Goal: Task Accomplishment & Management: Use online tool/utility

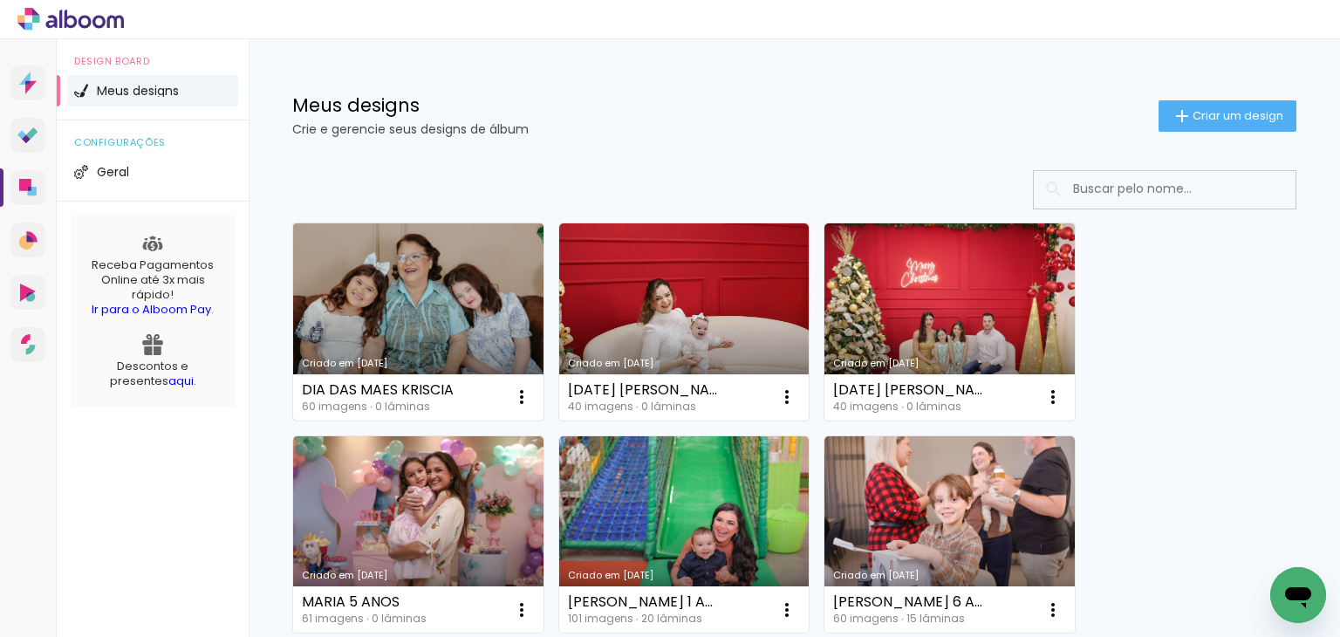
click at [402, 294] on link "Criado em [DATE]" at bounding box center [418, 321] width 250 height 197
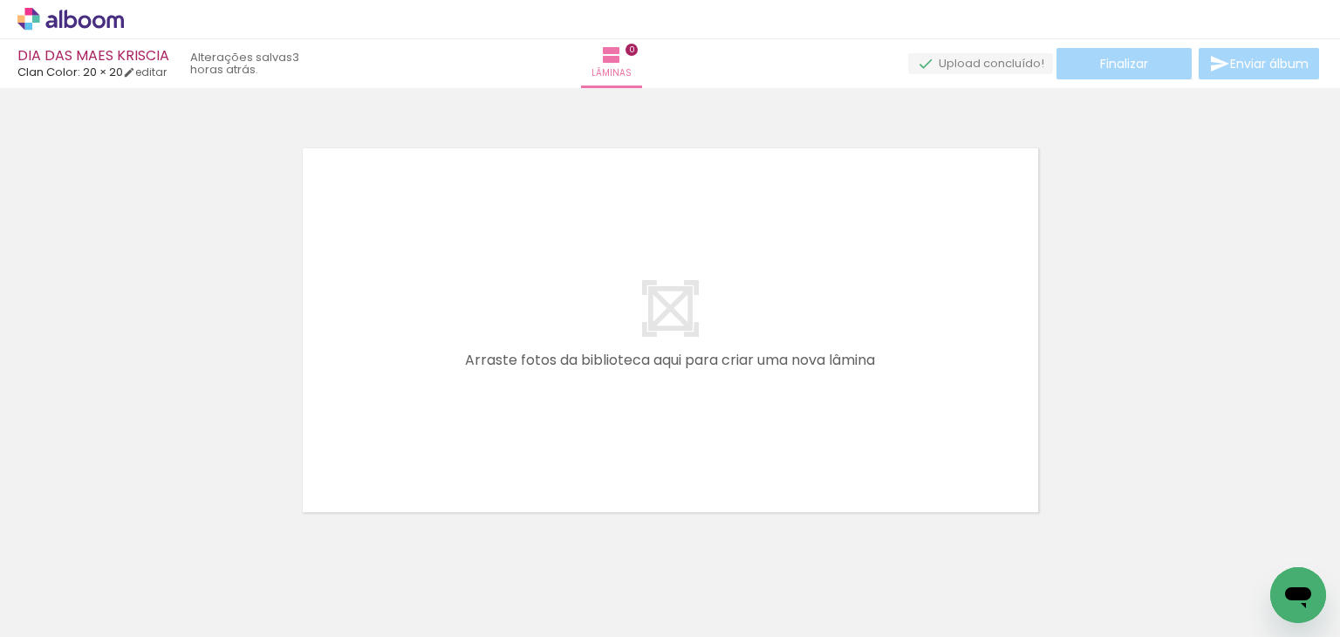
scroll to position [0, 4016]
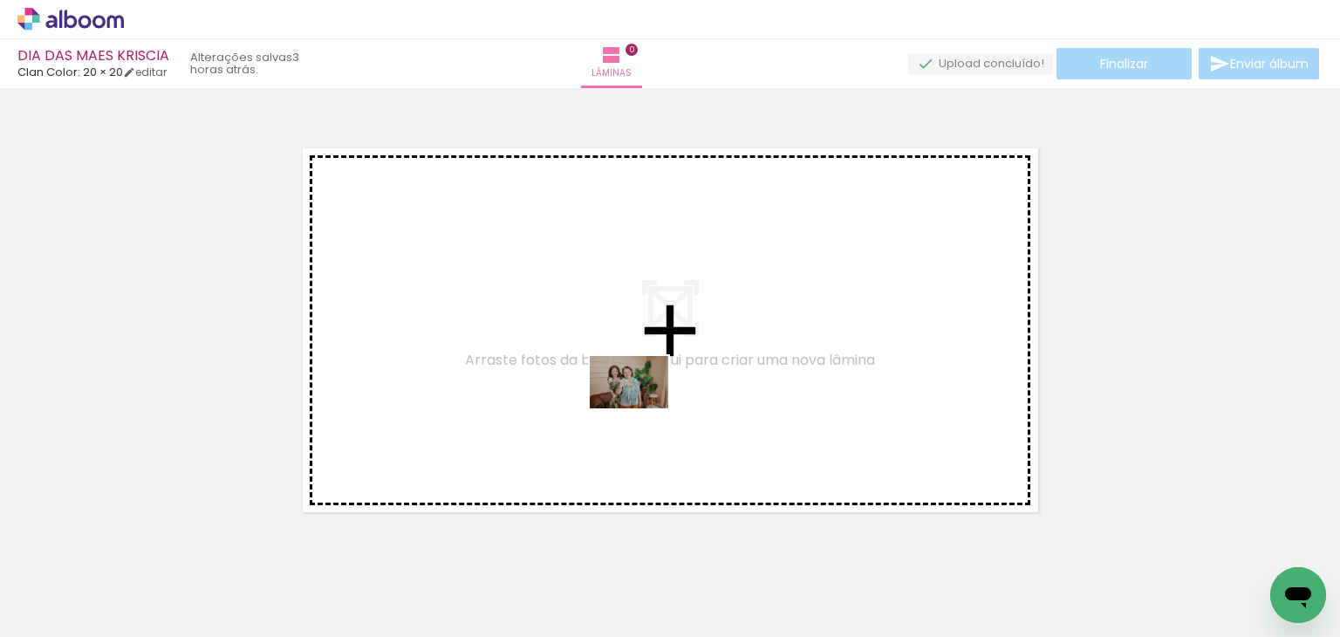
drag, startPoint x: 684, startPoint y: 583, endPoint x: 625, endPoint y: 367, distance: 224.4
click at [625, 367] on quentale-workspace at bounding box center [670, 318] width 1340 height 637
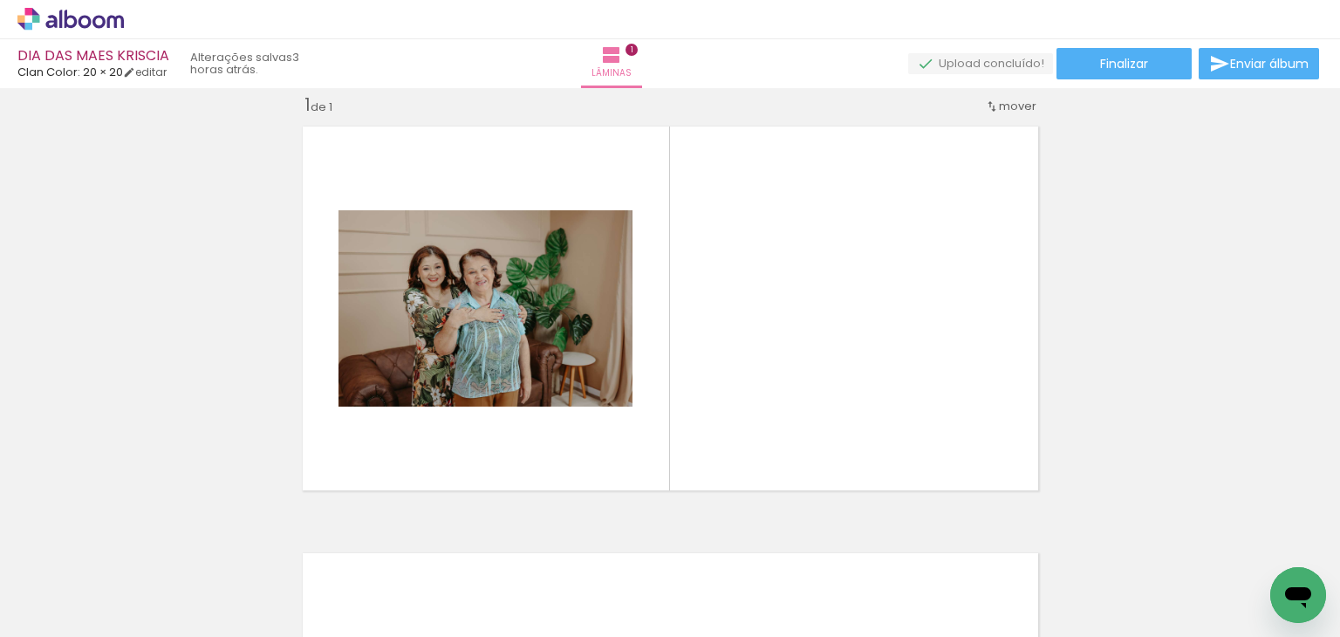
scroll to position [0, 3537]
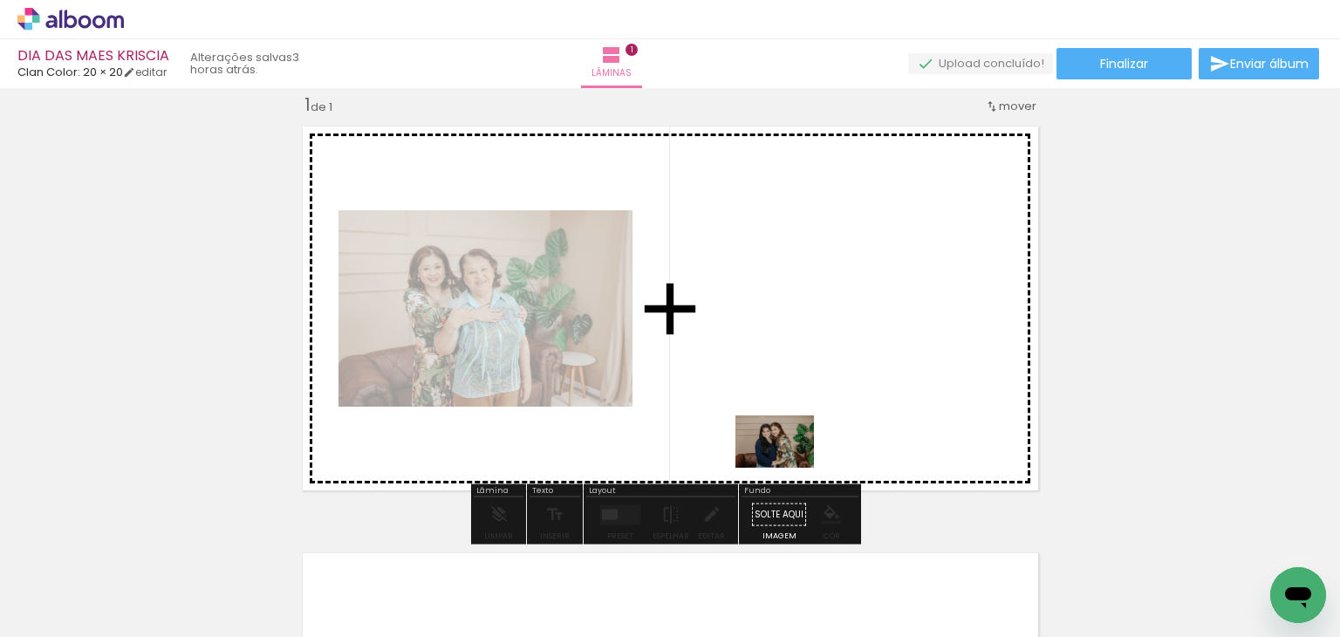
drag, startPoint x: 757, startPoint y: 587, endPoint x: 788, endPoint y: 468, distance: 123.4
click at [788, 468] on quentale-workspace at bounding box center [670, 318] width 1340 height 637
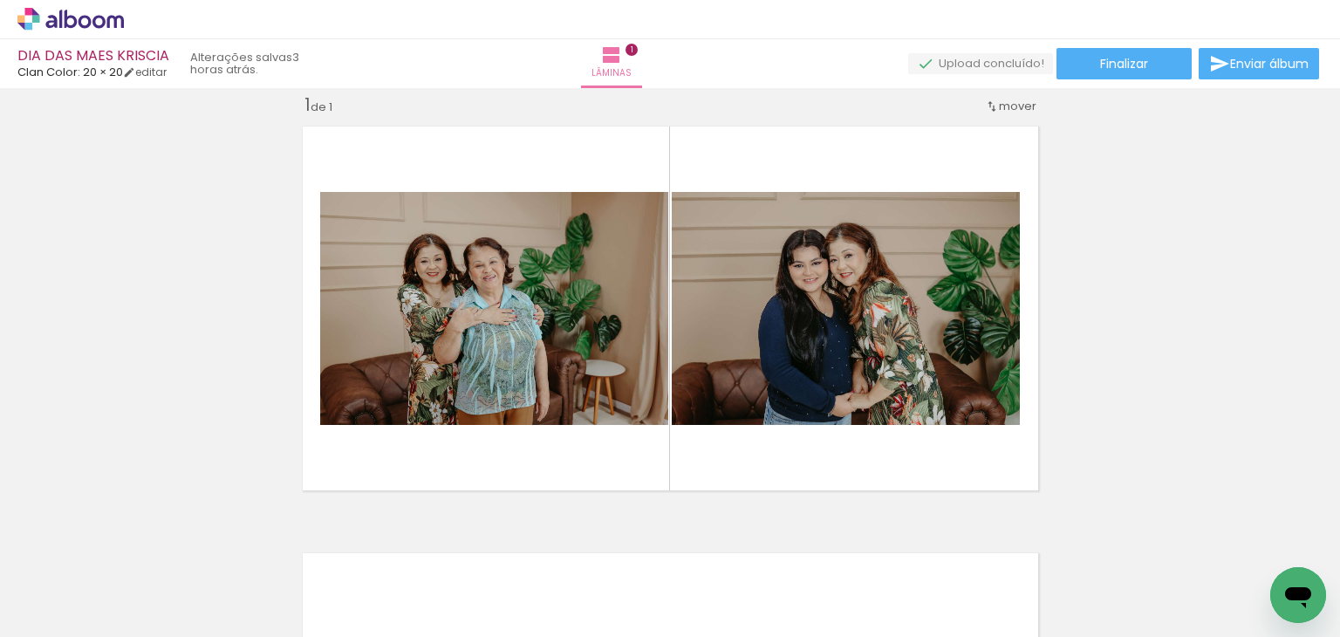
scroll to position [0, 3389]
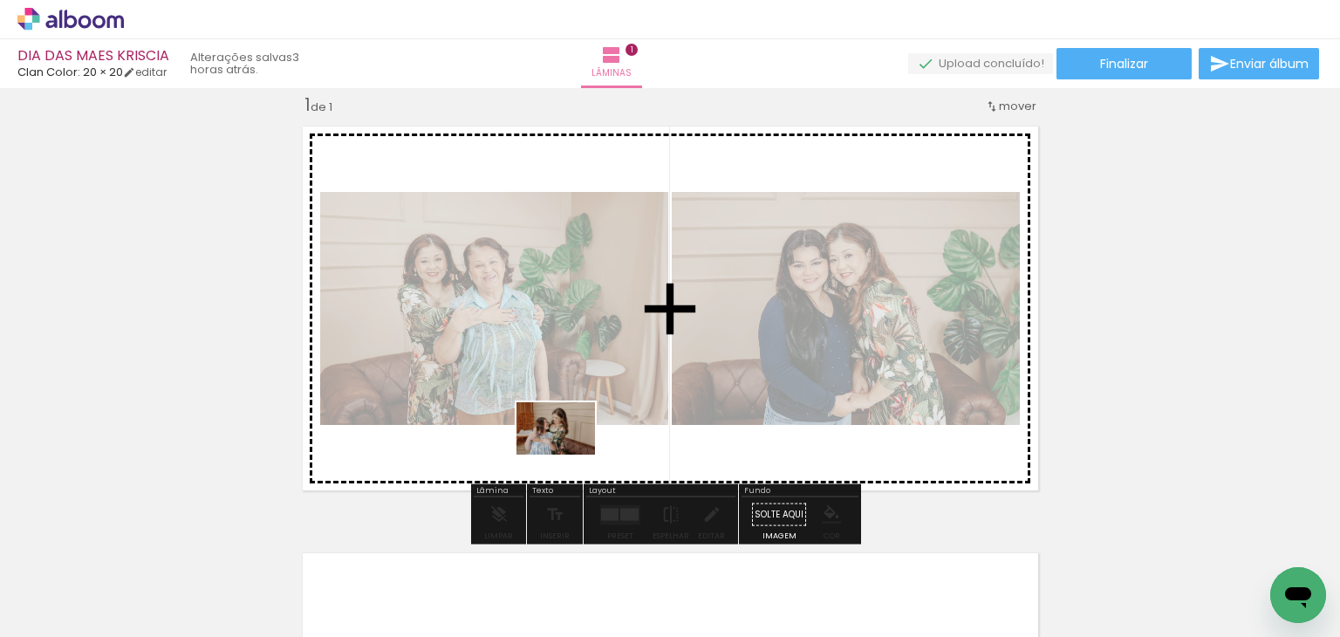
drag, startPoint x: 516, startPoint y: 593, endPoint x: 569, endPoint y: 455, distance: 147.8
click at [569, 455] on quentale-workspace at bounding box center [670, 318] width 1340 height 637
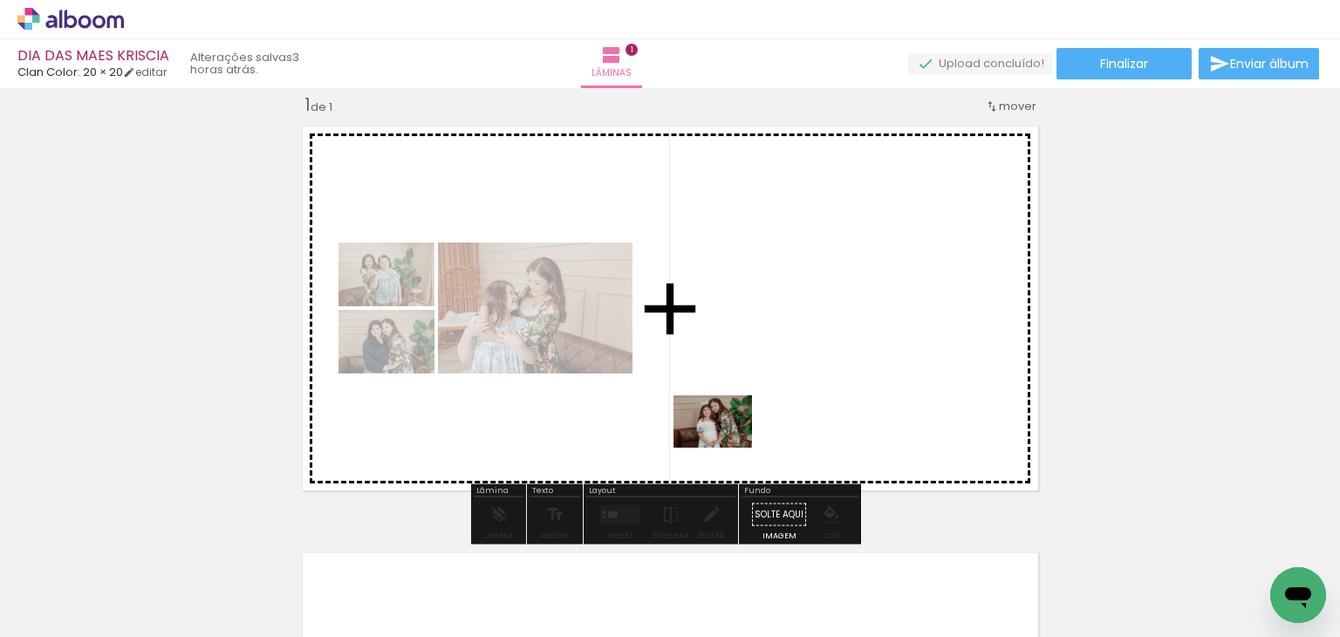
drag, startPoint x: 696, startPoint y: 591, endPoint x: 726, endPoint y: 448, distance: 146.2
click at [726, 448] on quentale-workspace at bounding box center [670, 318] width 1340 height 637
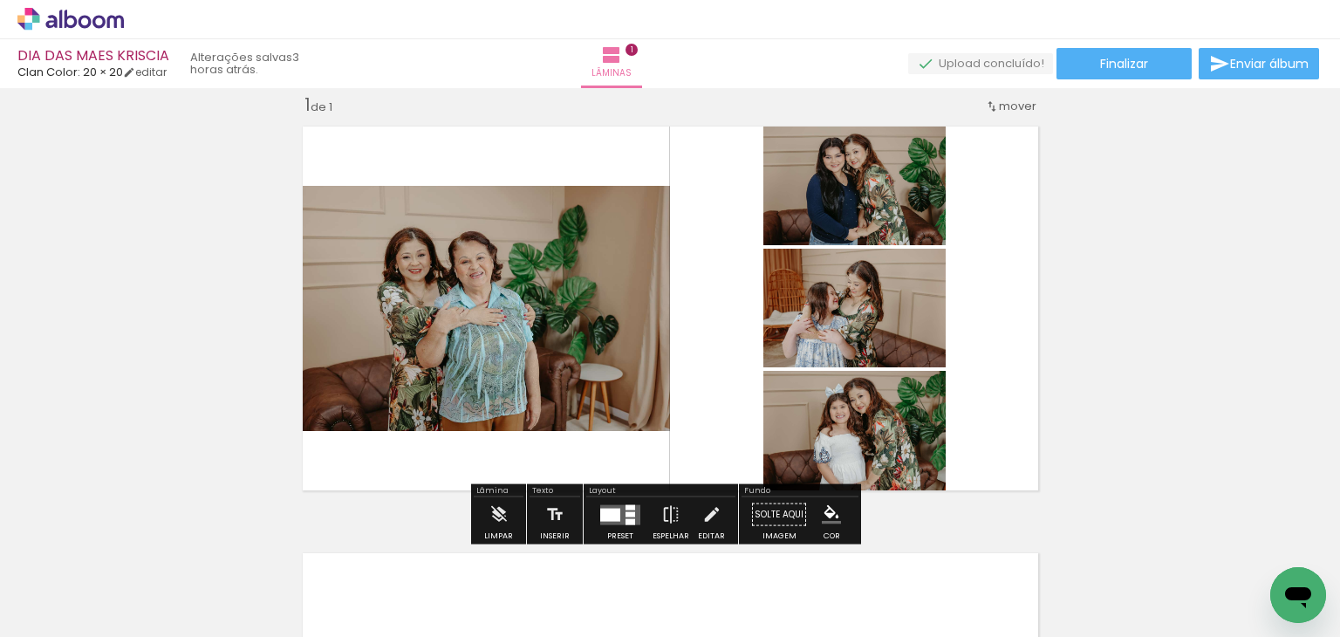
click at [618, 510] on quentale-layouter at bounding box center [620, 514] width 40 height 20
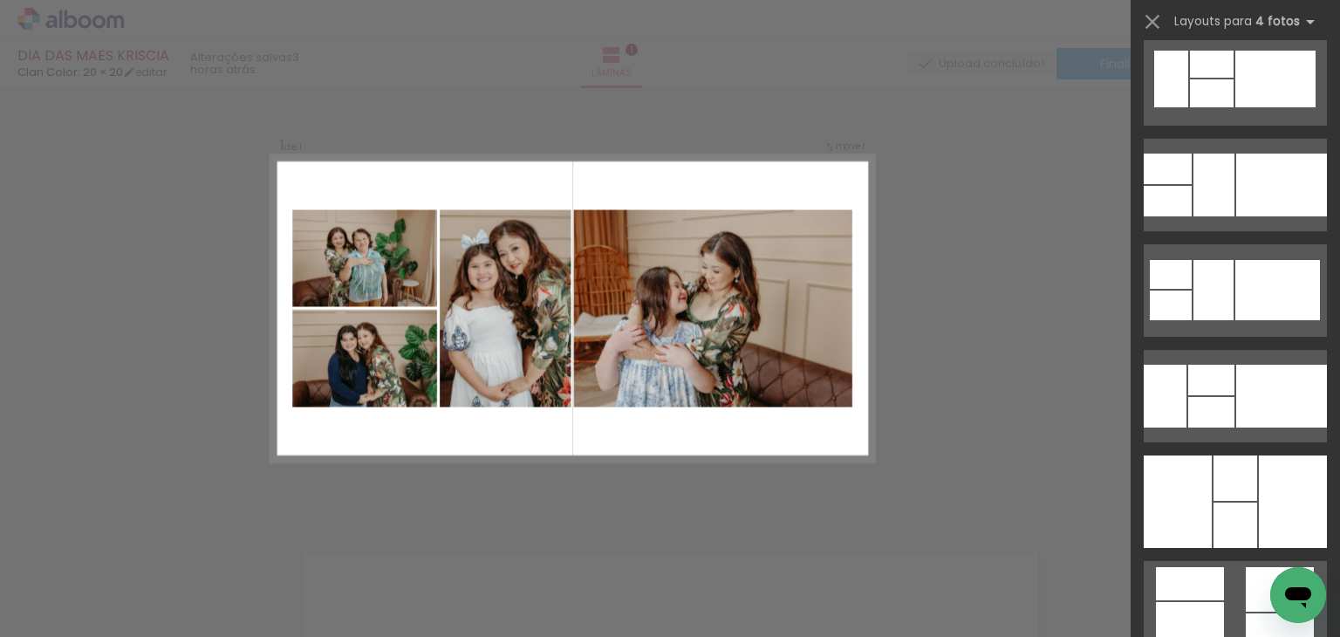
scroll to position [14660, 0]
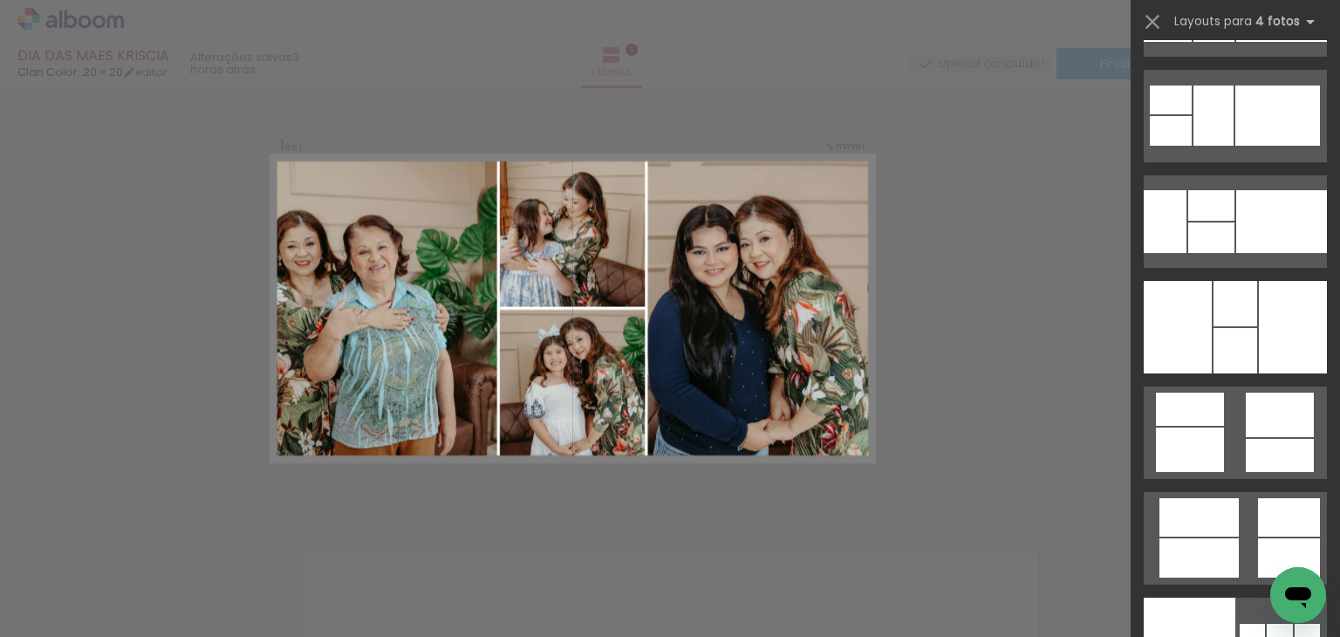
click at [1240, 301] on div at bounding box center [1236, 303] width 44 height 45
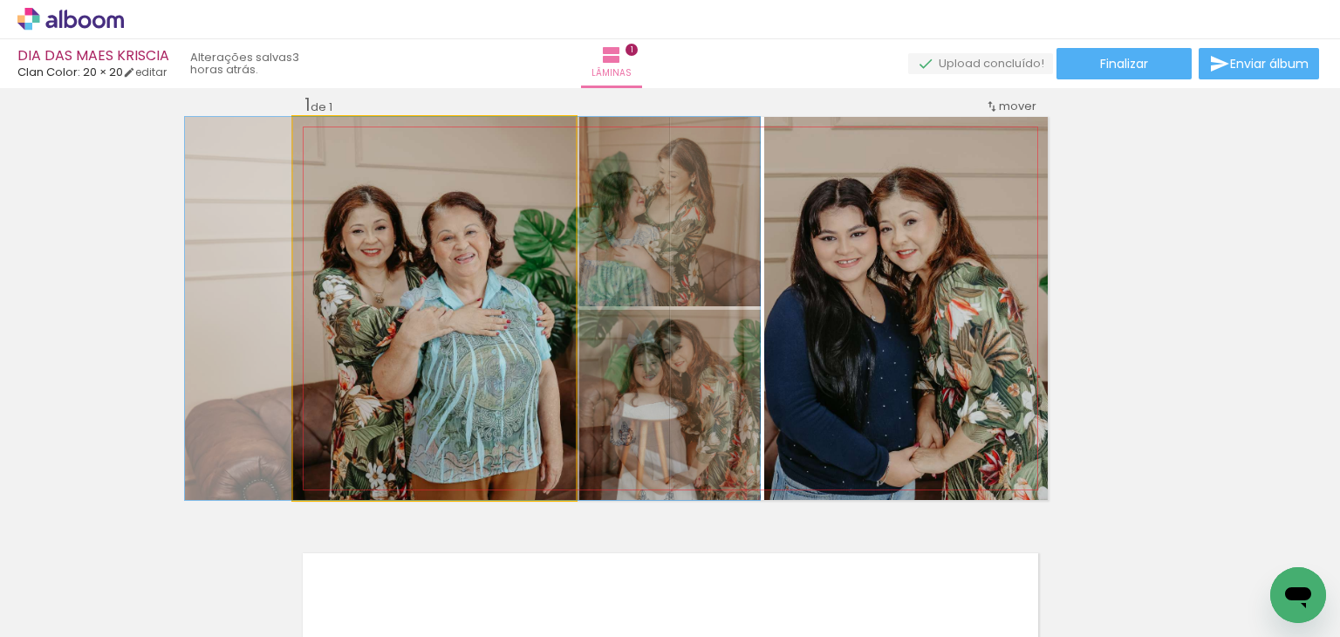
drag, startPoint x: 484, startPoint y: 343, endPoint x: 533, endPoint y: 336, distance: 49.4
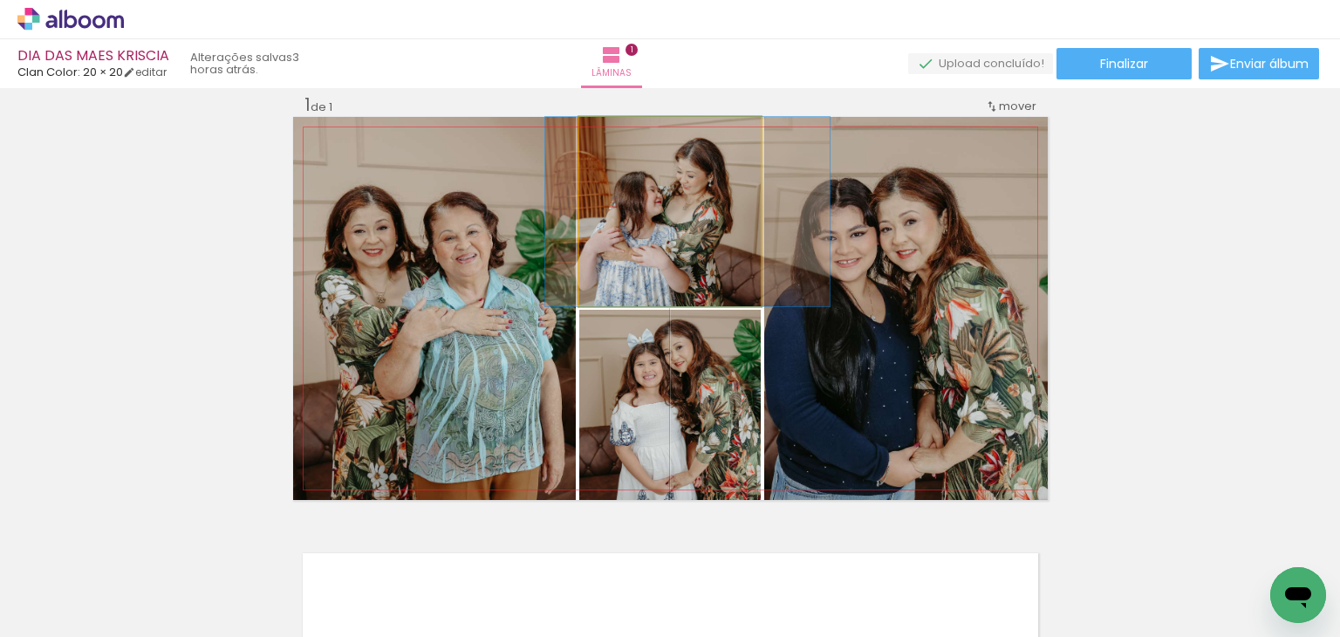
drag, startPoint x: 705, startPoint y: 256, endPoint x: 723, endPoint y: 256, distance: 17.5
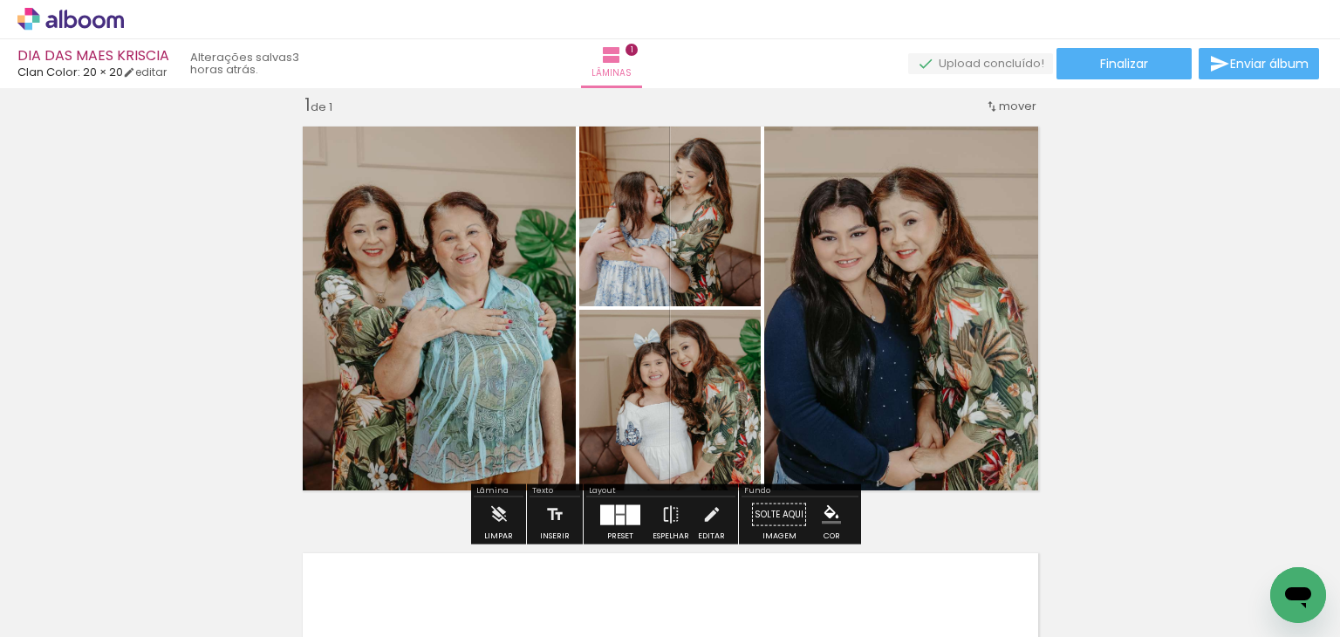
drag, startPoint x: 628, startPoint y: 517, endPoint x: 684, endPoint y: 490, distance: 62.4
click at [629, 517] on div at bounding box center [634, 514] width 14 height 20
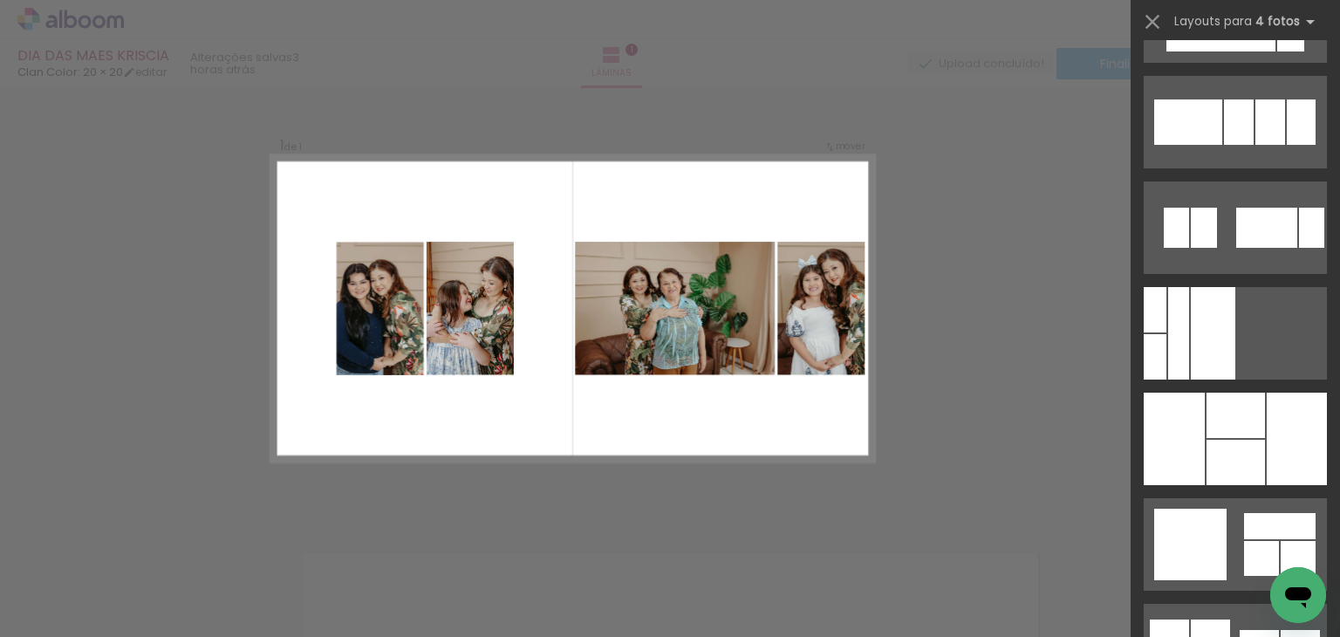
scroll to position [30595, 0]
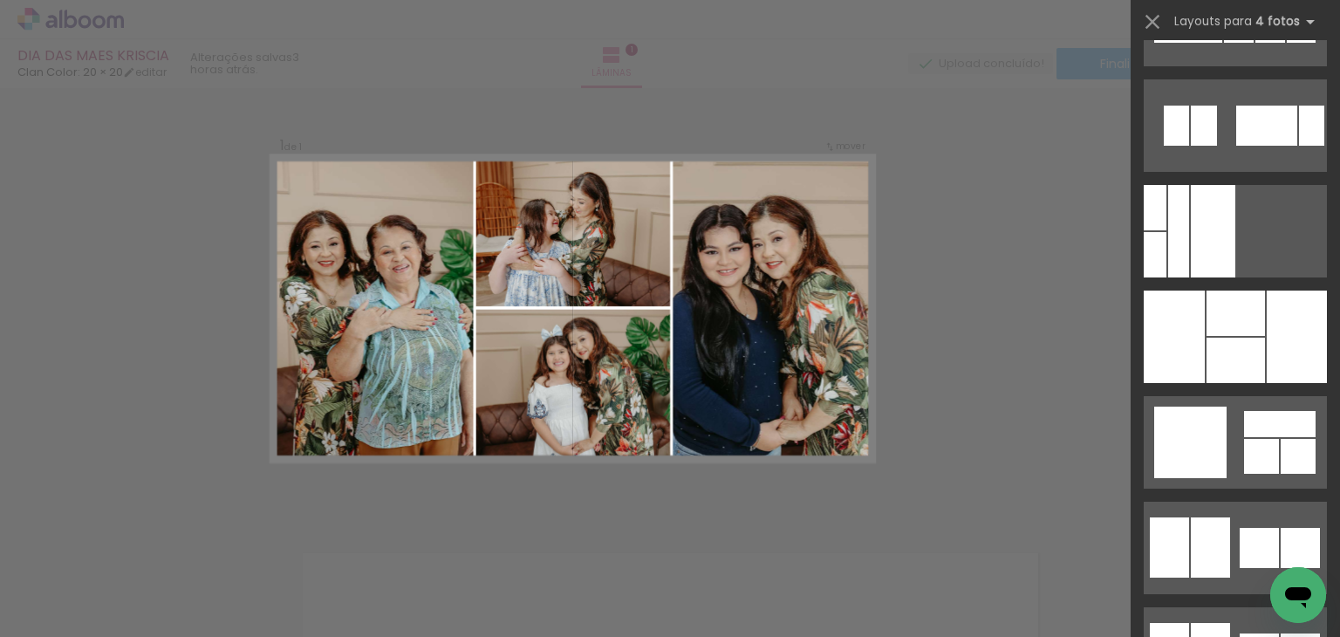
click at [1236, 277] on div at bounding box center [1213, 231] width 45 height 92
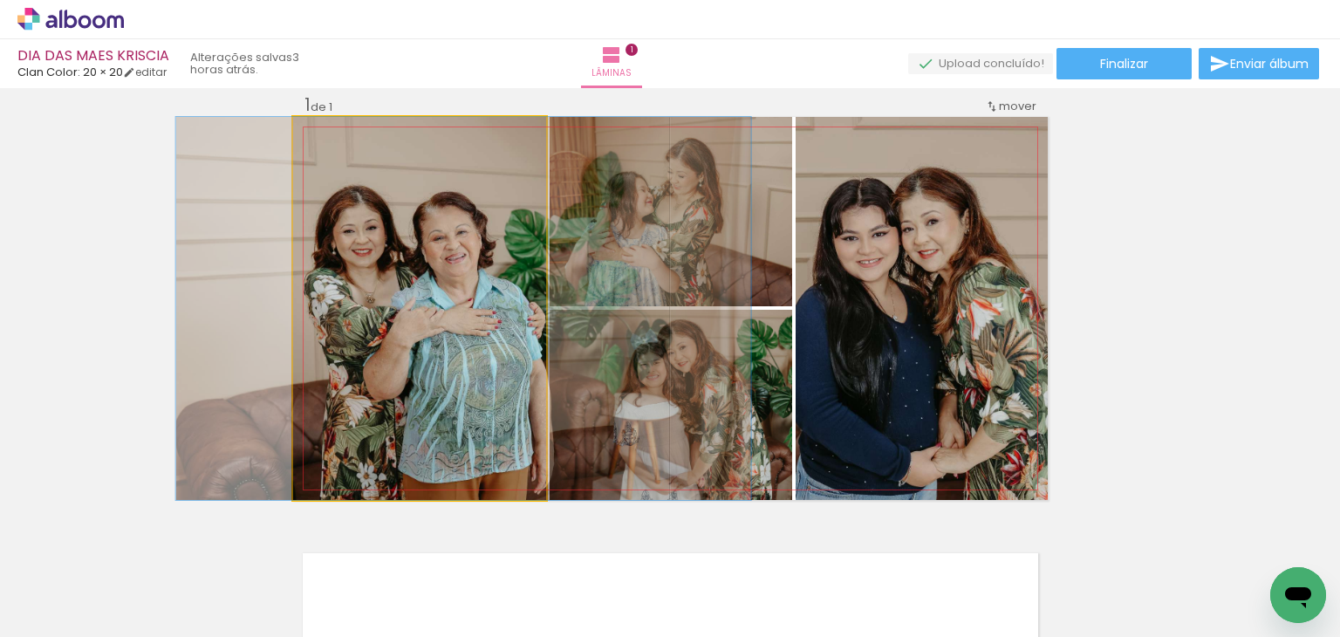
click at [447, 343] on quentale-photo at bounding box center [419, 308] width 253 height 383
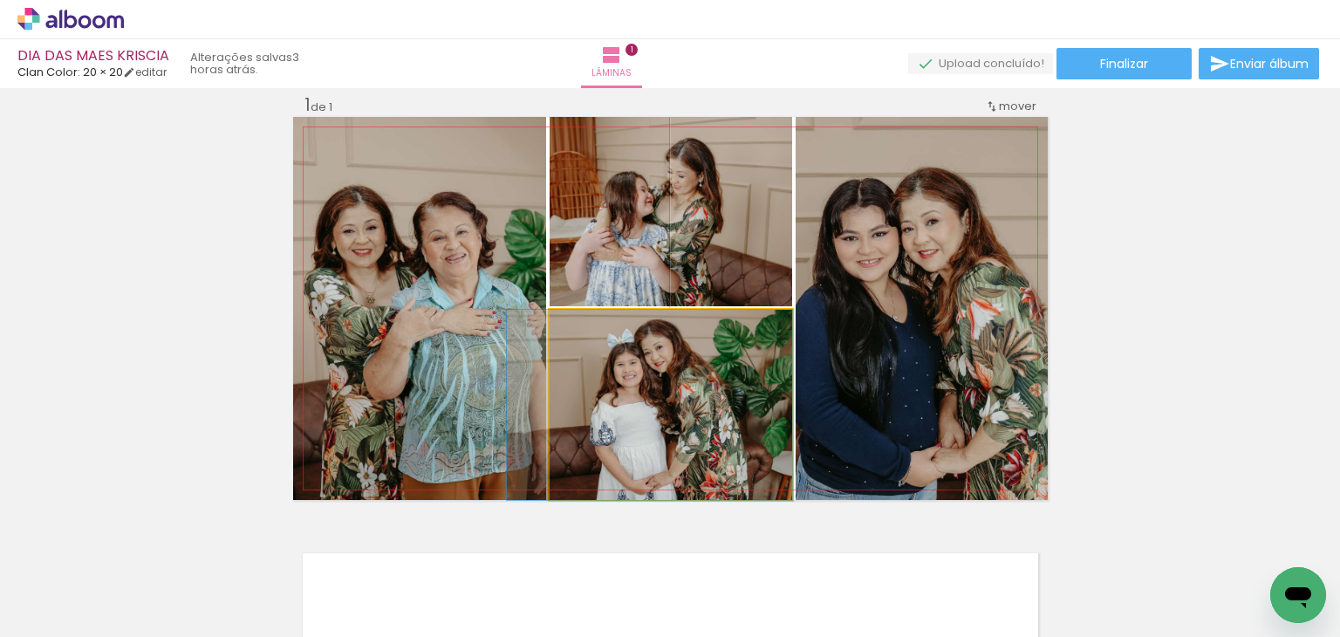
drag, startPoint x: 691, startPoint y: 398, endPoint x: 635, endPoint y: 400, distance: 55.9
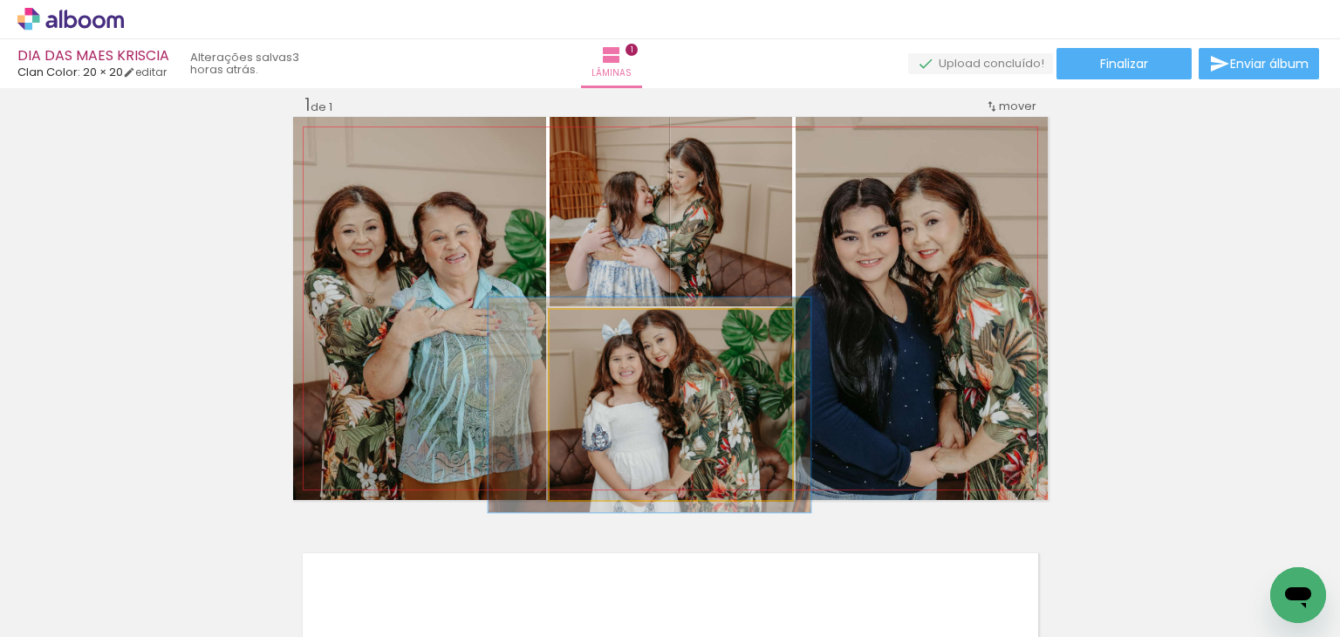
drag, startPoint x: 583, startPoint y: 325, endPoint x: 604, endPoint y: 348, distance: 31.5
click at [591, 326] on div at bounding box center [598, 328] width 16 height 16
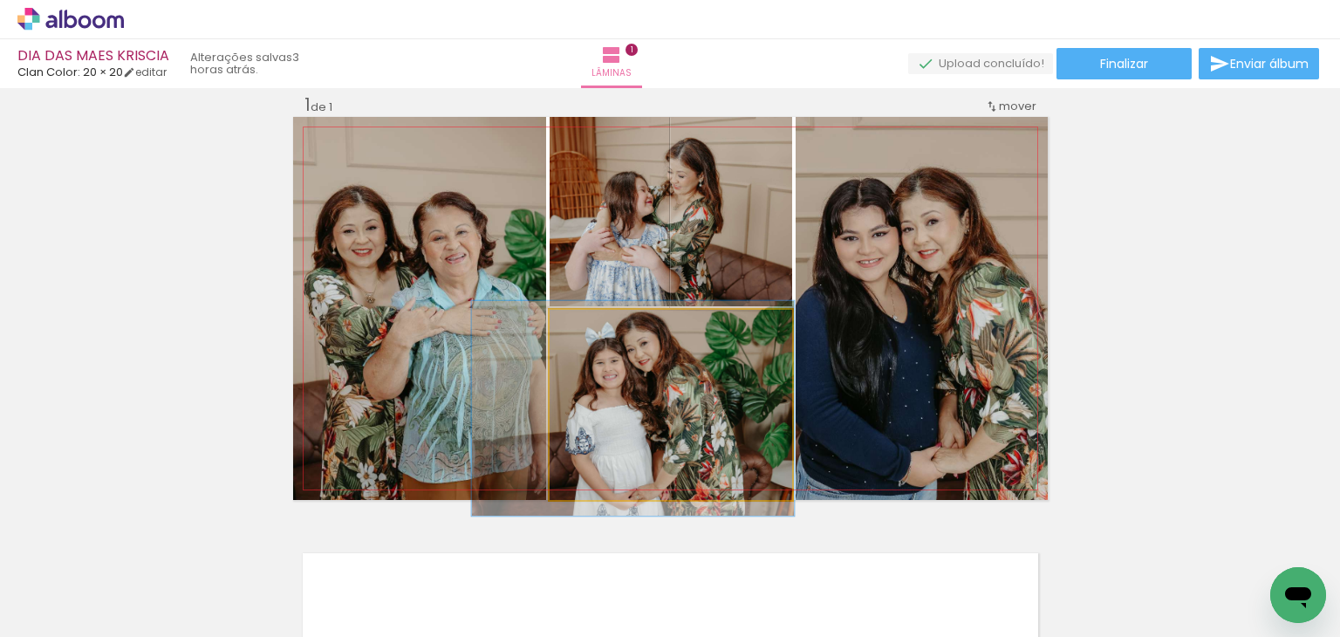
drag, startPoint x: 625, startPoint y: 401, endPoint x: 615, endPoint y: 404, distance: 9.9
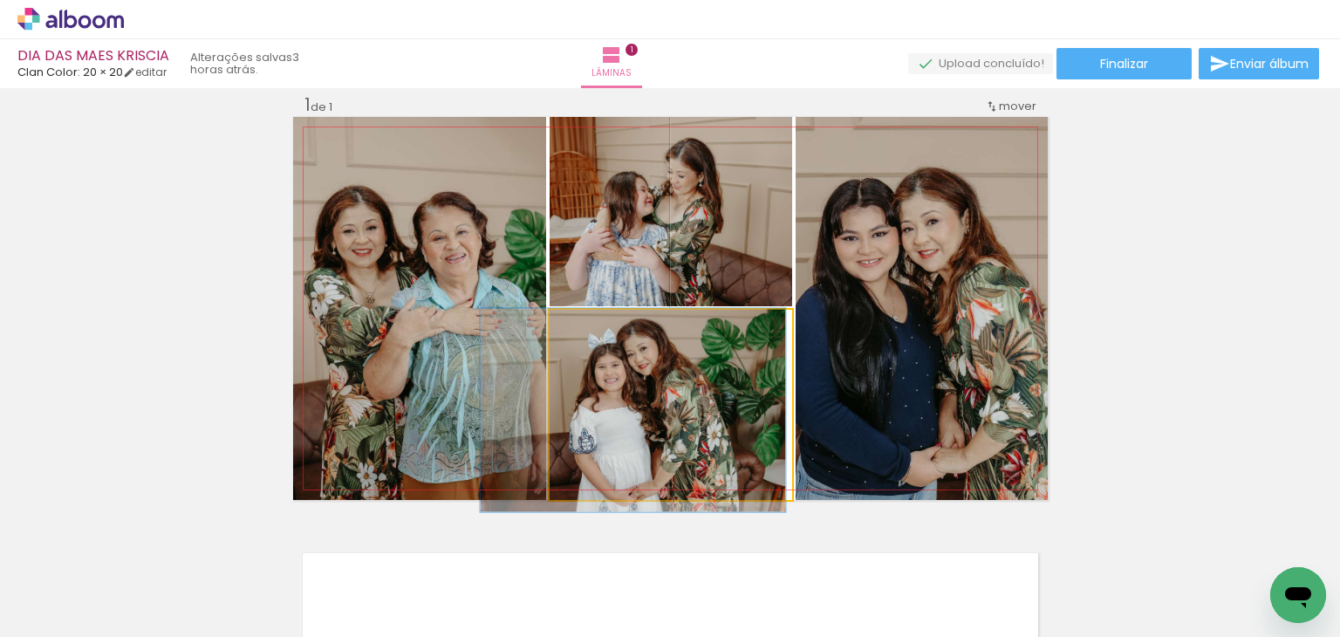
drag, startPoint x: 593, startPoint y: 333, endPoint x: 621, endPoint y: 357, distance: 36.5
type paper-slider "107"
click at [593, 336] on div at bounding box center [595, 328] width 28 height 28
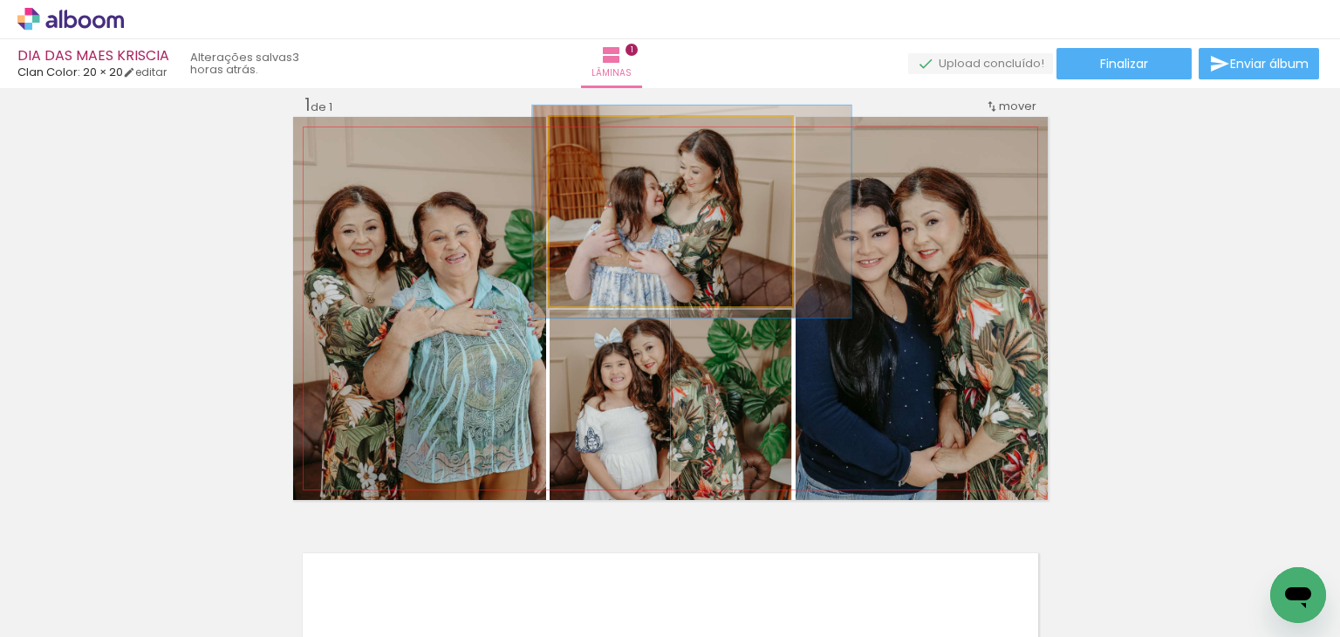
type paper-slider "112"
click at [593, 141] on div at bounding box center [598, 135] width 28 height 28
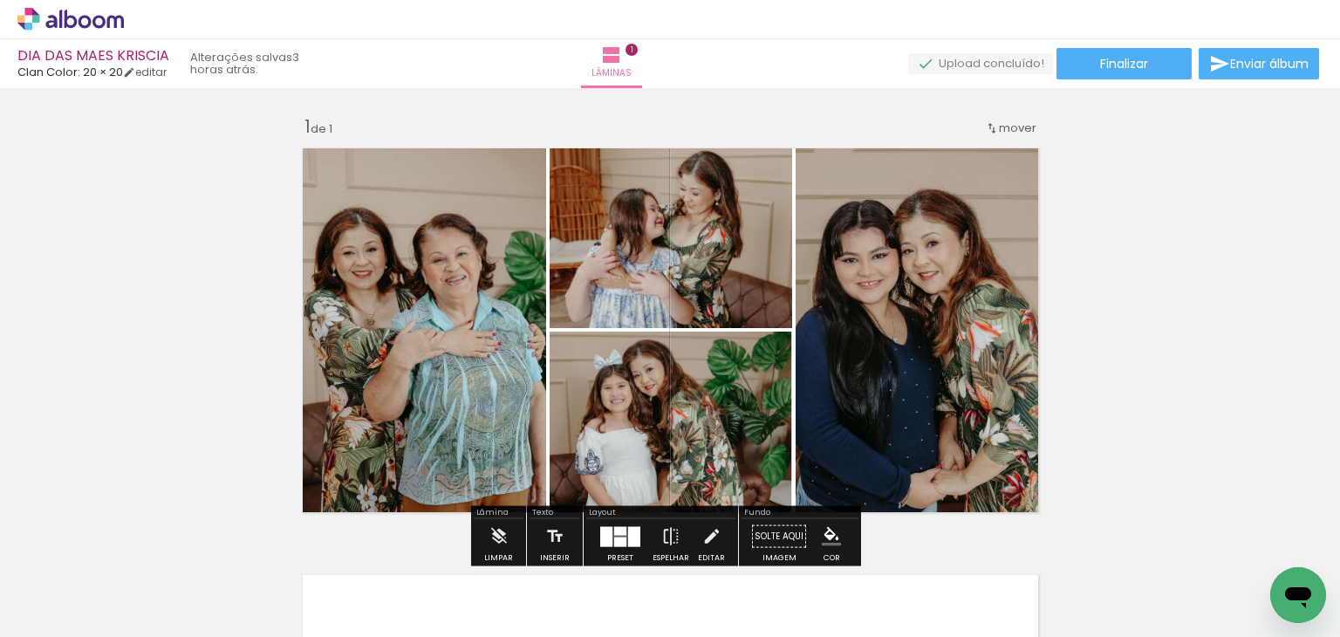
scroll to position [87, 0]
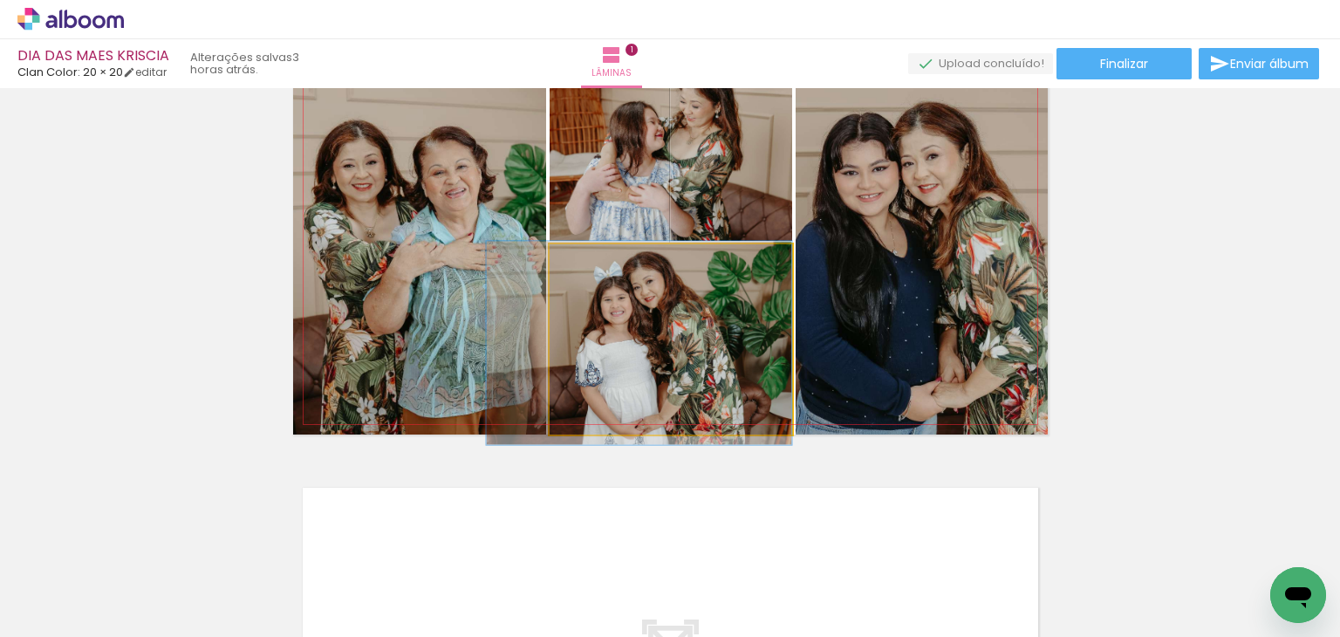
drag, startPoint x: 757, startPoint y: 312, endPoint x: 725, endPoint y: 311, distance: 31.4
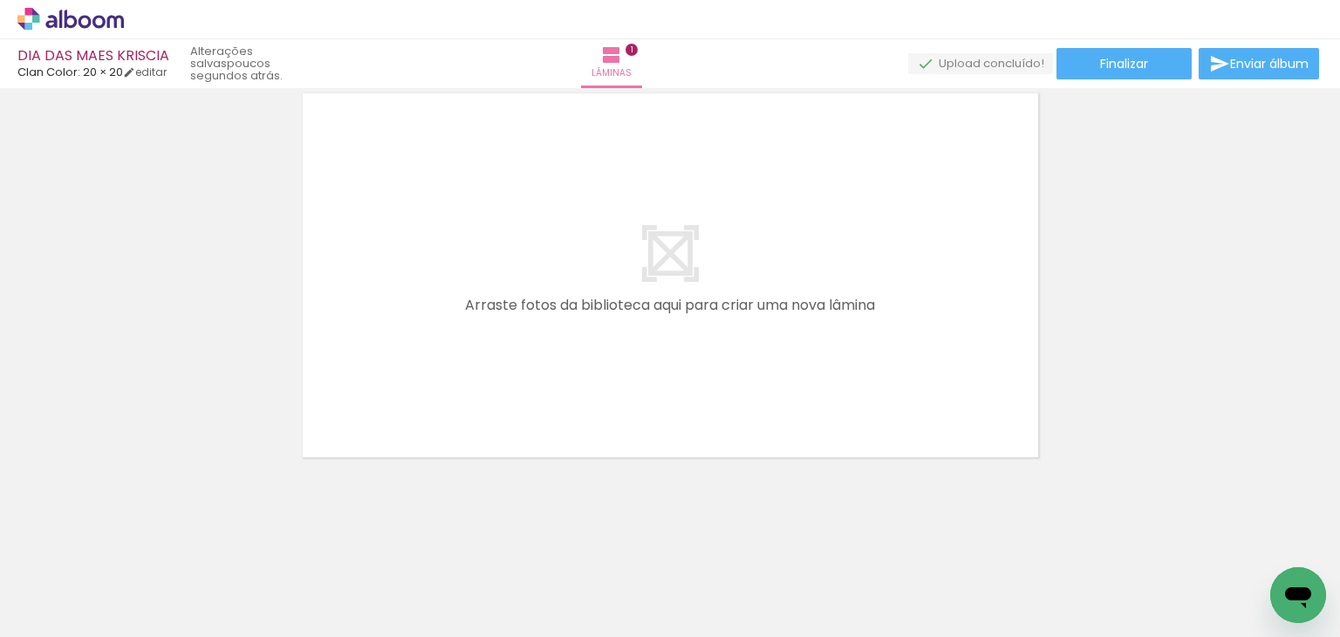
scroll to position [0, 1844]
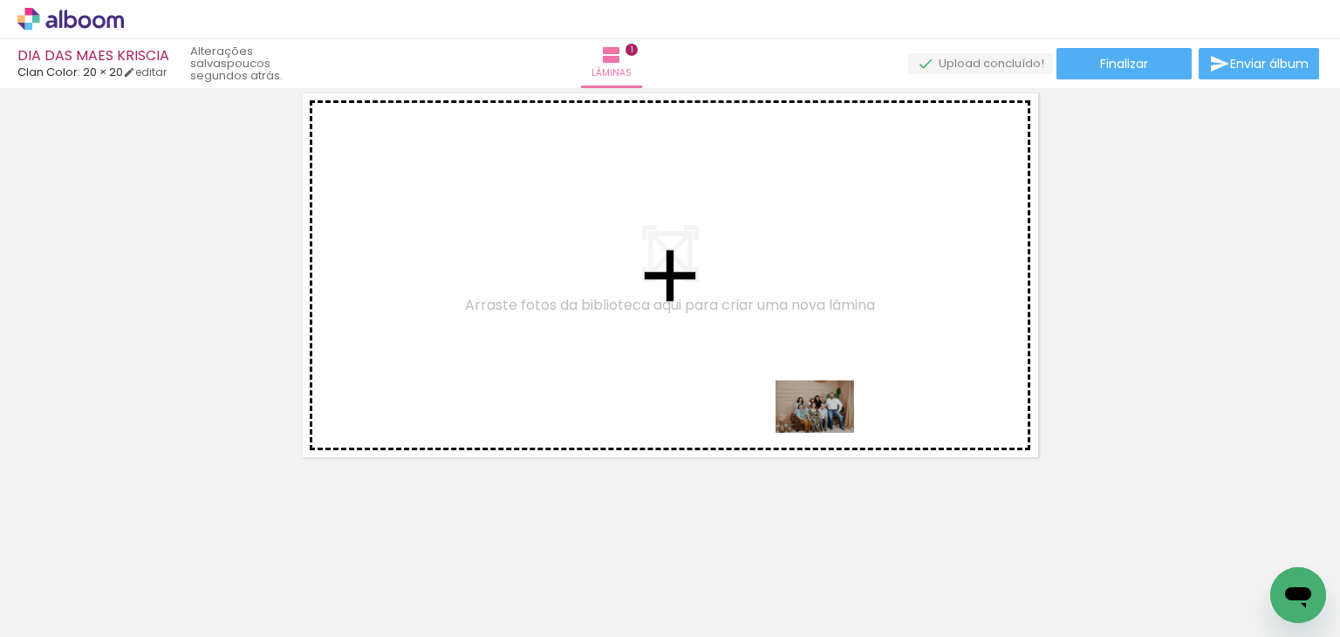
drag, startPoint x: 885, startPoint y: 584, endPoint x: 828, endPoint y: 423, distance: 170.3
click at [828, 423] on quentale-workspace at bounding box center [670, 318] width 1340 height 637
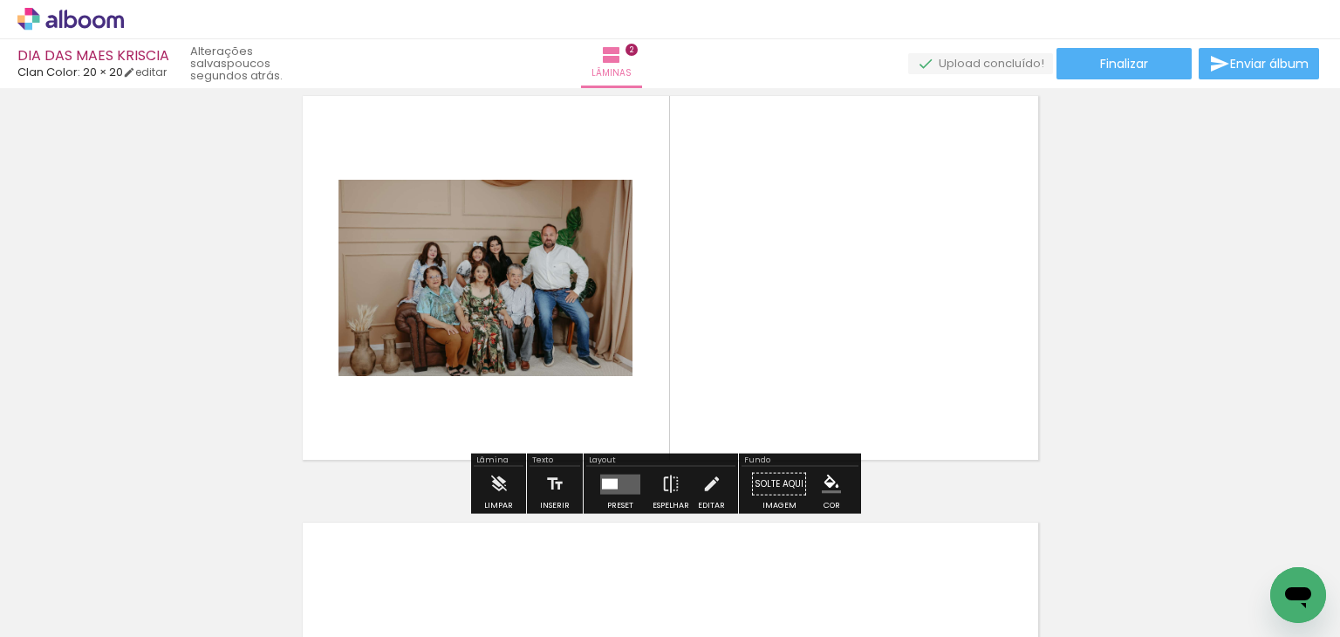
scroll to position [449, 0]
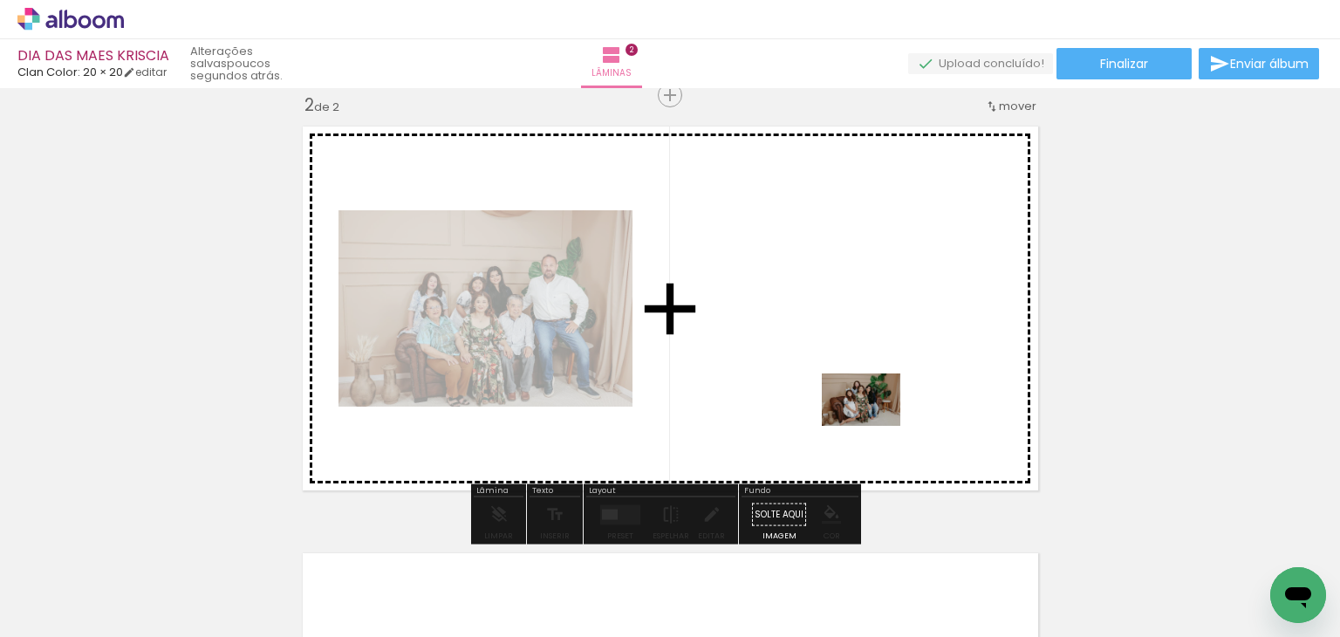
drag, startPoint x: 963, startPoint y: 581, endPoint x: 874, endPoint y: 426, distance: 179.0
click at [874, 426] on quentale-workspace at bounding box center [670, 318] width 1340 height 637
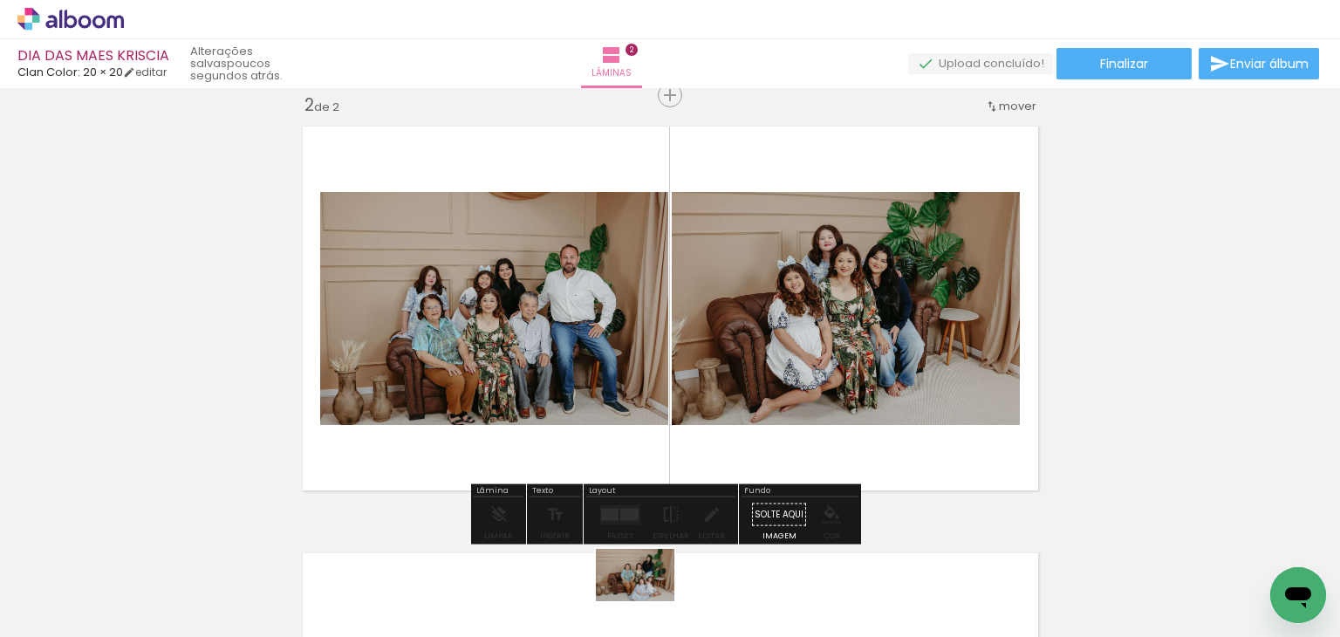
drag, startPoint x: 604, startPoint y: 584, endPoint x: 648, endPoint y: 601, distance: 47.8
click at [0, 0] on slot at bounding box center [0, 0] width 0 height 0
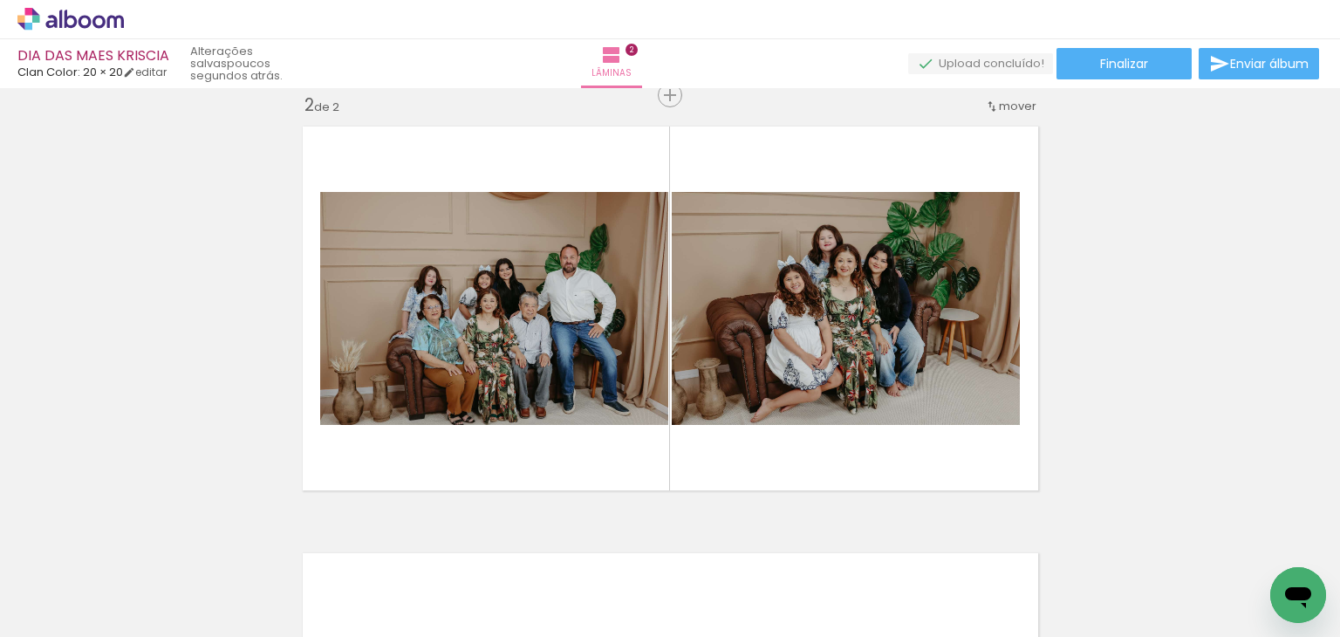
scroll to position [0, 0]
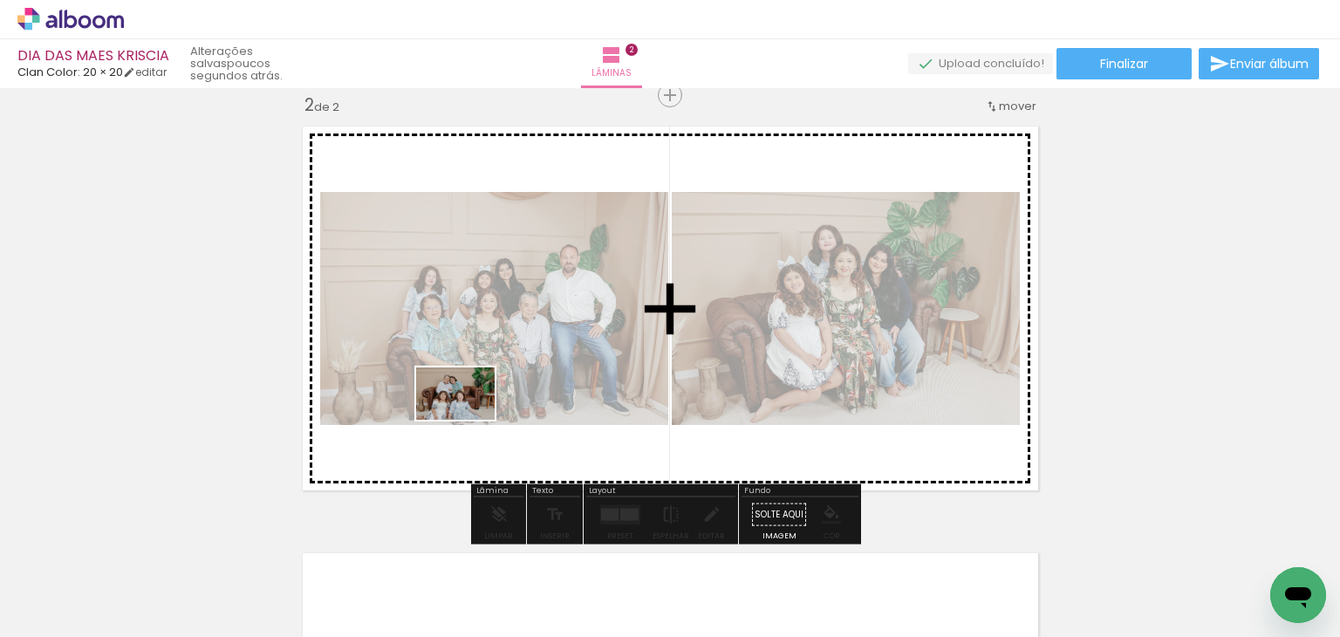
drag, startPoint x: 373, startPoint y: 586, endPoint x: 469, endPoint y: 420, distance: 191.1
click at [469, 420] on quentale-workspace at bounding box center [670, 318] width 1340 height 637
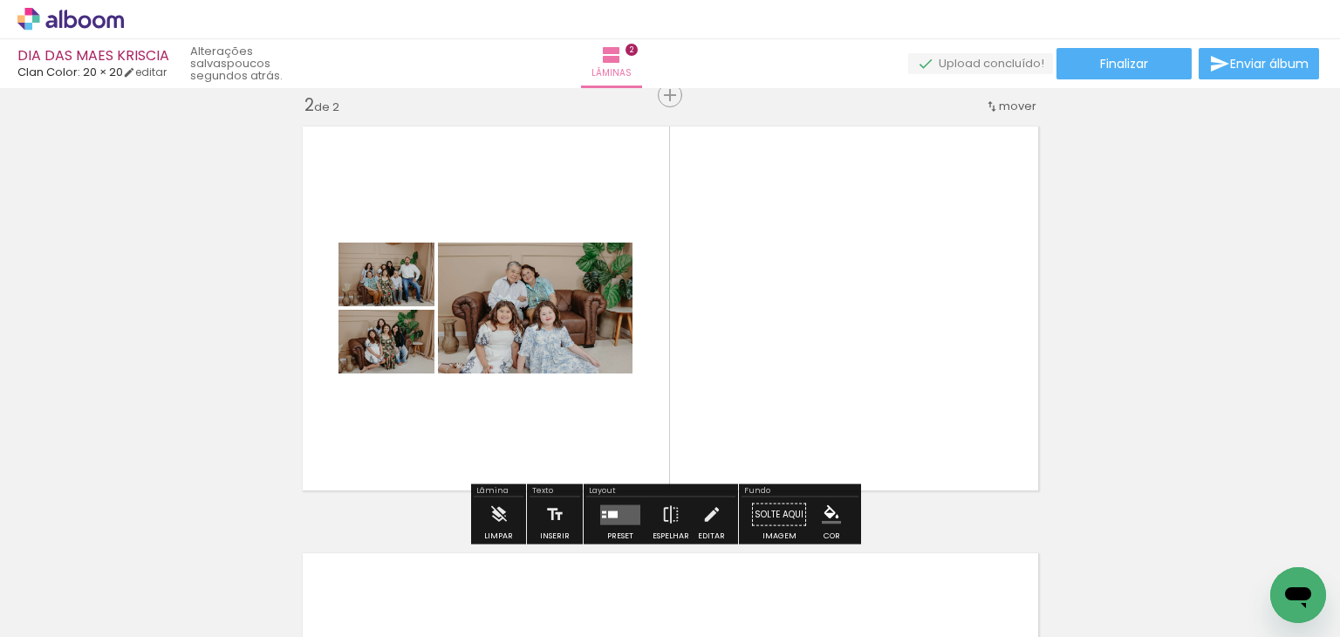
scroll to position [0, 106]
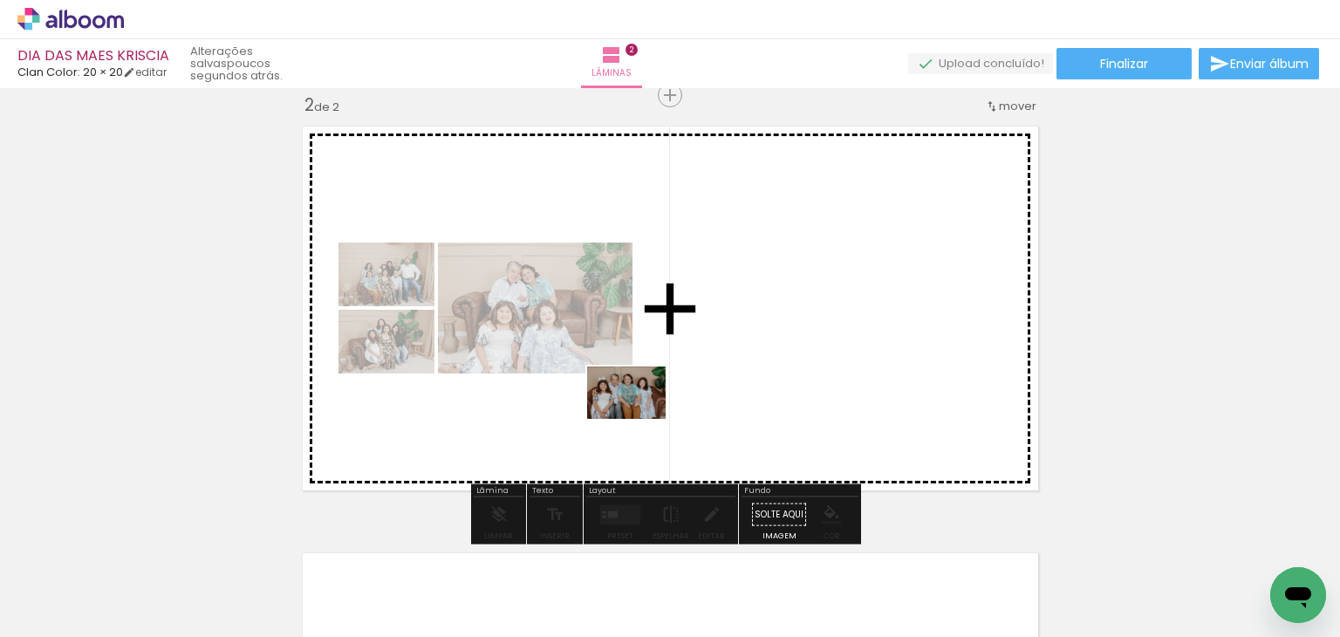
drag, startPoint x: 440, startPoint y: 597, endPoint x: 642, endPoint y: 416, distance: 271.3
click at [642, 416] on quentale-workspace at bounding box center [670, 318] width 1340 height 637
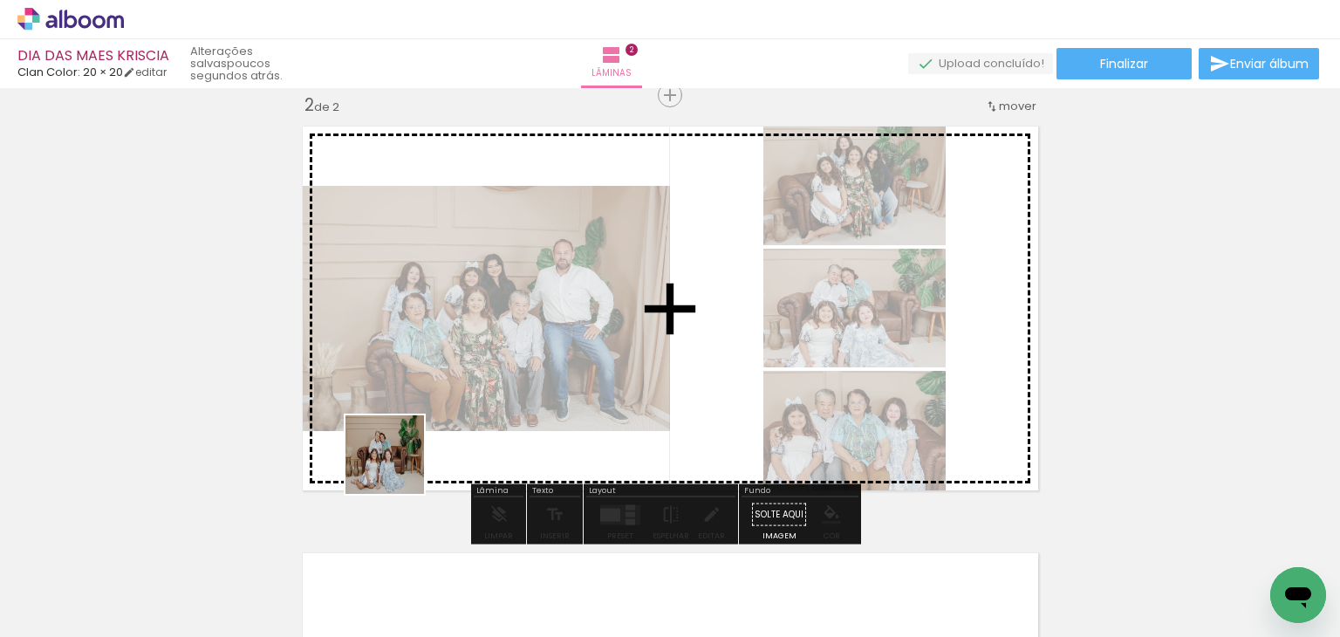
drag, startPoint x: 378, startPoint y: 586, endPoint x: 398, endPoint y: 467, distance: 120.4
click at [398, 467] on quentale-workspace at bounding box center [670, 318] width 1340 height 637
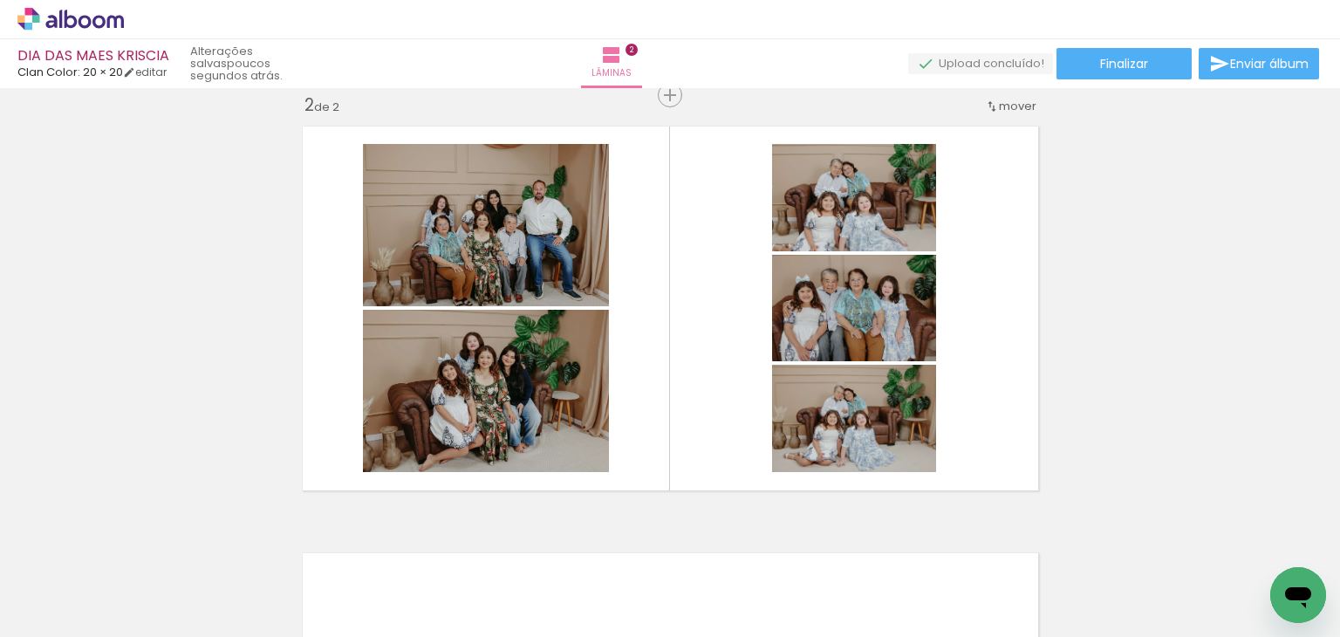
scroll to position [0, 313]
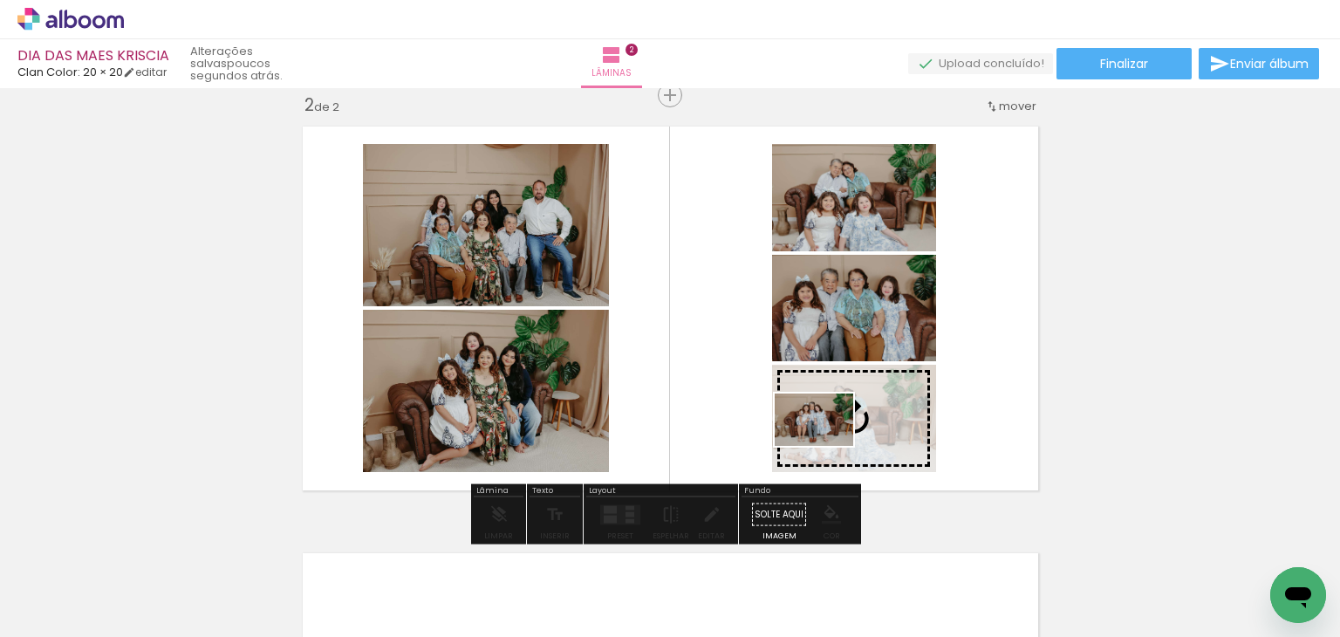
drag, startPoint x: 352, startPoint y: 586, endPoint x: 827, endPoint y: 446, distance: 495.7
click at [827, 446] on quentale-workspace at bounding box center [670, 318] width 1340 height 637
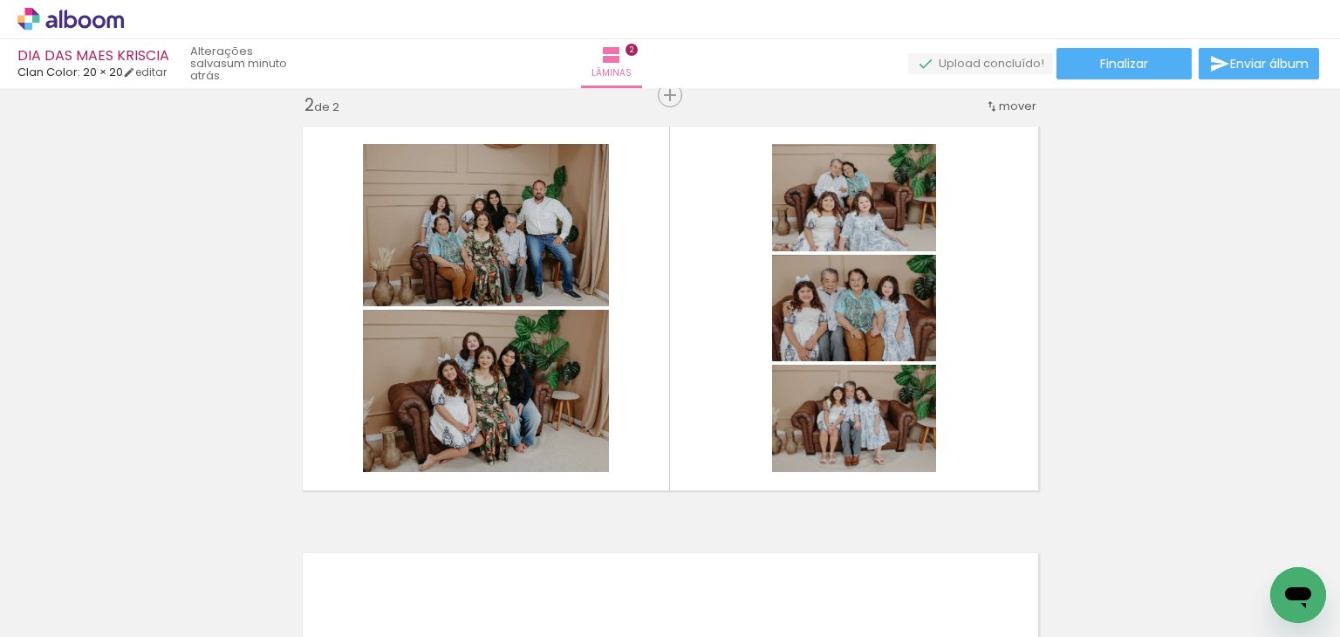
scroll to position [0, 0]
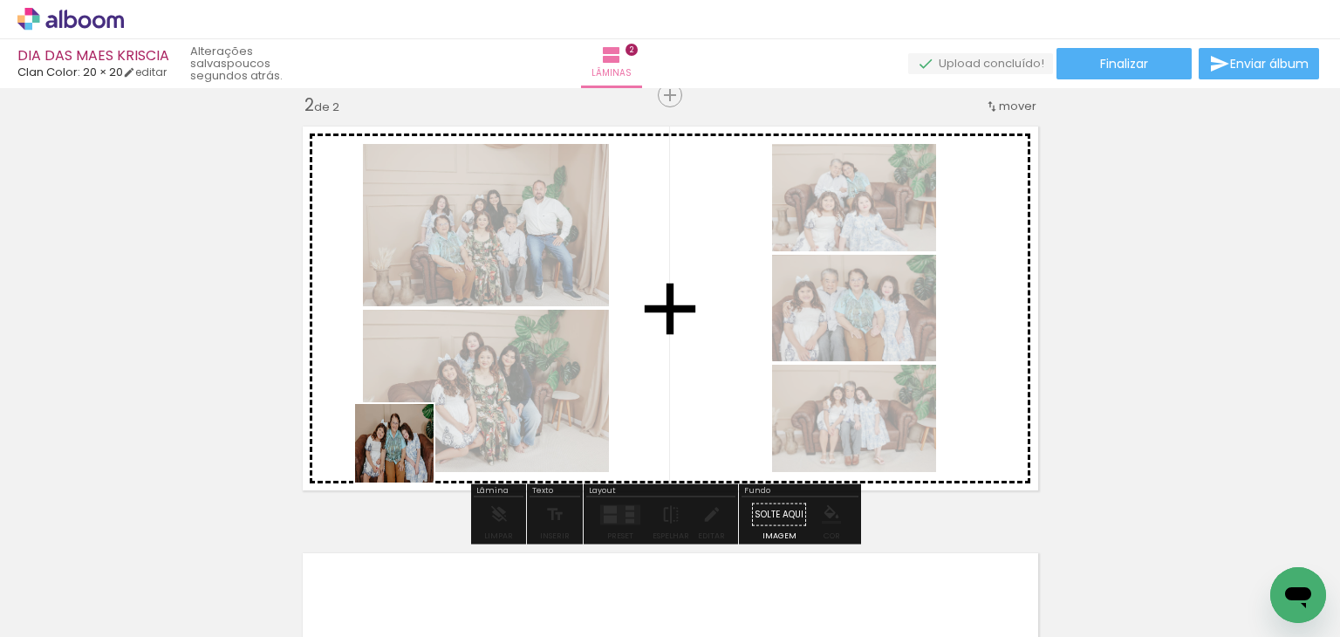
drag, startPoint x: 261, startPoint y: 583, endPoint x: 462, endPoint y: 409, distance: 265.4
click at [462, 409] on quentale-workspace at bounding box center [670, 318] width 1340 height 637
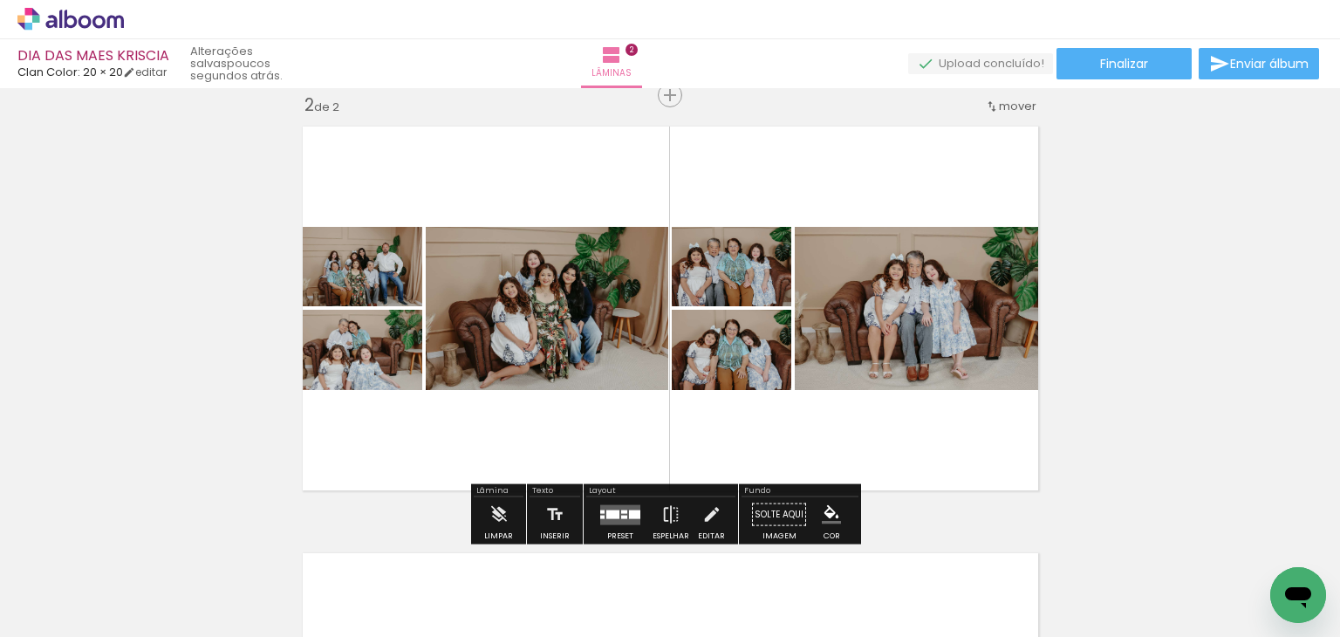
click at [604, 503] on div at bounding box center [620, 514] width 47 height 35
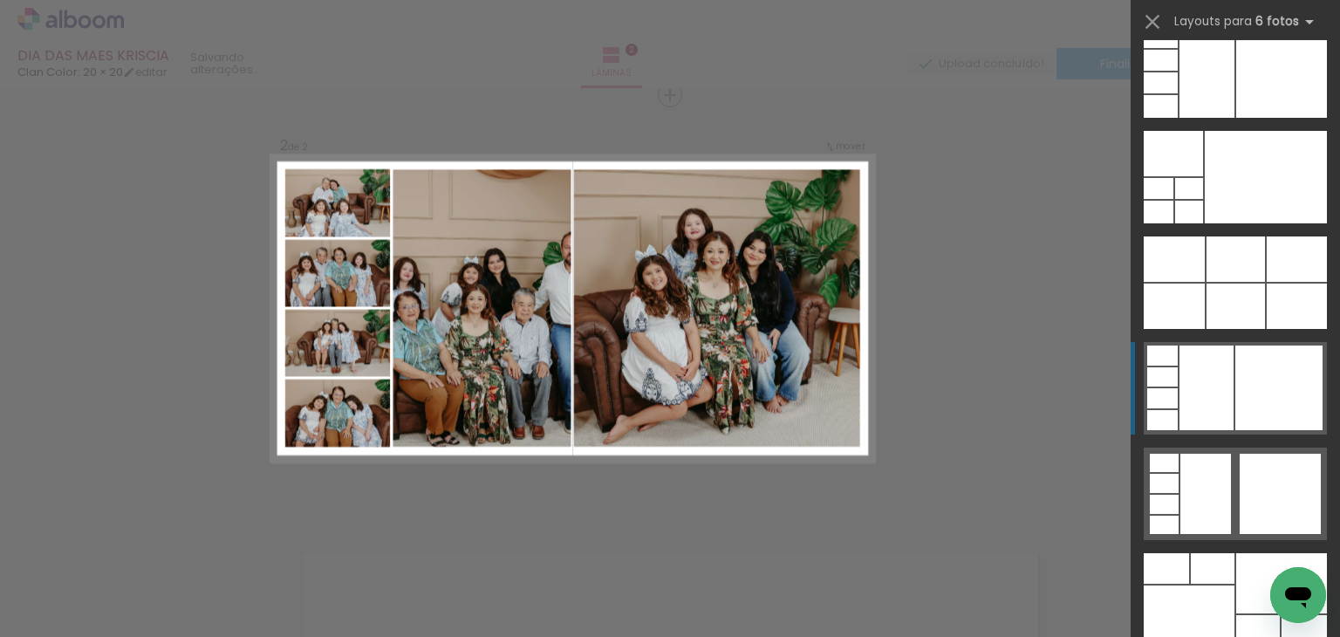
scroll to position [54929, 0]
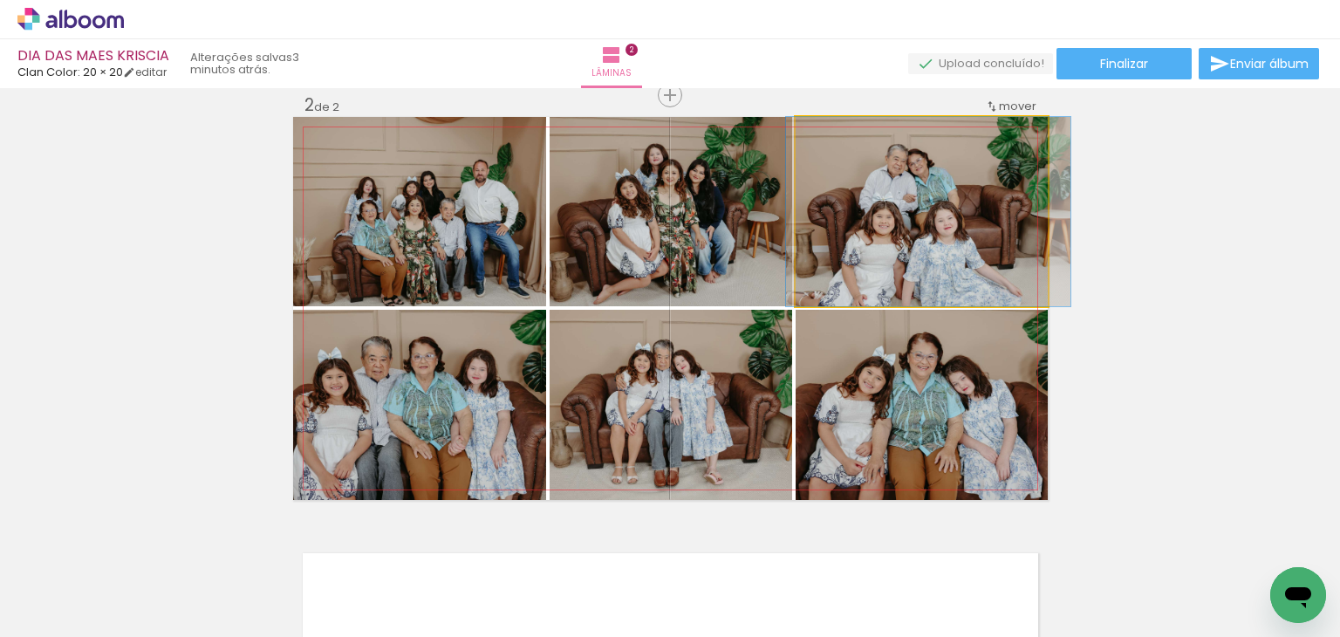
drag, startPoint x: 963, startPoint y: 264, endPoint x: 970, endPoint y: 252, distance: 14.1
click at [970, 254] on quentale-photo at bounding box center [922, 211] width 252 height 189
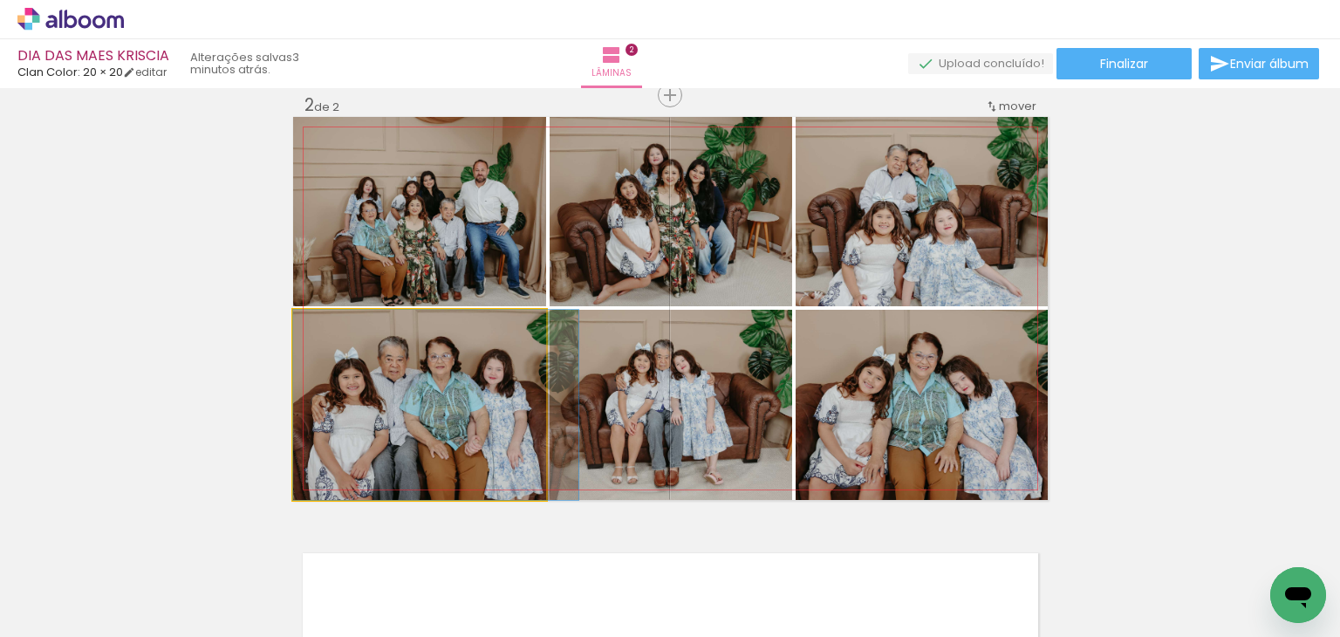
drag, startPoint x: 380, startPoint y: 400, endPoint x: 399, endPoint y: 399, distance: 18.3
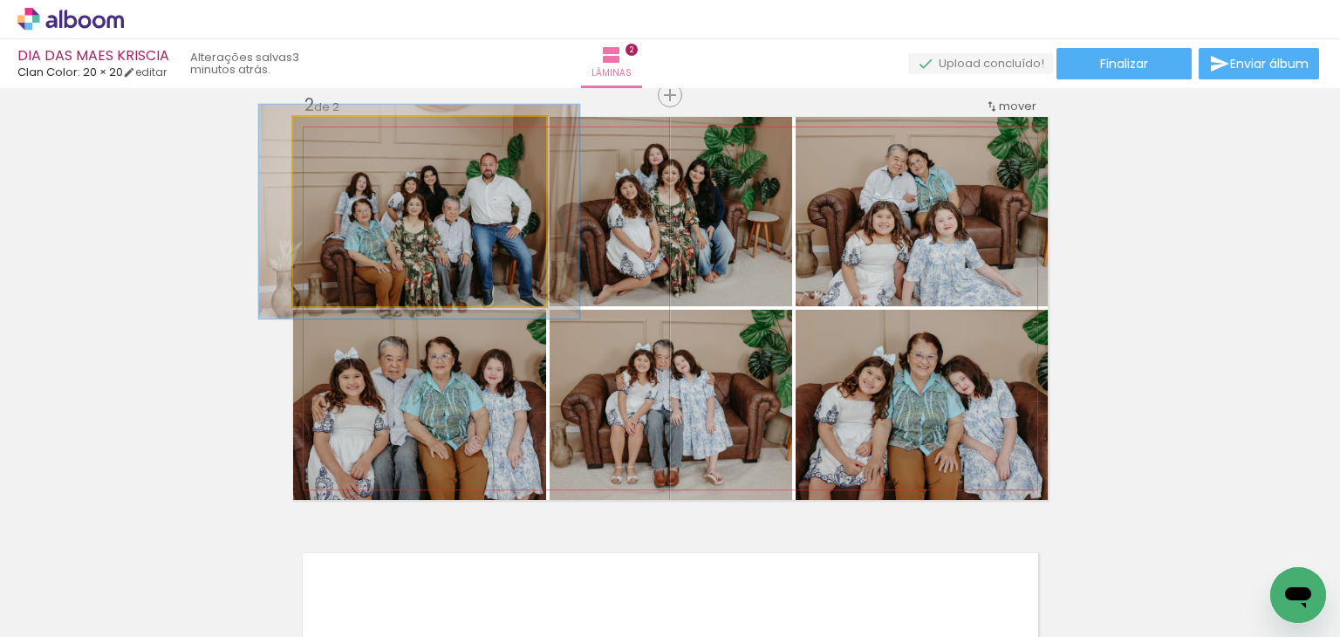
type paper-slider "113"
click at [333, 134] on div at bounding box center [341, 135] width 16 height 16
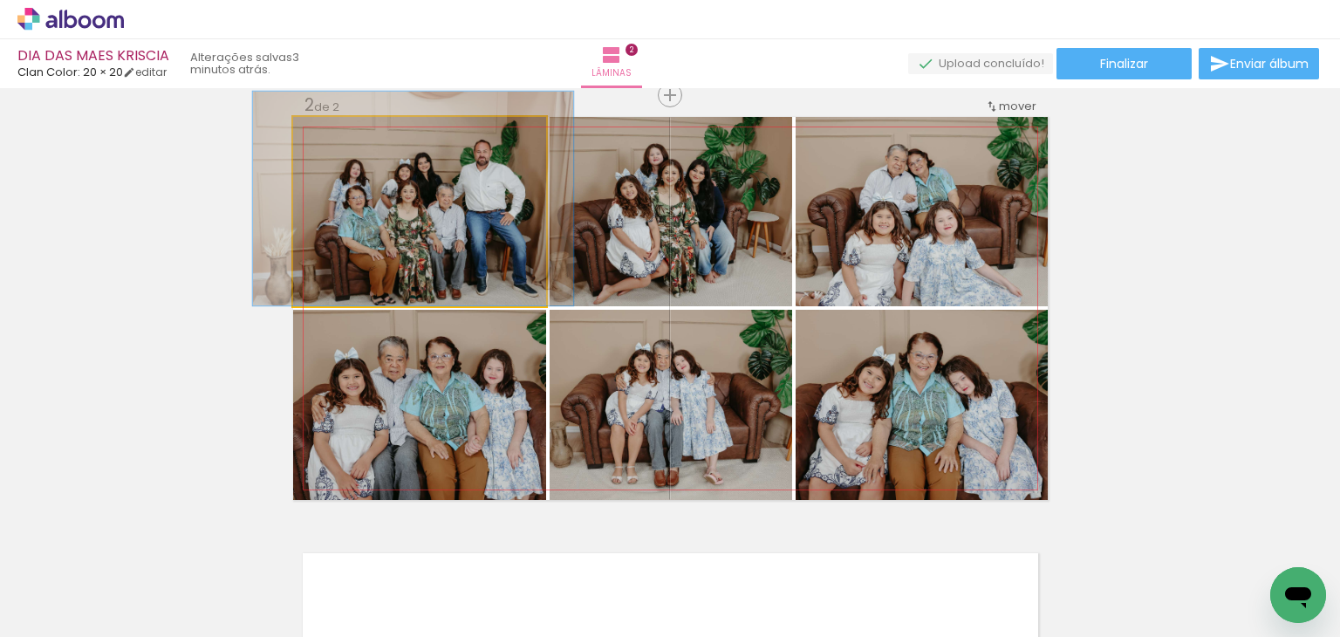
drag, startPoint x: 399, startPoint y: 224, endPoint x: 394, endPoint y: 210, distance: 14.6
click at [335, 134] on div at bounding box center [343, 135] width 16 height 16
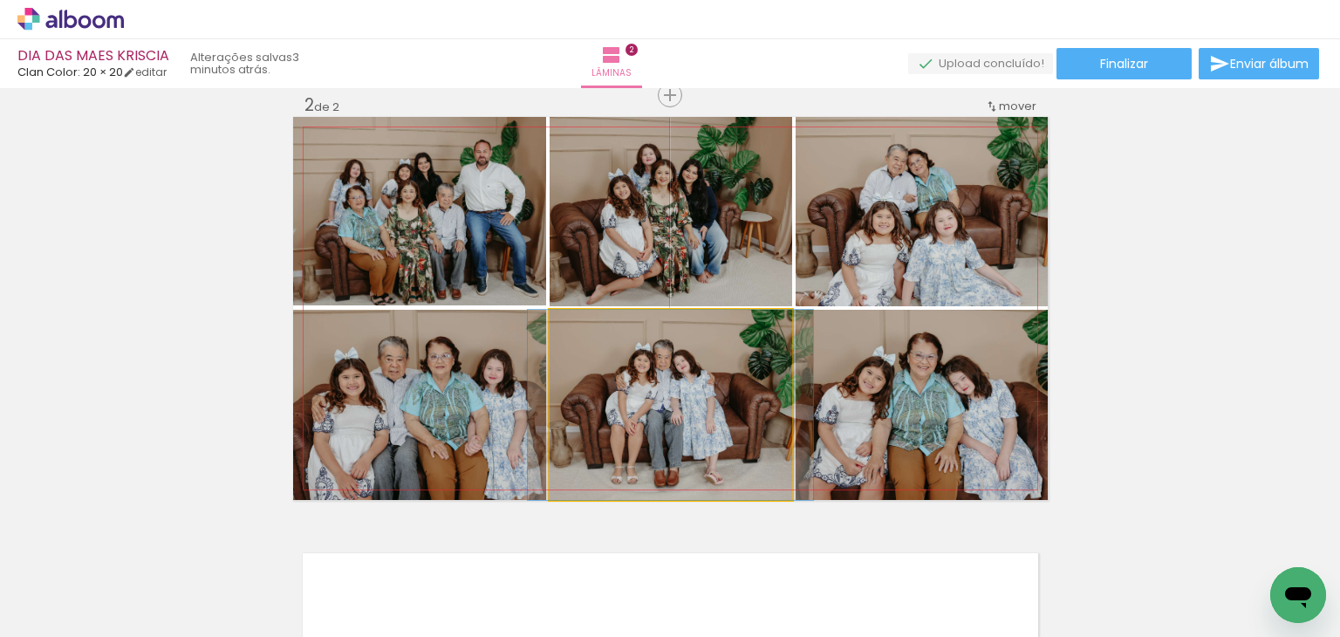
click at [647, 402] on quentale-photo at bounding box center [671, 405] width 243 height 190
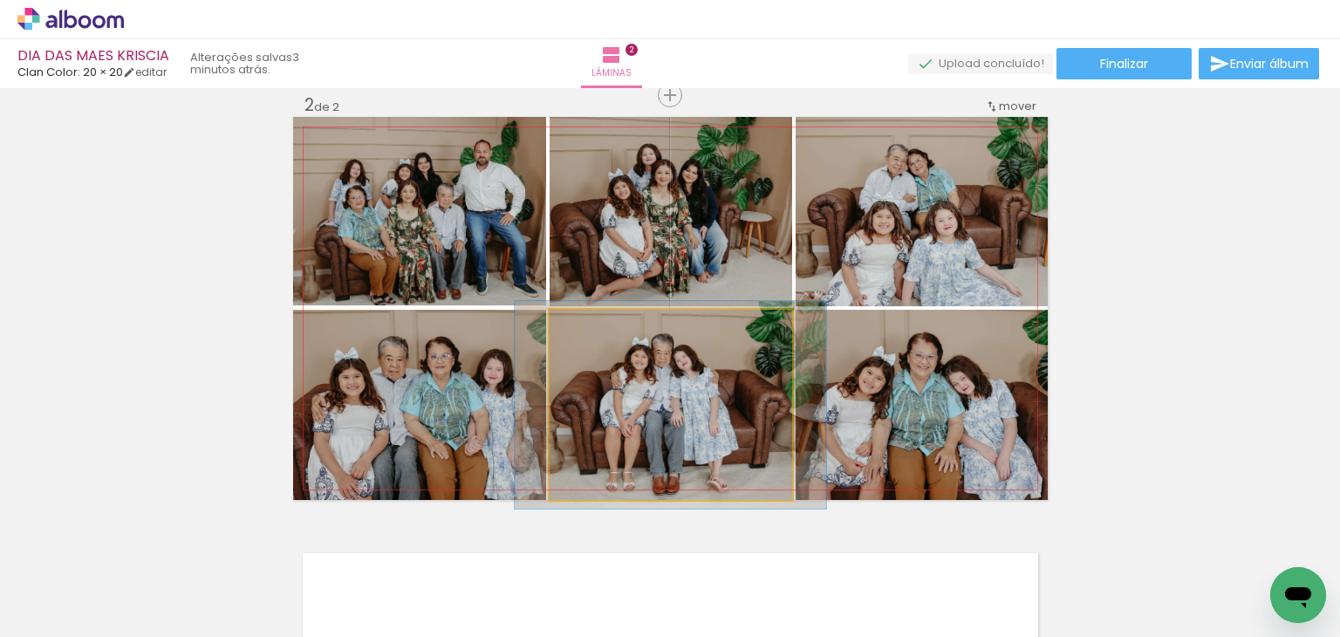
type paper-slider "109"
click at [588, 327] on div at bounding box center [596, 328] width 16 height 16
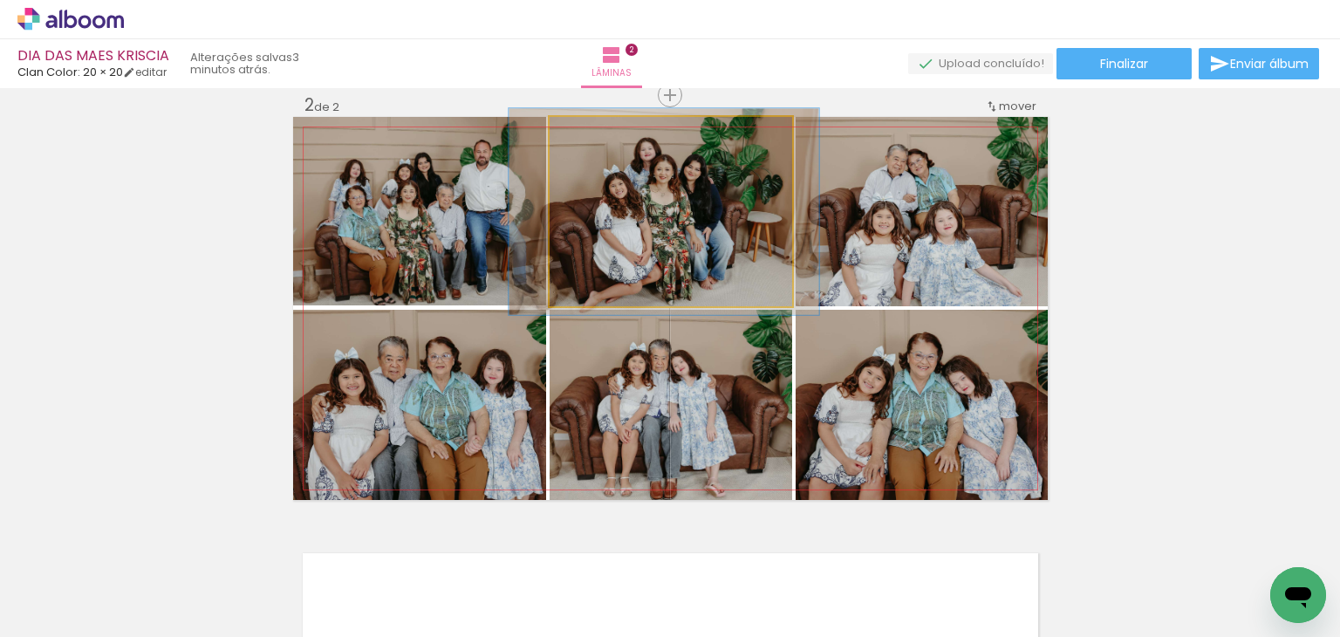
type paper-slider "110"
click at [588, 134] on div at bounding box center [596, 135] width 16 height 16
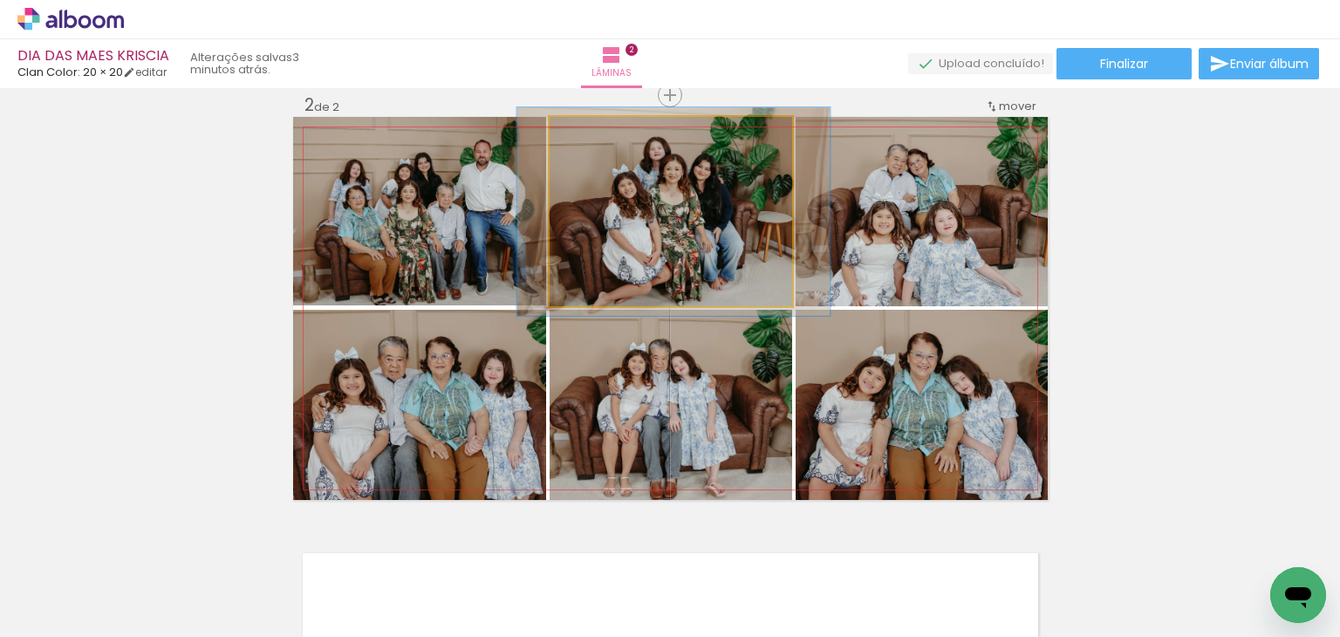
drag, startPoint x: 604, startPoint y: 198, endPoint x: 613, endPoint y: 197, distance: 8.8
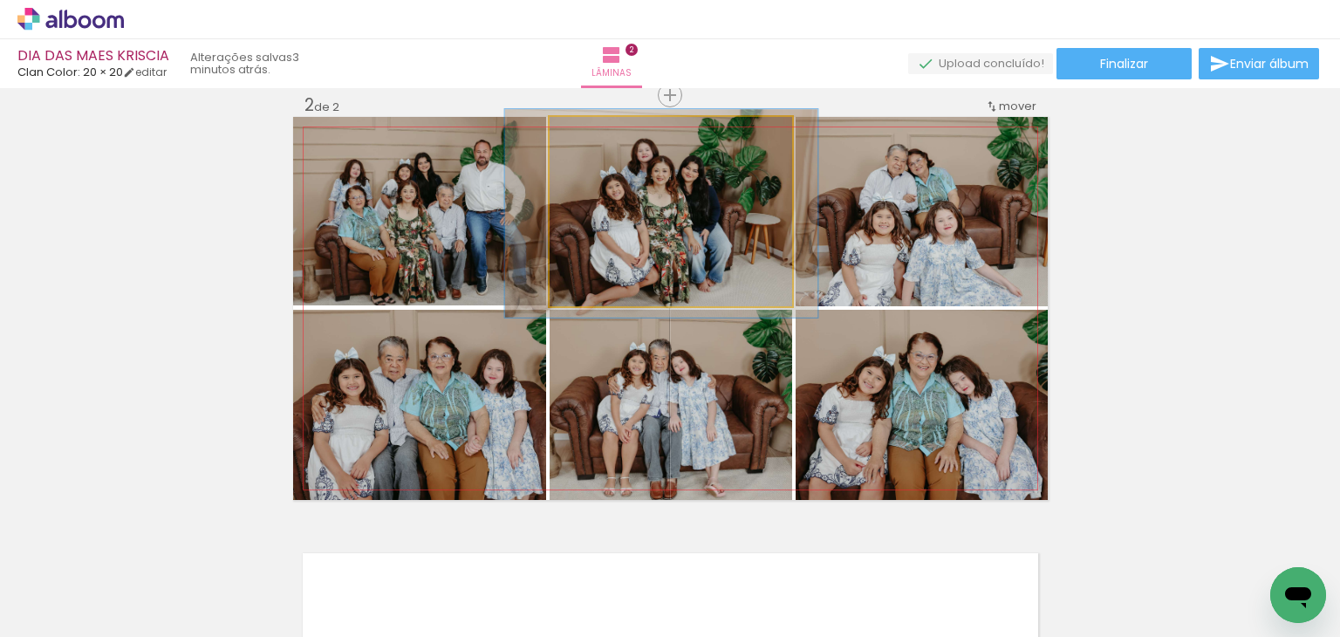
drag, startPoint x: 613, startPoint y: 197, endPoint x: 600, endPoint y: 199, distance: 12.3
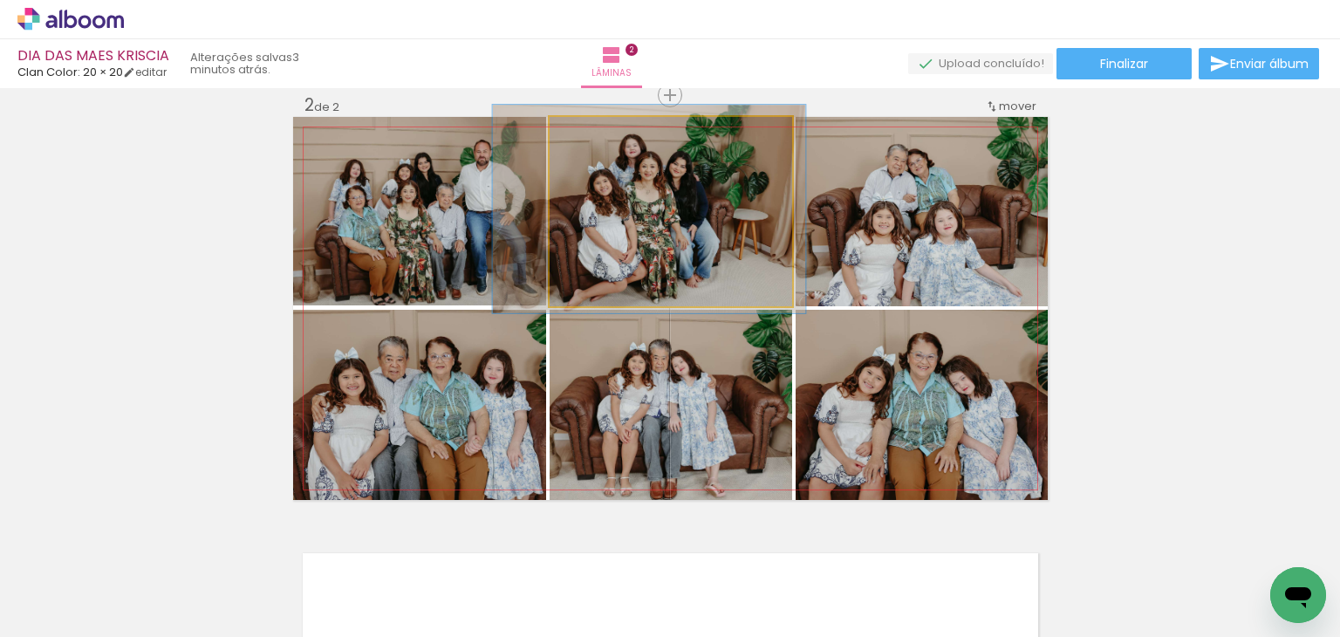
drag, startPoint x: 627, startPoint y: 217, endPoint x: 615, endPoint y: 213, distance: 13.0
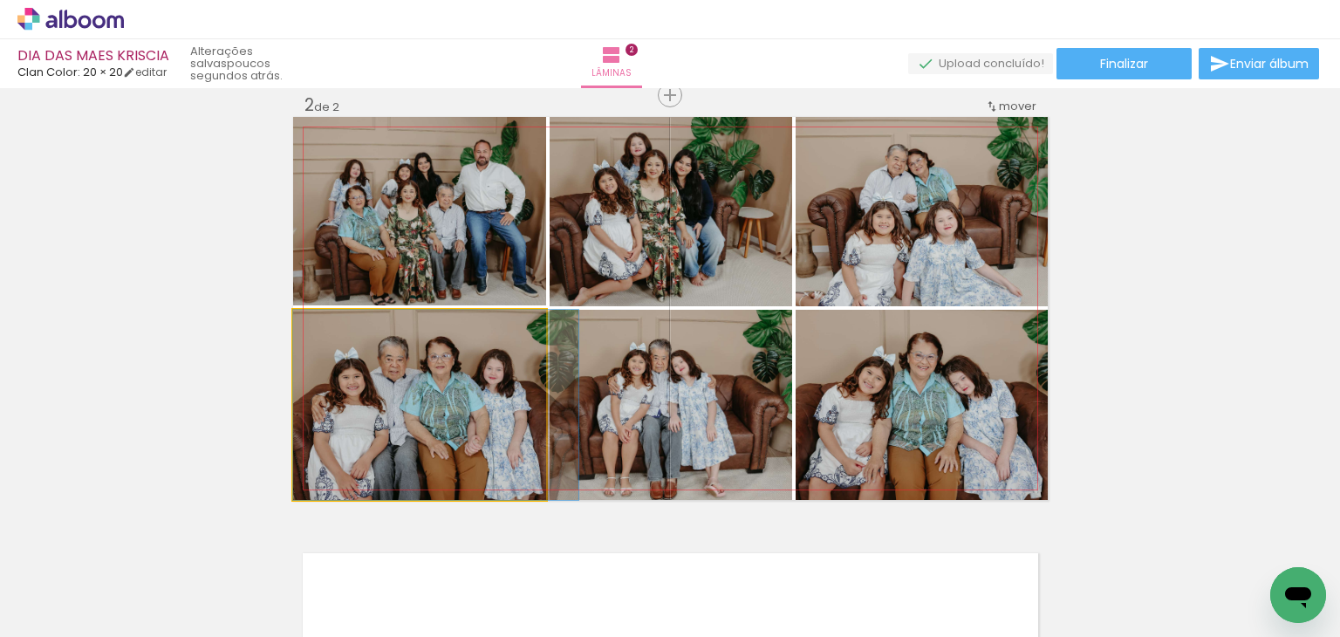
drag, startPoint x: 497, startPoint y: 380, endPoint x: 496, endPoint y: 368, distance: 12.3
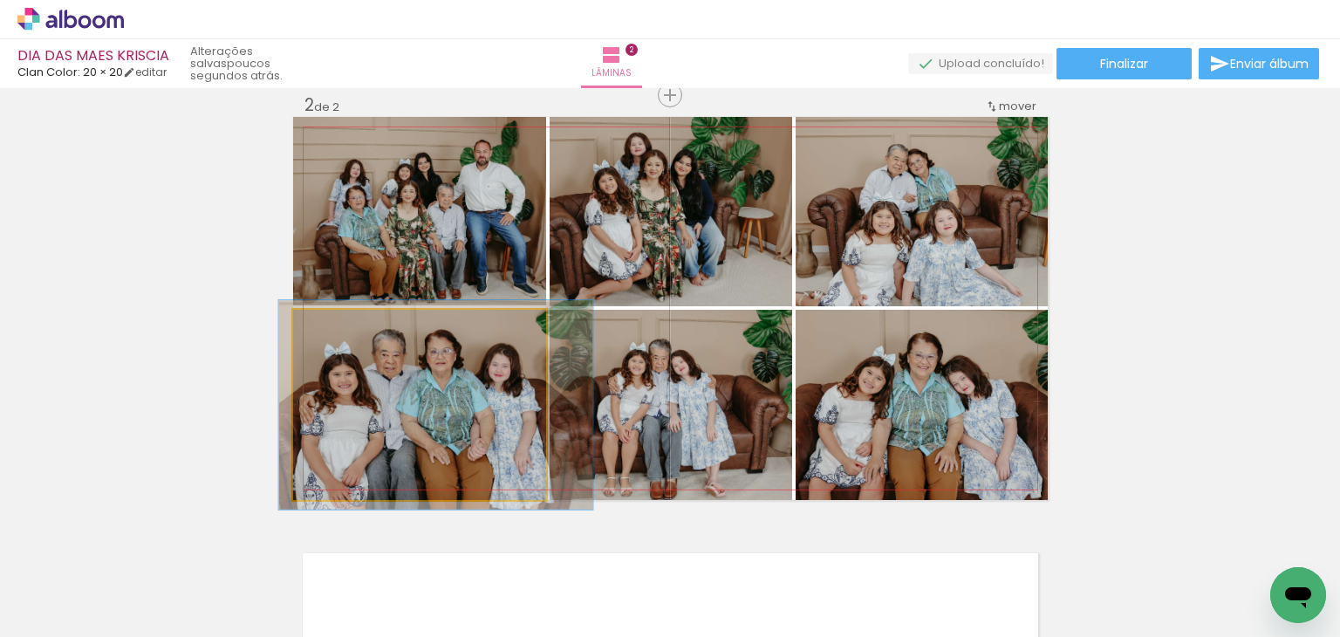
type paper-slider "110"
click at [332, 329] on div at bounding box center [340, 328] width 16 height 16
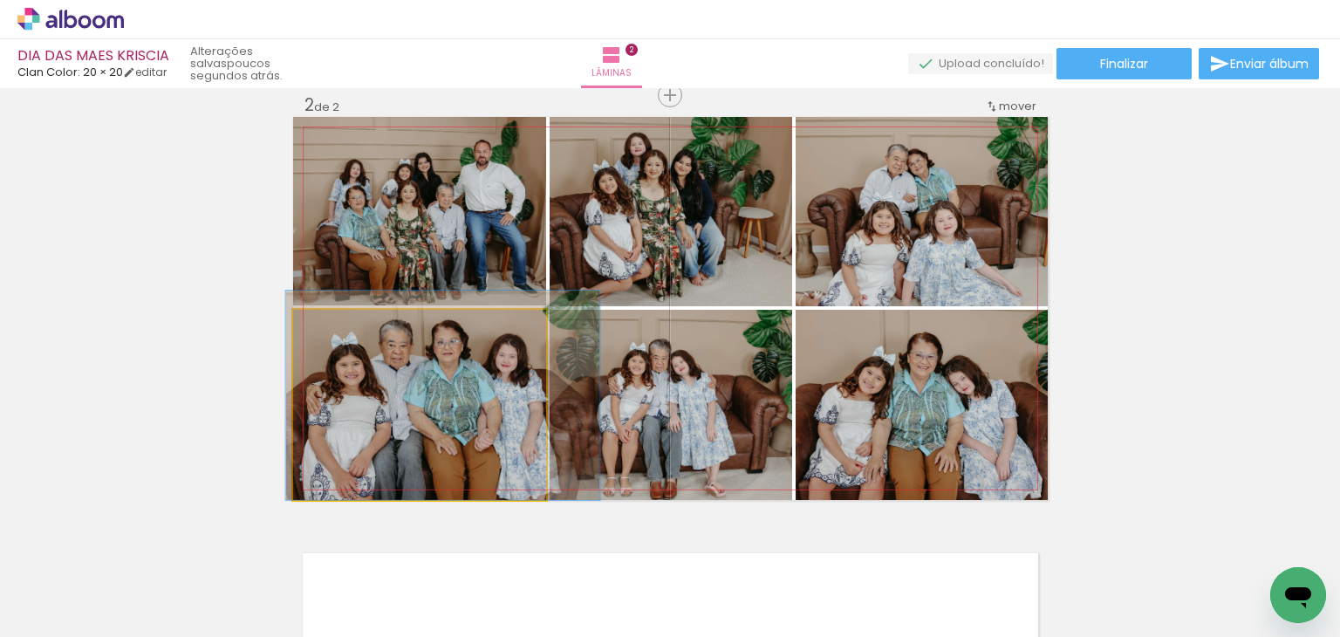
drag, startPoint x: 394, startPoint y: 395, endPoint x: 401, endPoint y: 367, distance: 28.8
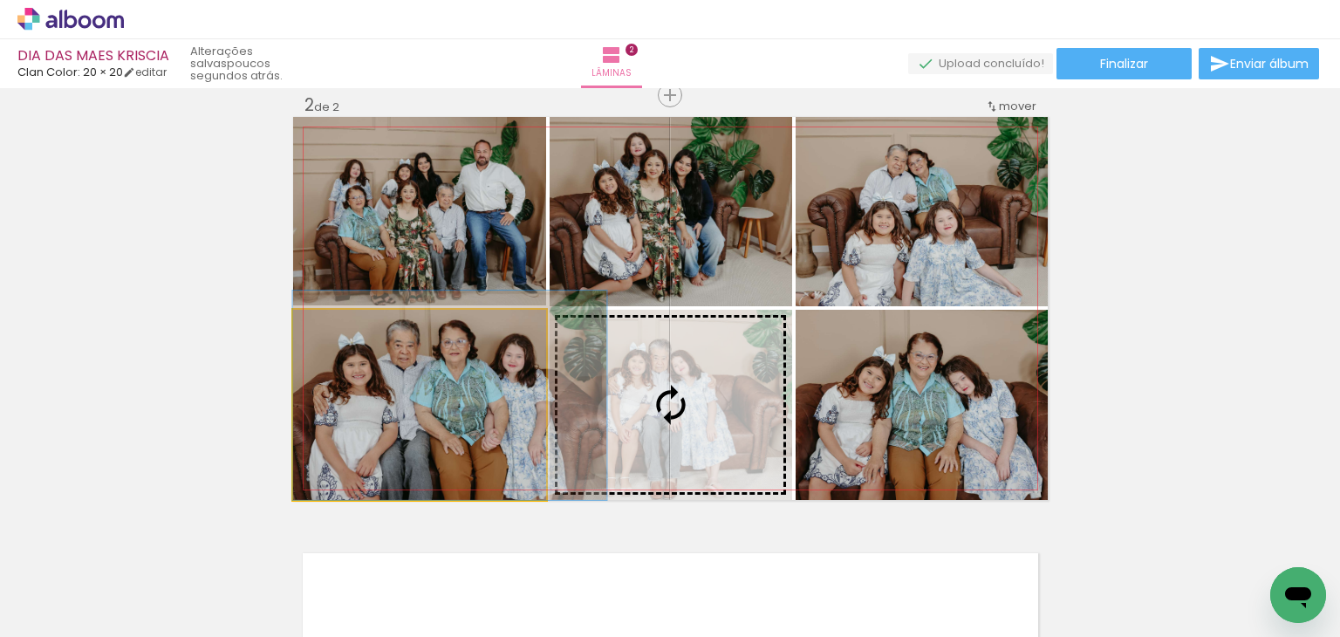
drag, startPoint x: 412, startPoint y: 367, endPoint x: 547, endPoint y: 364, distance: 135.3
click at [0, 0] on slot at bounding box center [0, 0] width 0 height 0
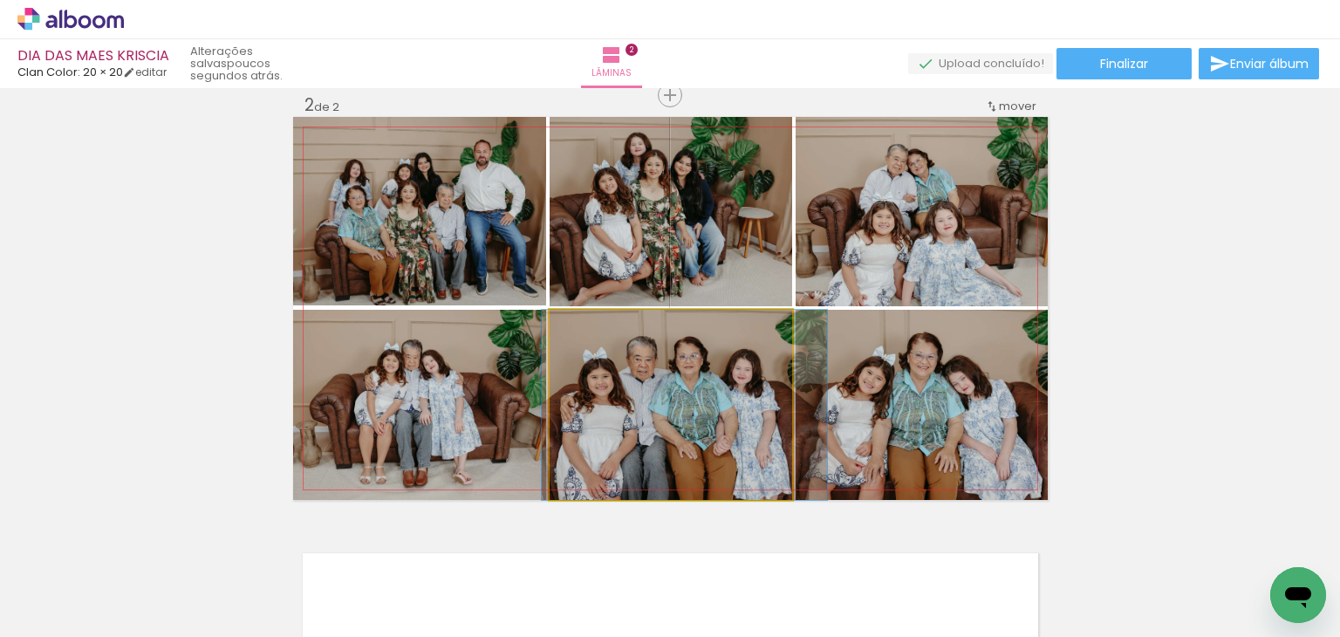
drag, startPoint x: 611, startPoint y: 374, endPoint x: 625, endPoint y: 371, distance: 14.4
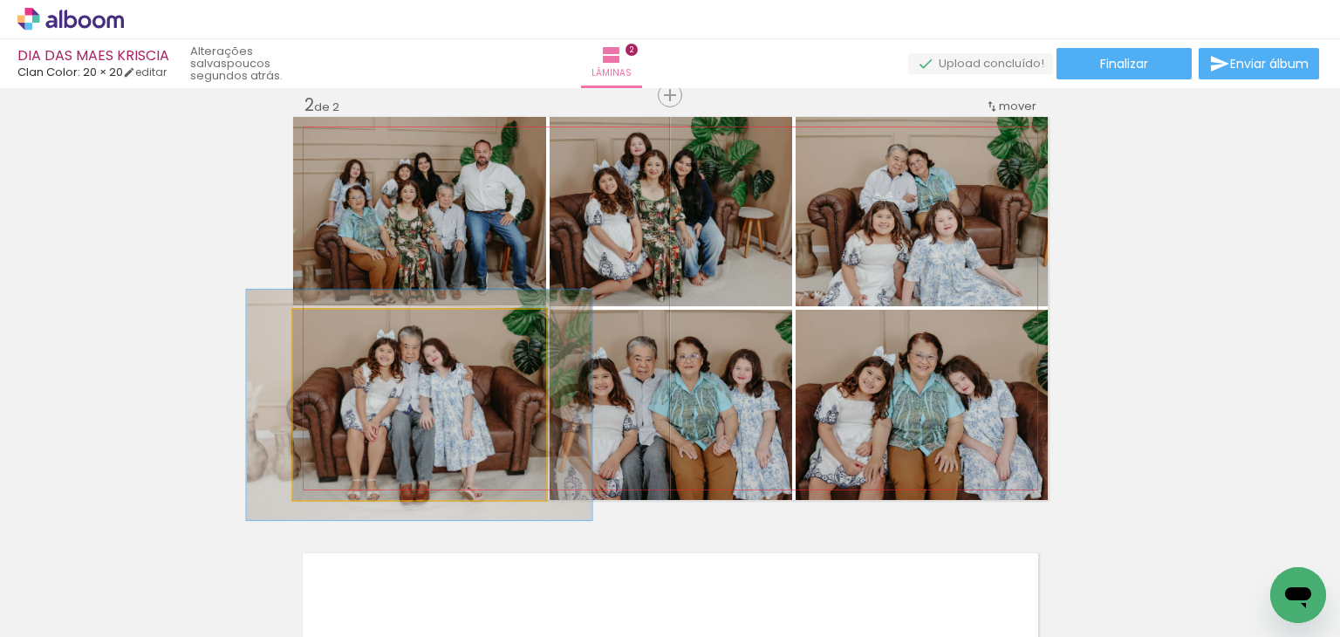
drag, startPoint x: 326, startPoint y: 329, endPoint x: 351, endPoint y: 339, distance: 26.3
click at [343, 334] on div at bounding box center [347, 328] width 16 height 16
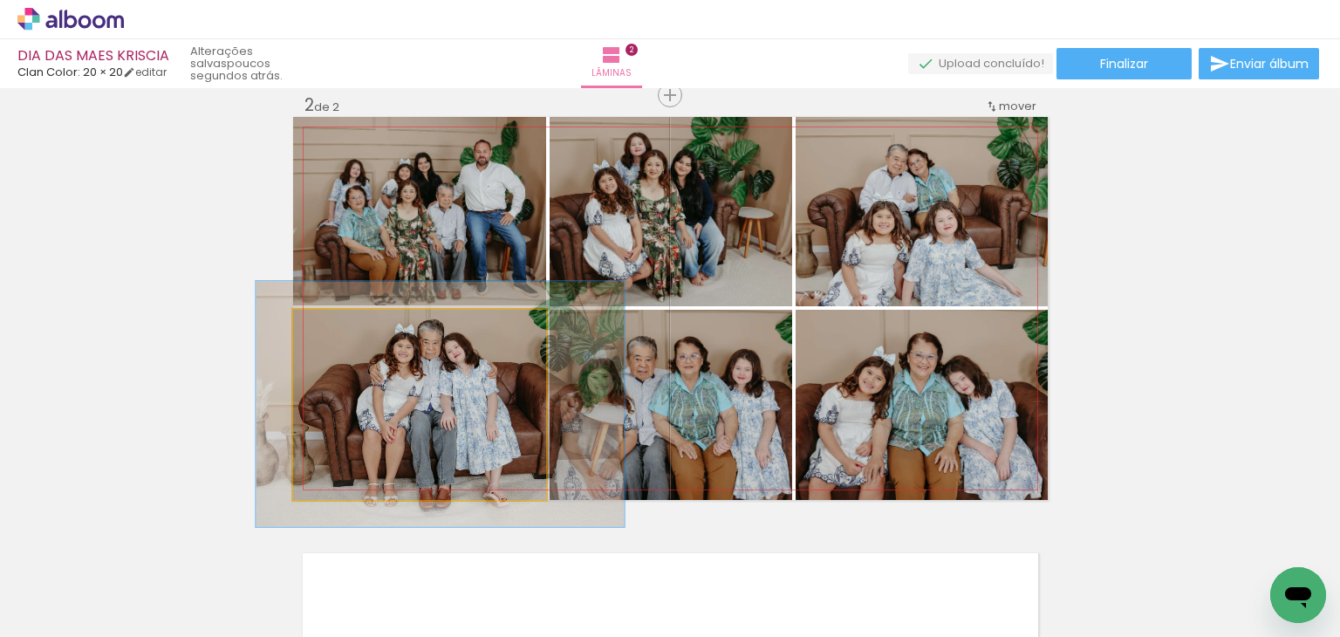
drag, startPoint x: 429, startPoint y: 415, endPoint x: 449, endPoint y: 411, distance: 20.4
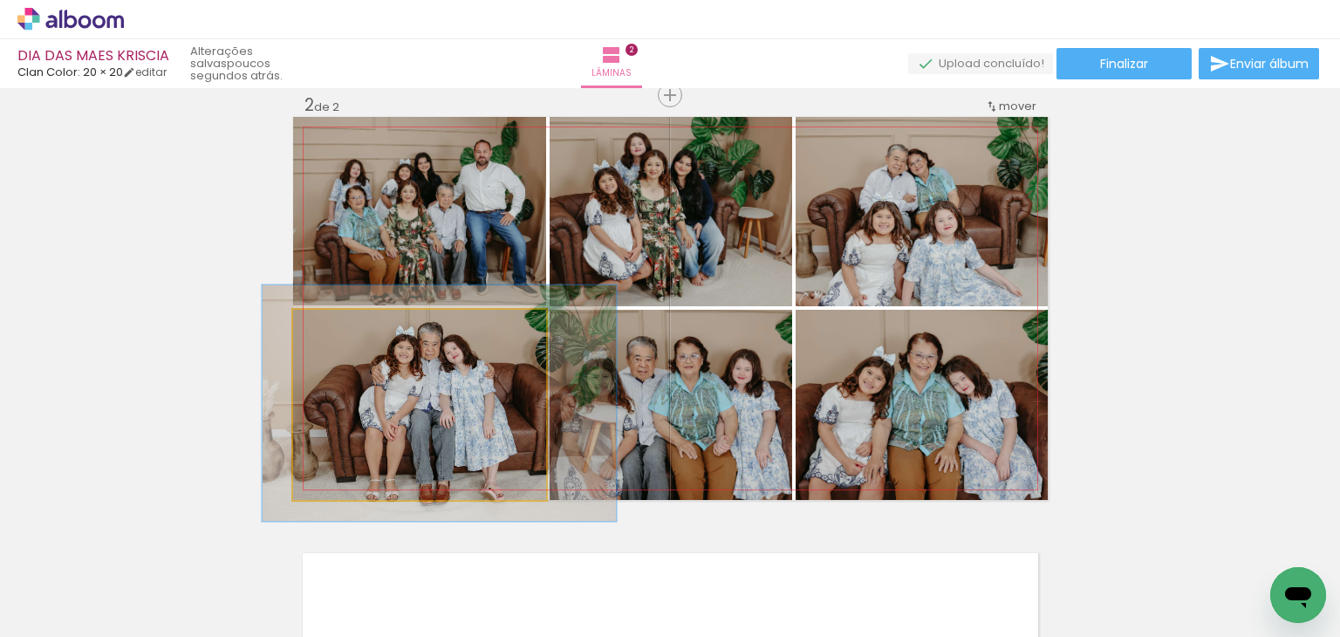
drag, startPoint x: 353, startPoint y: 331, endPoint x: 347, endPoint y: 342, distance: 12.5
type paper-slider "121"
click at [347, 342] on quentale-photo at bounding box center [419, 405] width 253 height 190
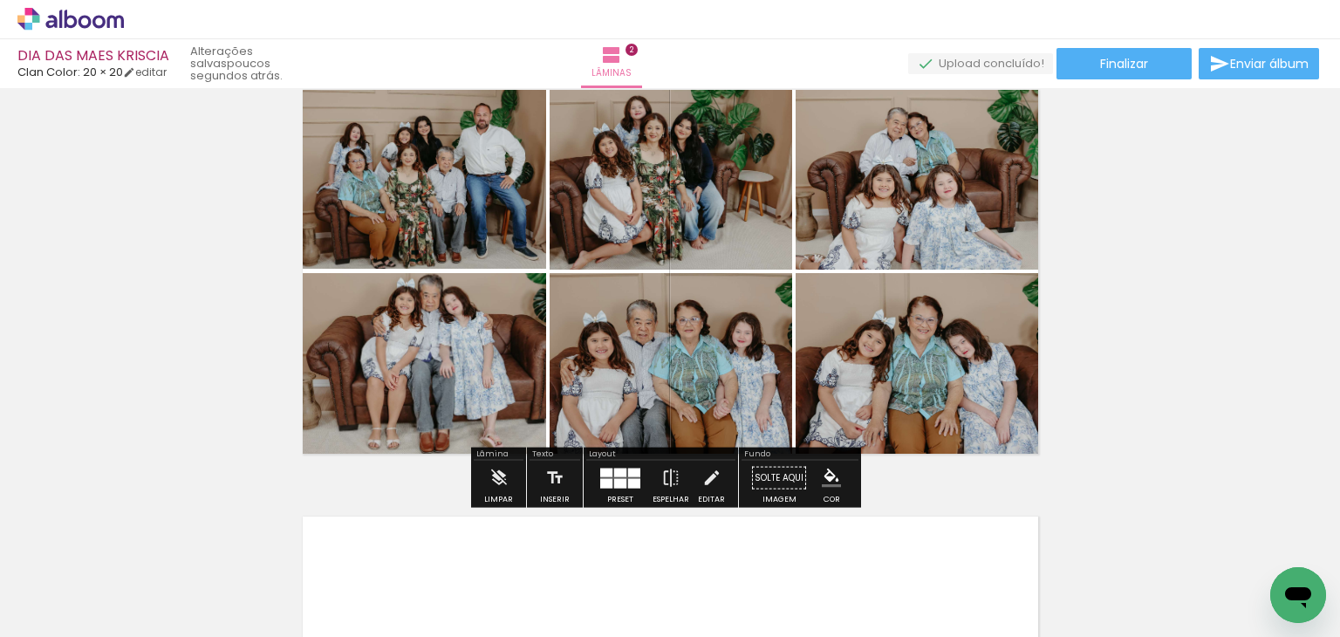
scroll to position [485, 0]
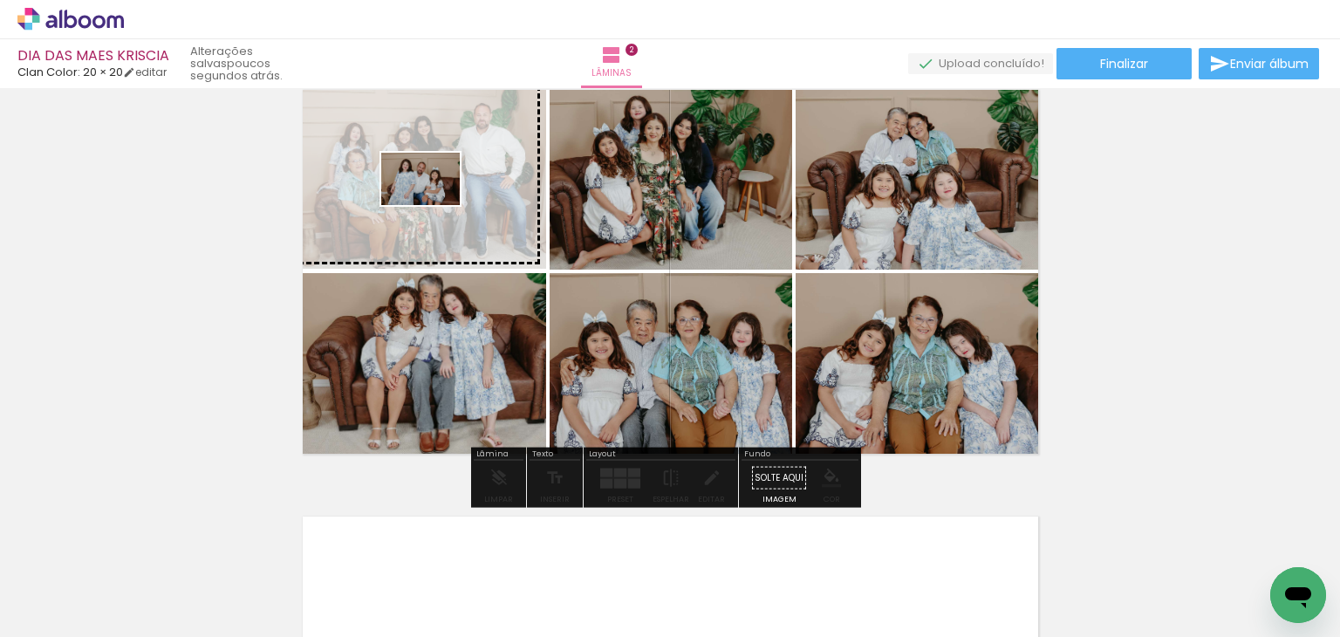
drag, startPoint x: 449, startPoint y: 601, endPoint x: 434, endPoint y: 205, distance: 396.5
click at [434, 205] on quentale-workspace at bounding box center [670, 318] width 1340 height 637
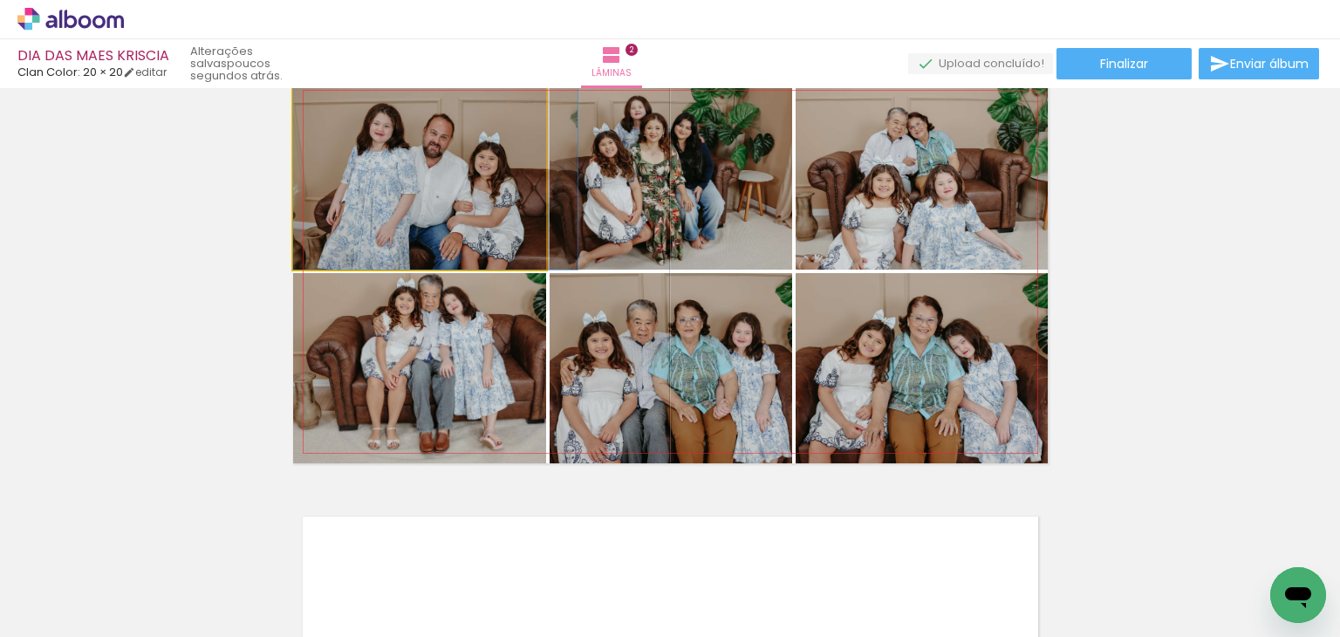
drag, startPoint x: 418, startPoint y: 218, endPoint x: 436, endPoint y: 209, distance: 20.7
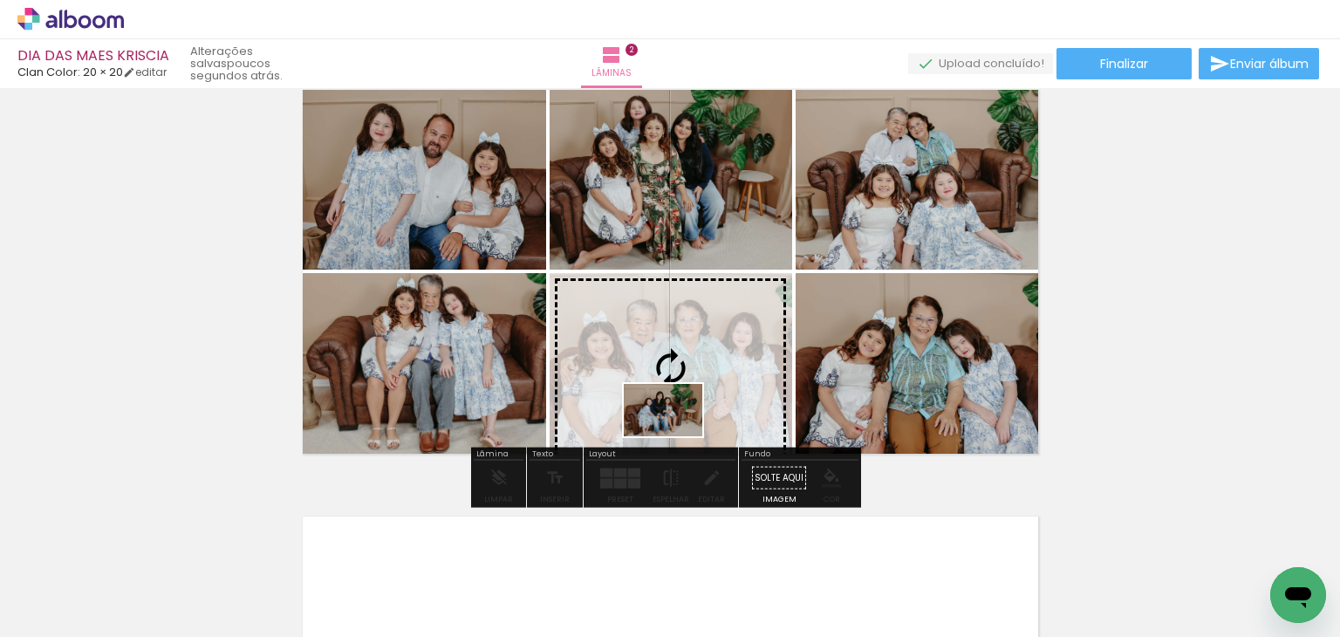
drag, startPoint x: 911, startPoint y: 590, endPoint x: 676, endPoint y: 436, distance: 280.5
click at [676, 436] on quentale-workspace at bounding box center [670, 318] width 1340 height 637
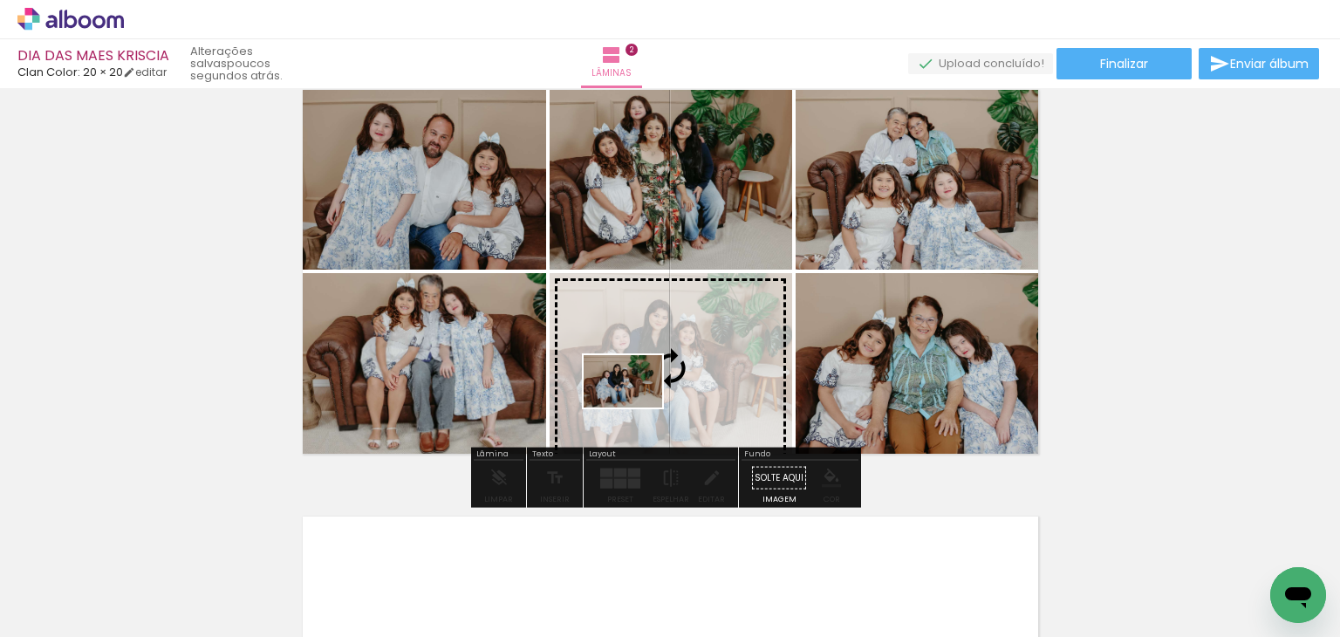
drag, startPoint x: 1011, startPoint y: 587, endPoint x: 636, endPoint y: 408, distance: 415.3
click at [636, 408] on quentale-workspace at bounding box center [670, 318] width 1340 height 637
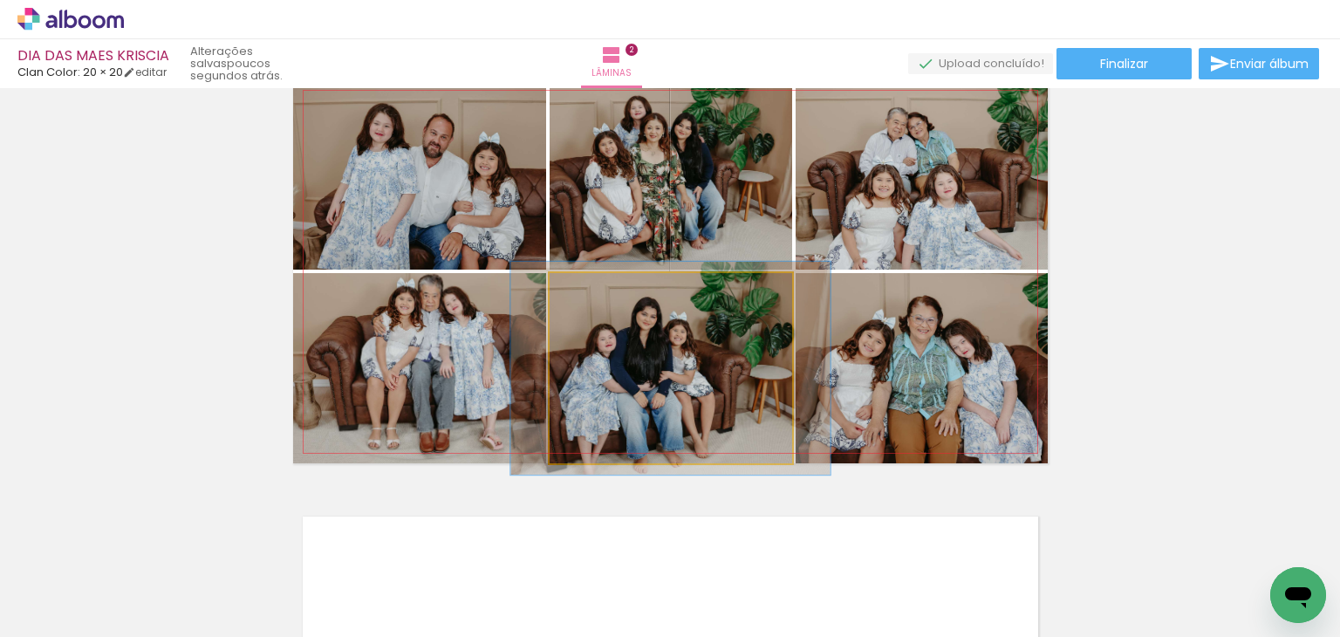
type paper-slider "112"
click at [590, 287] on div at bounding box center [598, 292] width 16 height 16
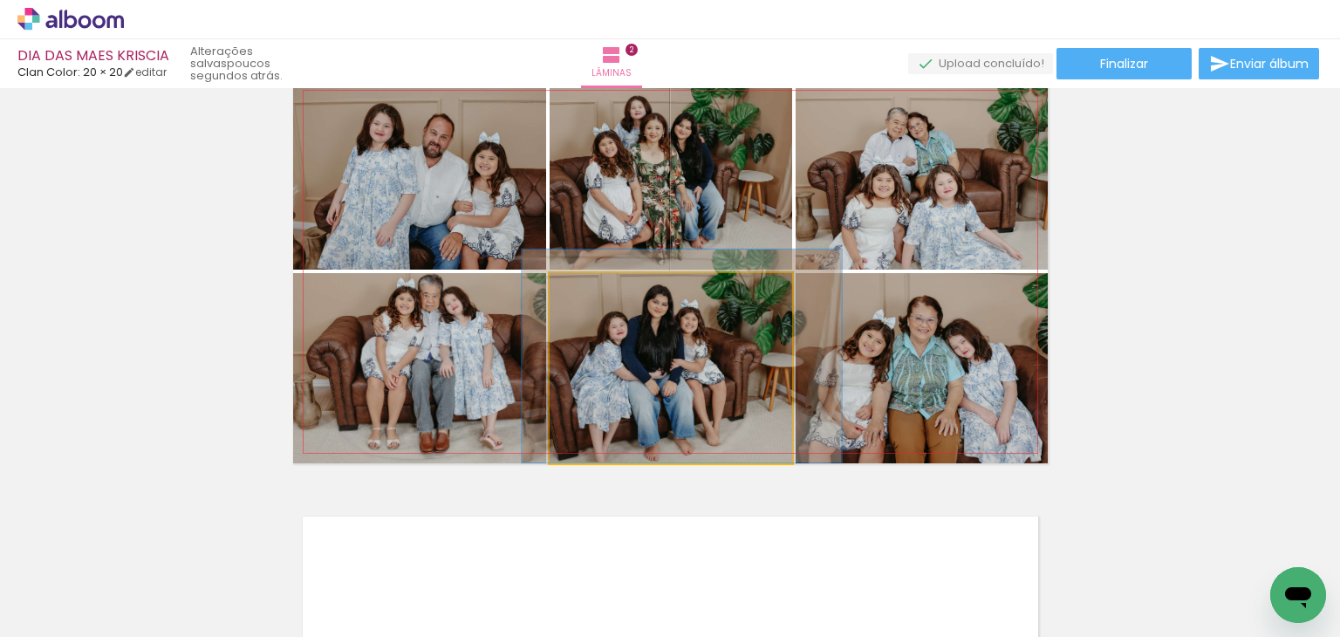
drag, startPoint x: 631, startPoint y: 339, endPoint x: 634, endPoint y: 328, distance: 11.0
drag, startPoint x: 580, startPoint y: 360, endPoint x: 579, endPoint y: 346, distance: 14.0
click at [579, 343] on quentale-photo at bounding box center [671, 368] width 243 height 190
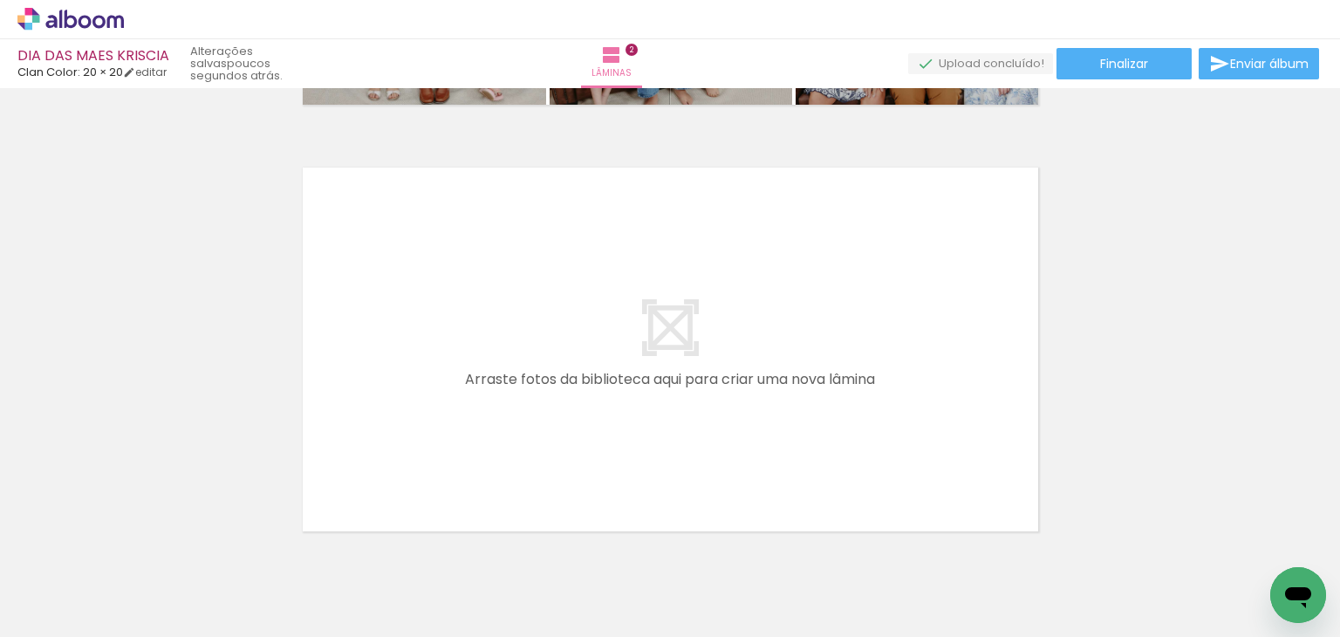
scroll to position [0, 1527]
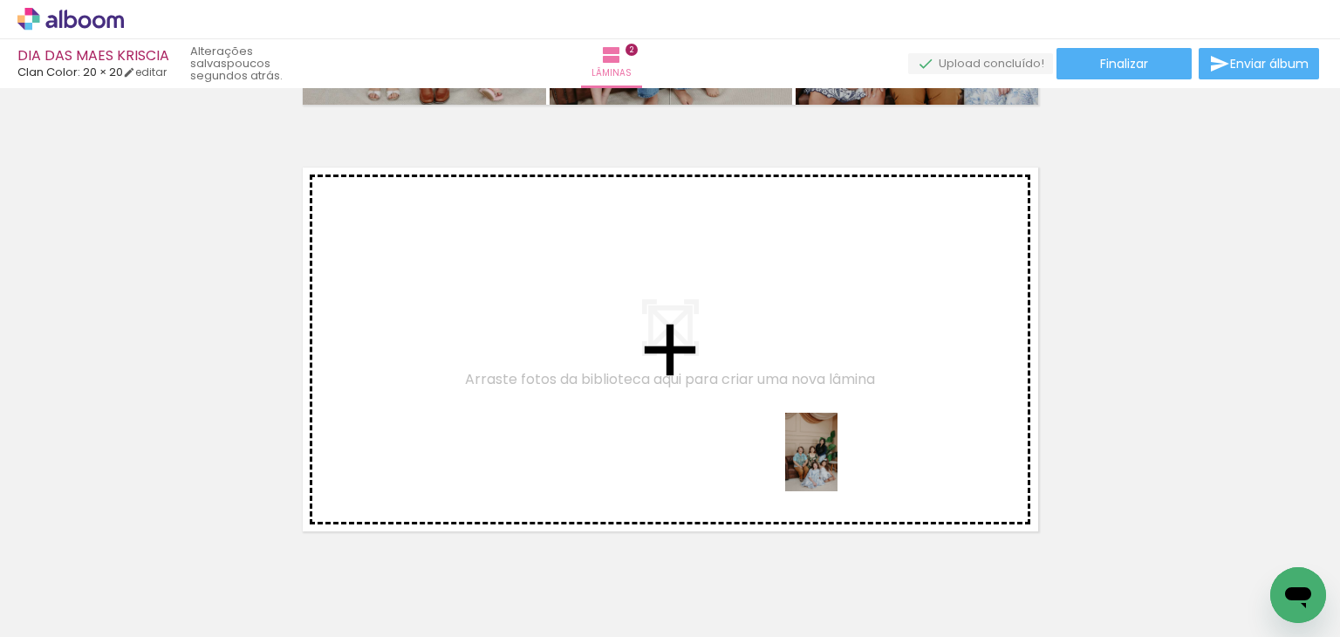
drag, startPoint x: 781, startPoint y: 606, endPoint x: 853, endPoint y: 426, distance: 194.3
click at [853, 426] on quentale-workspace at bounding box center [670, 318] width 1340 height 637
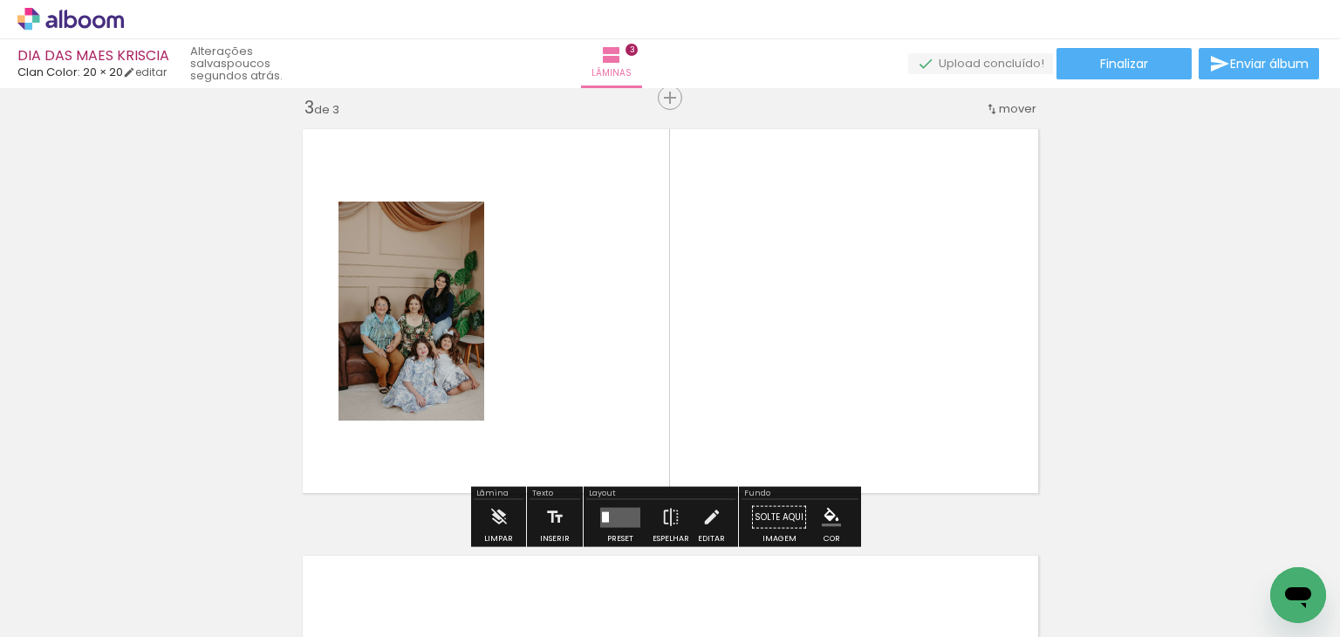
scroll to position [876, 0]
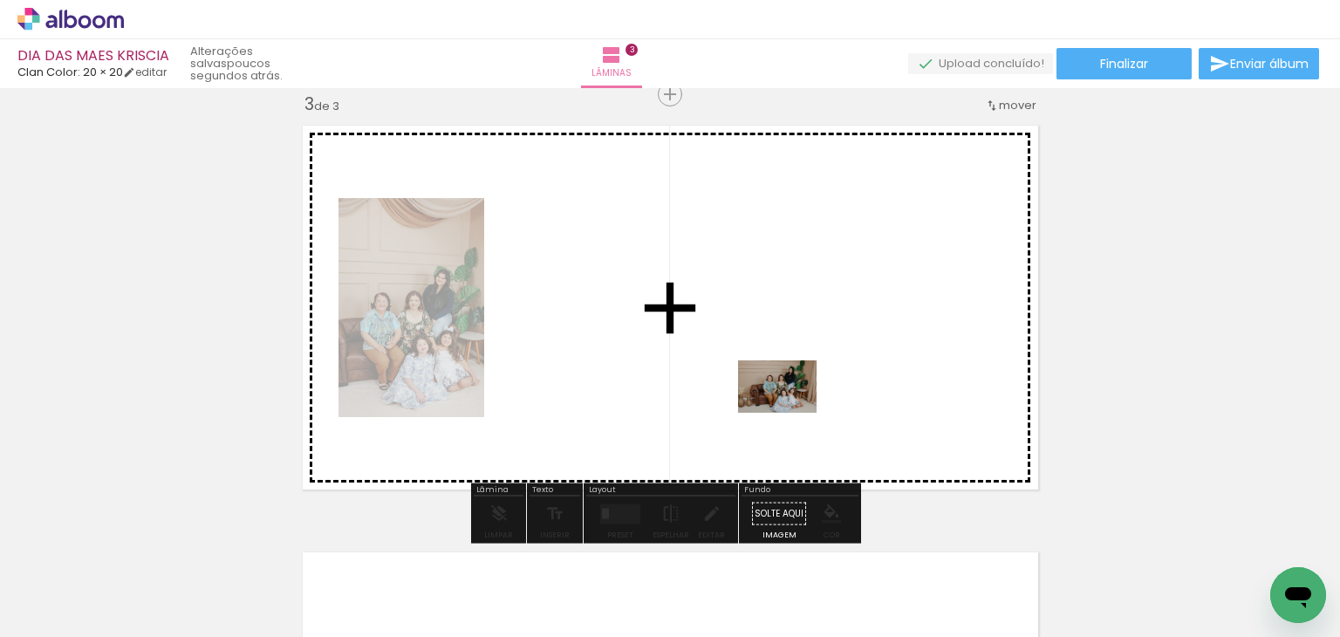
drag, startPoint x: 873, startPoint y: 580, endPoint x: 791, endPoint y: 413, distance: 186.5
click at [791, 413] on quentale-workspace at bounding box center [670, 318] width 1340 height 637
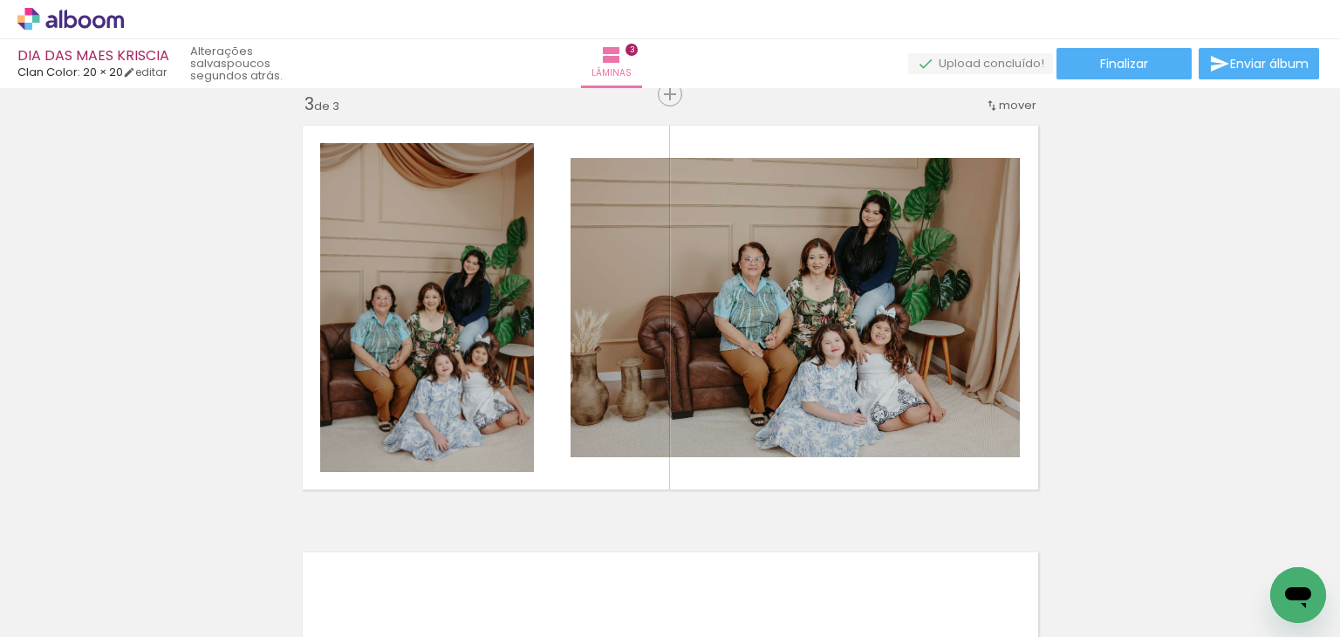
scroll to position [0, 1955]
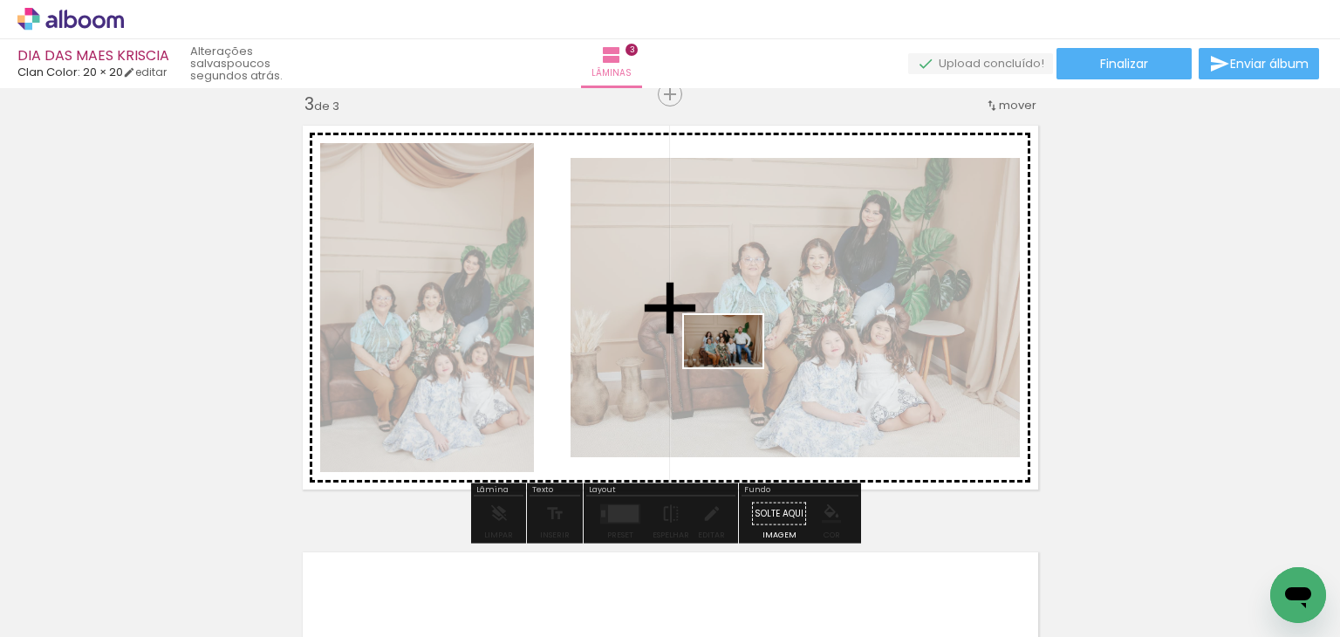
drag, startPoint x: 747, startPoint y: 587, endPoint x: 737, endPoint y: 361, distance: 226.3
click at [737, 361] on quentale-workspace at bounding box center [670, 318] width 1340 height 637
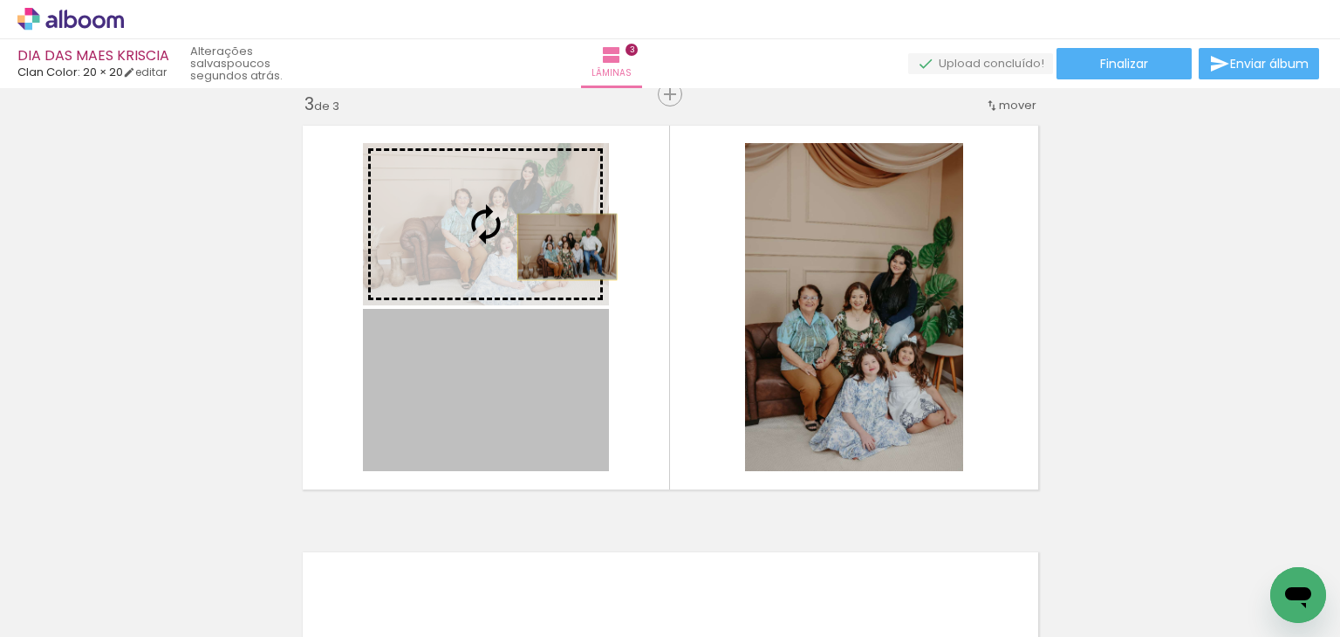
drag, startPoint x: 561, startPoint y: 399, endPoint x: 560, endPoint y: 247, distance: 151.8
click at [0, 0] on slot at bounding box center [0, 0] width 0 height 0
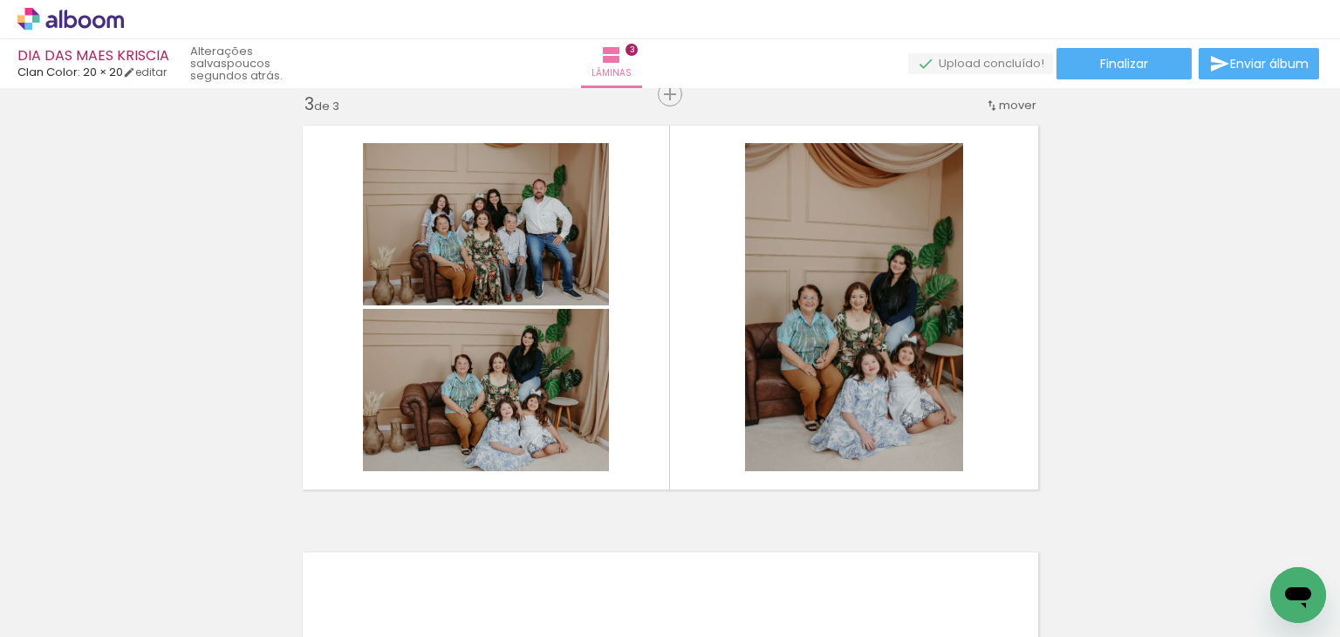
scroll to position [0, 2082]
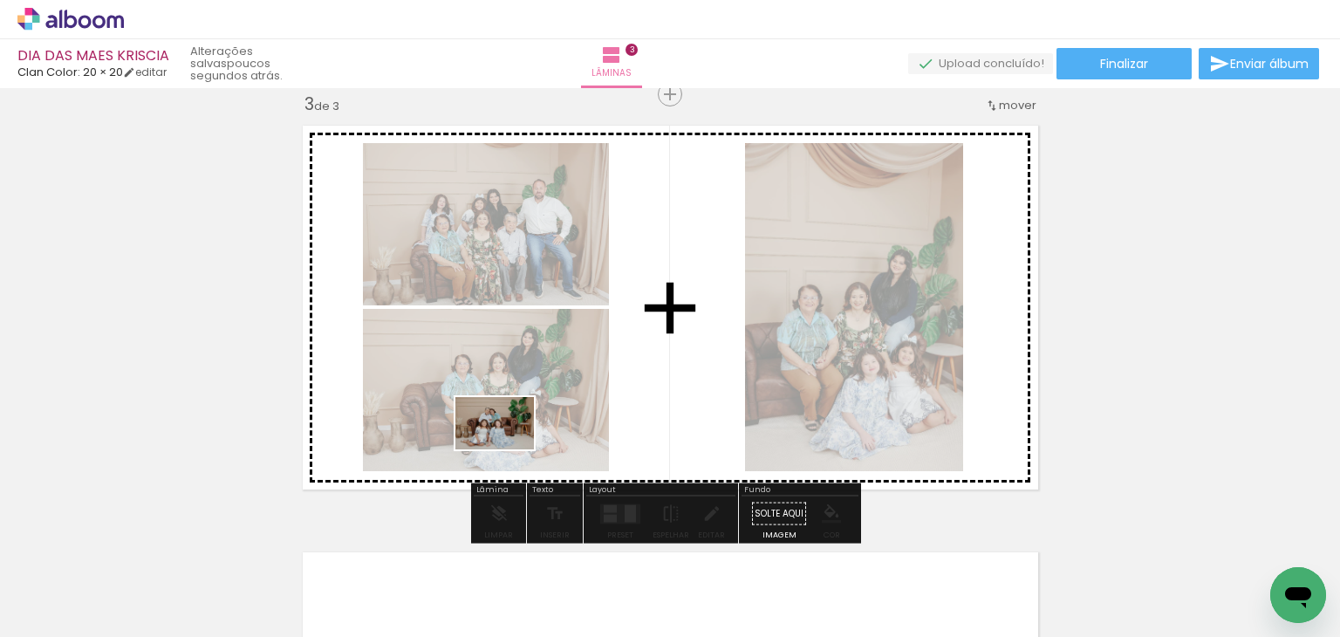
drag, startPoint x: 492, startPoint y: 589, endPoint x: 508, endPoint y: 449, distance: 140.5
click at [508, 449] on quentale-workspace at bounding box center [670, 318] width 1340 height 637
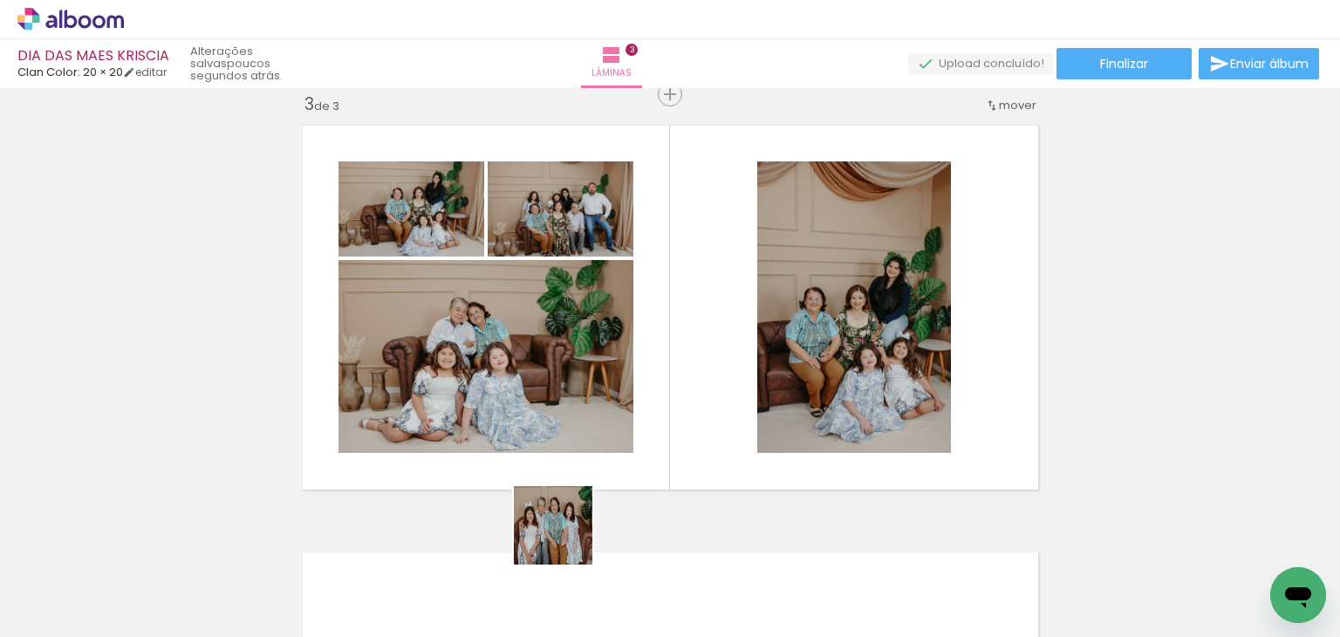
drag, startPoint x: 566, startPoint y: 538, endPoint x: 536, endPoint y: 421, distance: 121.7
click at [536, 421] on quentale-workspace at bounding box center [670, 318] width 1340 height 637
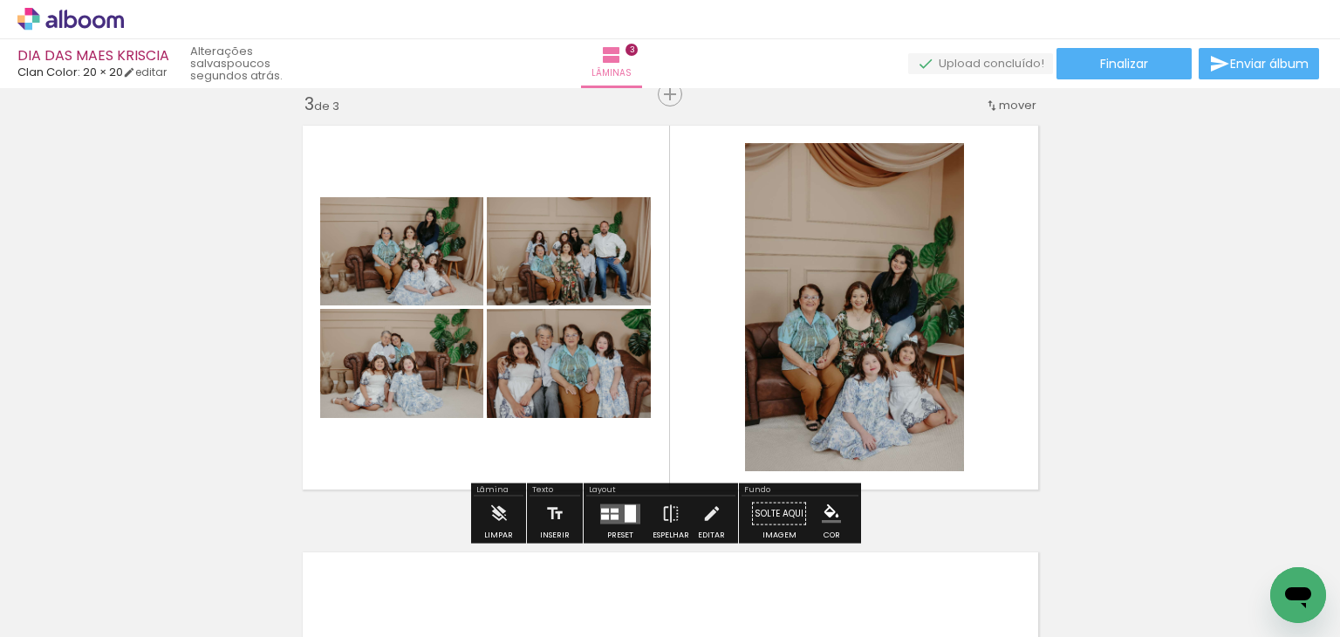
click at [611, 511] on div at bounding box center [615, 510] width 8 height 4
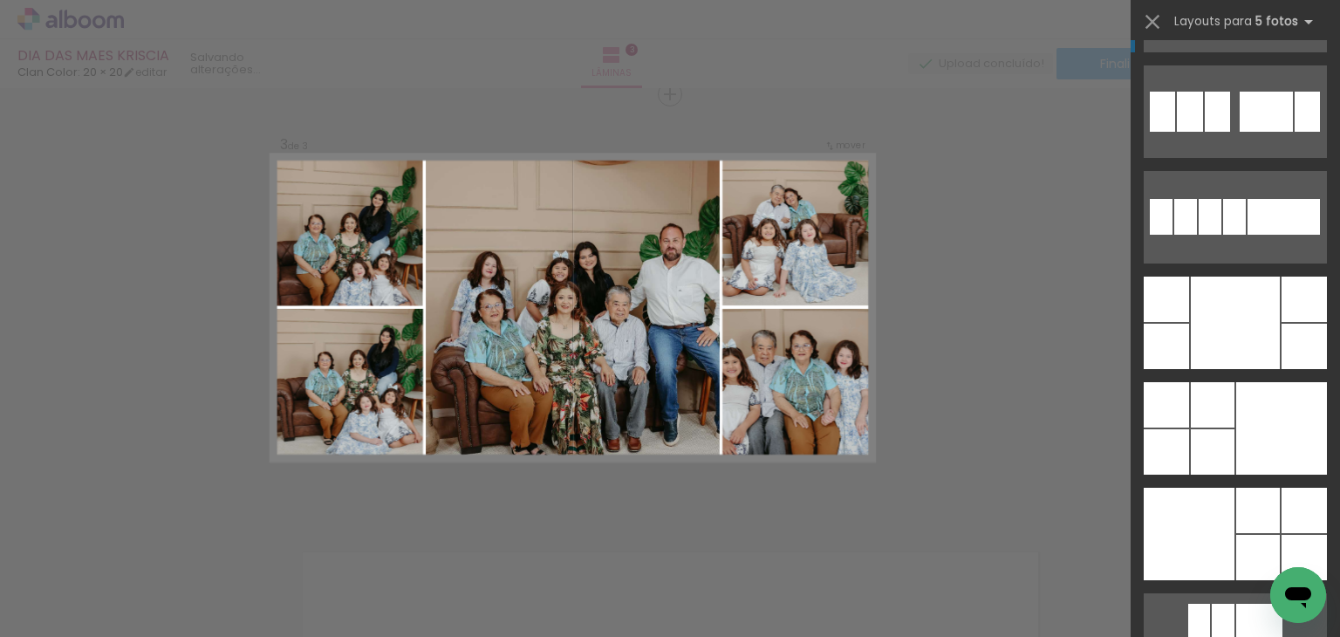
scroll to position [39705, 0]
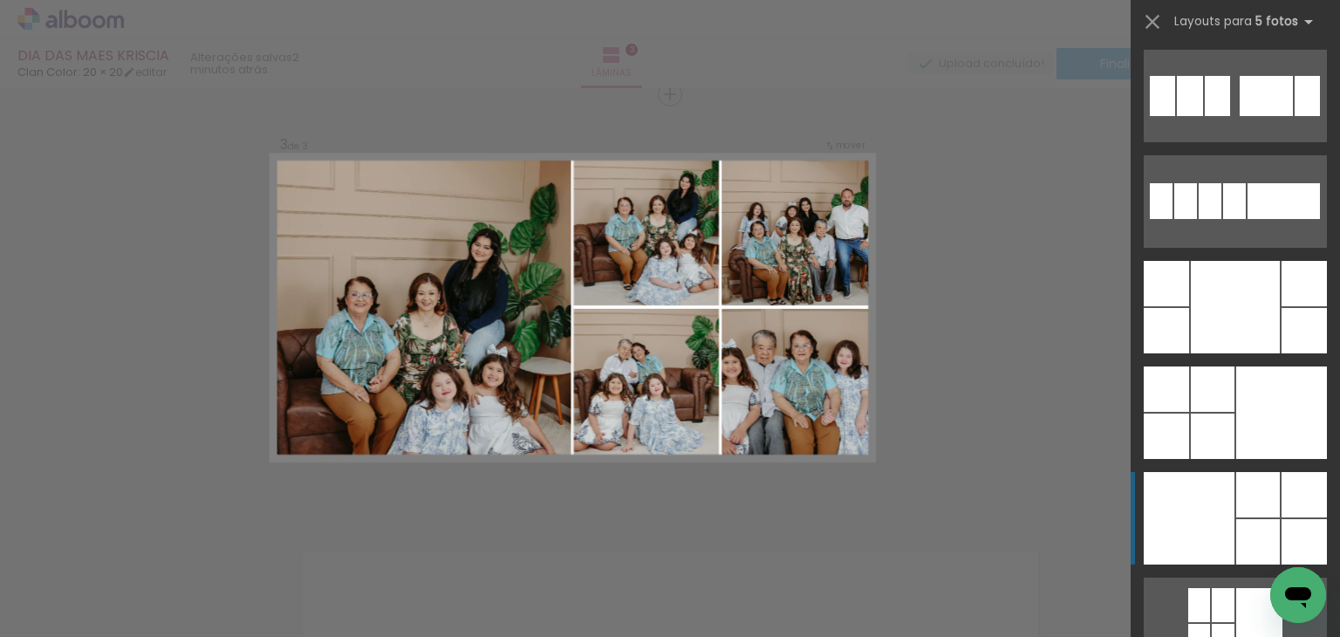
click at [1189, 353] on div at bounding box center [1166, 330] width 45 height 45
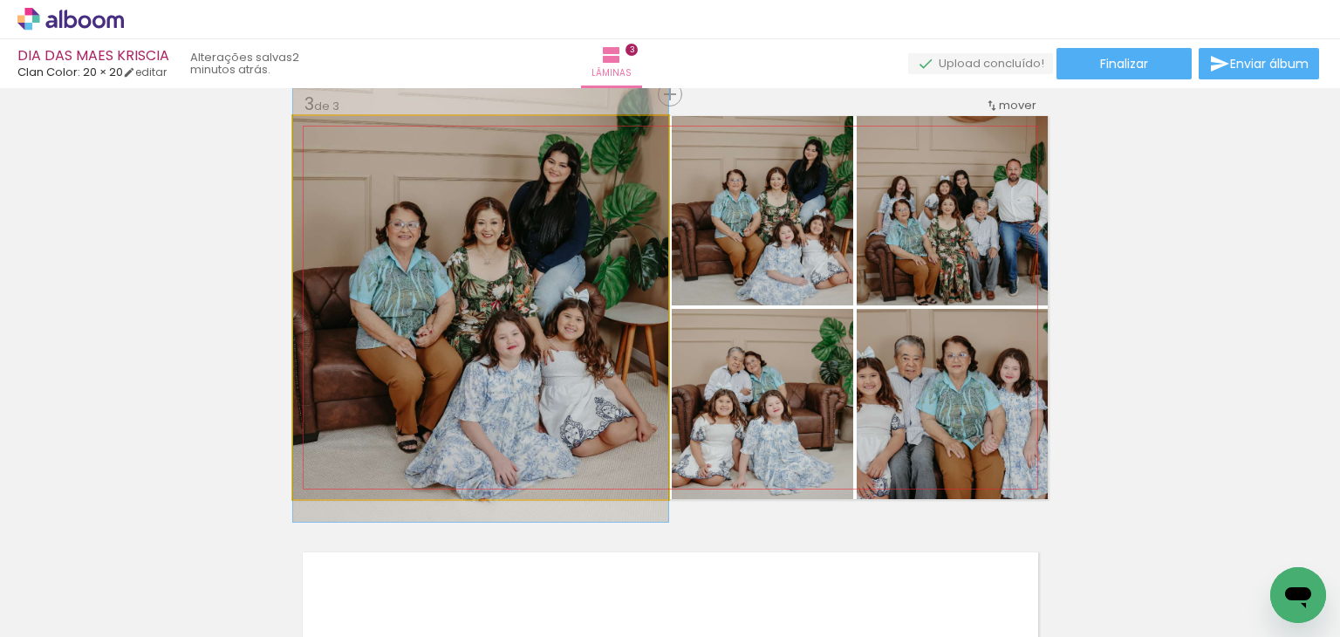
drag, startPoint x: 534, startPoint y: 388, endPoint x: 517, endPoint y: 321, distance: 69.4
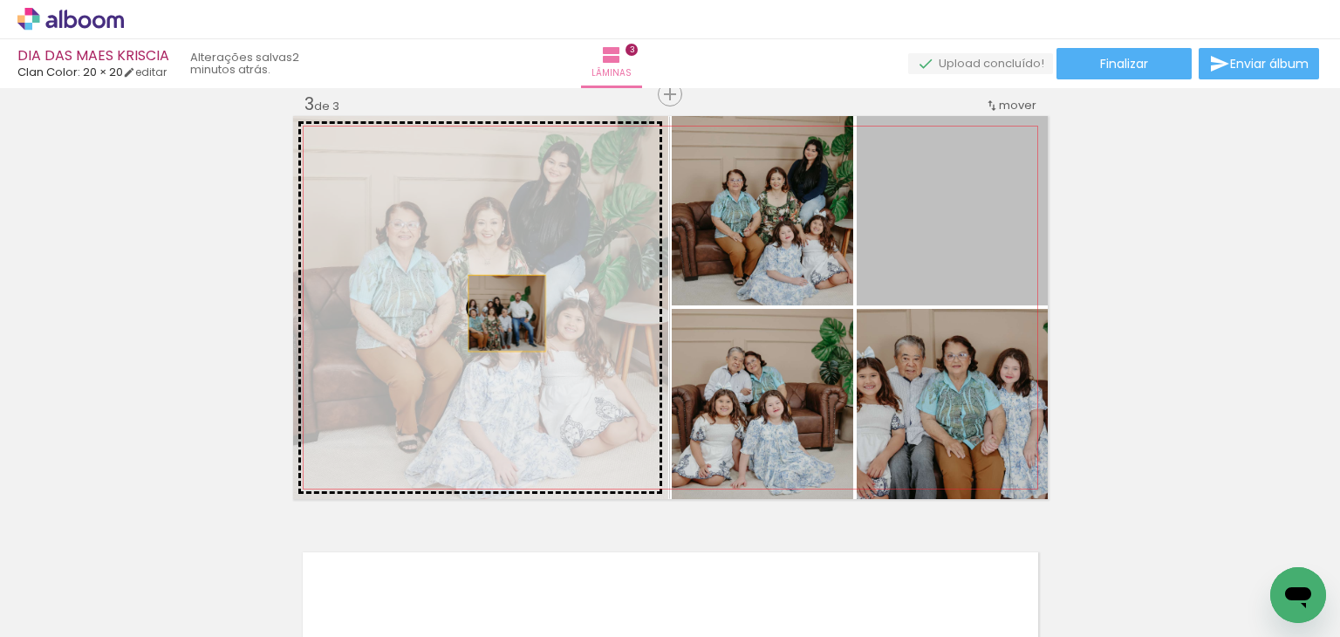
drag, startPoint x: 883, startPoint y: 266, endPoint x: 500, endPoint y: 313, distance: 386.0
click at [0, 0] on slot at bounding box center [0, 0] width 0 height 0
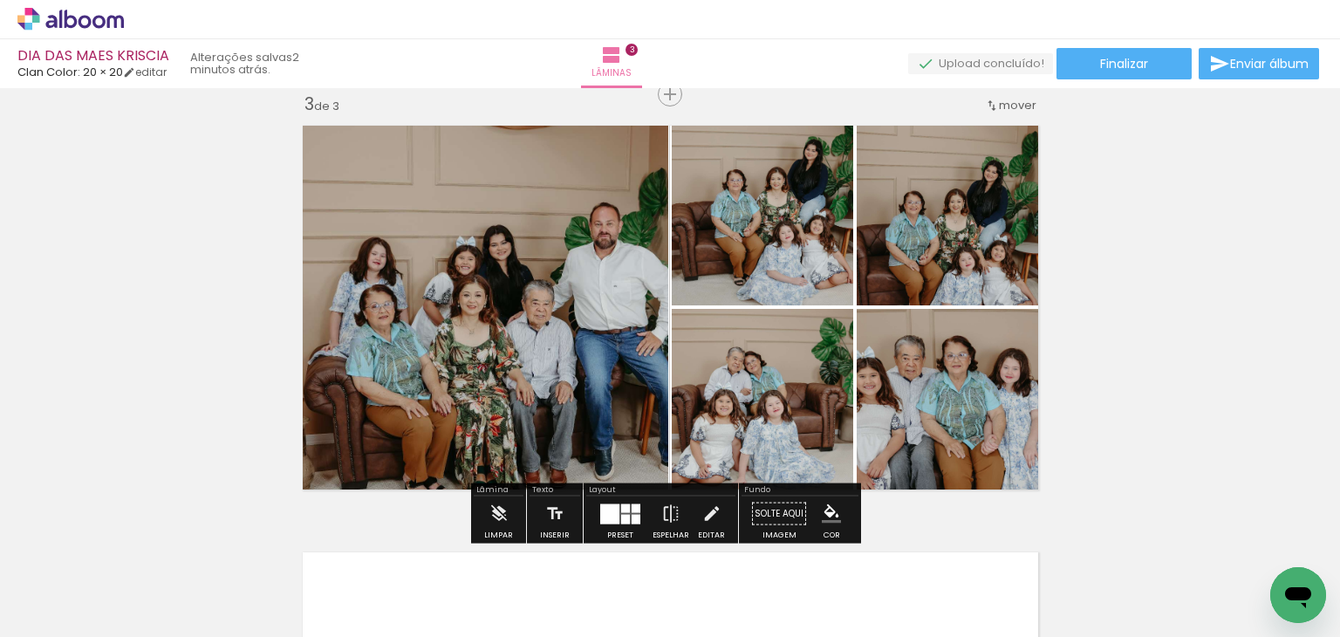
click at [614, 528] on quentale-thumb at bounding box center [566, 578] width 98 height 100
click at [621, 517] on div at bounding box center [625, 519] width 9 height 10
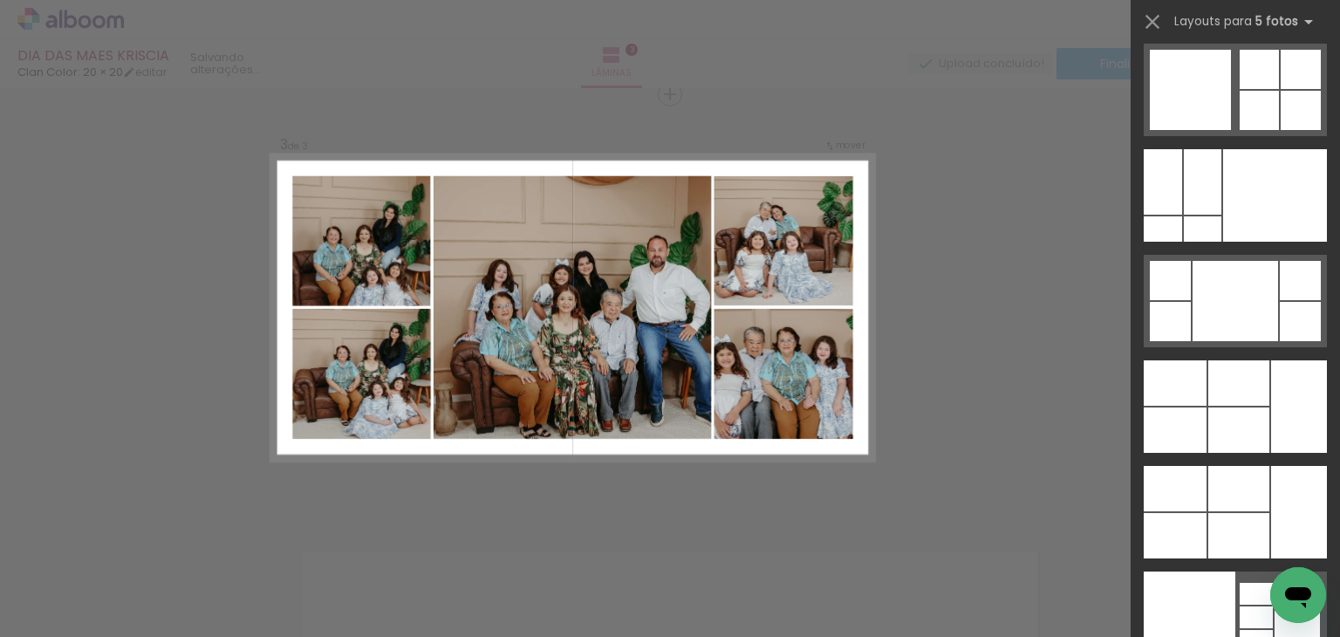
scroll to position [46999, 0]
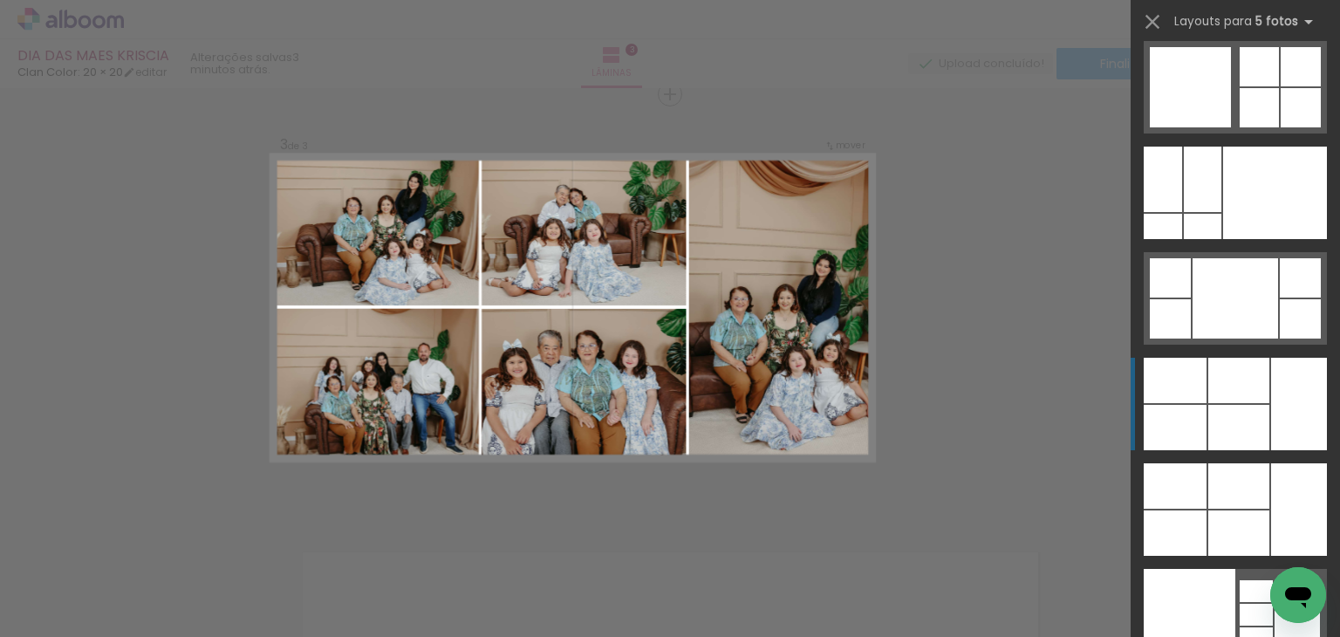
click at [1229, 413] on div at bounding box center [1239, 427] width 61 height 45
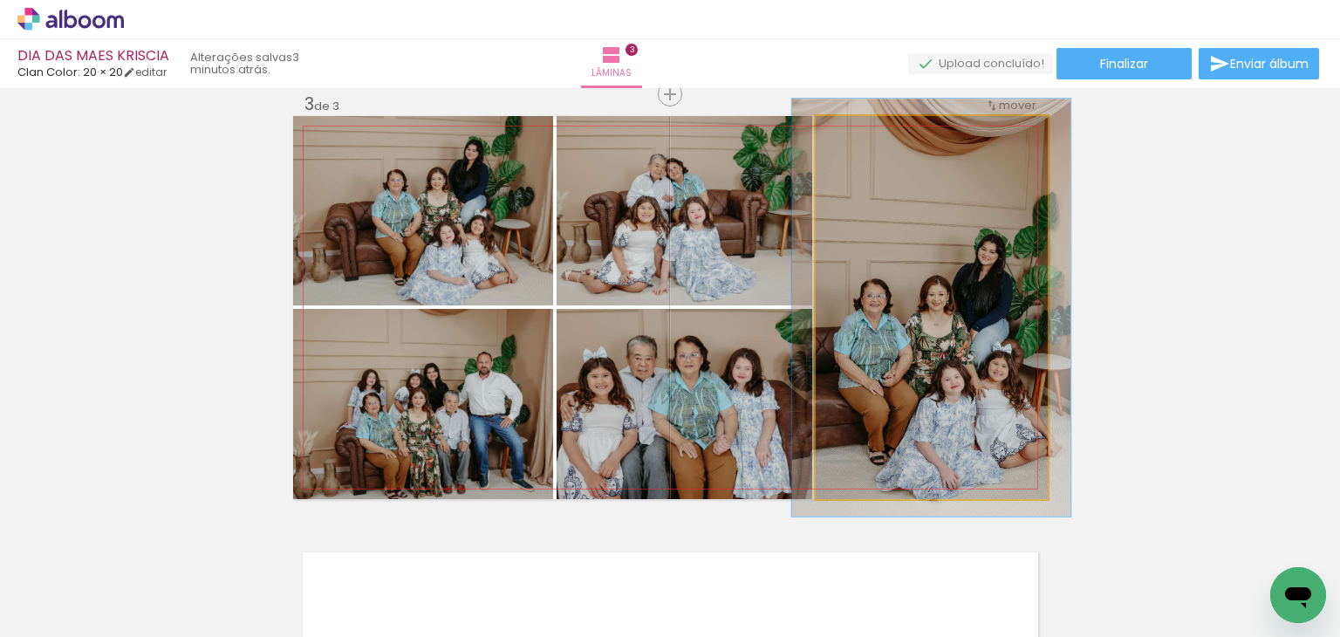
drag, startPoint x: 862, startPoint y: 134, endPoint x: 942, endPoint y: 238, distance: 132.0
click at [869, 133] on div at bounding box center [862, 134] width 28 height 28
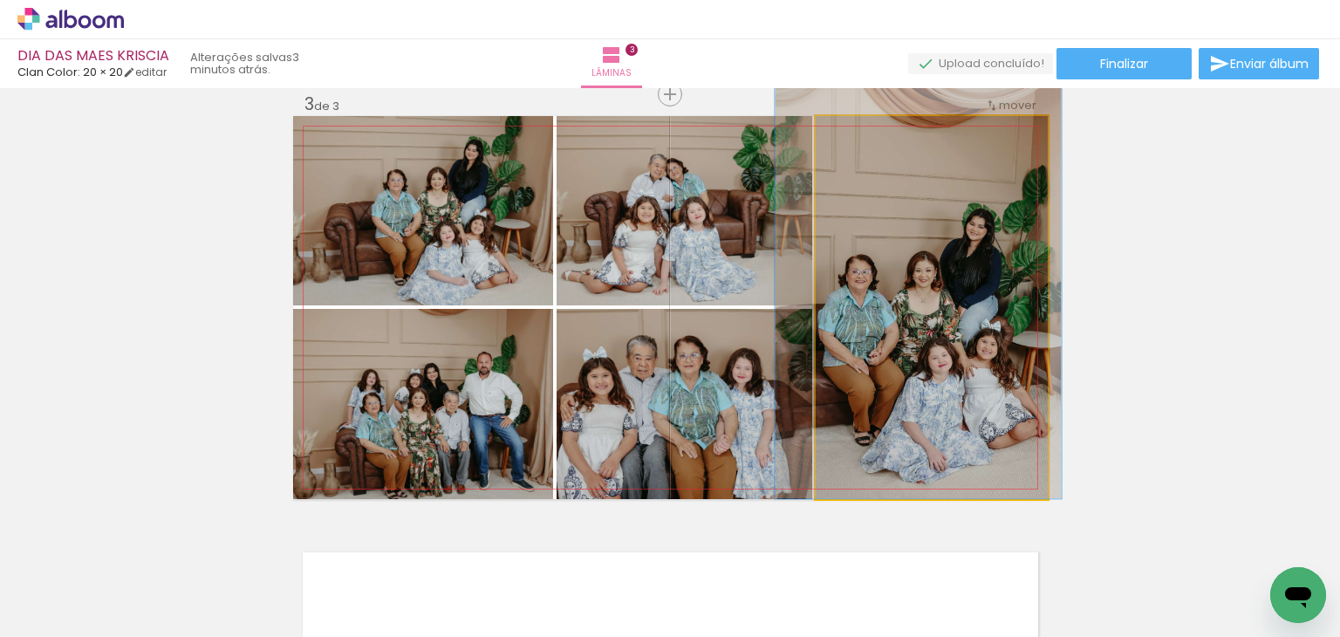
drag, startPoint x: 959, startPoint y: 305, endPoint x: 946, endPoint y: 266, distance: 41.4
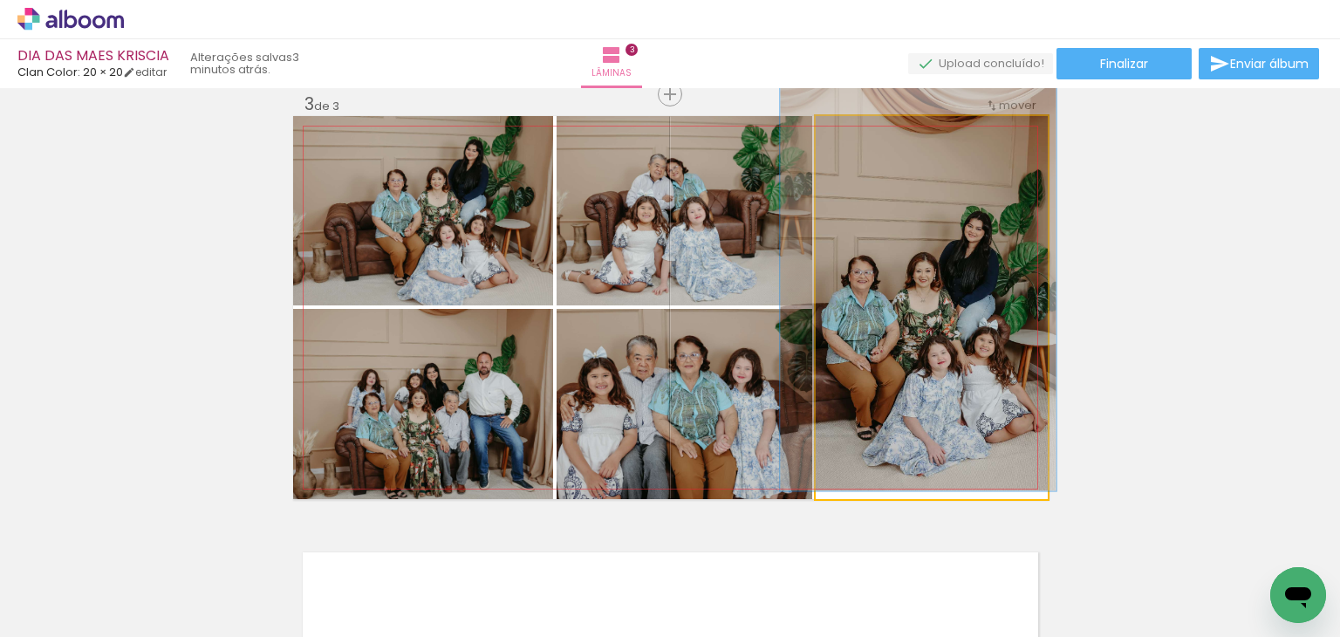
type paper-slider "108"
click at [854, 136] on div at bounding box center [862, 135] width 16 height 16
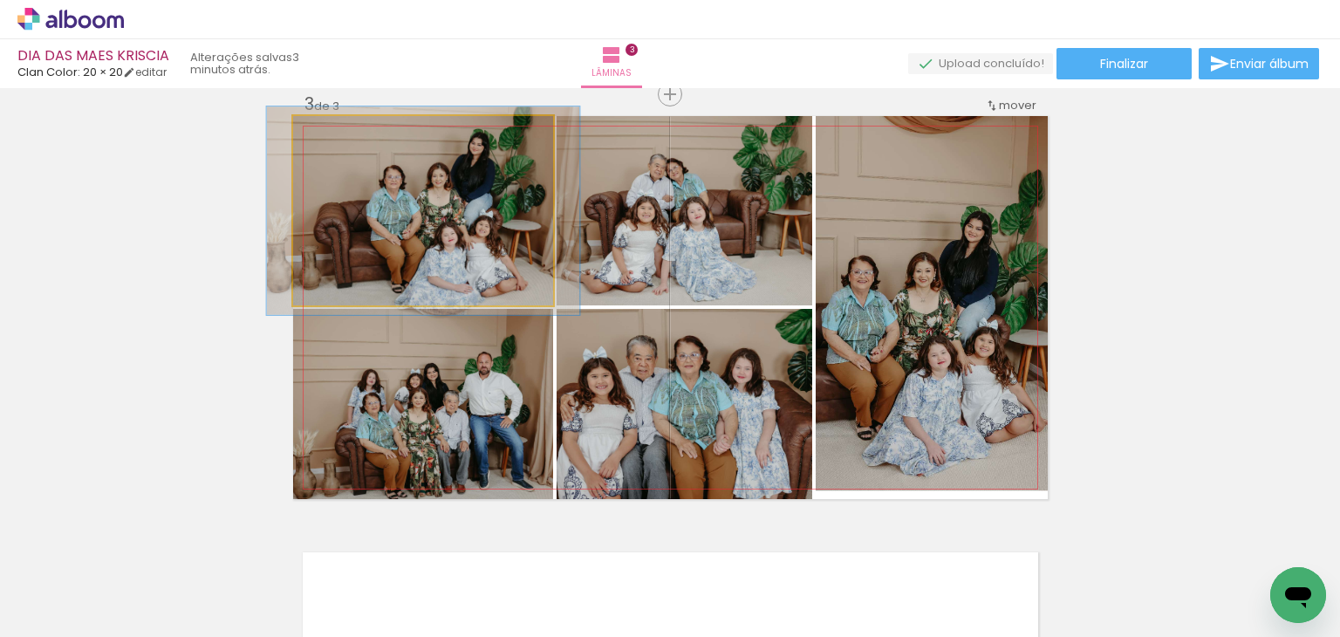
drag, startPoint x: 335, startPoint y: 136, endPoint x: 380, endPoint y: 224, distance: 99.1
type paper-slider "112"
click at [342, 137] on div at bounding box center [339, 134] width 28 height 28
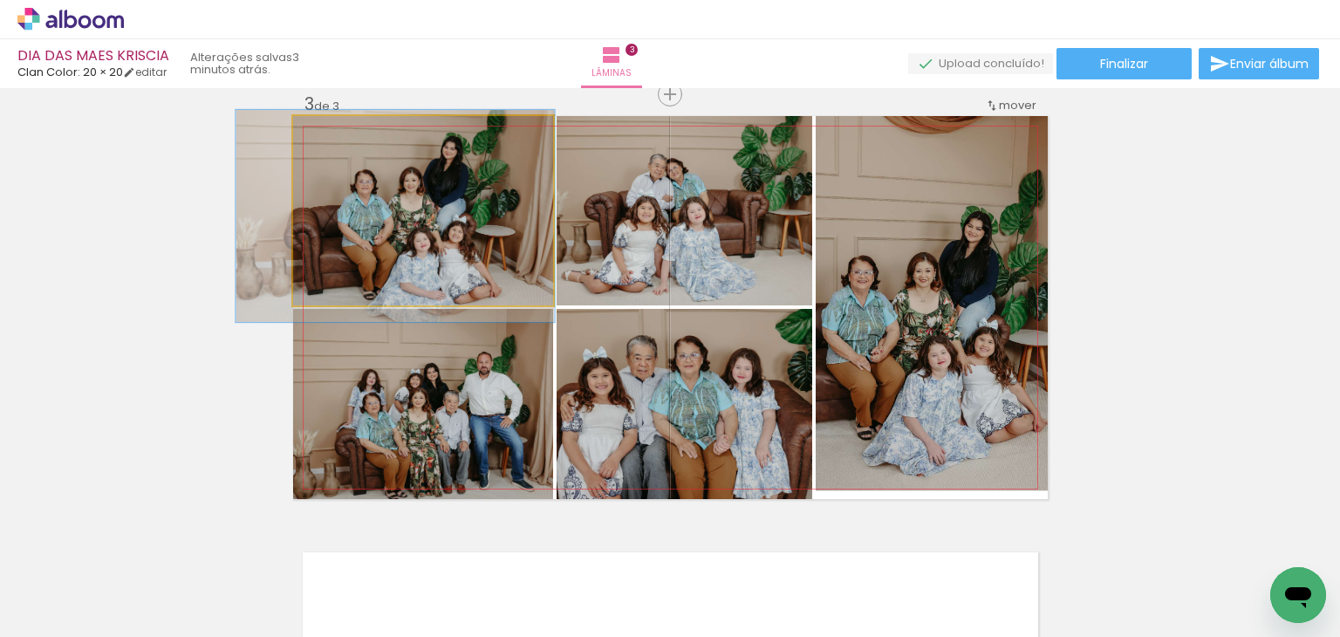
drag, startPoint x: 444, startPoint y: 264, endPoint x: 423, endPoint y: 275, distance: 23.4
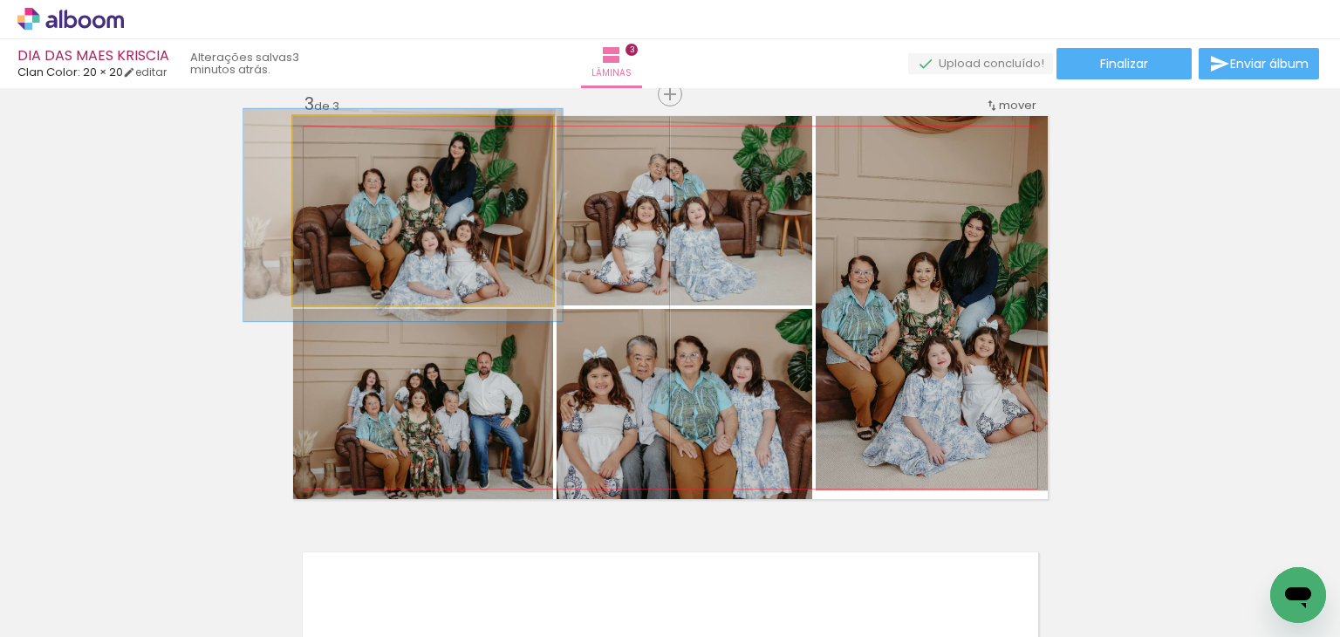
drag, startPoint x: 423, startPoint y: 275, endPoint x: 432, endPoint y: 274, distance: 8.8
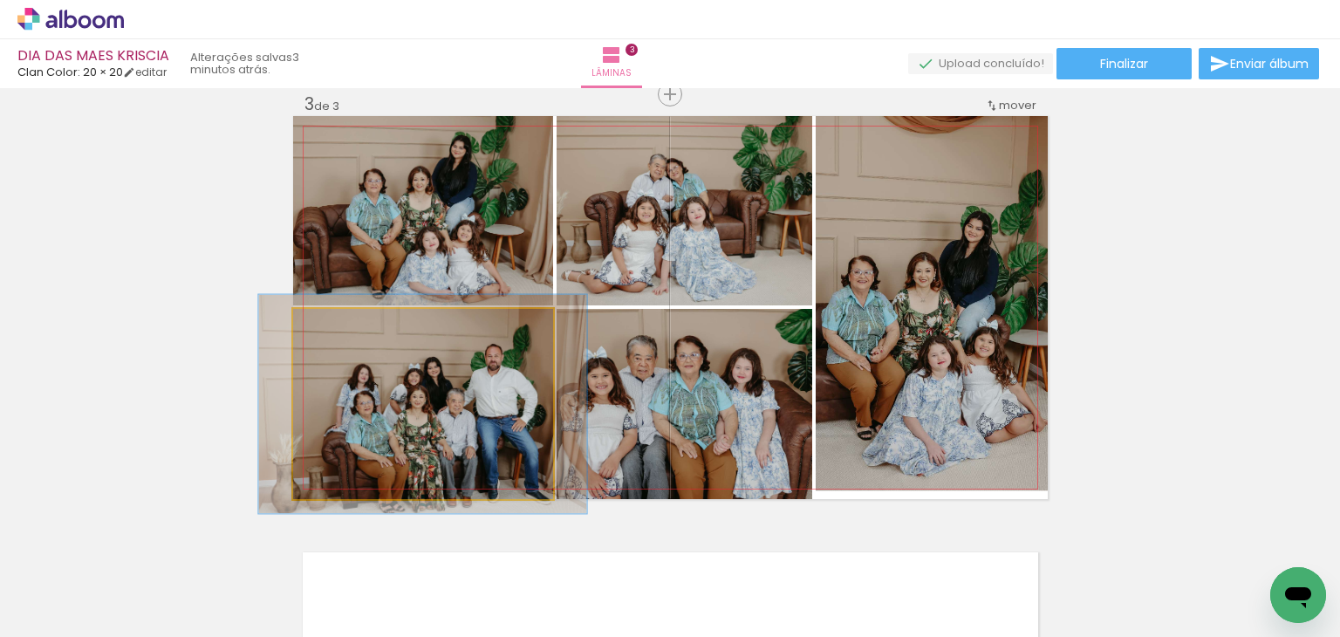
click at [342, 325] on div at bounding box center [368, 327] width 68 height 28
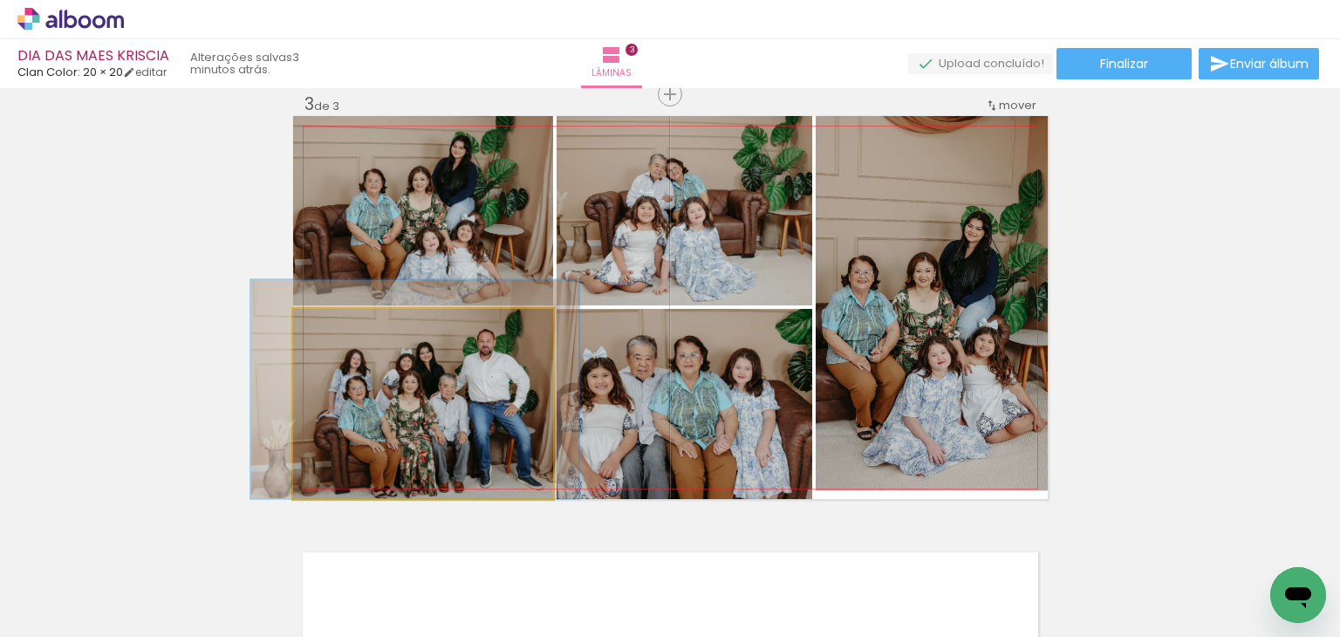
drag, startPoint x: 405, startPoint y: 389, endPoint x: 397, endPoint y: 369, distance: 21.6
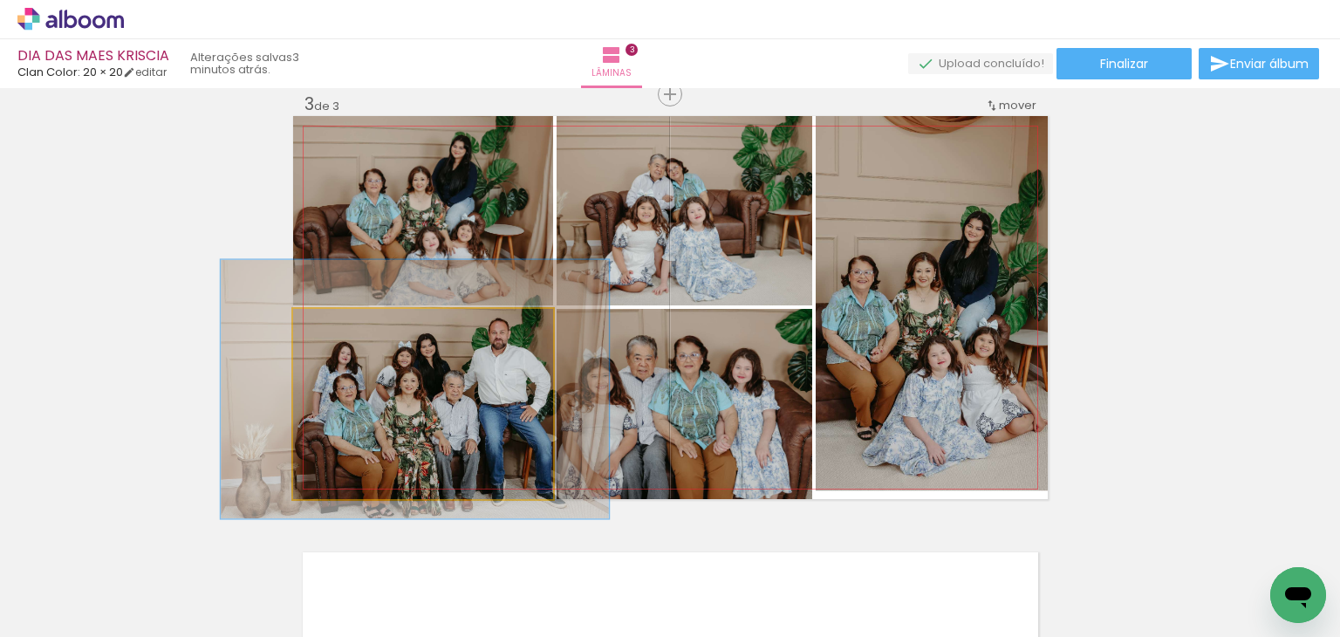
drag, startPoint x: 353, startPoint y: 332, endPoint x: 376, endPoint y: 364, distance: 40.0
click at [357, 334] on div at bounding box center [368, 327] width 68 height 28
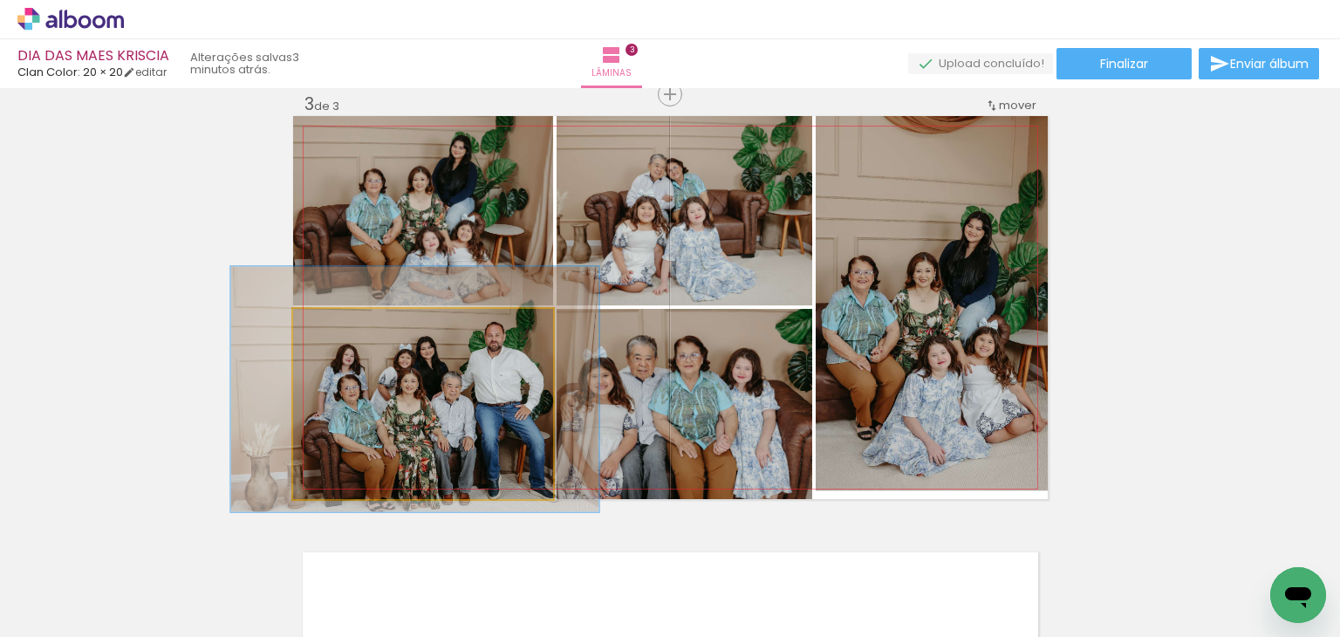
drag, startPoint x: 356, startPoint y: 330, endPoint x: 345, endPoint y: 340, distance: 15.4
type paper-slider "127"
click at [345, 340] on div at bounding box center [353, 327] width 28 height 28
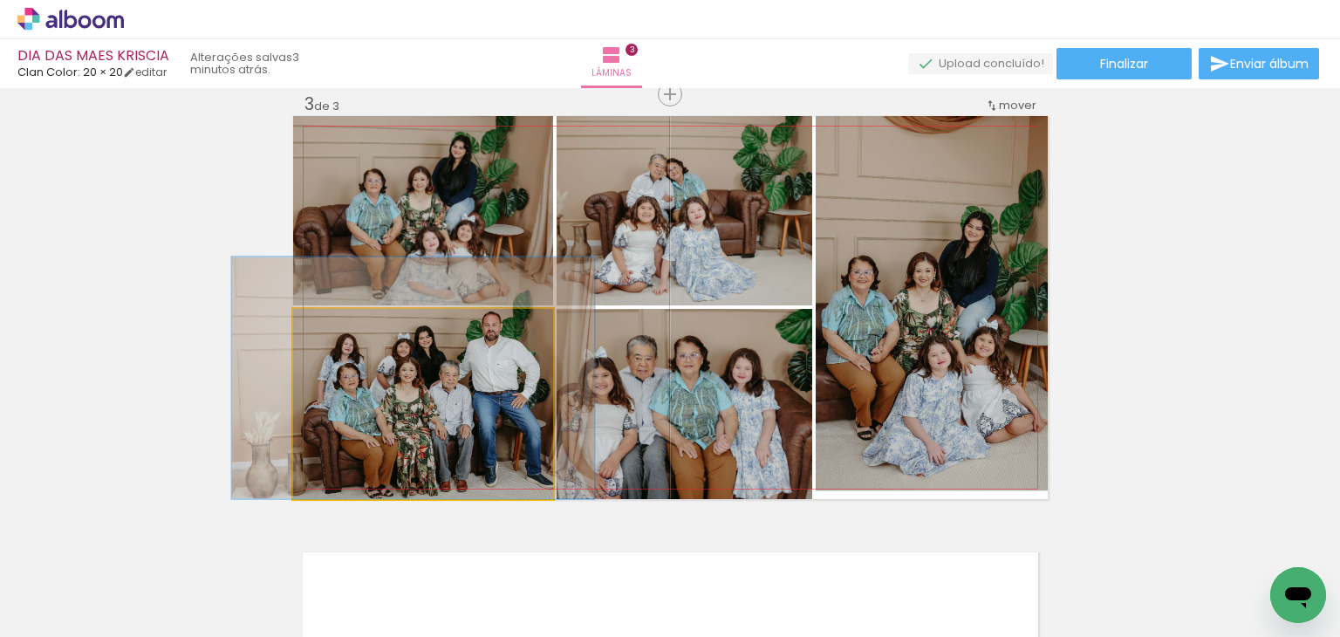
drag, startPoint x: 398, startPoint y: 416, endPoint x: 396, endPoint y: 403, distance: 13.2
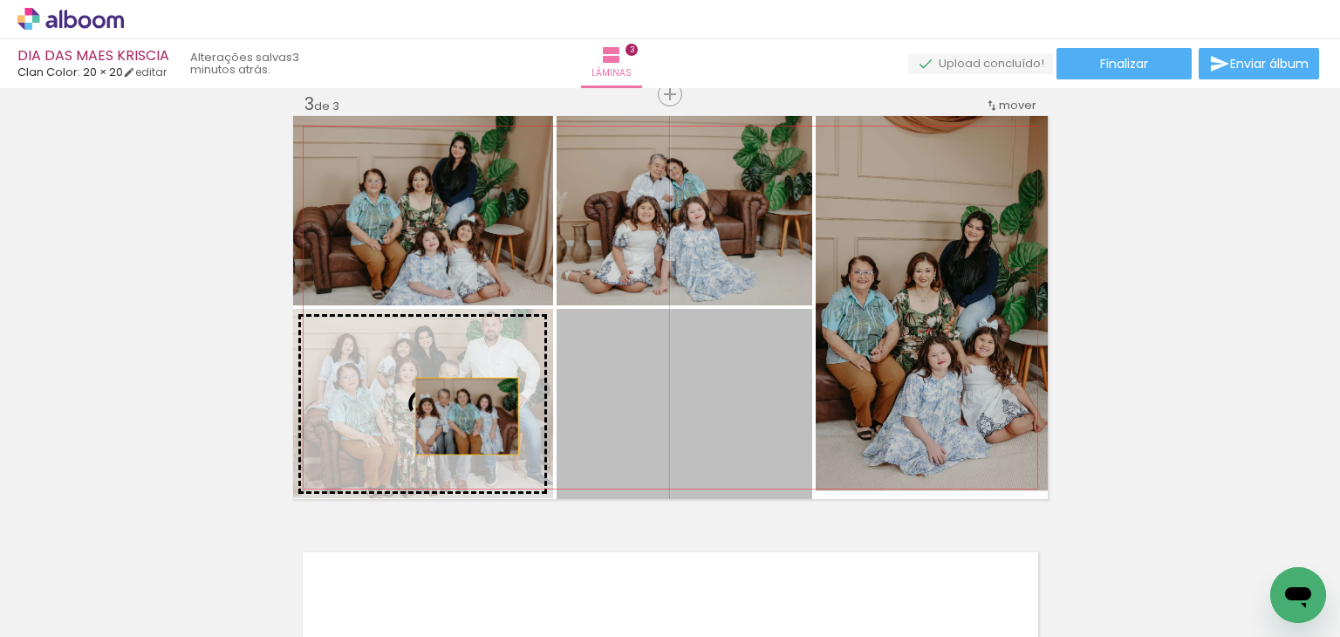
drag, startPoint x: 668, startPoint y: 432, endPoint x: 460, endPoint y: 416, distance: 208.3
click at [0, 0] on slot at bounding box center [0, 0] width 0 height 0
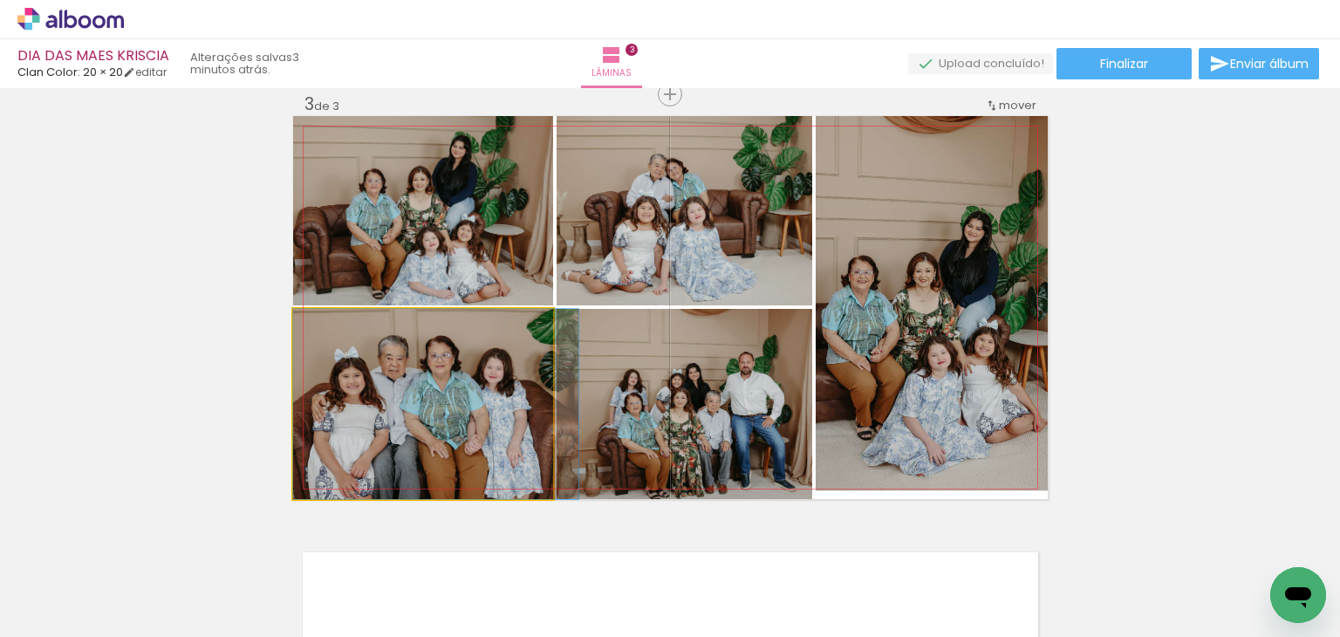
drag, startPoint x: 460, startPoint y: 416, endPoint x: 481, endPoint y: 409, distance: 22.1
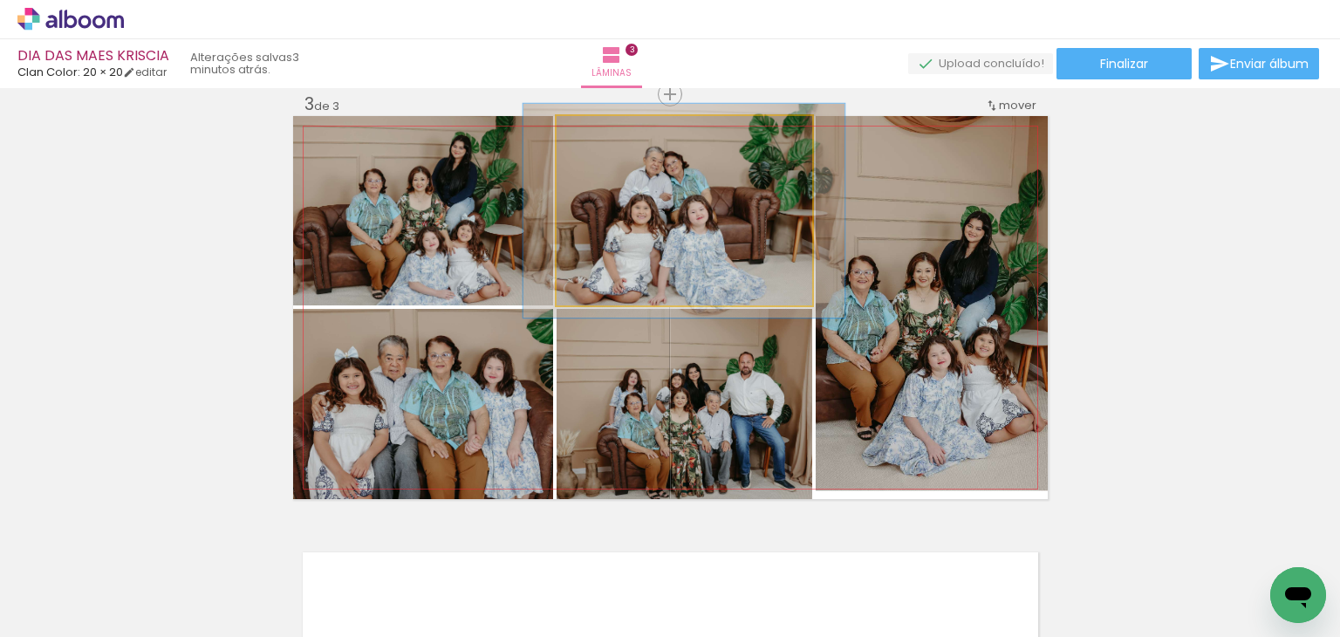
type paper-slider "114"
click at [602, 134] on div at bounding box center [606, 135] width 16 height 16
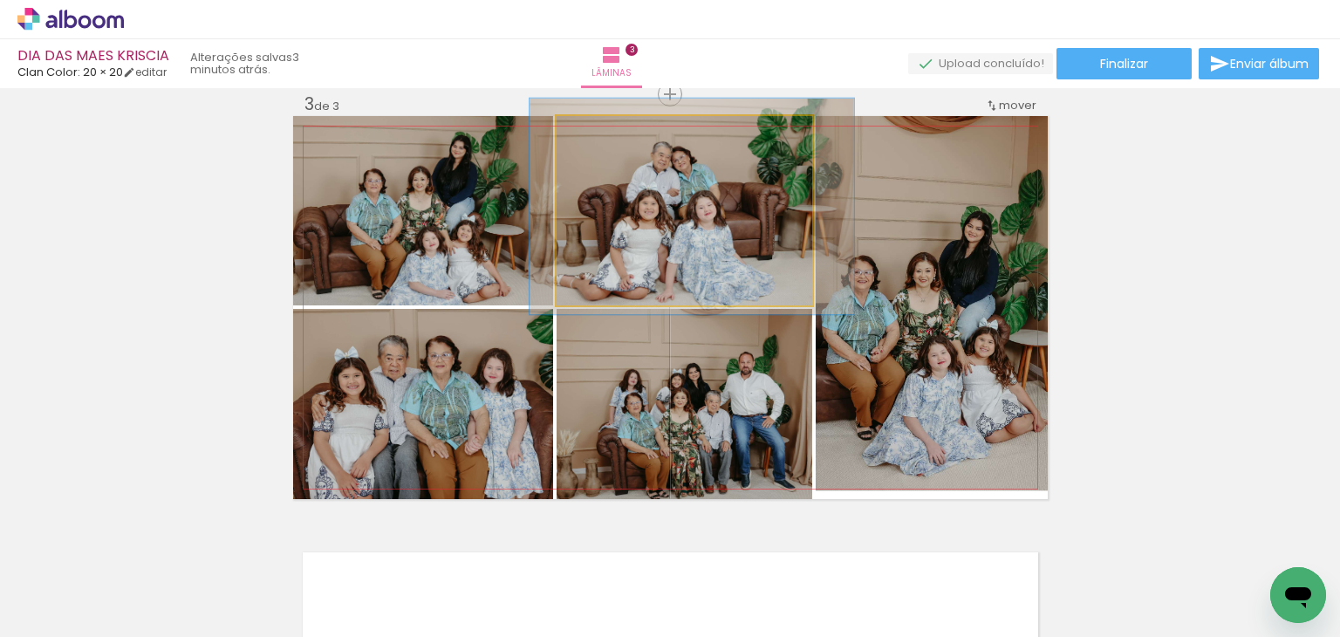
drag, startPoint x: 624, startPoint y: 210, endPoint x: 632, endPoint y: 206, distance: 9.0
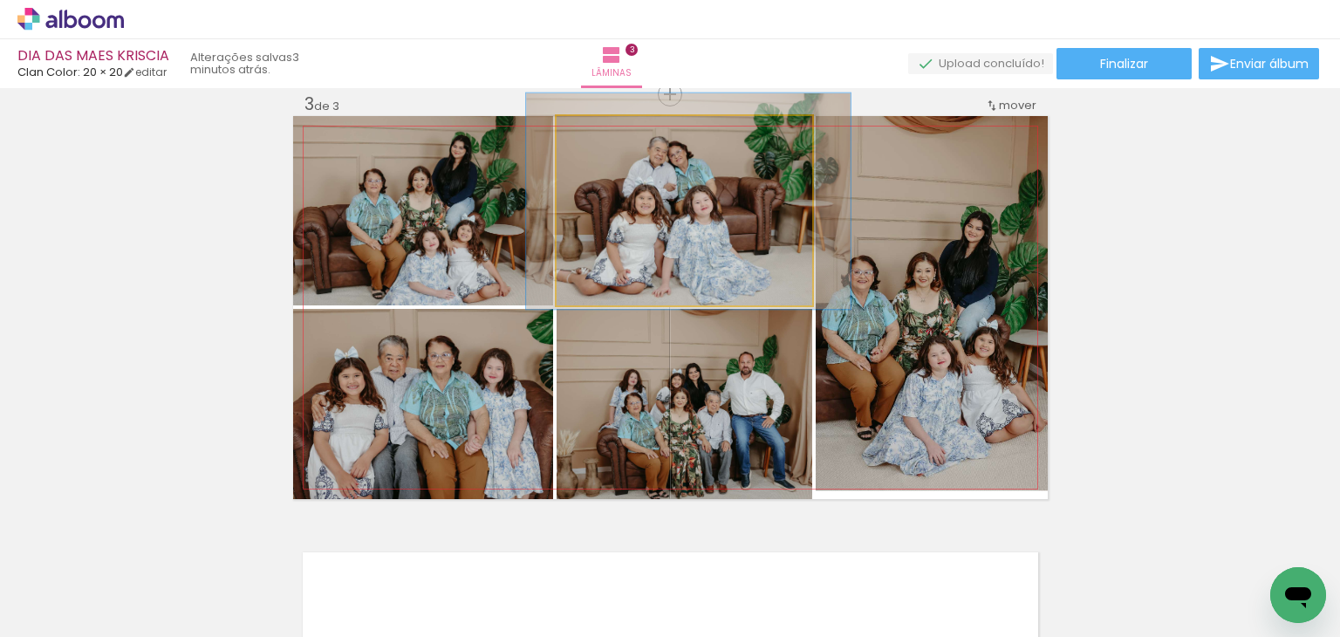
drag, startPoint x: 628, startPoint y: 212, endPoint x: 628, endPoint y: 201, distance: 11.3
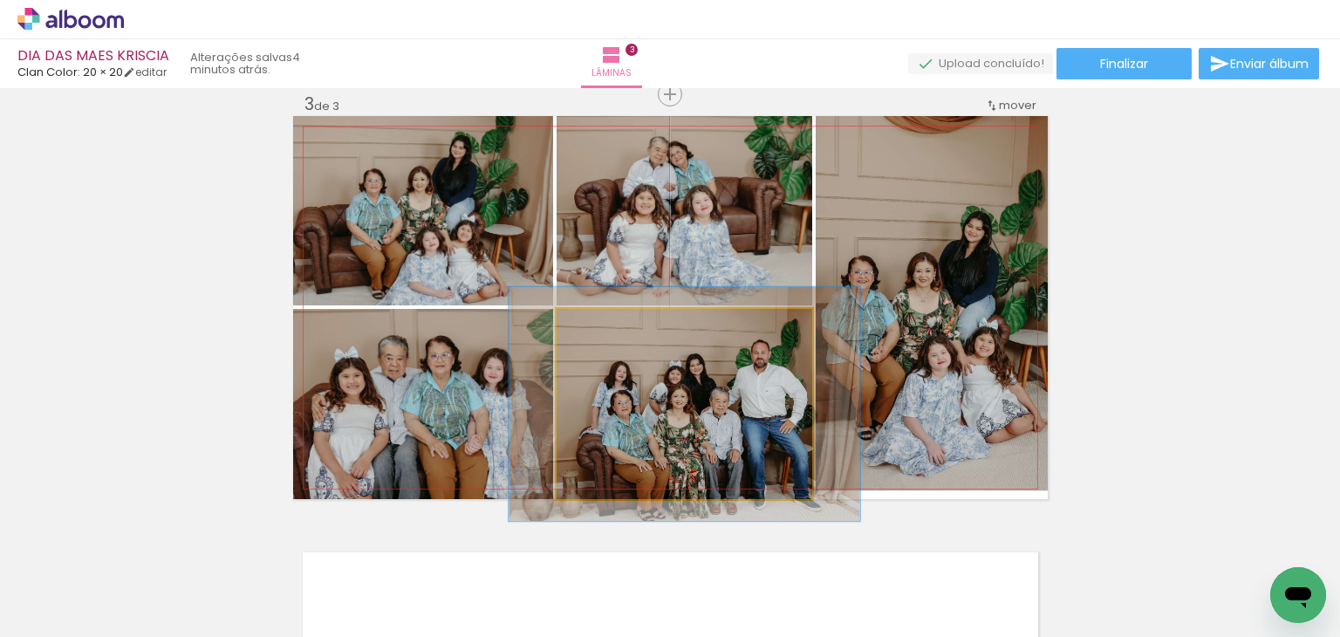
drag, startPoint x: 586, startPoint y: 322, endPoint x: 600, endPoint y: 322, distance: 14.0
click at [600, 322] on div at bounding box center [611, 327] width 28 height 28
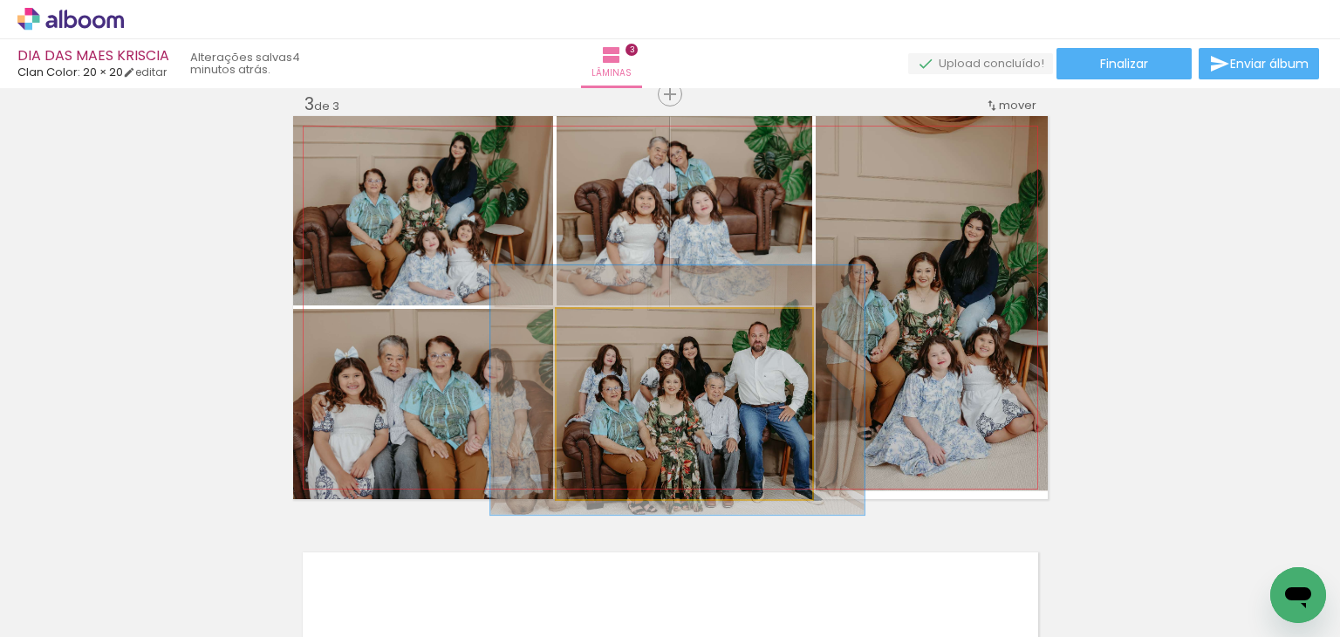
drag, startPoint x: 602, startPoint y: 322, endPoint x: 620, endPoint y: 360, distance: 41.4
click at [608, 326] on div at bounding box center [619, 327] width 28 height 28
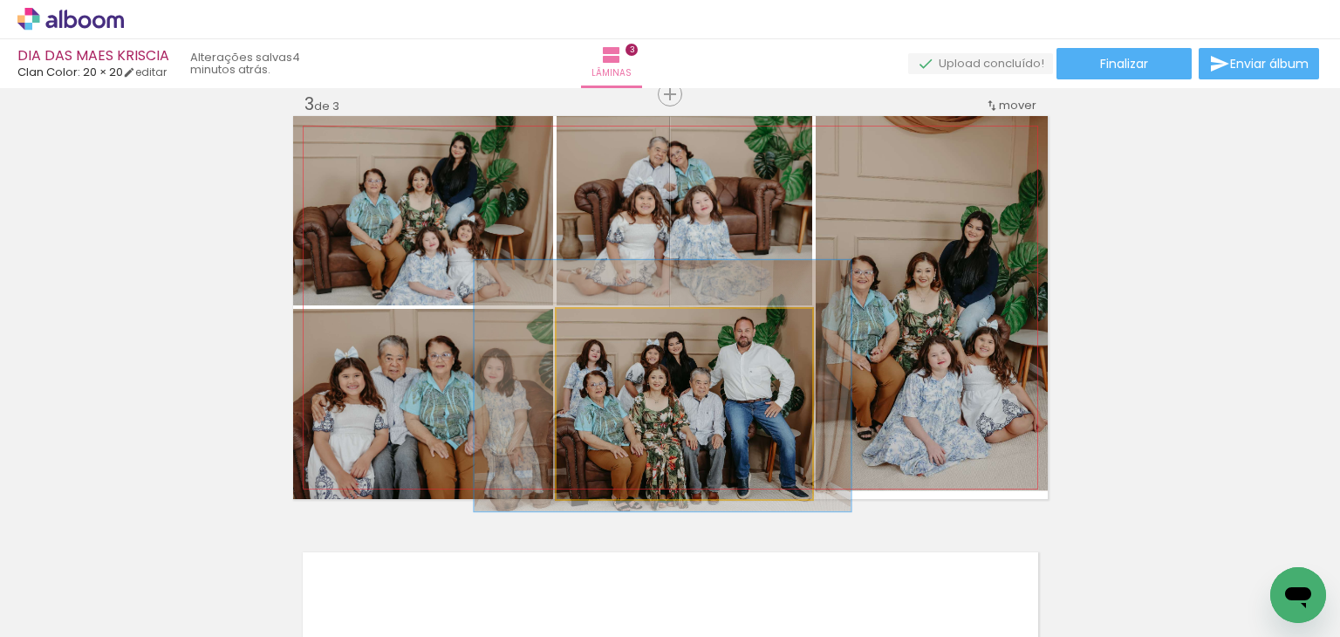
drag, startPoint x: 639, startPoint y: 380, endPoint x: 621, endPoint y: 387, distance: 18.8
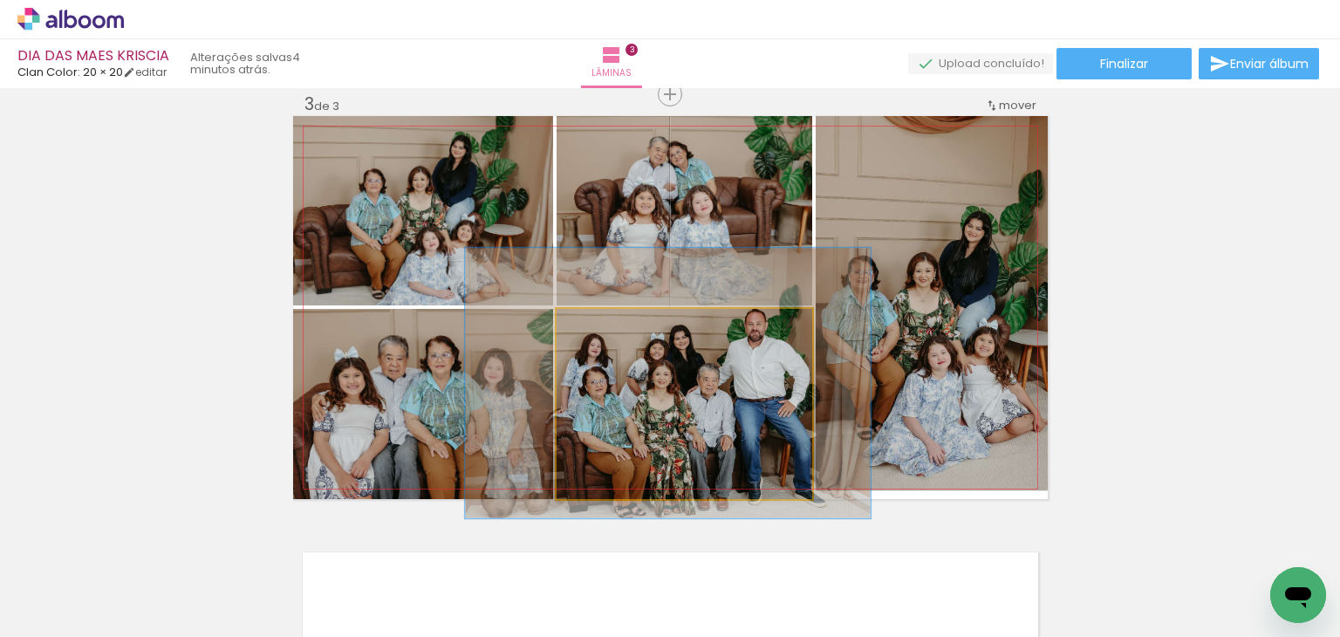
drag, startPoint x: 614, startPoint y: 327, endPoint x: 621, endPoint y: 337, distance: 11.9
type paper-slider "142"
click at [621, 329] on div at bounding box center [626, 327] width 16 height 16
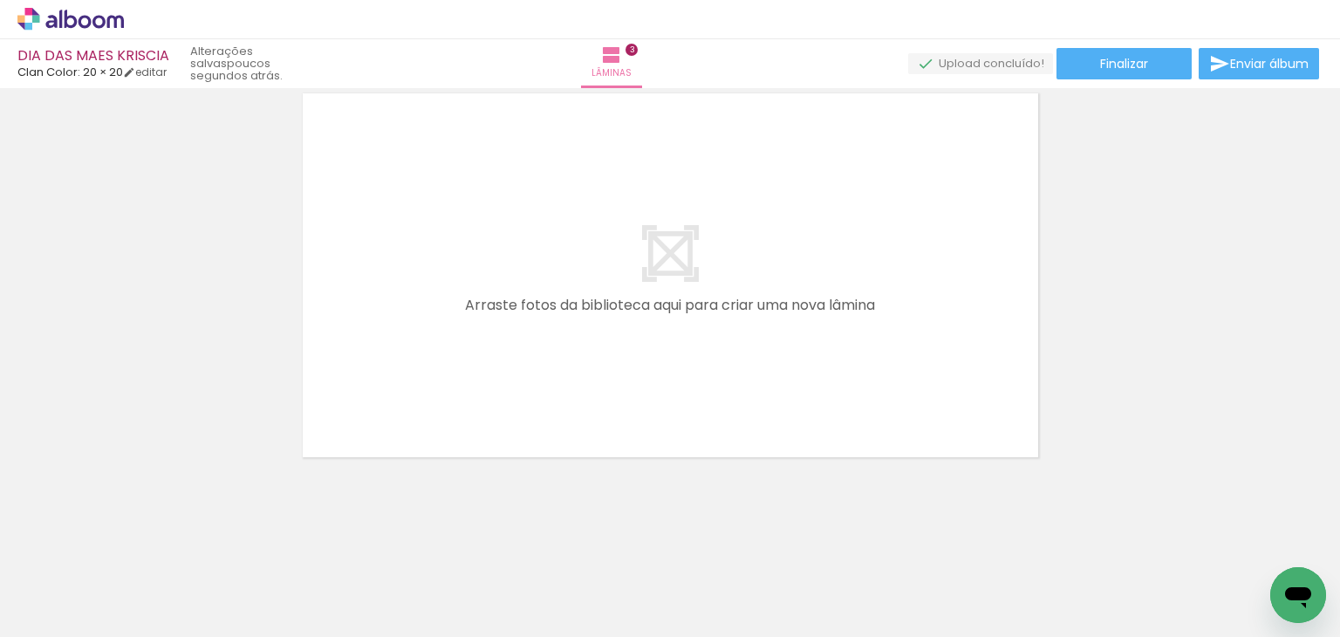
scroll to position [0, 958]
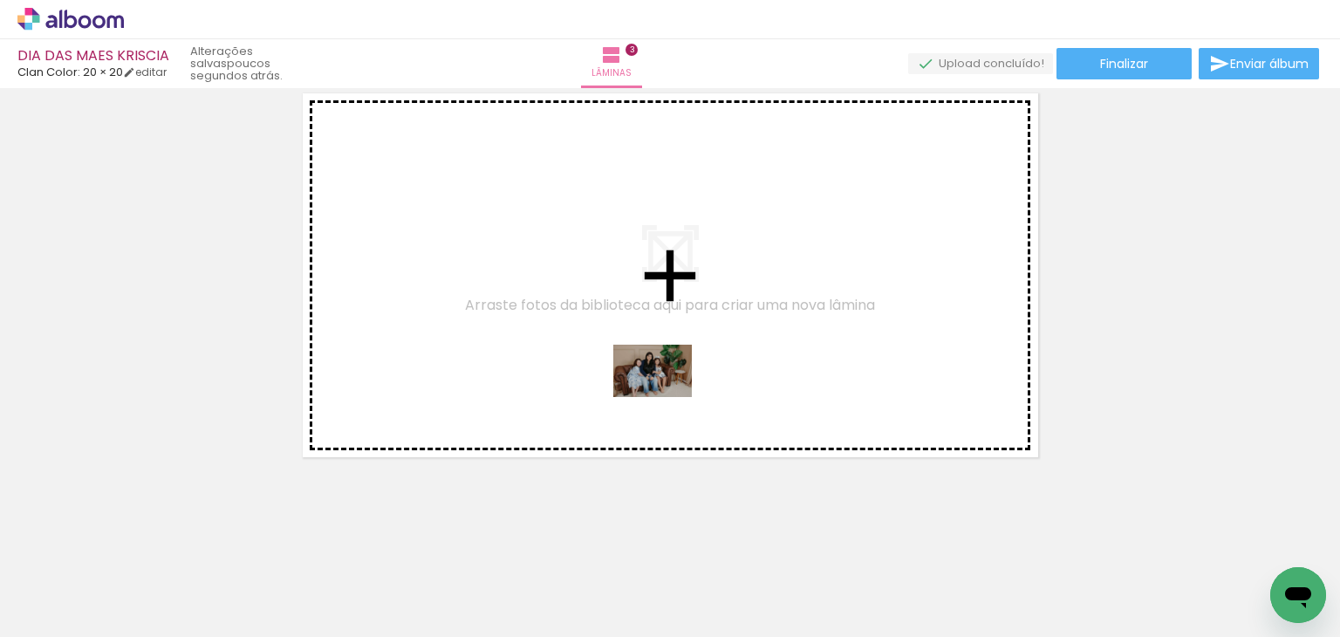
drag, startPoint x: 780, startPoint y: 583, endPoint x: 666, endPoint y: 397, distance: 218.2
click at [666, 397] on quentale-workspace at bounding box center [670, 318] width 1340 height 637
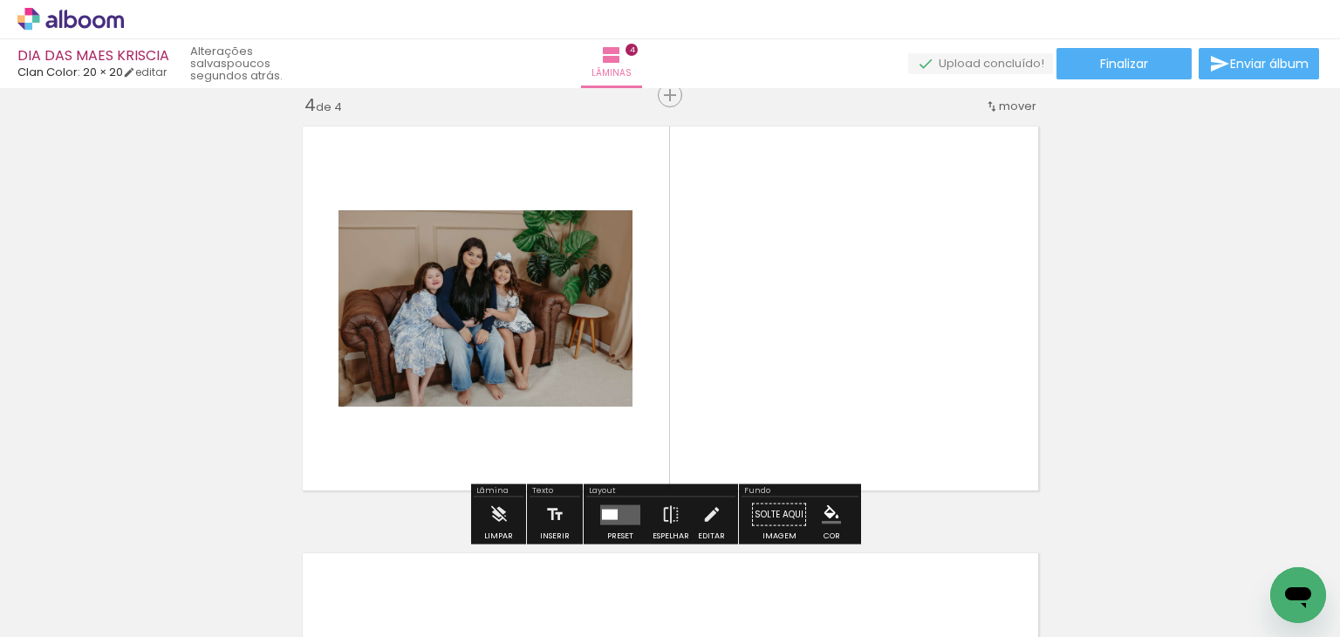
scroll to position [0, 517]
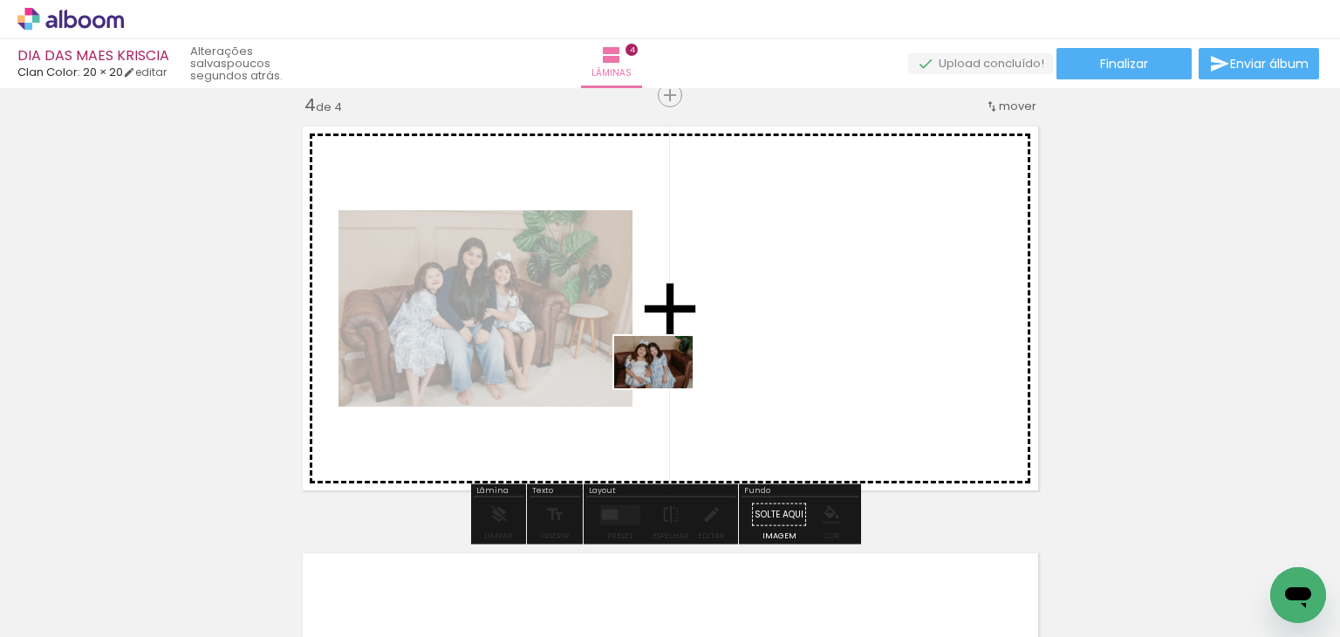
drag, startPoint x: 534, startPoint y: 580, endPoint x: 674, endPoint y: 378, distance: 245.9
click at [674, 378] on quentale-workspace at bounding box center [670, 318] width 1340 height 637
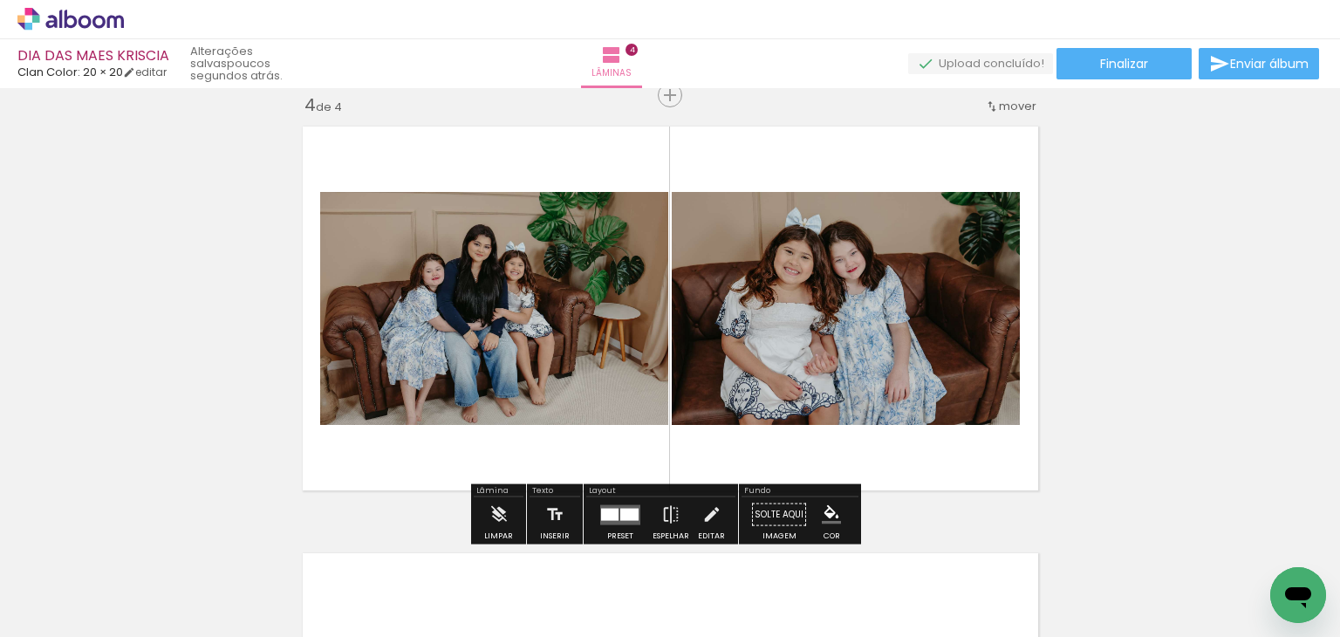
scroll to position [0, 1428]
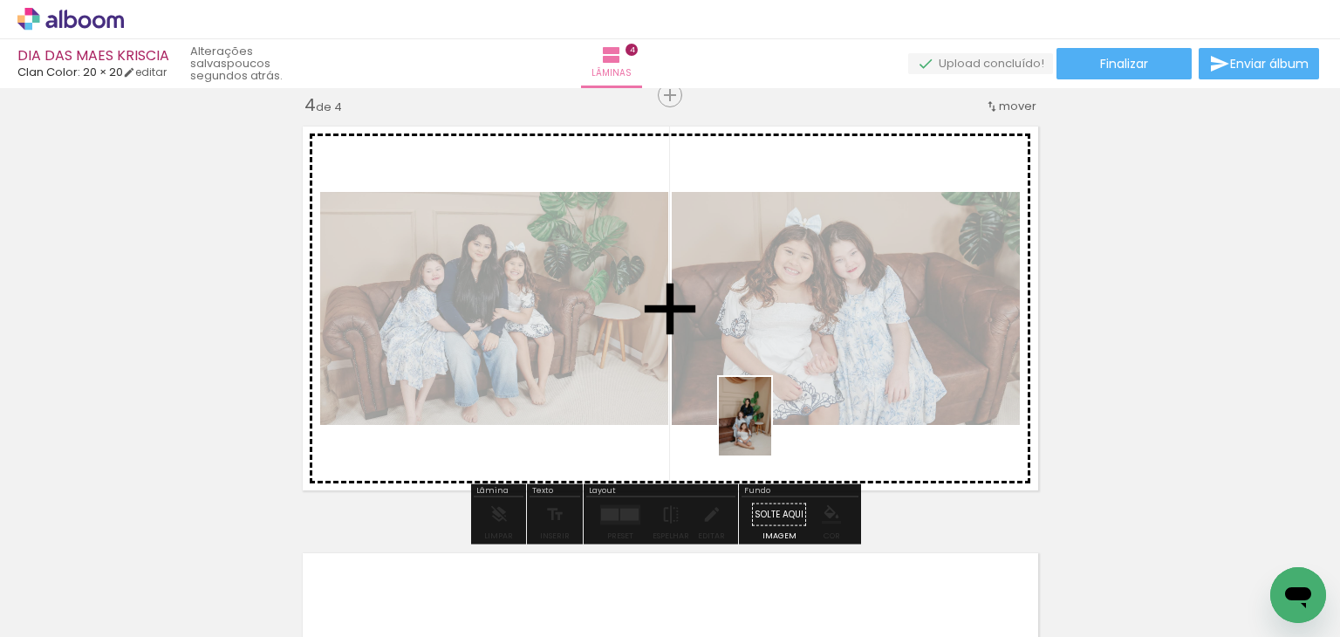
drag, startPoint x: 513, startPoint y: 584, endPoint x: 799, endPoint y: 381, distance: 350.6
click at [799, 381] on quentale-workspace at bounding box center [670, 318] width 1340 height 637
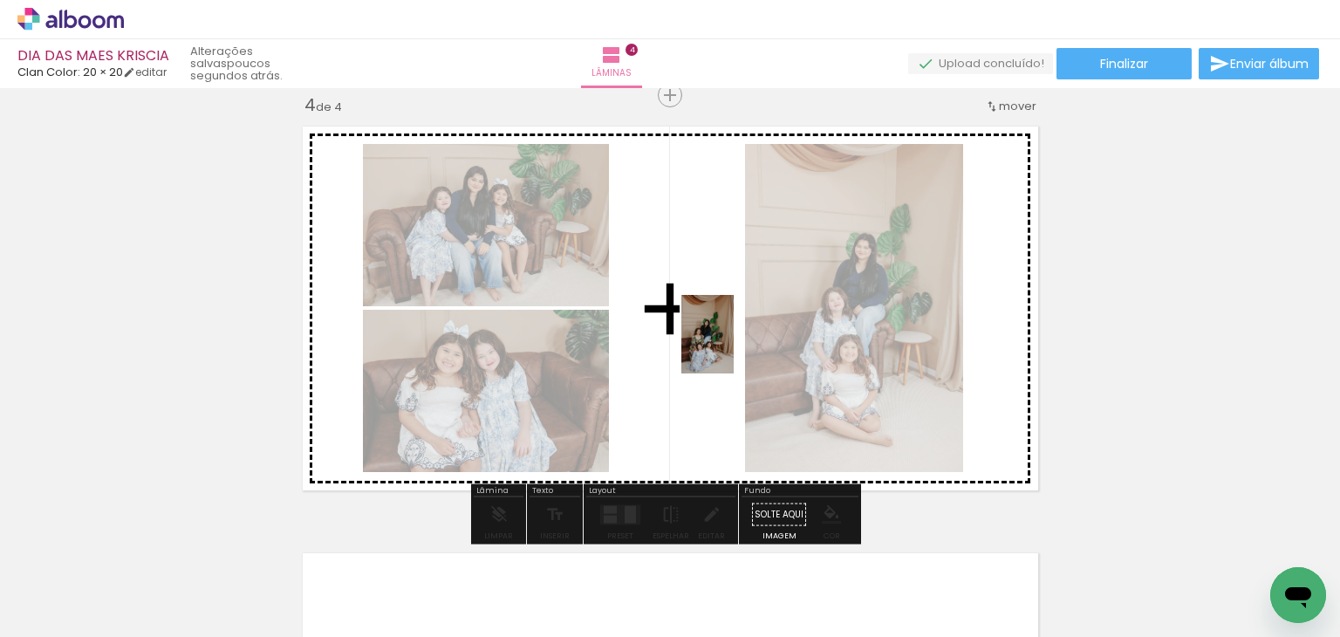
drag, startPoint x: 809, startPoint y: 597, endPoint x: 734, endPoint y: 347, distance: 260.6
click at [734, 347] on quentale-workspace at bounding box center [670, 318] width 1340 height 637
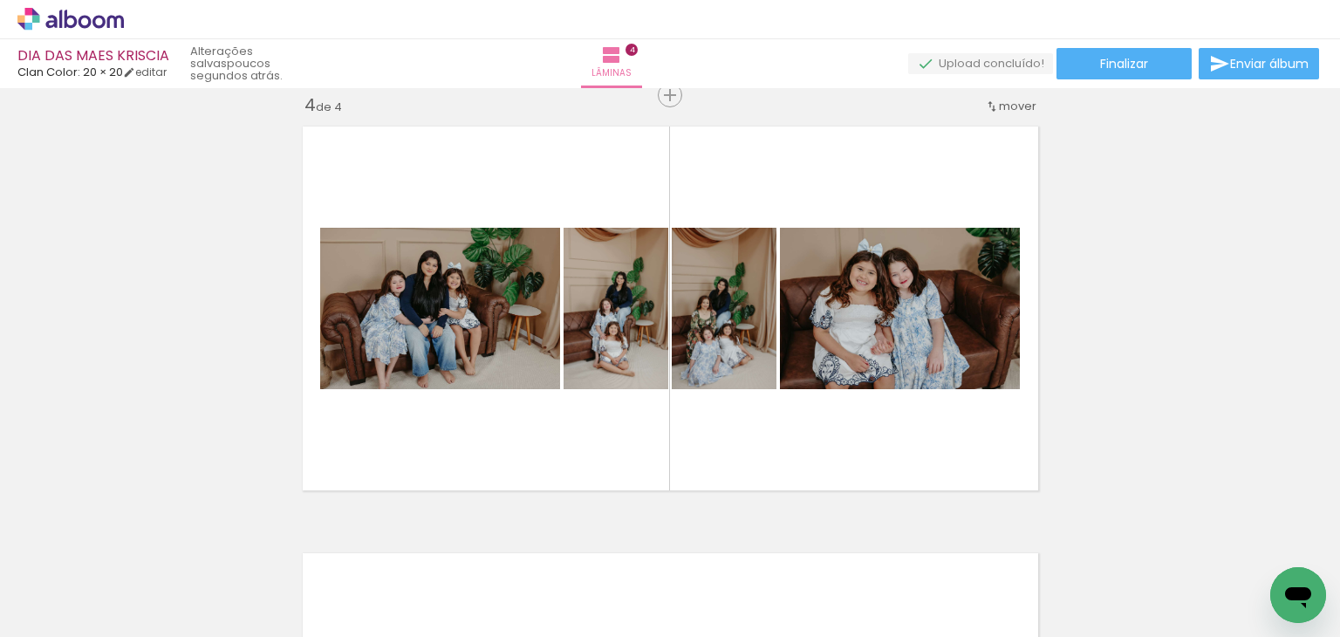
scroll to position [0, 2359]
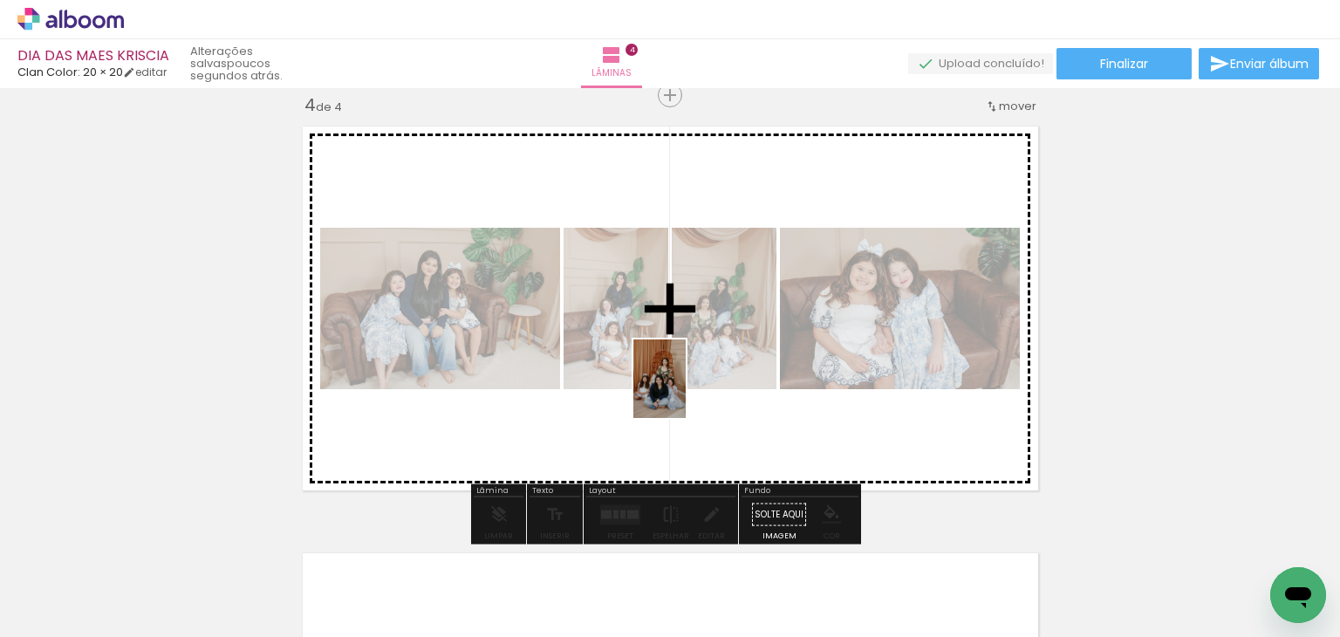
drag, startPoint x: 661, startPoint y: 583, endPoint x: 686, endPoint y: 390, distance: 194.5
click at [686, 390] on quentale-workspace at bounding box center [670, 318] width 1340 height 637
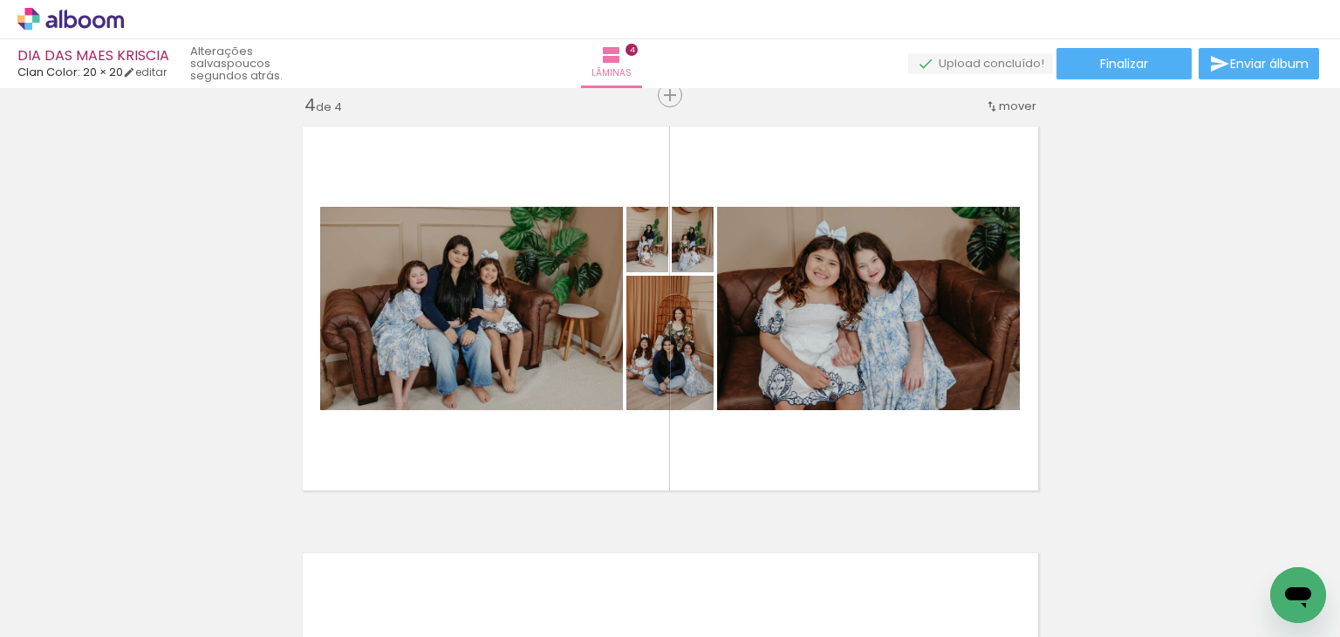
scroll to position [0, 2910]
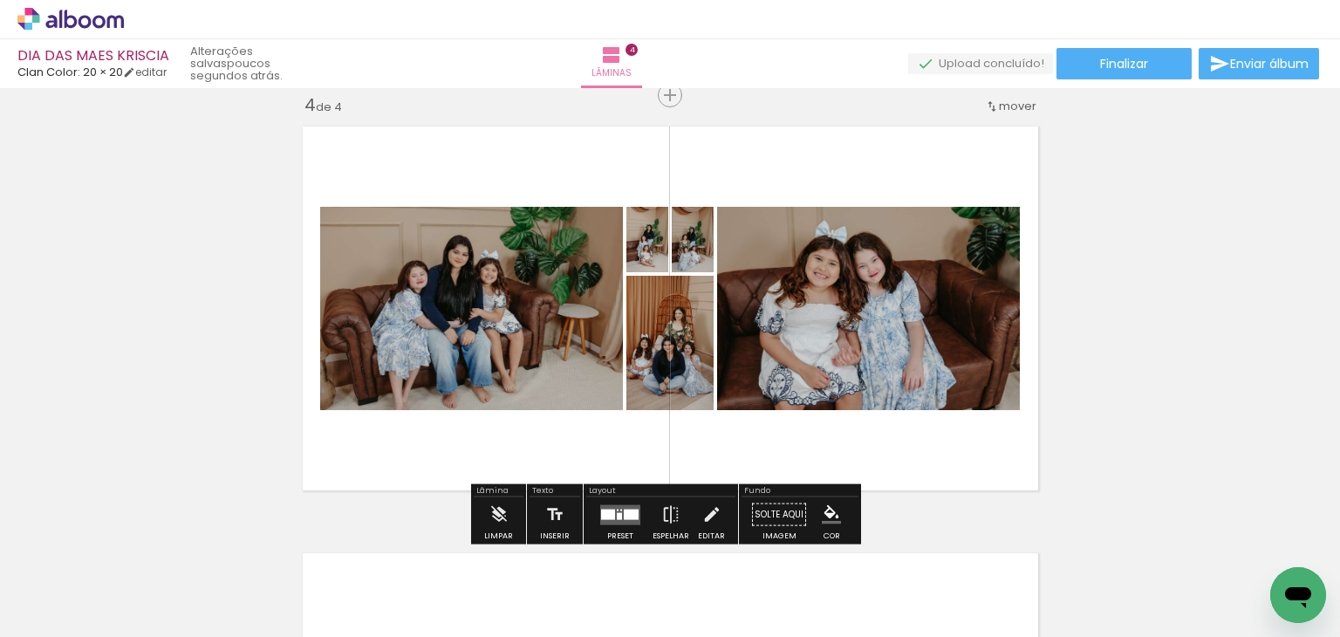
click at [608, 514] on div at bounding box center [608, 514] width 14 height 10
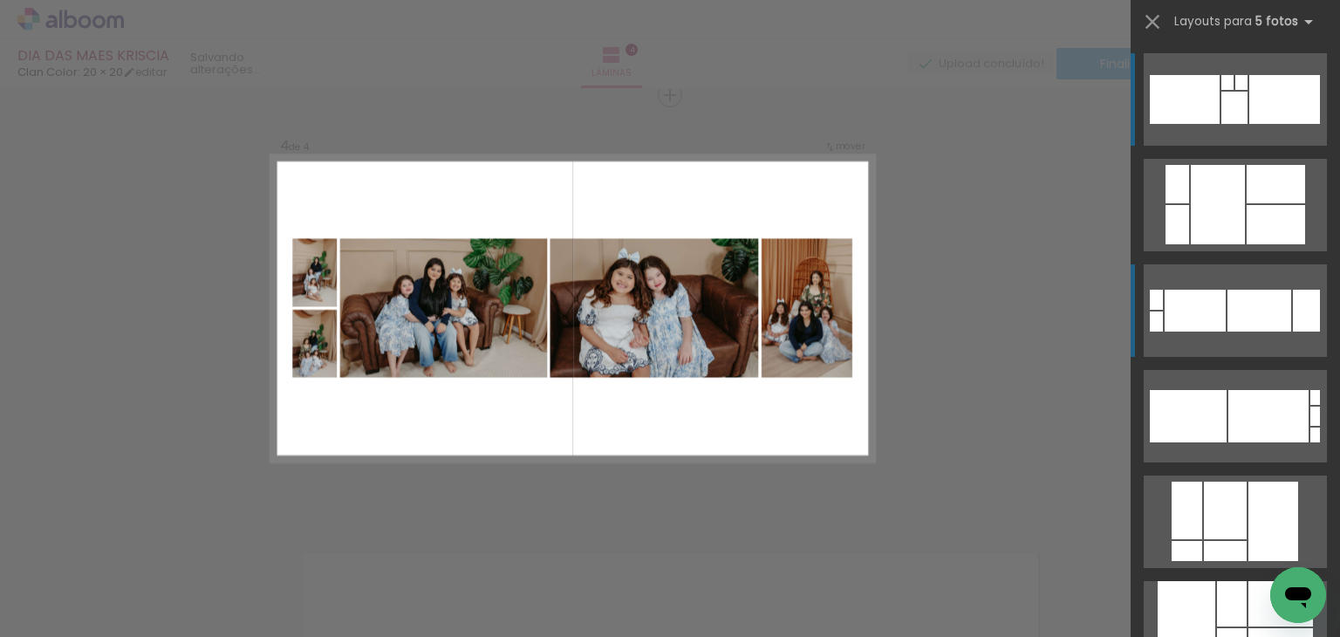
scroll to position [28, 0]
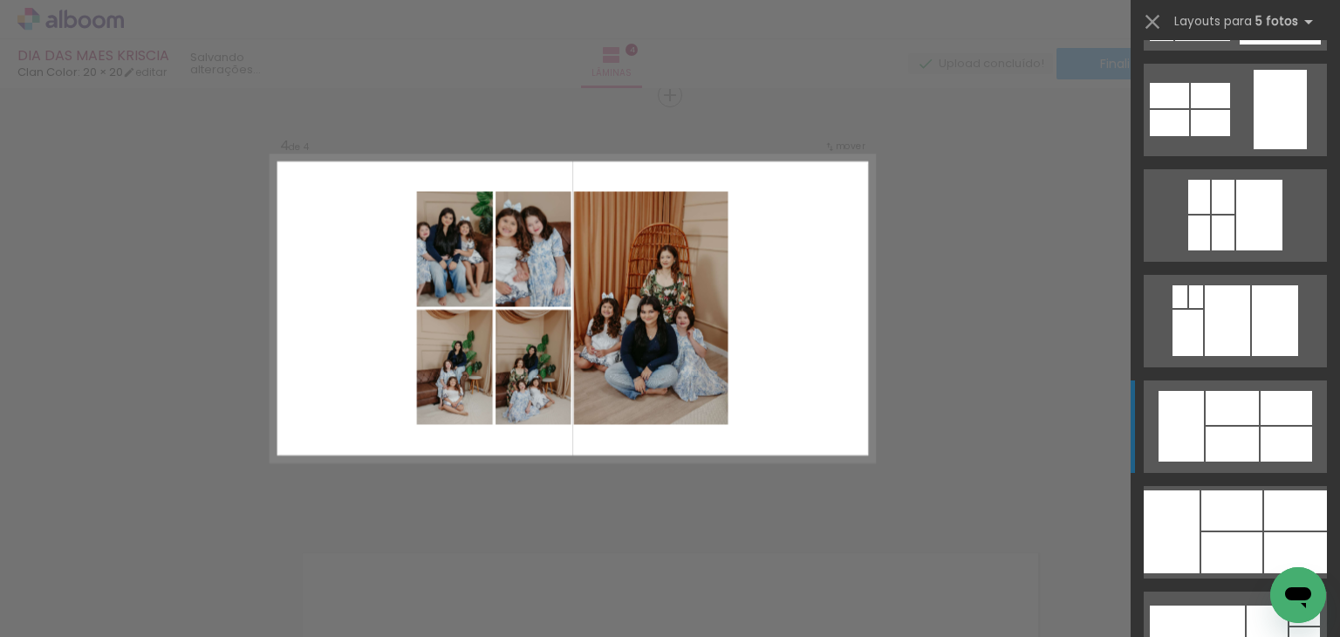
scroll to position [16231, 0]
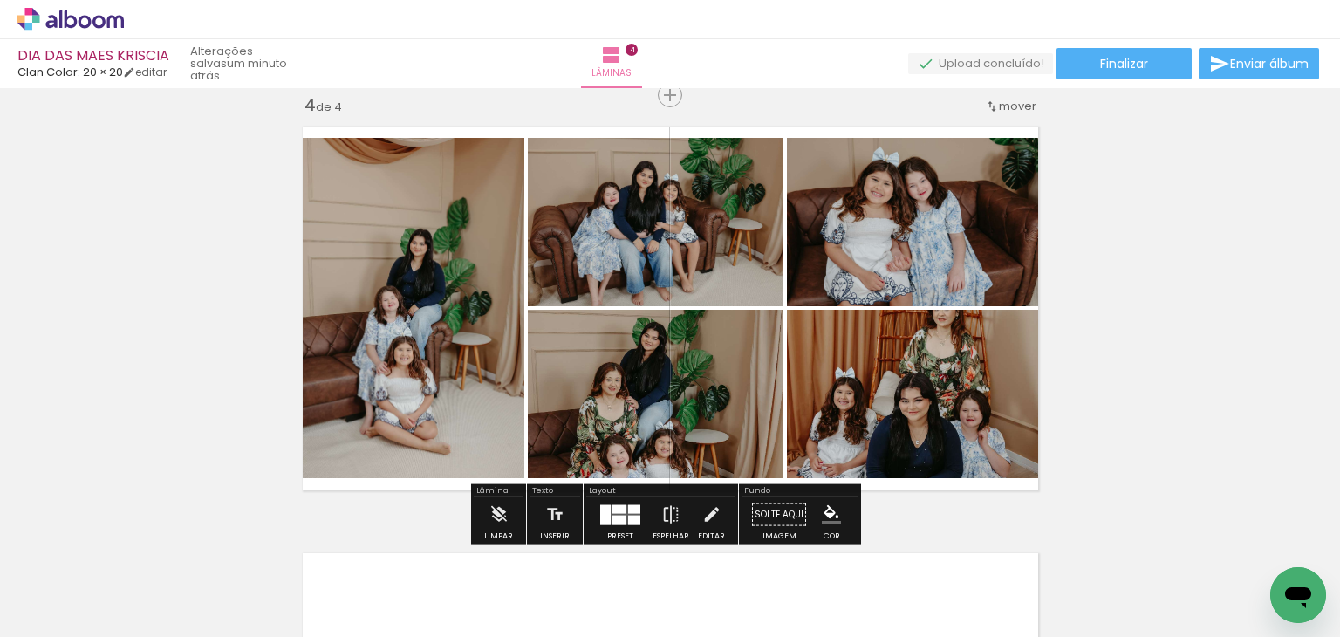
drag, startPoint x: 626, startPoint y: 504, endPoint x: 633, endPoint y: 490, distance: 15.6
click at [628, 504] on div at bounding box center [634, 508] width 12 height 9
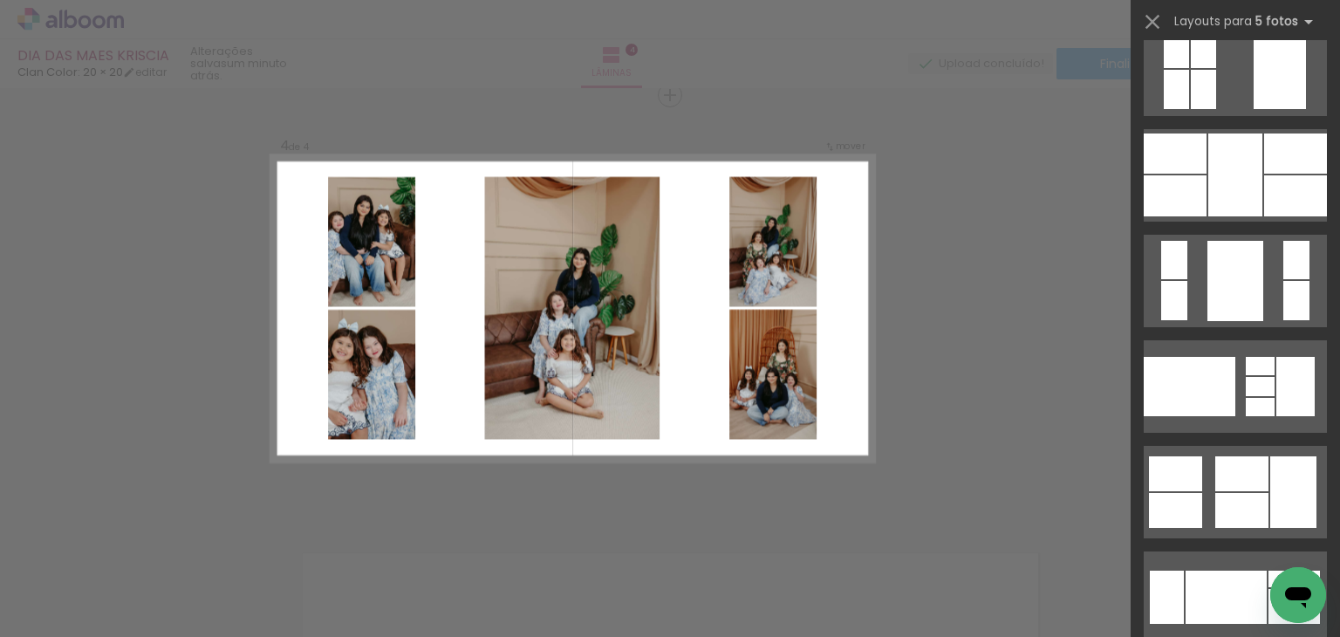
scroll to position [18828, 0]
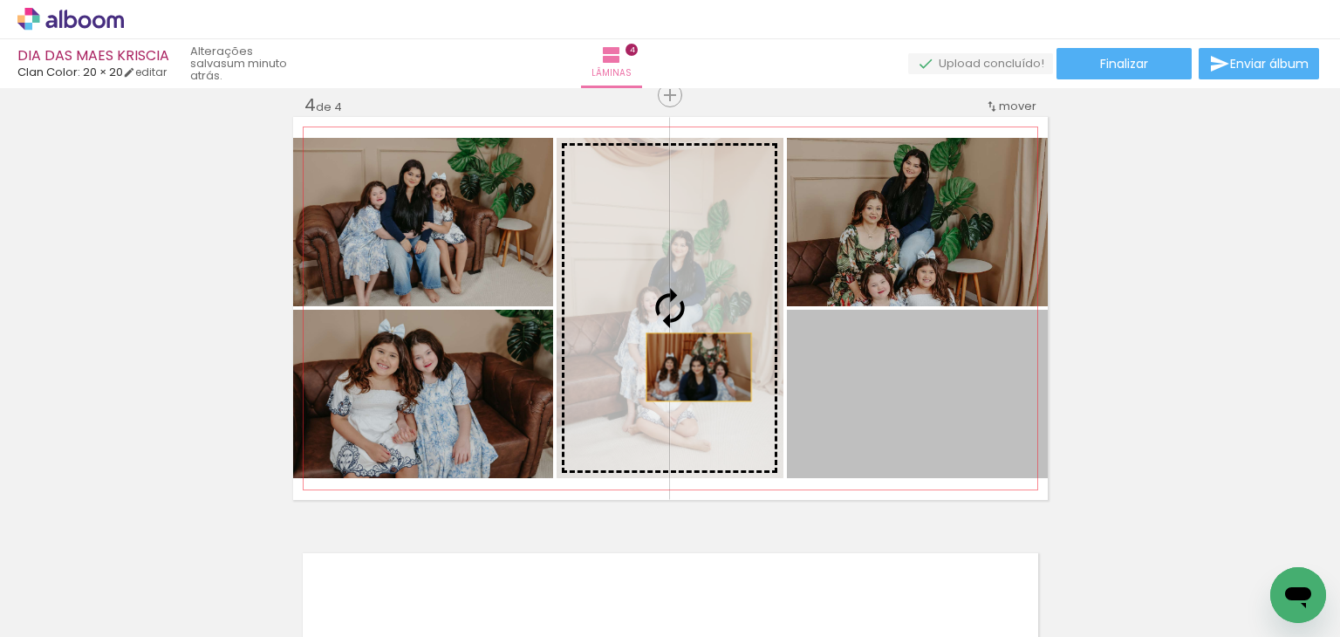
drag, startPoint x: 956, startPoint y: 401, endPoint x: 688, endPoint y: 362, distance: 270.6
click at [0, 0] on slot at bounding box center [0, 0] width 0 height 0
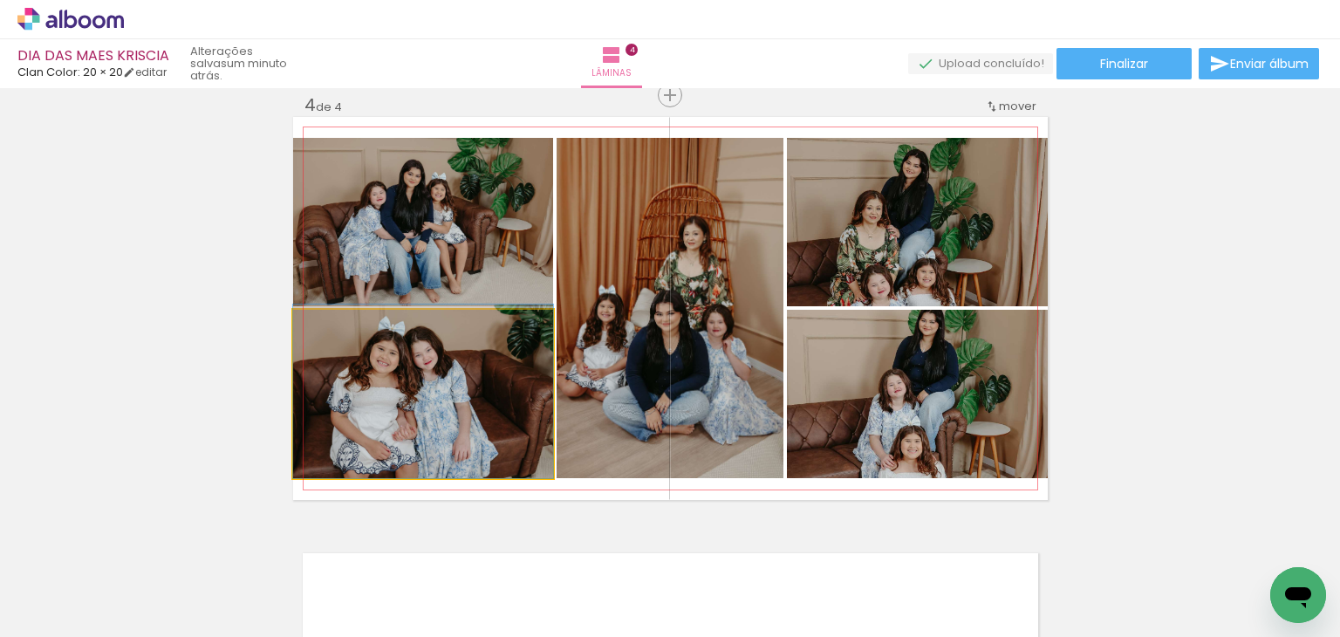
drag, startPoint x: 425, startPoint y: 444, endPoint x: 450, endPoint y: 427, distance: 30.7
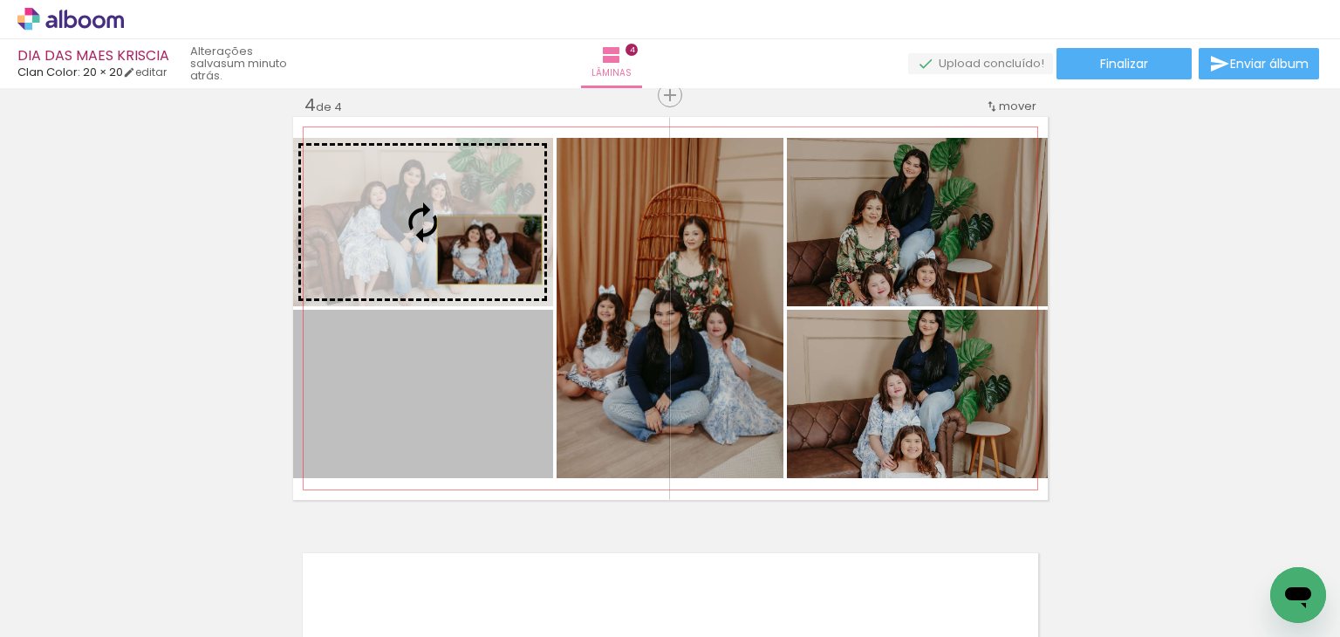
drag, startPoint x: 461, startPoint y: 421, endPoint x: 483, endPoint y: 250, distance: 172.4
click at [0, 0] on slot at bounding box center [0, 0] width 0 height 0
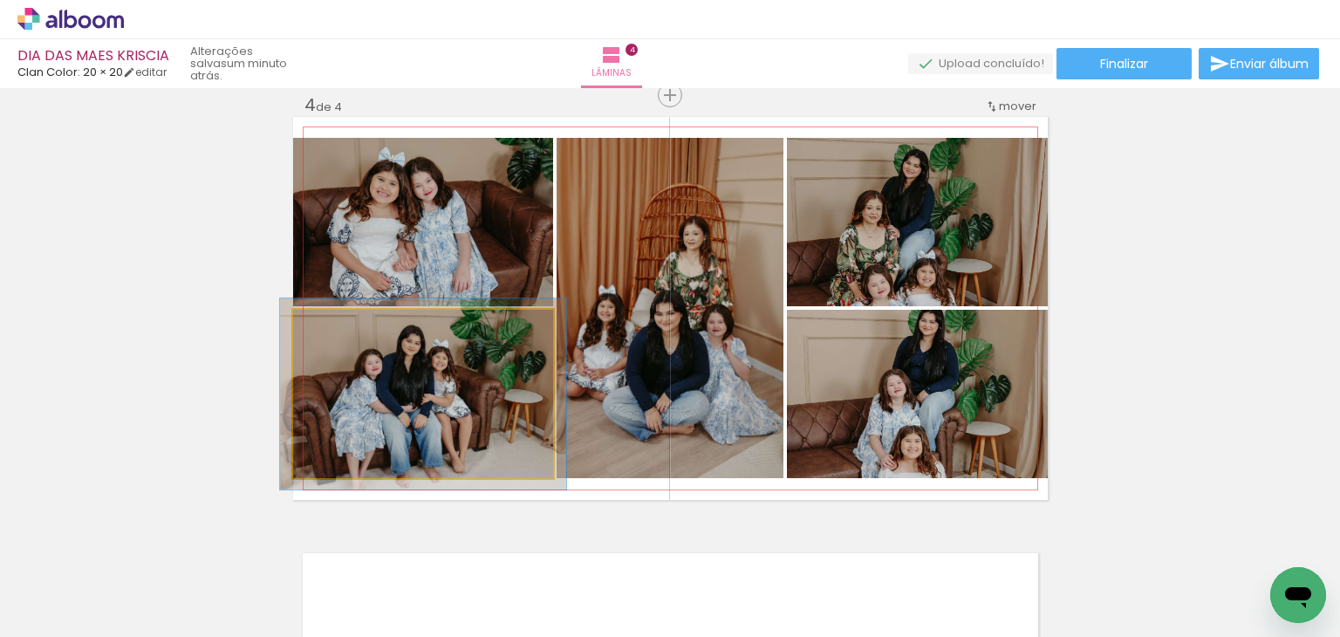
drag, startPoint x: 336, startPoint y: 327, endPoint x: 361, endPoint y: 347, distance: 32.3
type paper-slider "116"
click at [346, 329] on div at bounding box center [339, 328] width 28 height 28
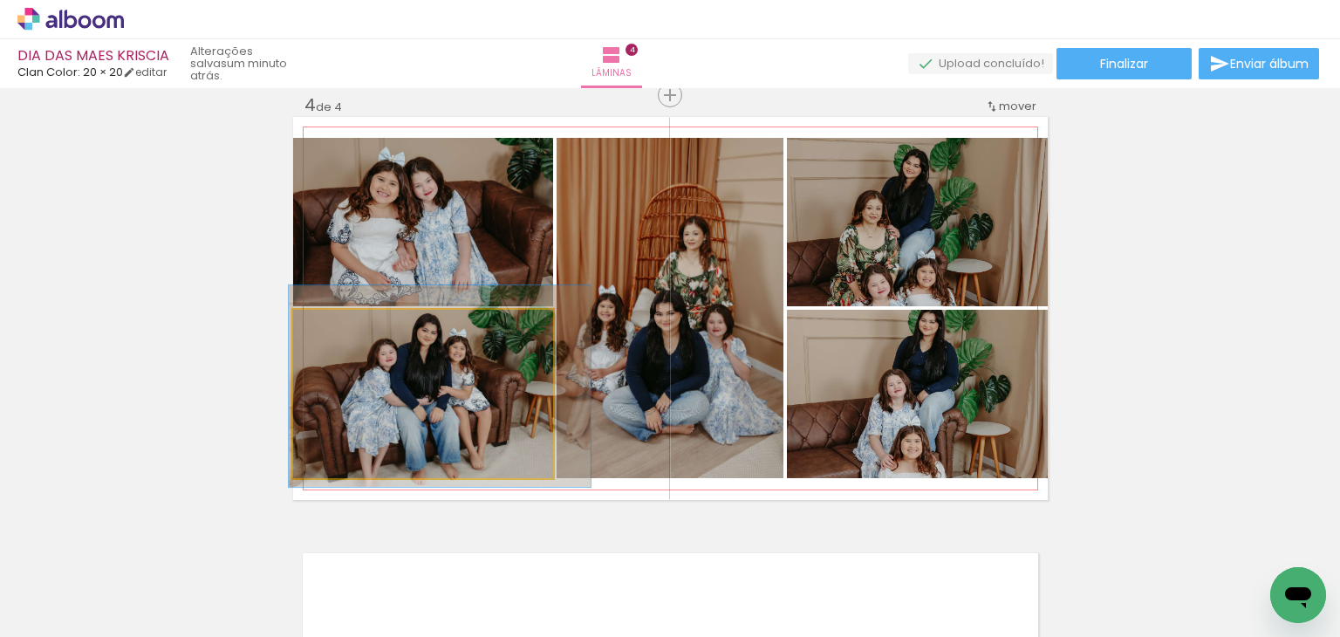
drag, startPoint x: 416, startPoint y: 415, endPoint x: 433, endPoint y: 408, distance: 18.3
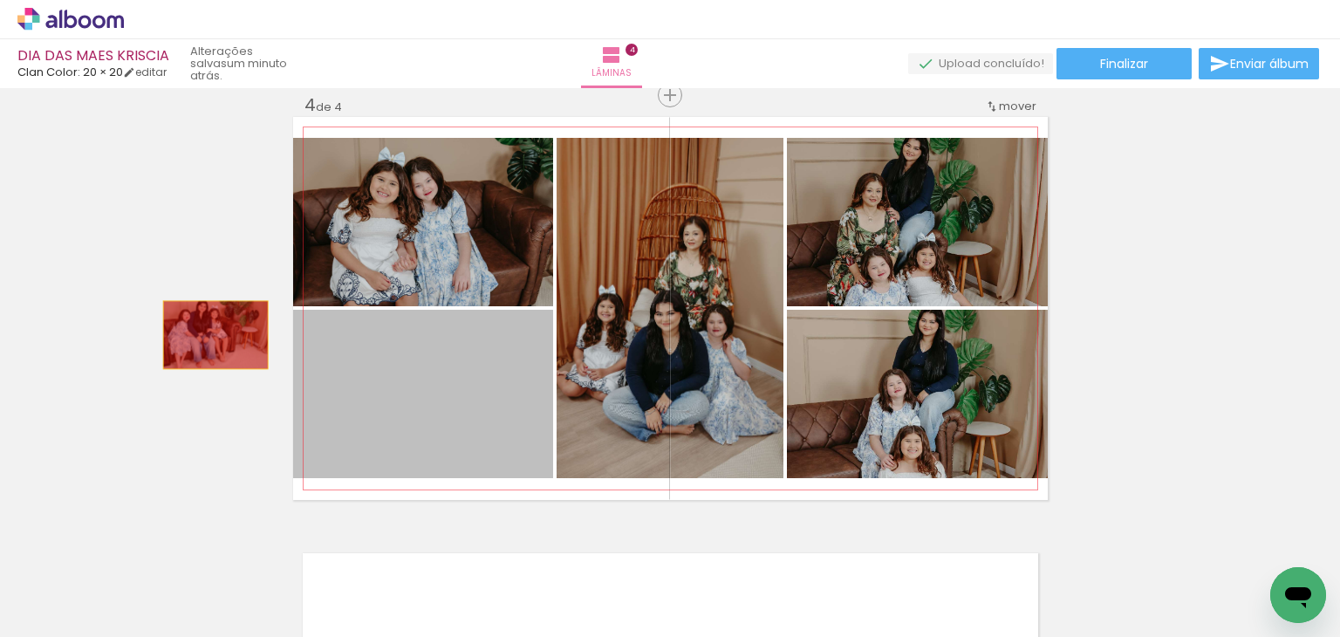
drag, startPoint x: 444, startPoint y: 396, endPoint x: 209, endPoint y: 334, distance: 243.6
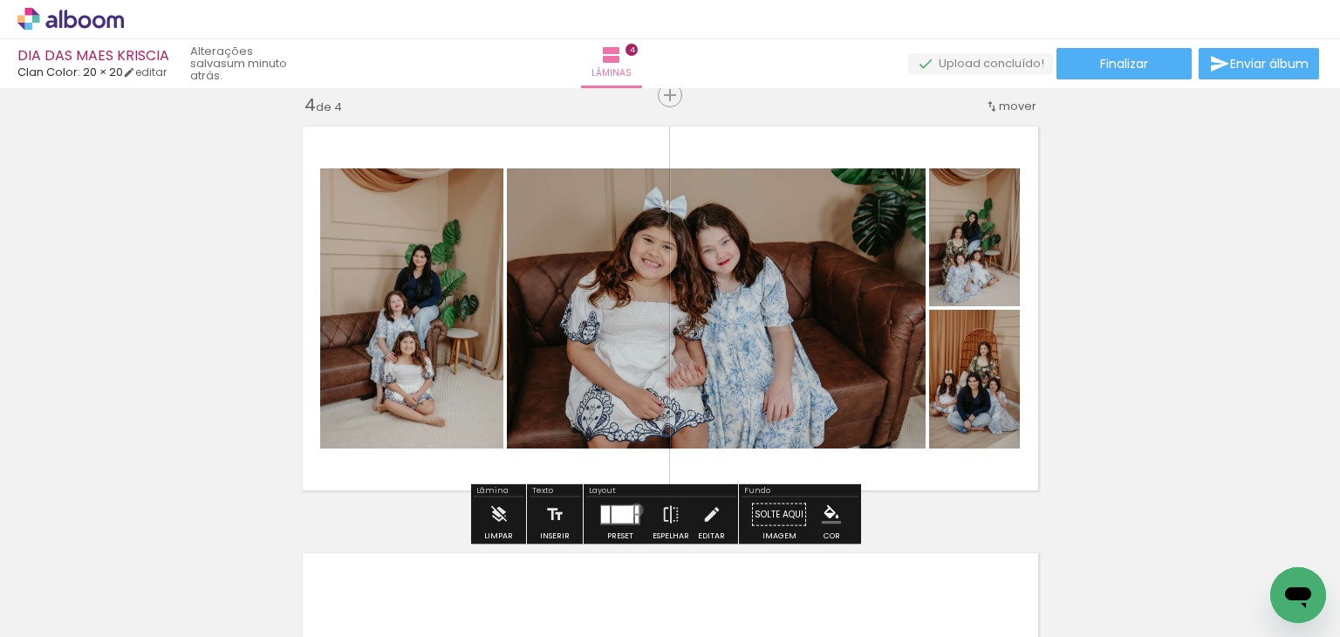
click at [635, 509] on div at bounding box center [636, 509] width 3 height 8
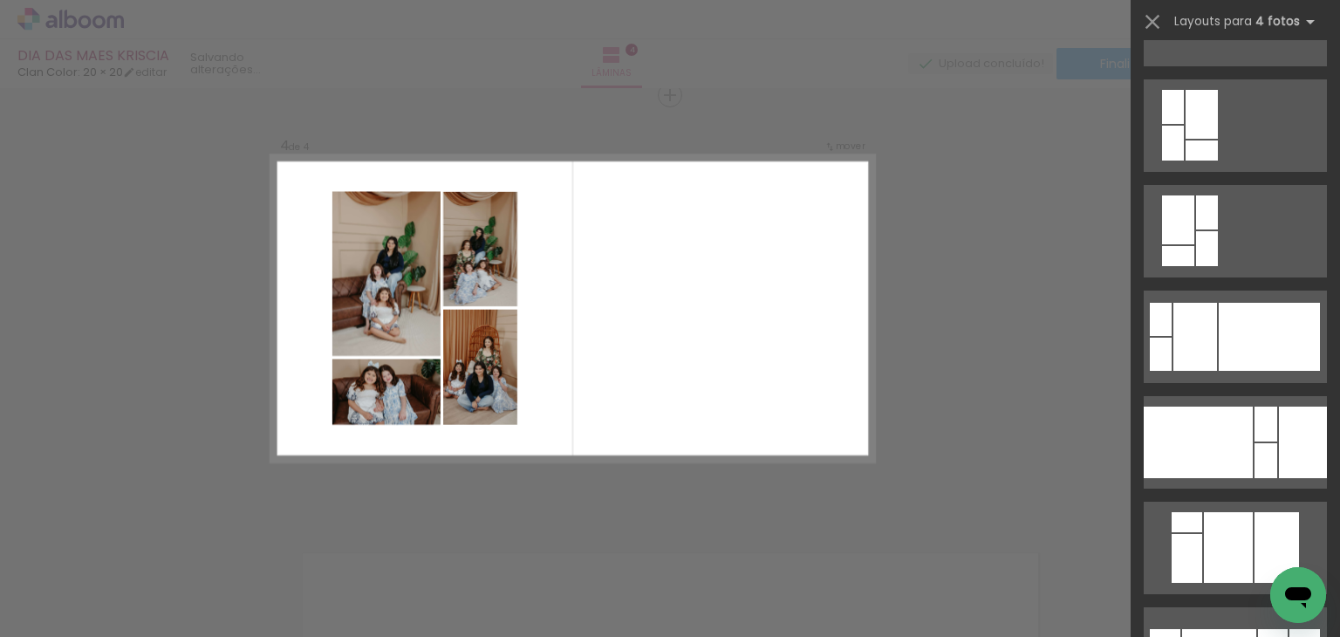
scroll to position [3054, 0]
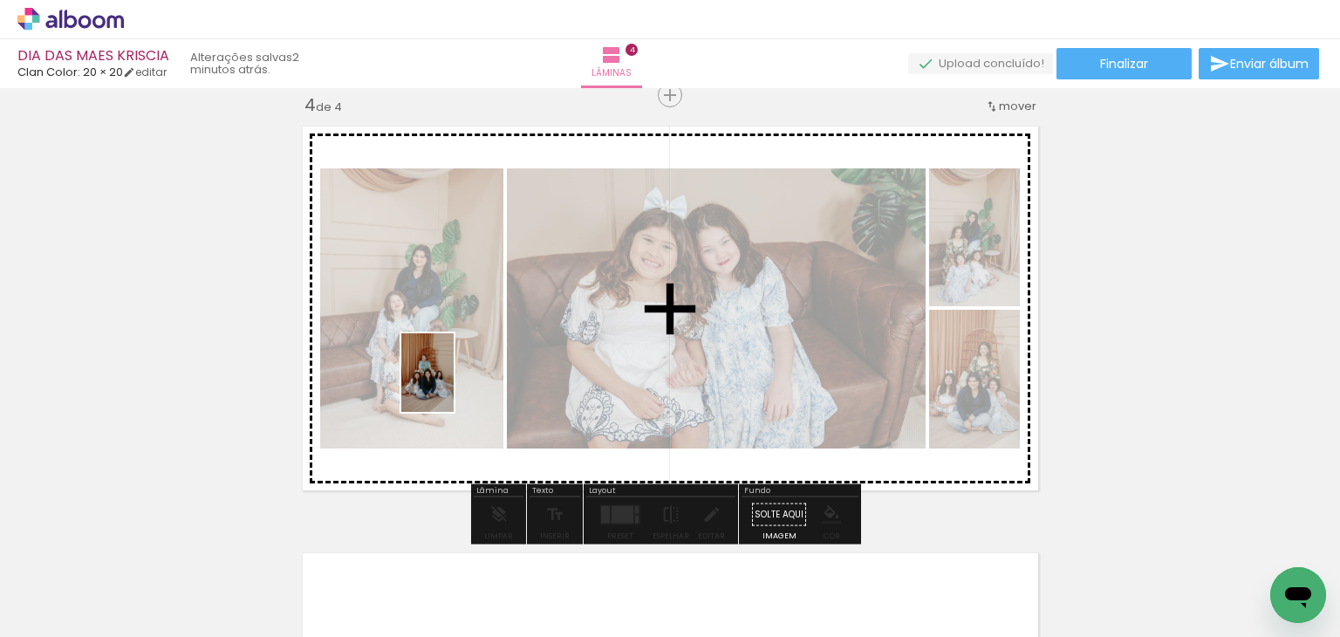
drag, startPoint x: 411, startPoint y: 594, endPoint x: 454, endPoint y: 386, distance: 212.9
click at [454, 386] on quentale-workspace at bounding box center [670, 318] width 1340 height 637
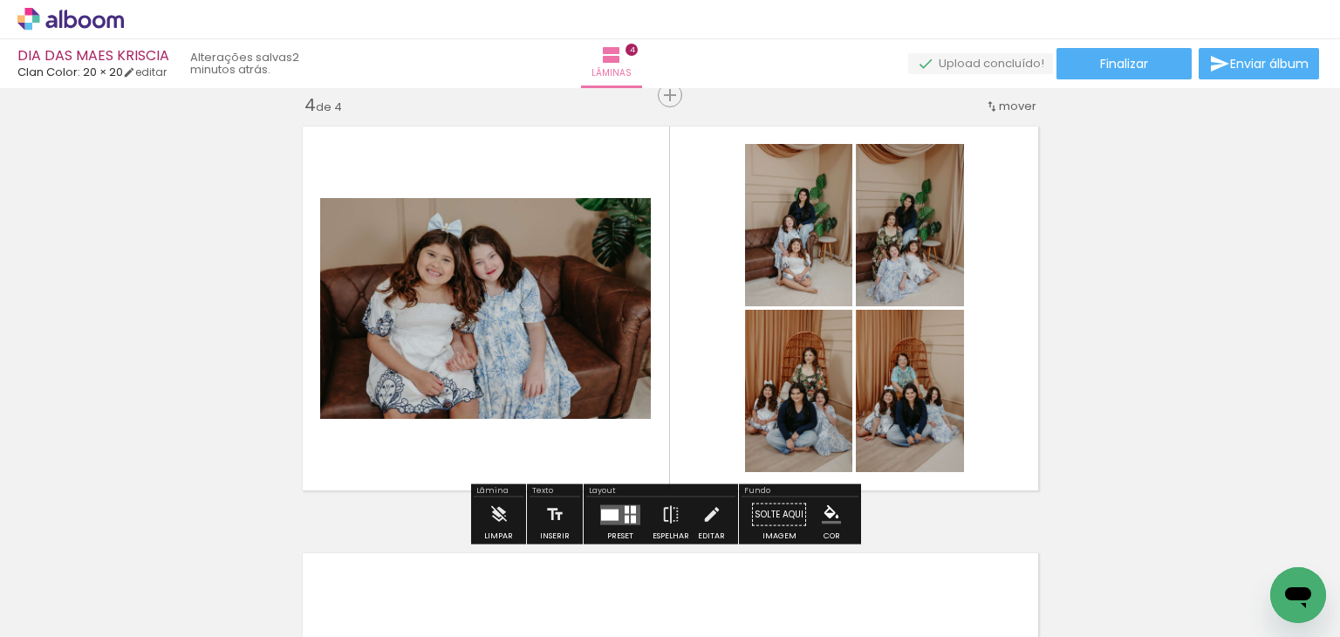
click at [618, 505] on quentale-layouter at bounding box center [620, 514] width 40 height 20
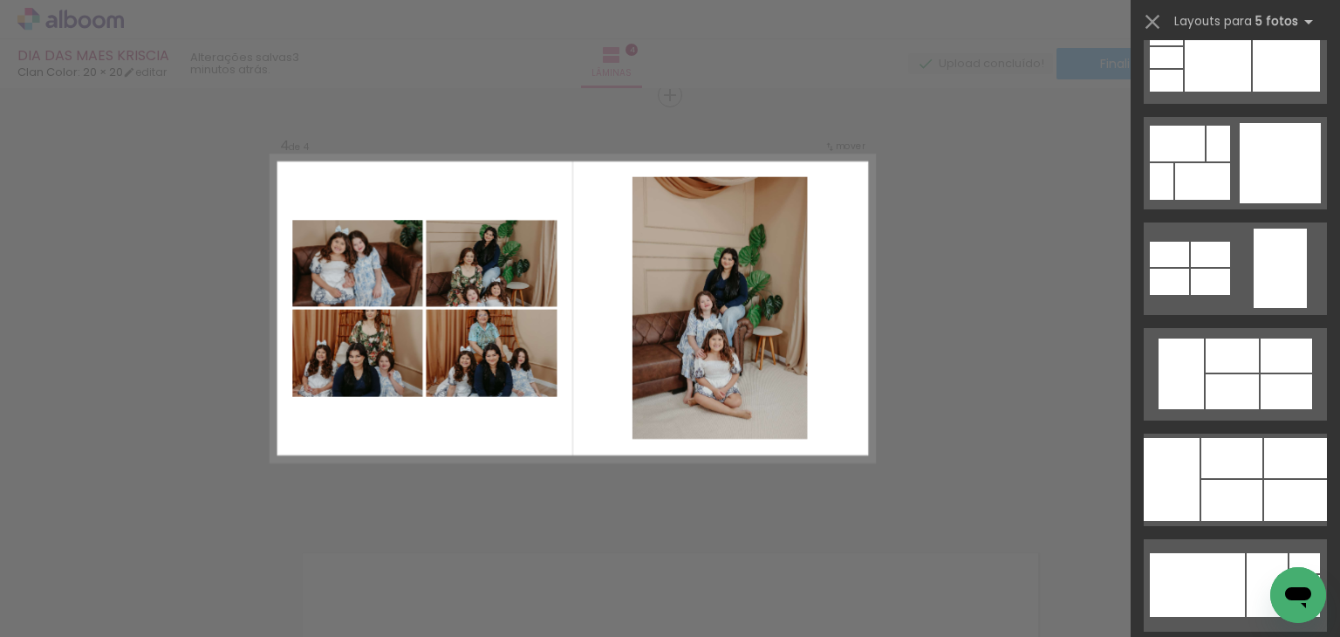
scroll to position [22601, 0]
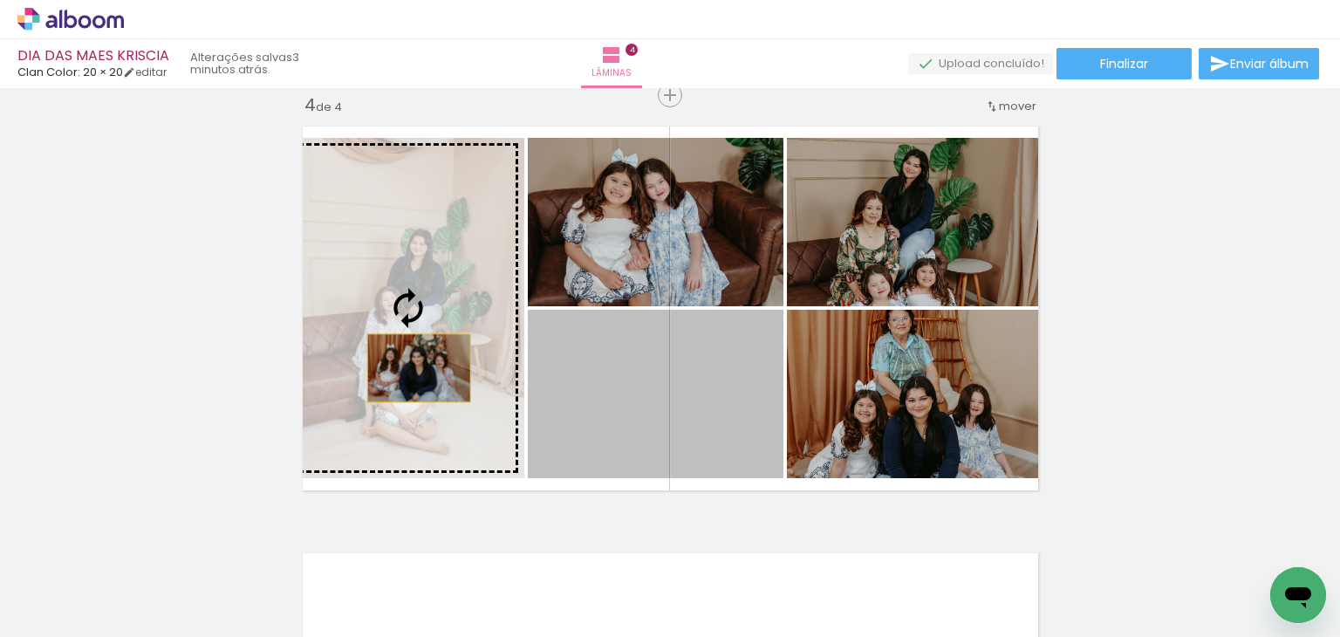
drag, startPoint x: 668, startPoint y: 421, endPoint x: 426, endPoint y: 367, distance: 247.9
click at [0, 0] on slot at bounding box center [0, 0] width 0 height 0
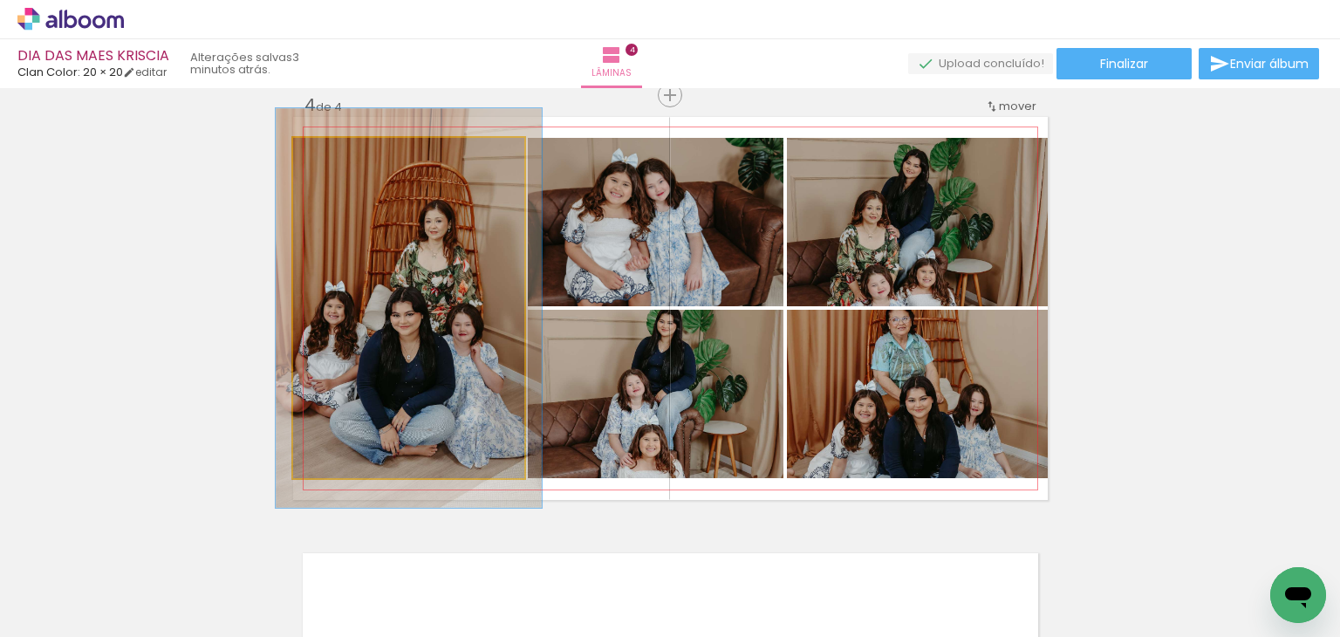
click at [342, 159] on div at bounding box center [368, 156] width 68 height 28
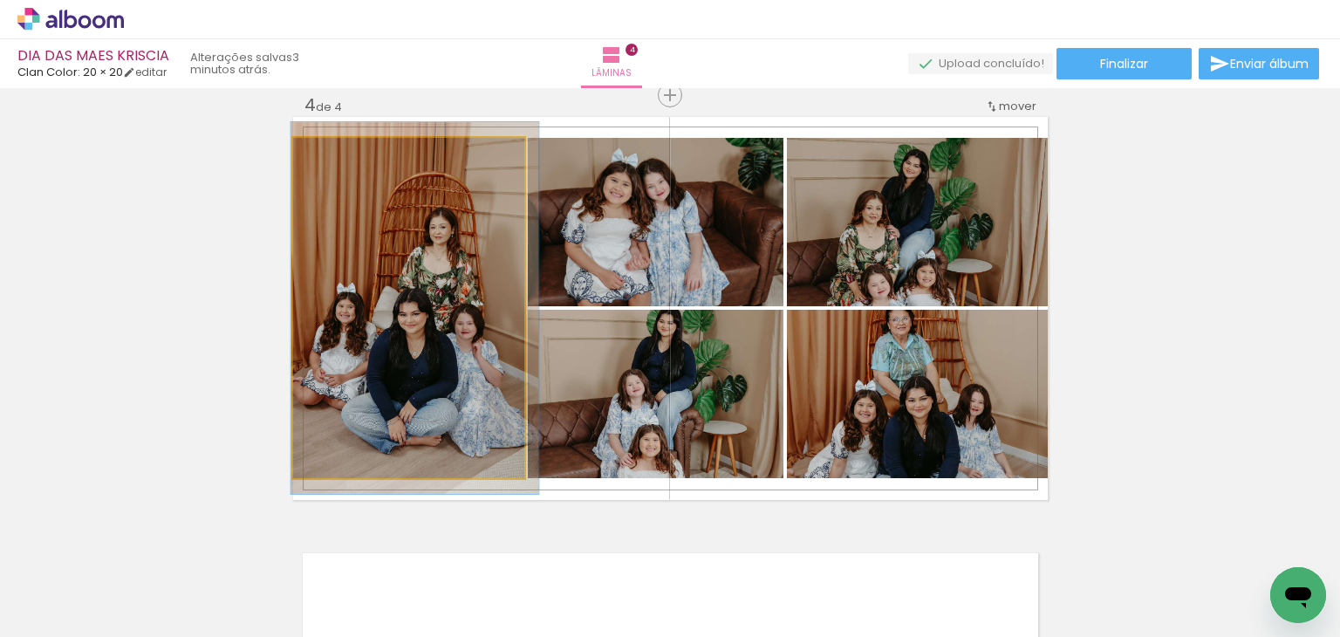
drag, startPoint x: 334, startPoint y: 152, endPoint x: 329, endPoint y: 163, distance: 12.5
type paper-slider "107"
click at [329, 163] on div at bounding box center [339, 156] width 28 height 28
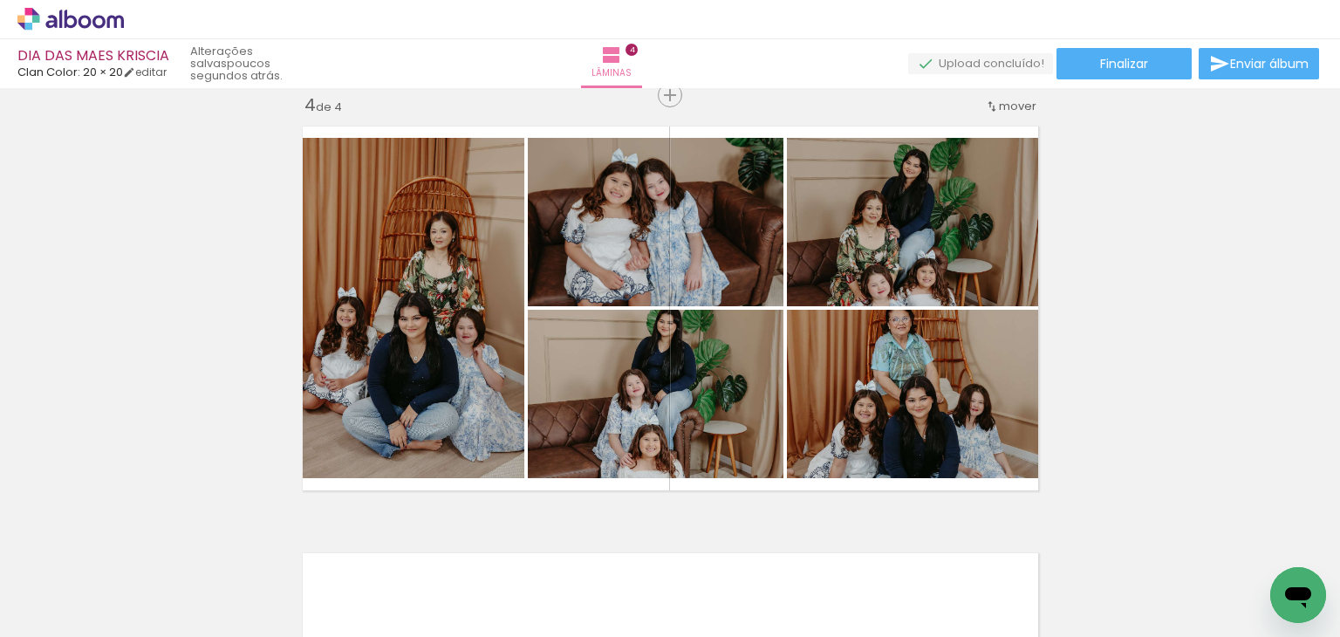
scroll to position [0, 889]
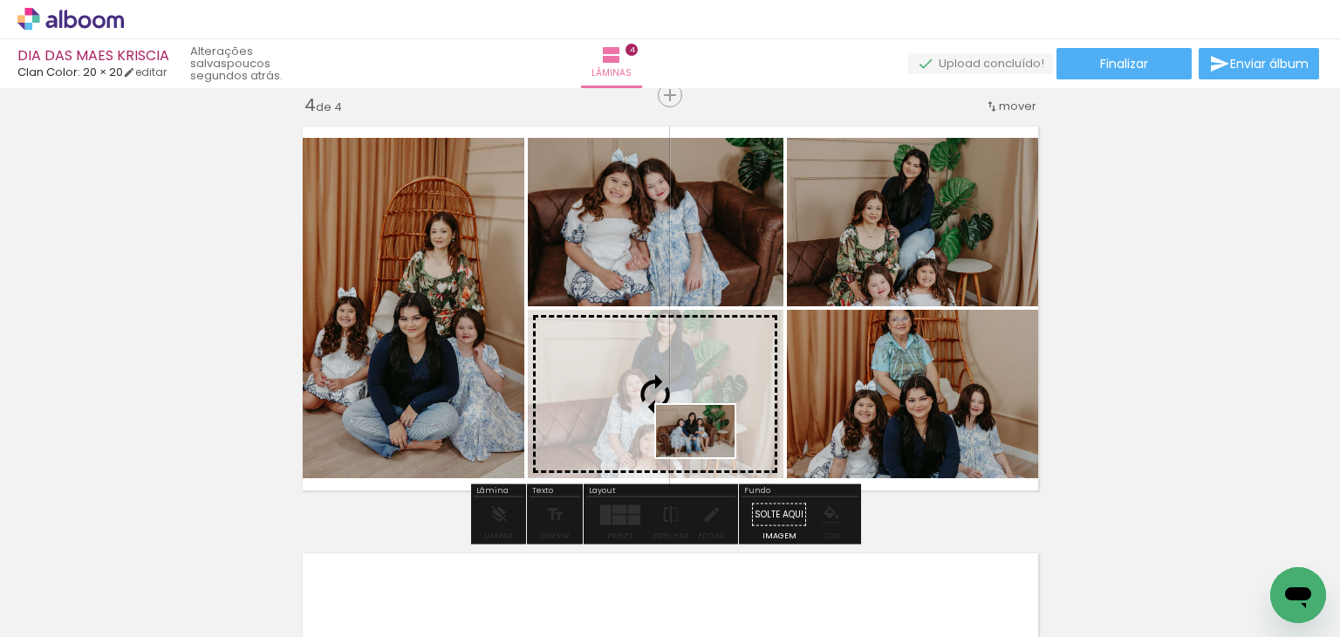
drag, startPoint x: 867, startPoint y: 585, endPoint x: 709, endPoint y: 457, distance: 203.6
click at [709, 457] on quentale-workspace at bounding box center [670, 318] width 1340 height 637
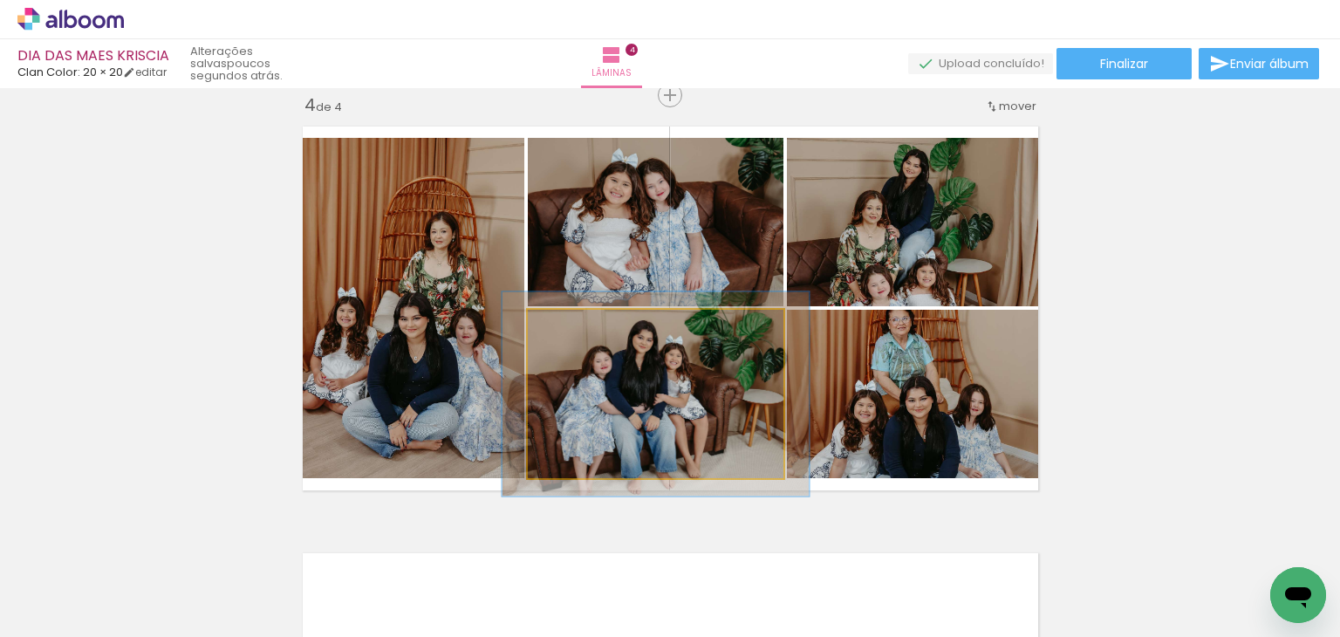
drag, startPoint x: 571, startPoint y: 330, endPoint x: 583, endPoint y: 349, distance: 22.8
click at [581, 332] on div at bounding box center [581, 328] width 28 height 28
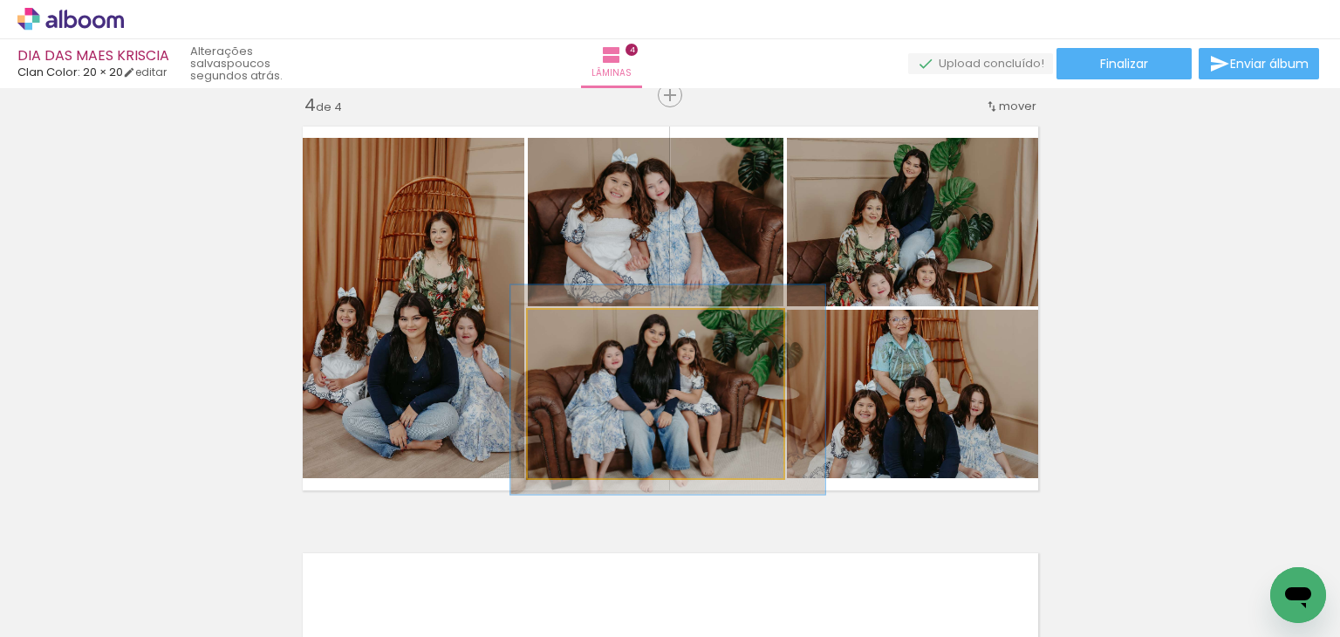
drag, startPoint x: 583, startPoint y: 401, endPoint x: 595, endPoint y: 396, distance: 13.0
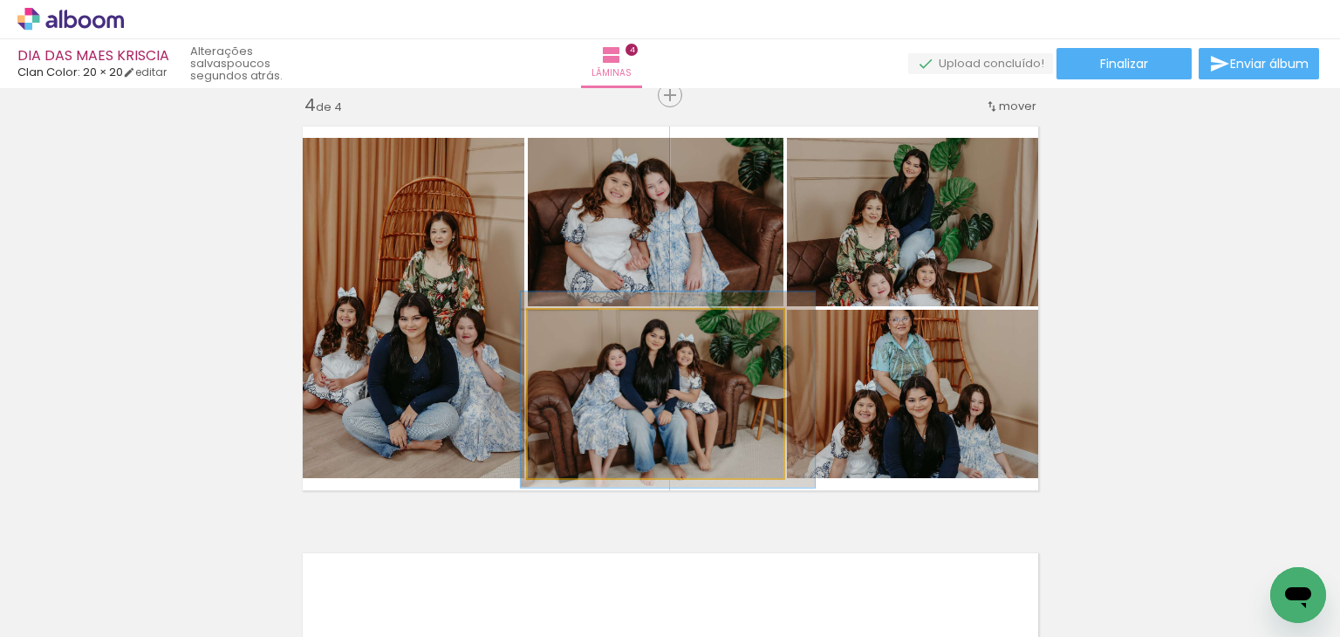
type paper-slider "115"
click at [579, 331] on div at bounding box center [579, 328] width 28 height 28
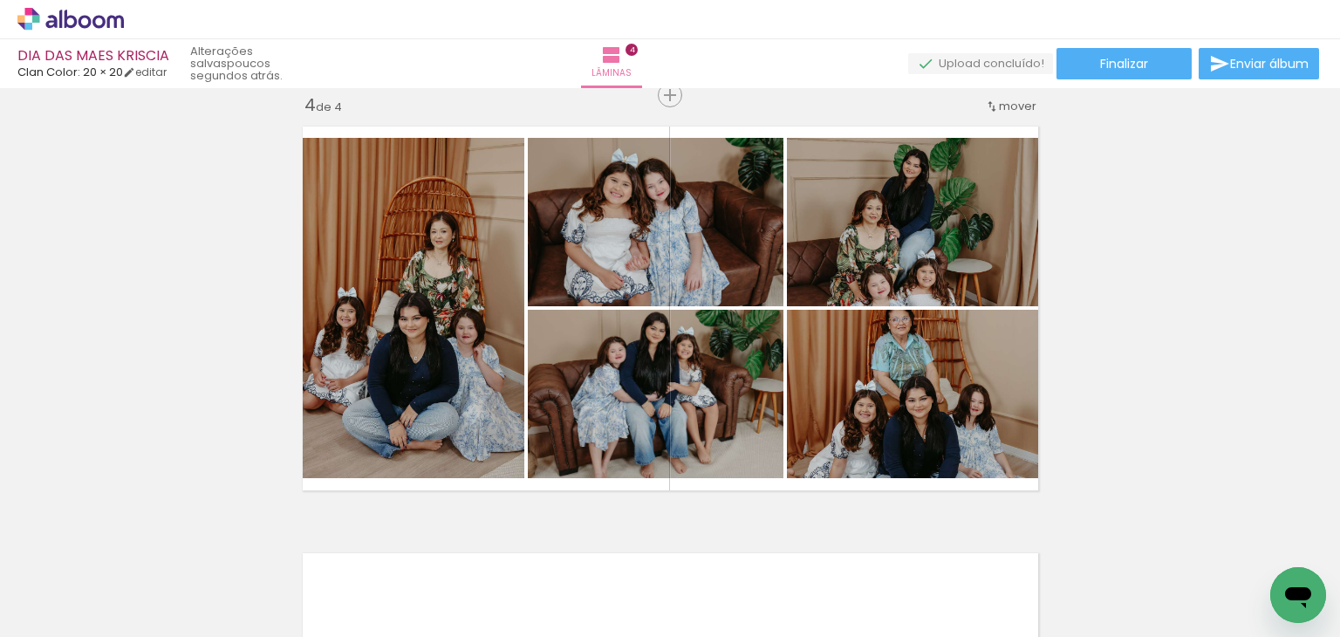
scroll to position [0, 0]
drag, startPoint x: 784, startPoint y: 535, endPoint x: 852, endPoint y: 507, distance: 73.6
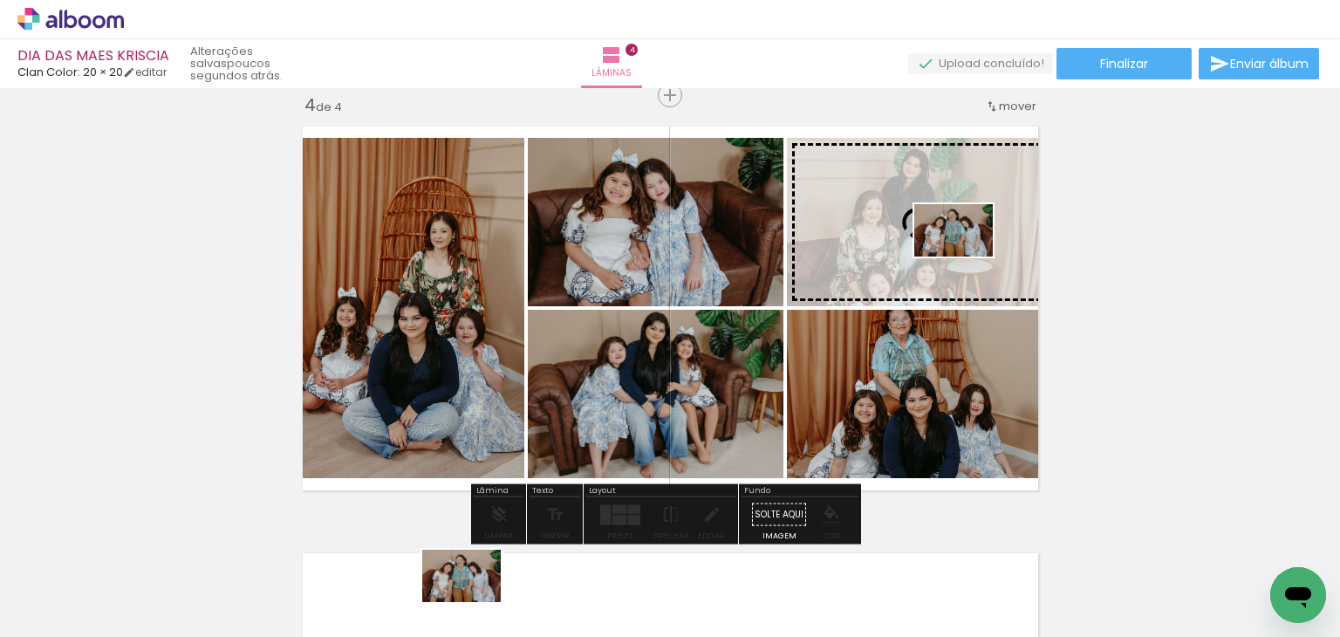
drag, startPoint x: 154, startPoint y: 572, endPoint x: 967, endPoint y: 257, distance: 872.2
click at [967, 257] on quentale-workspace at bounding box center [670, 318] width 1340 height 637
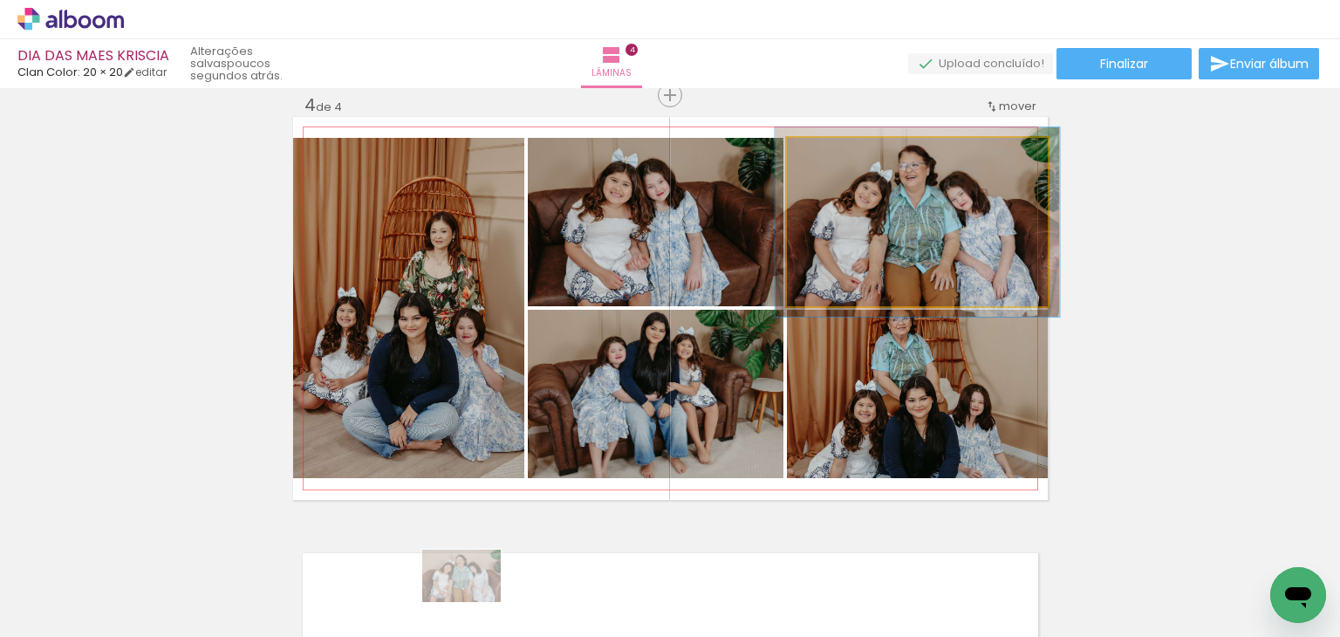
type paper-slider "109"
click at [827, 155] on div at bounding box center [834, 156] width 16 height 16
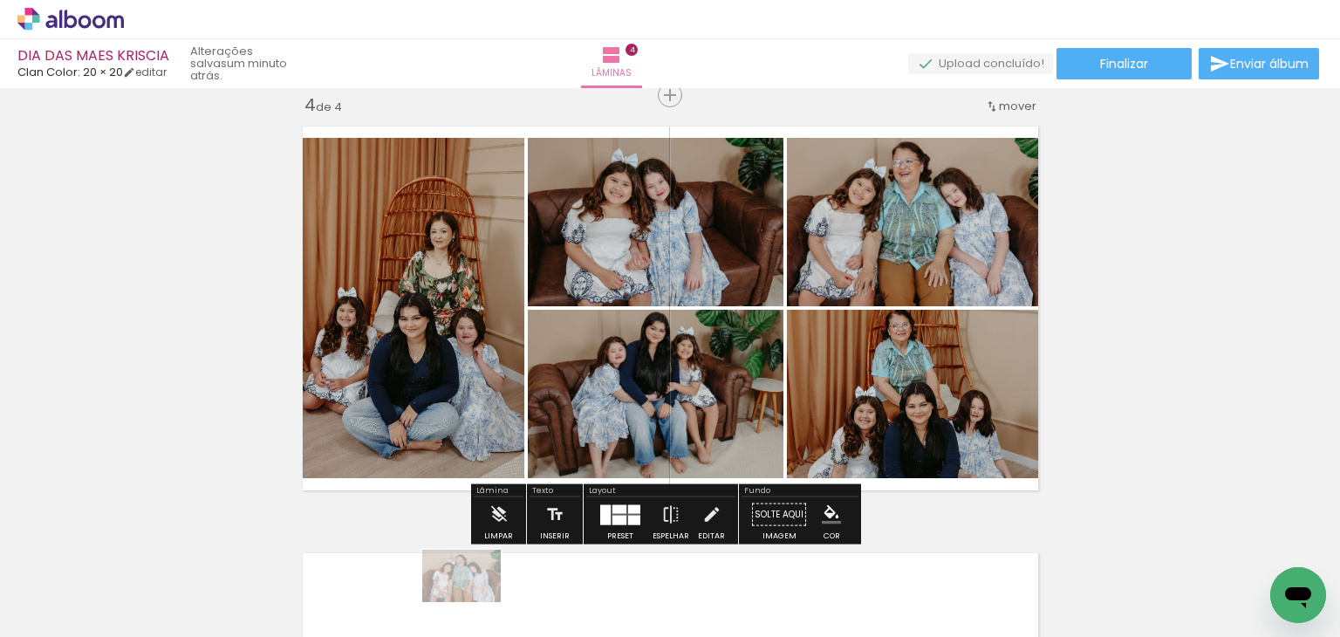
scroll to position [0, 244]
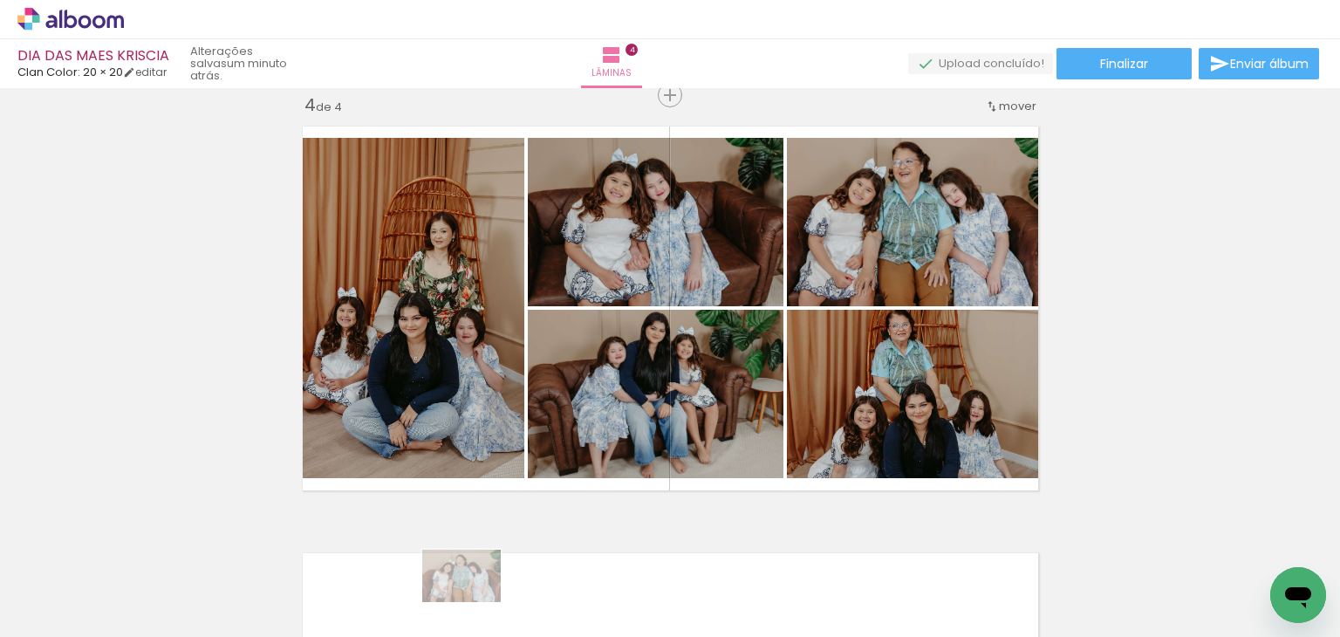
drag, startPoint x: 66, startPoint y: 399, endPoint x: 99, endPoint y: 399, distance: 32.3
drag, startPoint x: 101, startPoint y: 397, endPoint x: 178, endPoint y: 353, distance: 88.8
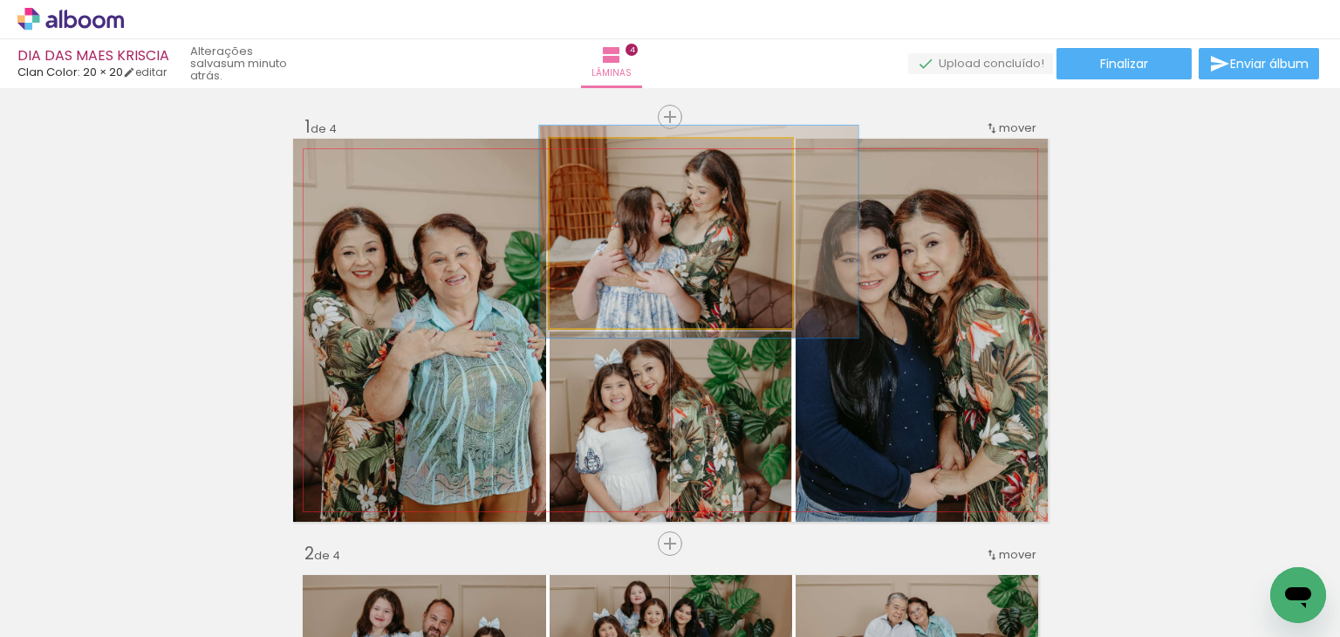
drag, startPoint x: 579, startPoint y: 284, endPoint x: 568, endPoint y: 282, distance: 10.6
click at [591, 159] on div at bounding box center [599, 157] width 16 height 16
click at [589, 219] on quentale-photo at bounding box center [671, 233] width 243 height 189
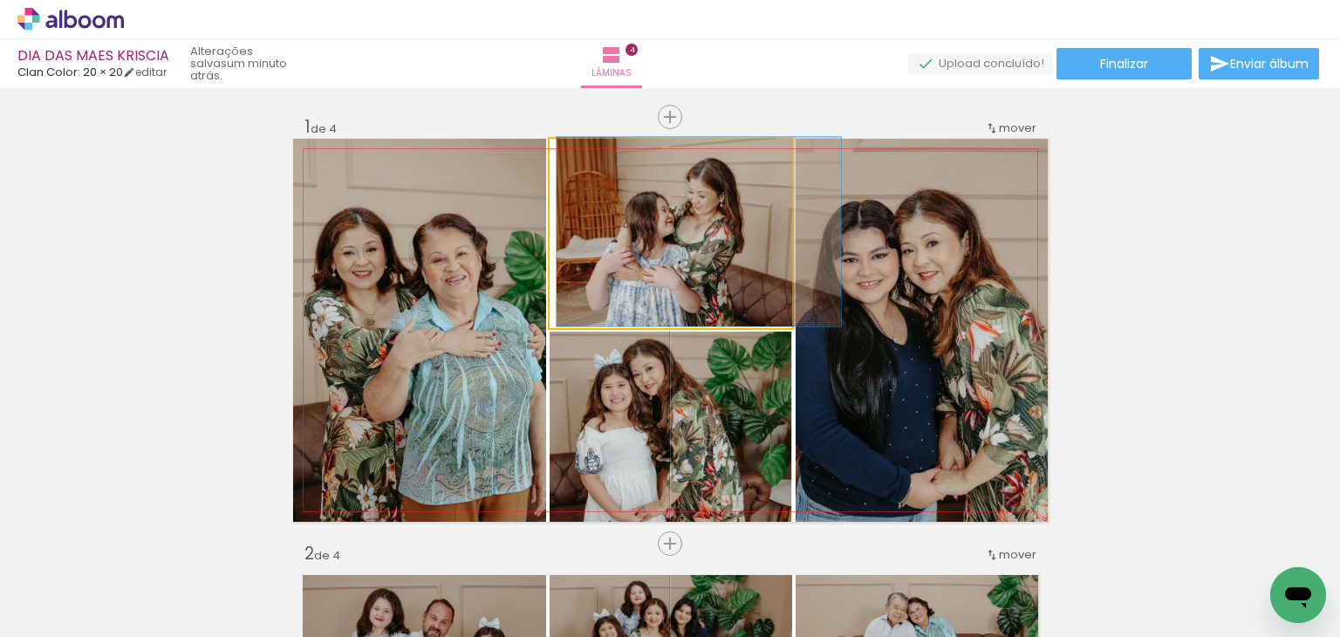
type paper-slider "100"
click at [579, 165] on div at bounding box center [590, 157] width 28 height 28
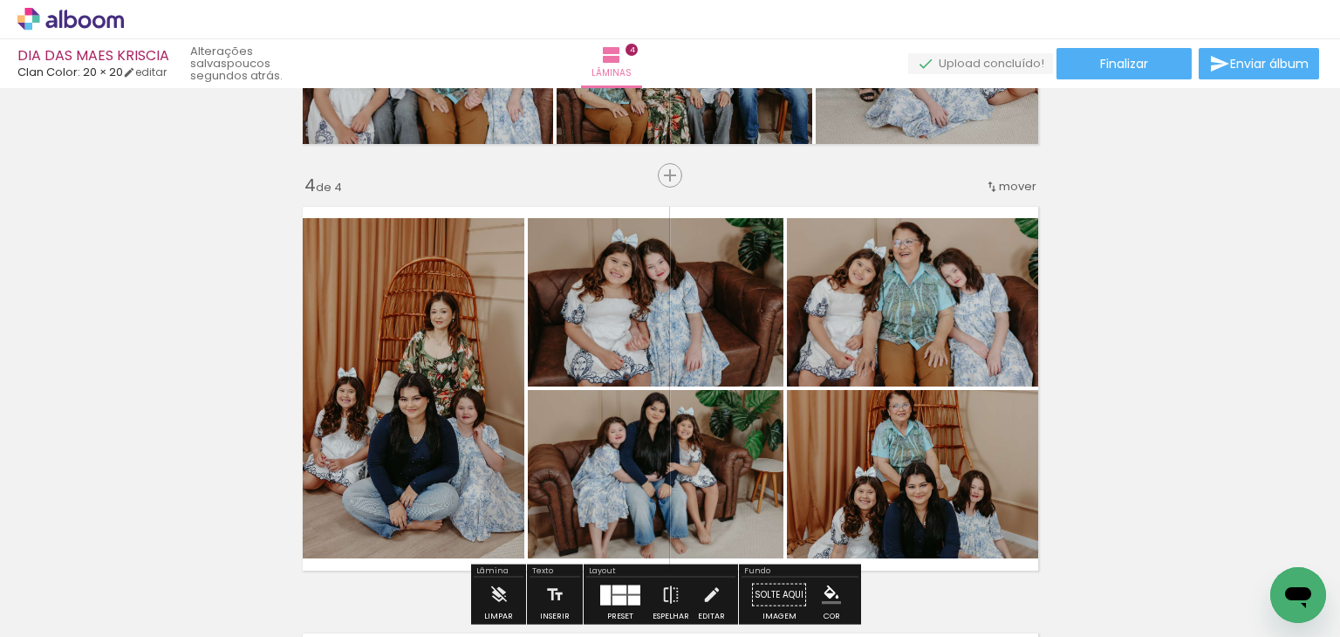
scroll to position [1309, 0]
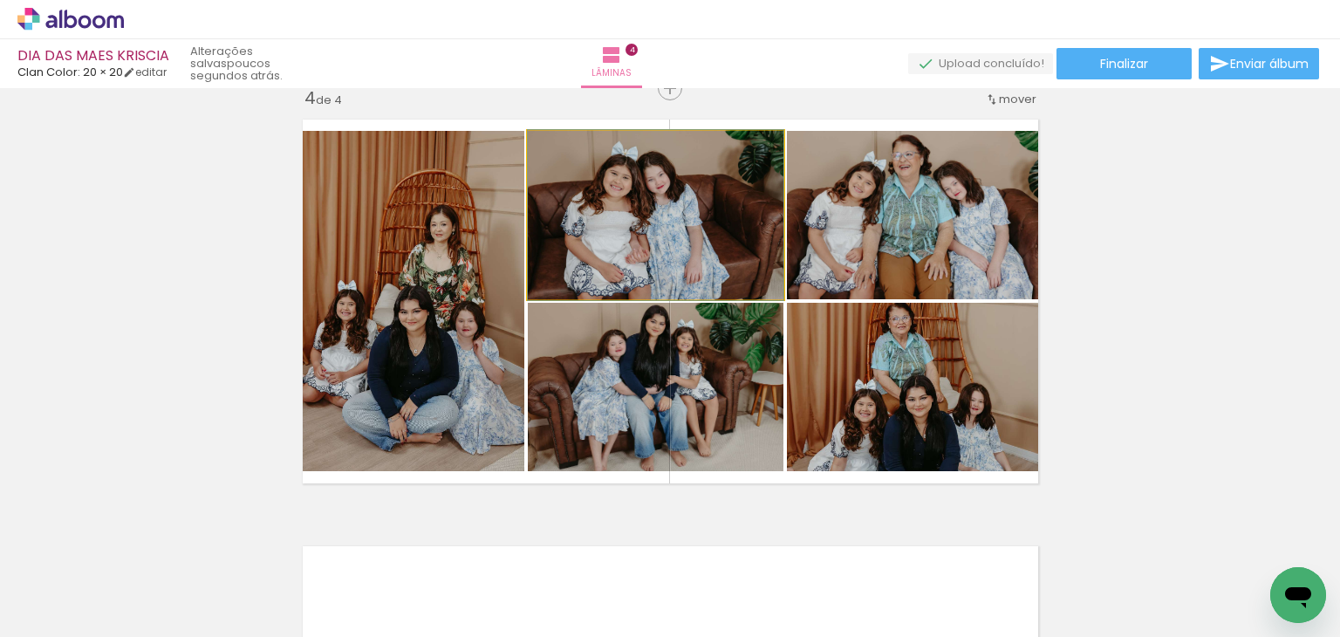
drag, startPoint x: 738, startPoint y: 238, endPoint x: 722, endPoint y: 238, distance: 16.6
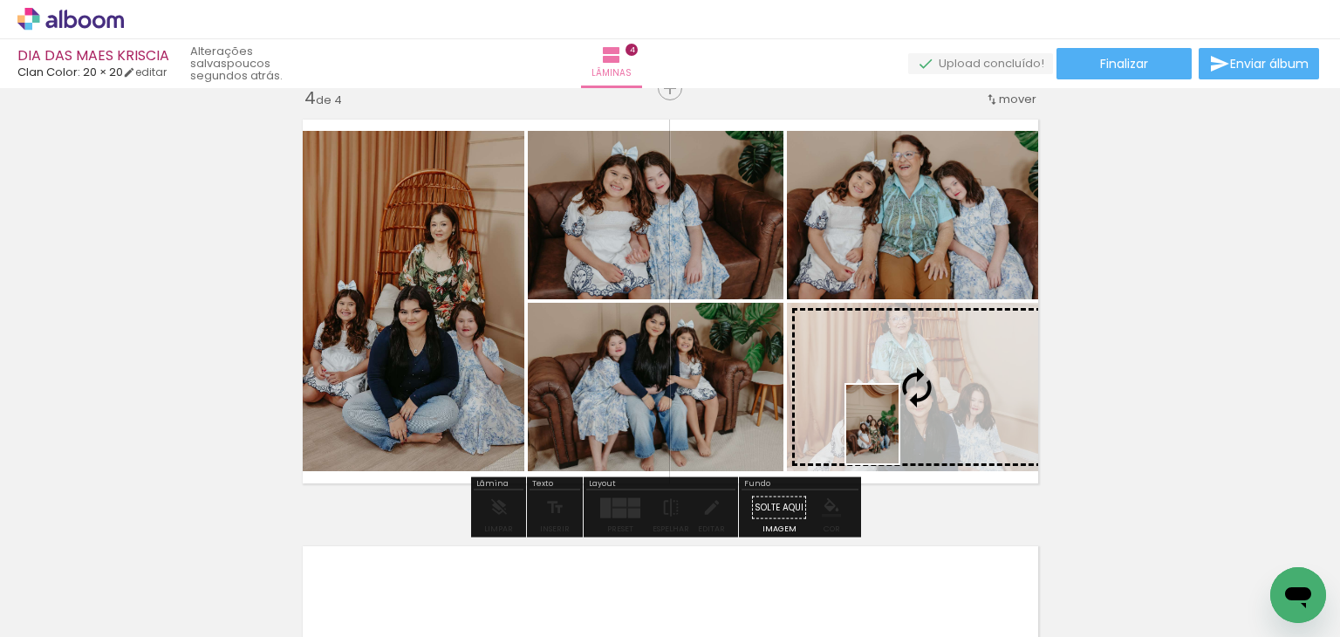
drag, startPoint x: 855, startPoint y: 587, endPoint x: 899, endPoint y: 437, distance: 156.3
click at [899, 437] on quentale-workspace at bounding box center [670, 318] width 1340 height 637
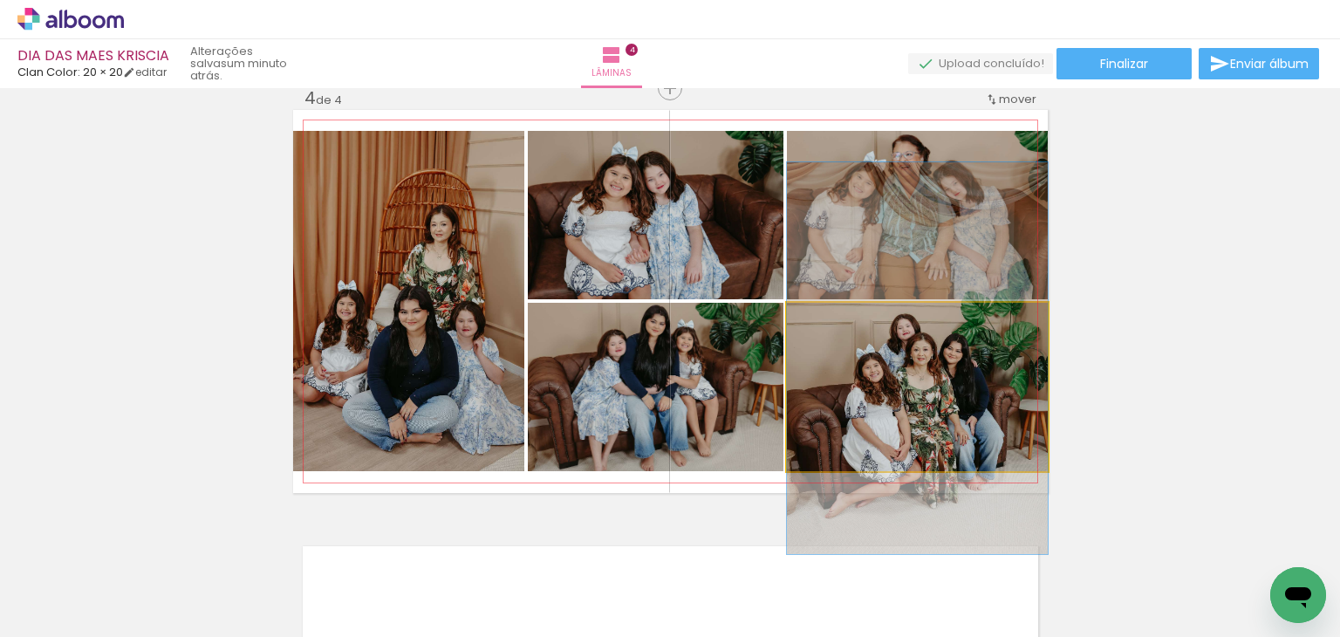
drag, startPoint x: 899, startPoint y: 437, endPoint x: 884, endPoint y: 408, distance: 32.4
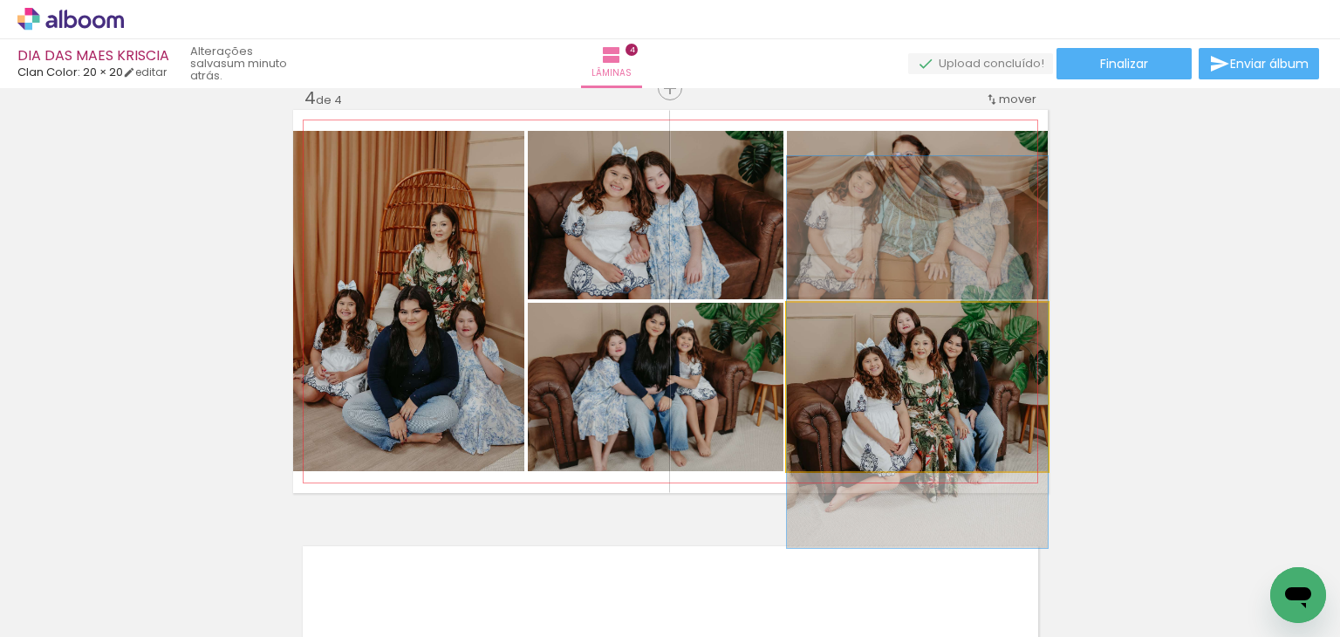
drag, startPoint x: 884, startPoint y: 408, endPoint x: 873, endPoint y: 402, distance: 12.9
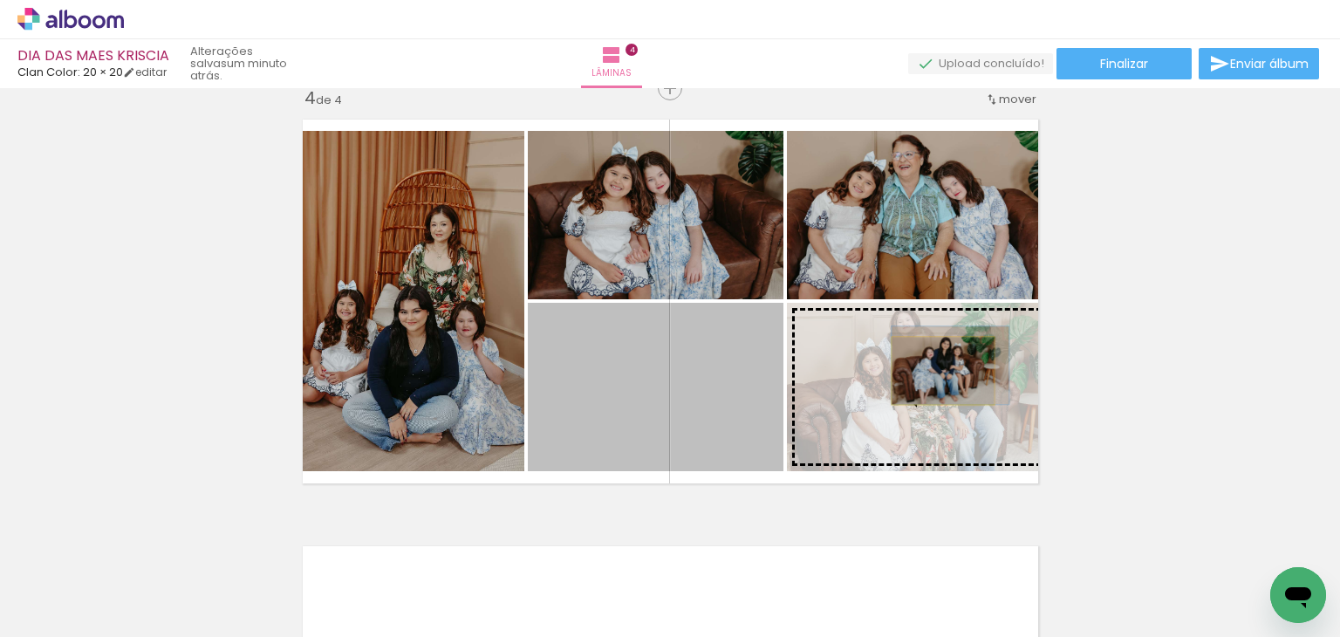
drag, startPoint x: 593, startPoint y: 428, endPoint x: 936, endPoint y: 371, distance: 347.7
click at [0, 0] on slot at bounding box center [0, 0] width 0 height 0
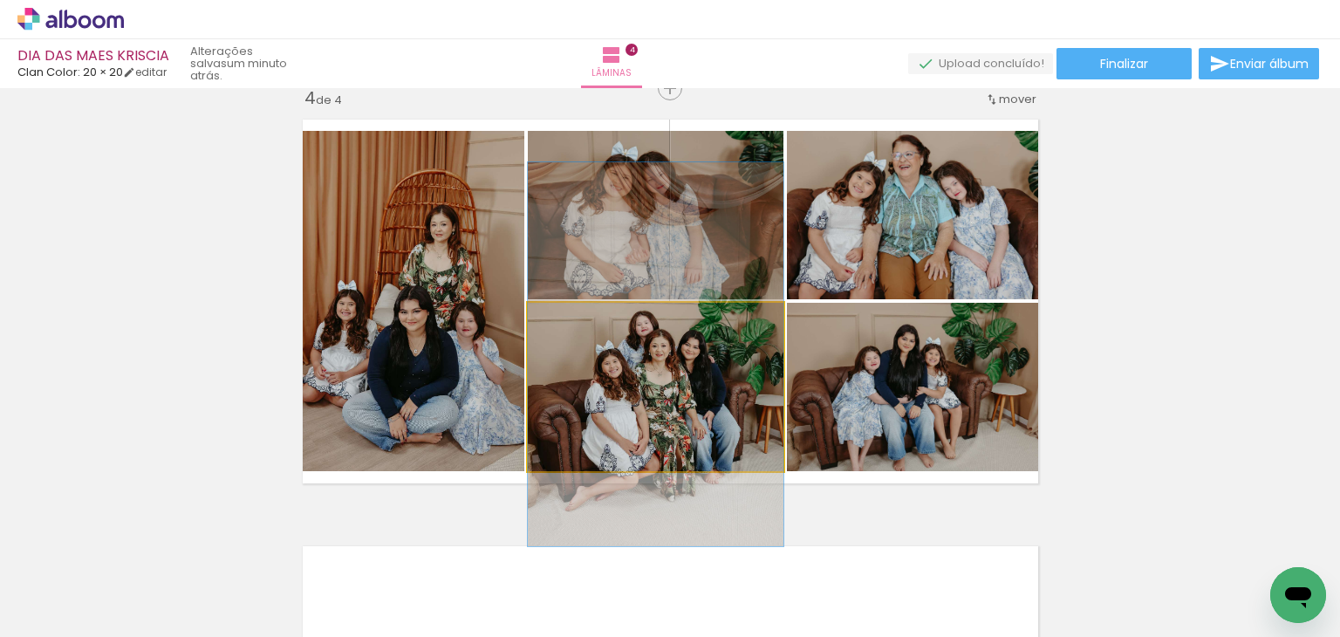
drag, startPoint x: 725, startPoint y: 409, endPoint x: 702, endPoint y: 380, distance: 37.2
drag, startPoint x: 639, startPoint y: 410, endPoint x: 626, endPoint y: 410, distance: 13.1
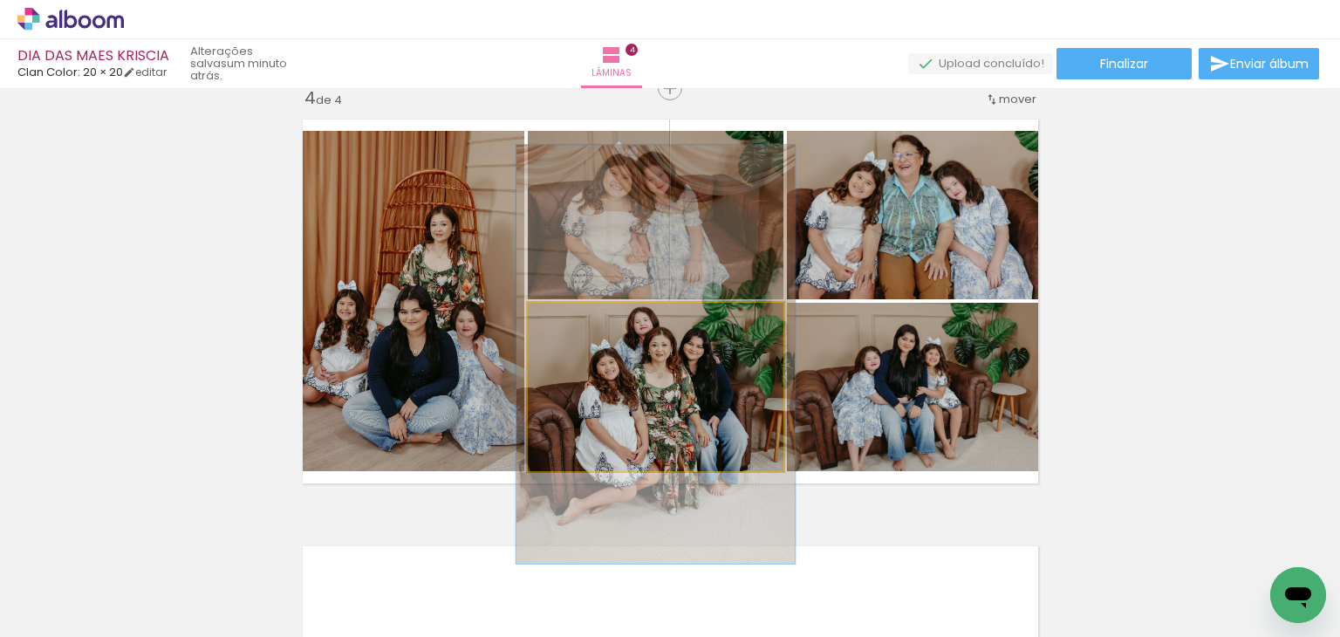
click at [566, 319] on div at bounding box center [574, 321] width 16 height 16
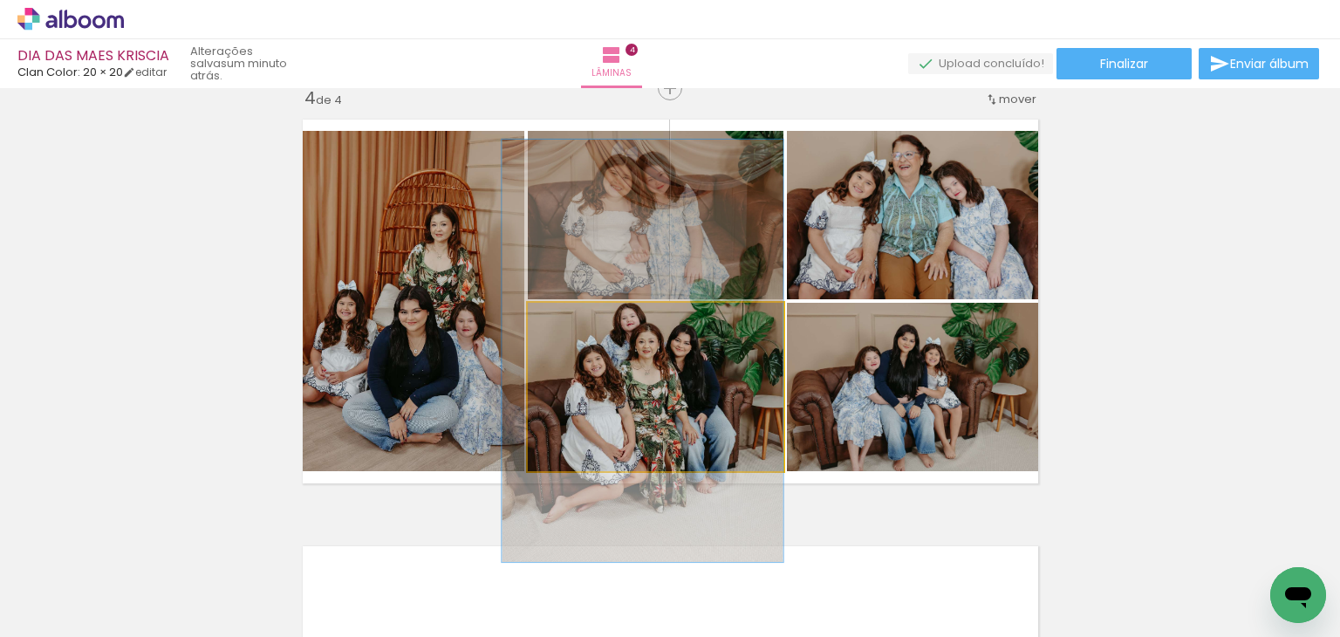
drag, startPoint x: 636, startPoint y: 378, endPoint x: 619, endPoint y: 374, distance: 17.8
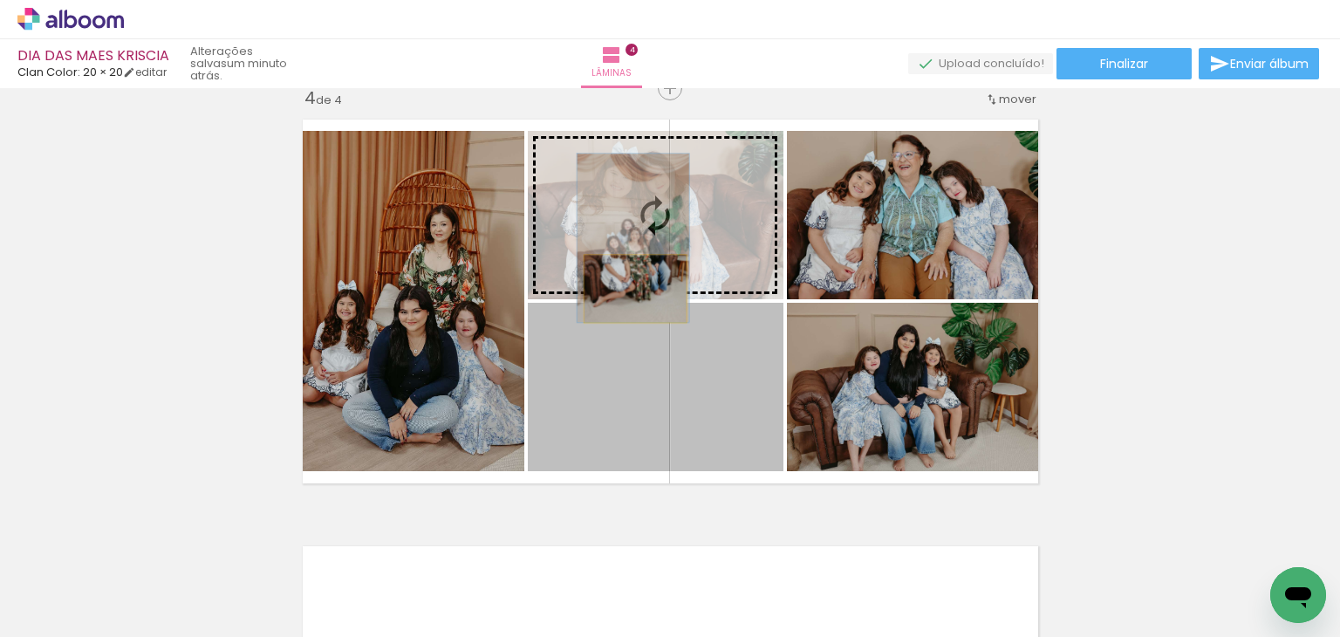
drag, startPoint x: 619, startPoint y: 395, endPoint x: 628, endPoint y: 287, distance: 108.6
click at [0, 0] on slot at bounding box center [0, 0] width 0 height 0
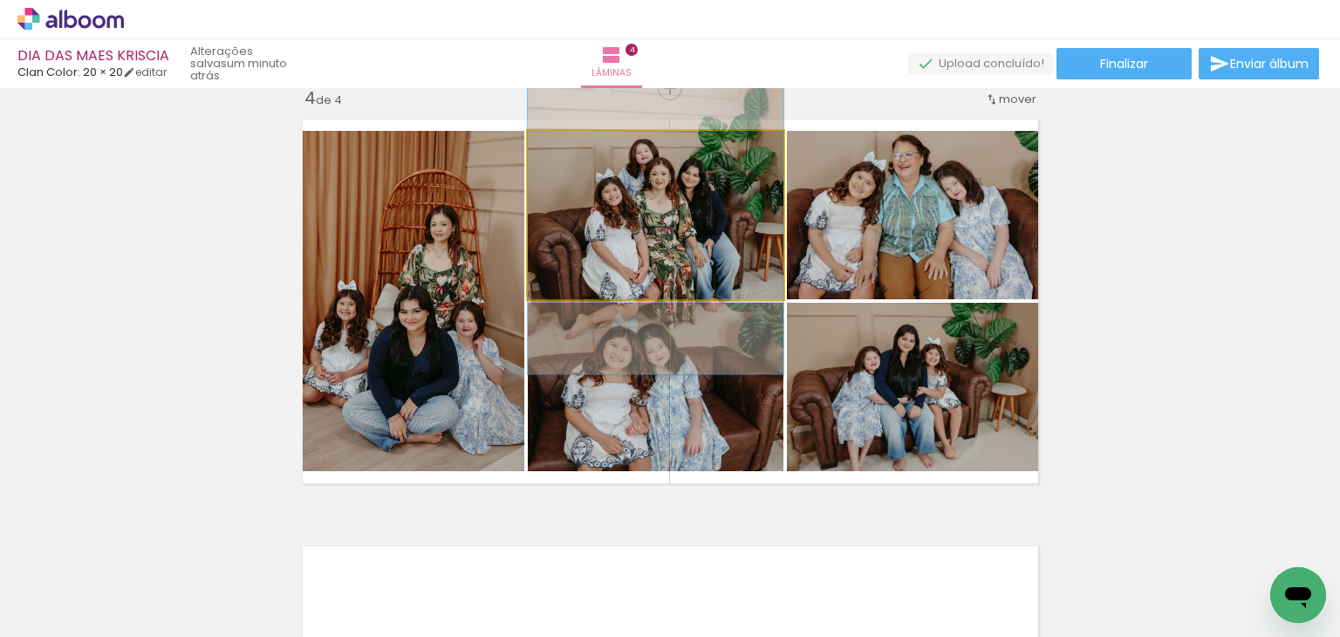
drag, startPoint x: 593, startPoint y: 265, endPoint x: 580, endPoint y: 233, distance: 34.8
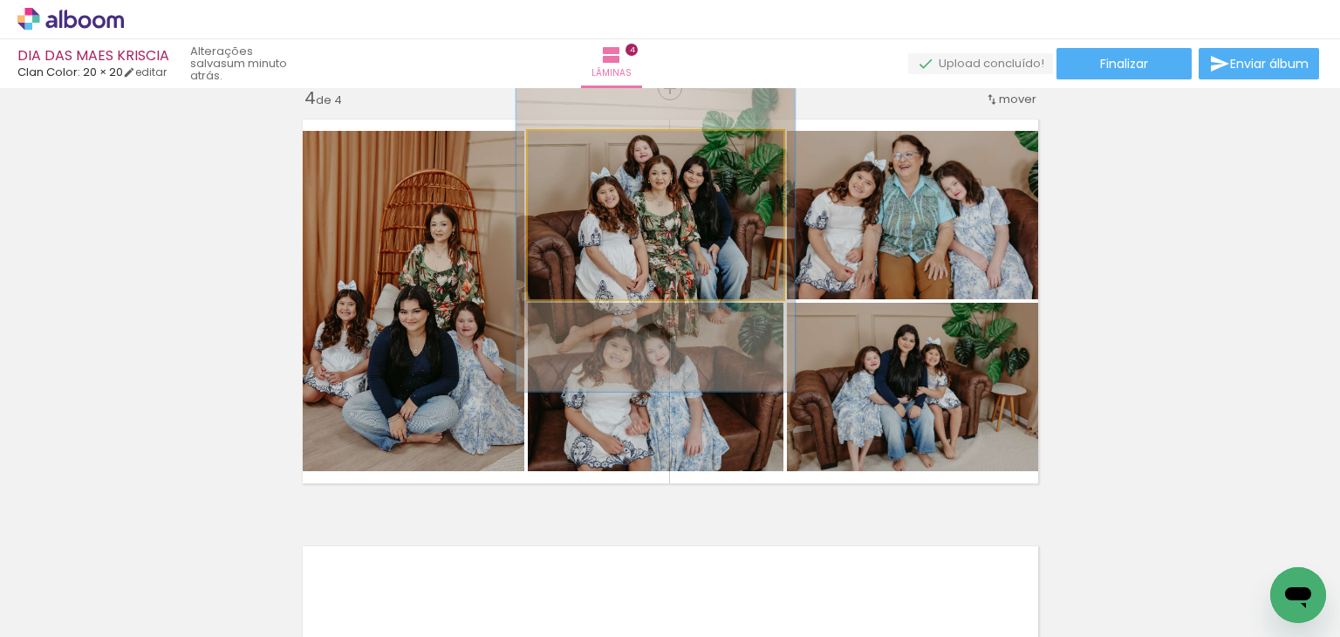
type paper-slider "109"
click at [572, 148] on div at bounding box center [574, 149] width 28 height 28
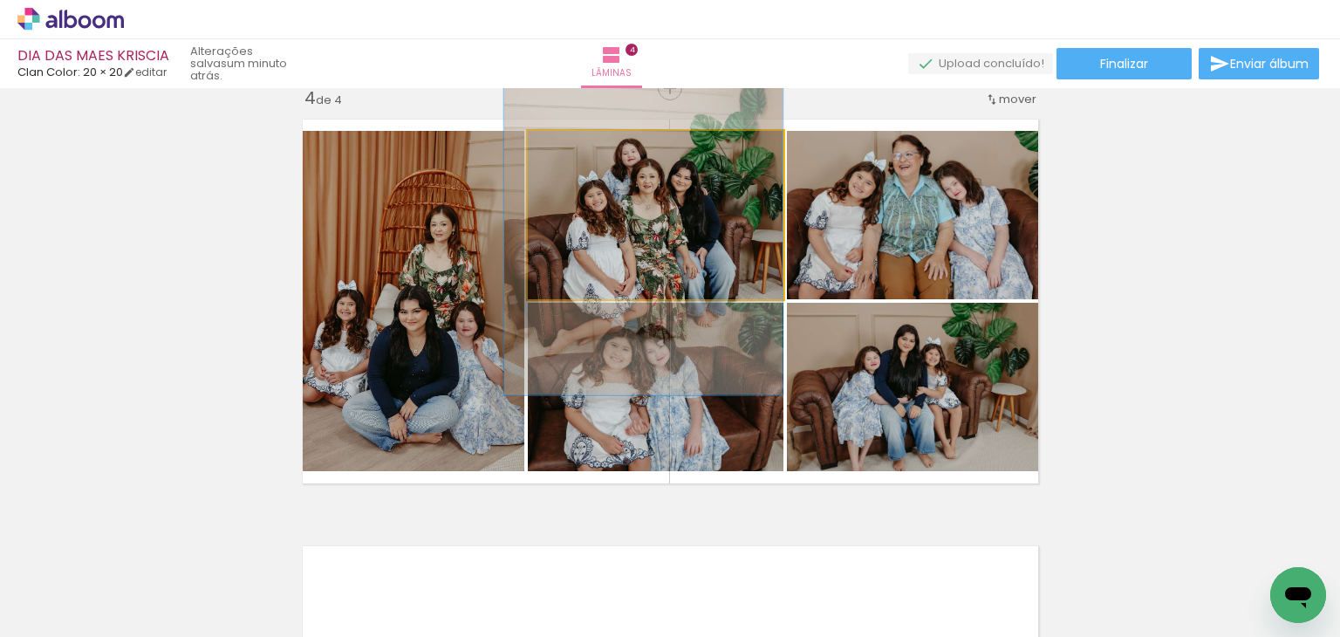
drag, startPoint x: 656, startPoint y: 214, endPoint x: 644, endPoint y: 217, distance: 12.7
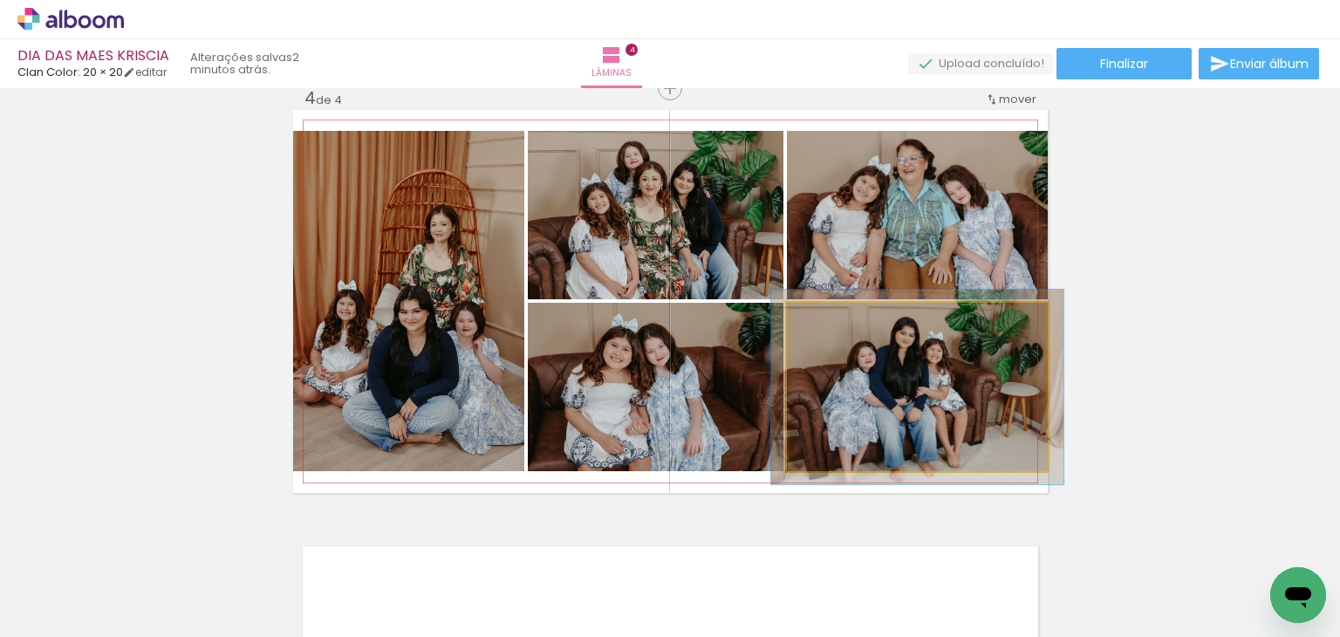
type paper-slider "112"
click at [834, 323] on div at bounding box center [835, 321] width 28 height 28
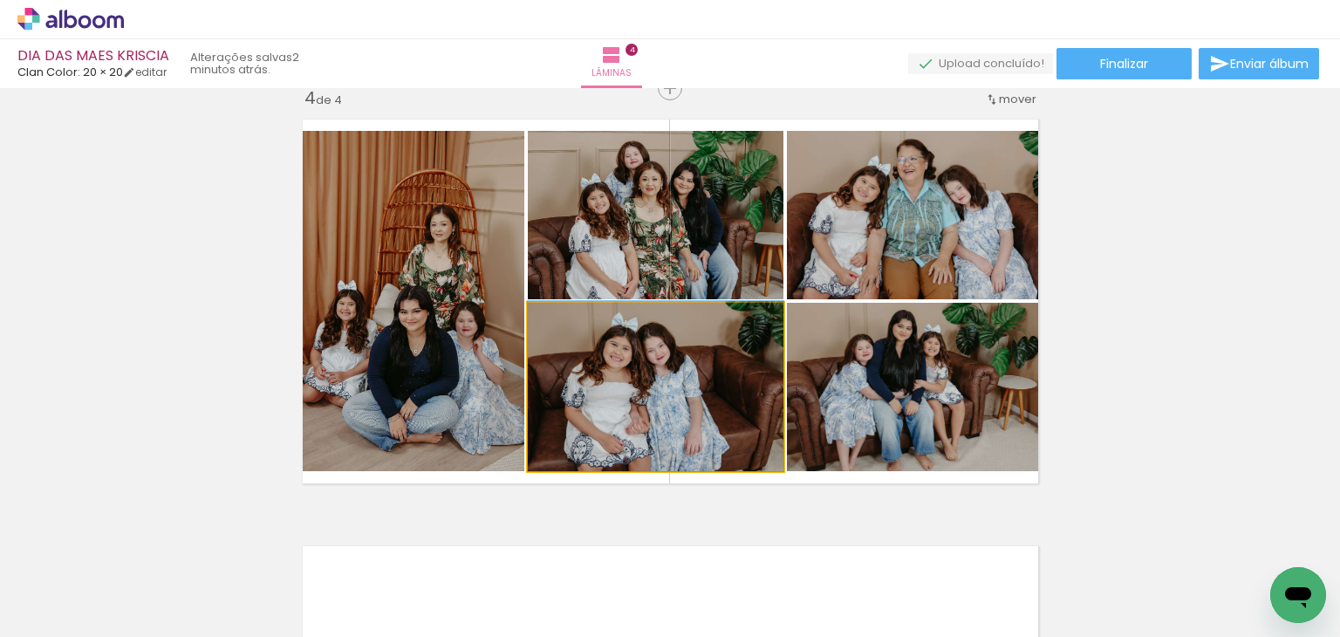
drag, startPoint x: 549, startPoint y: 373, endPoint x: 566, endPoint y: 368, distance: 18.0
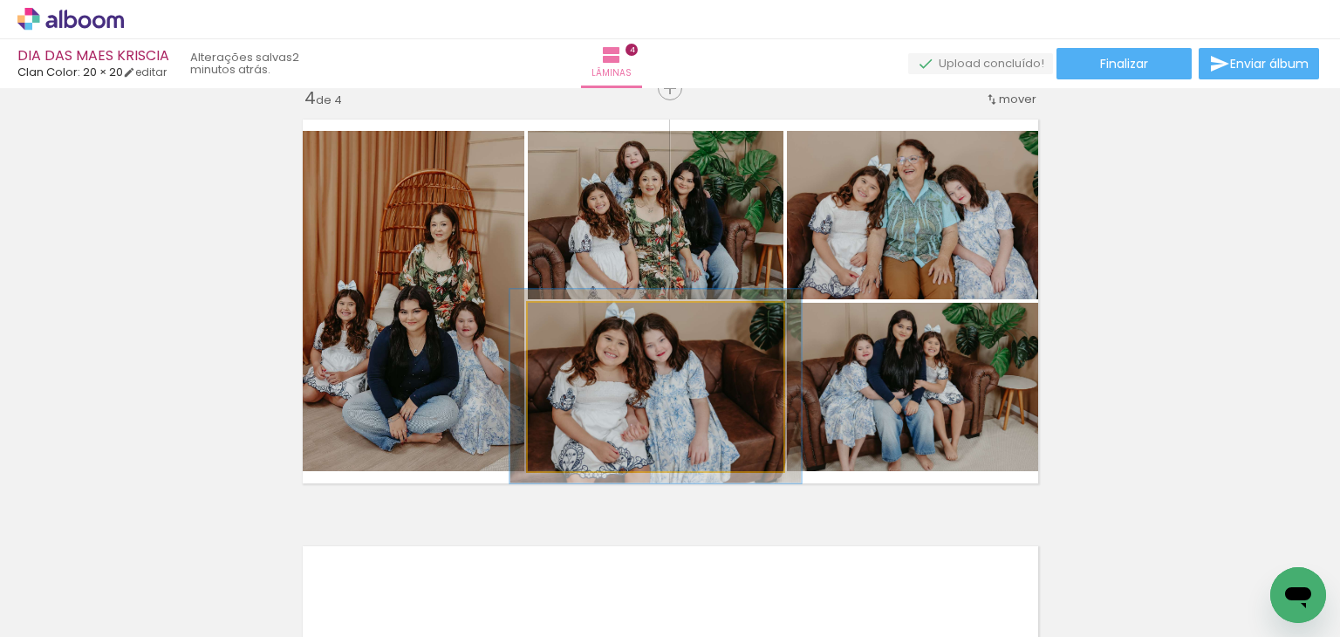
drag, startPoint x: 571, startPoint y: 325, endPoint x: 593, endPoint y: 337, distance: 24.6
click at [585, 328] on div at bounding box center [577, 321] width 28 height 28
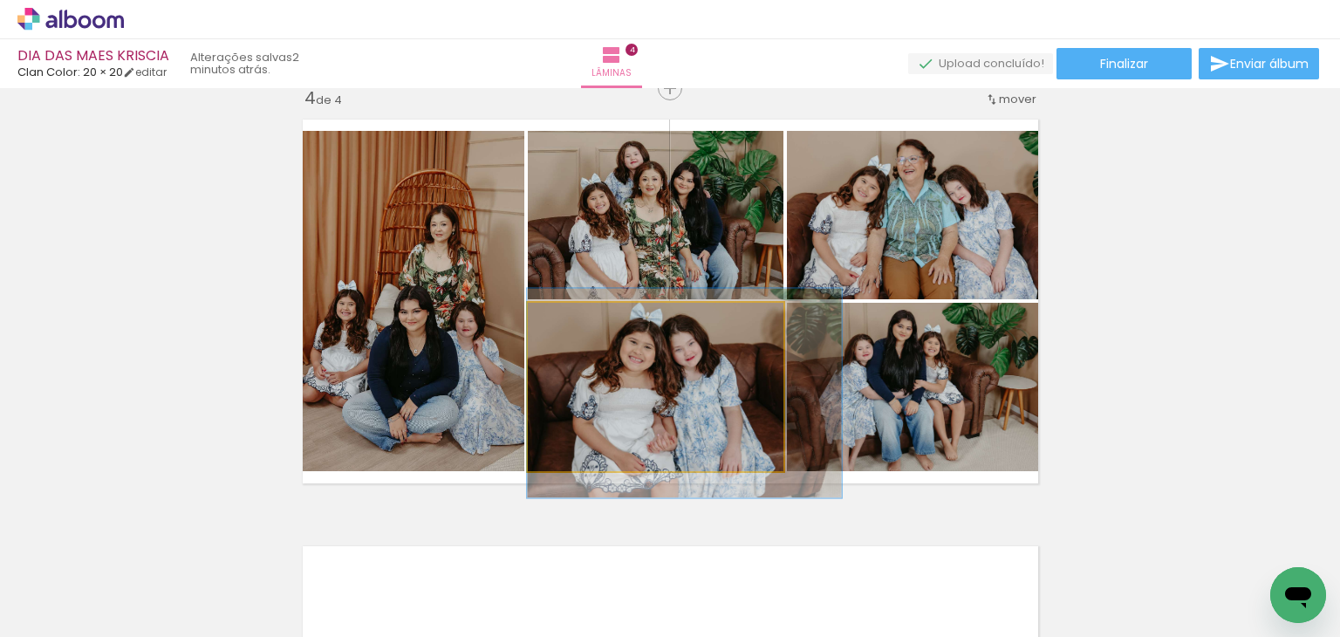
drag, startPoint x: 601, startPoint y: 377, endPoint x: 646, endPoint y: 378, distance: 44.5
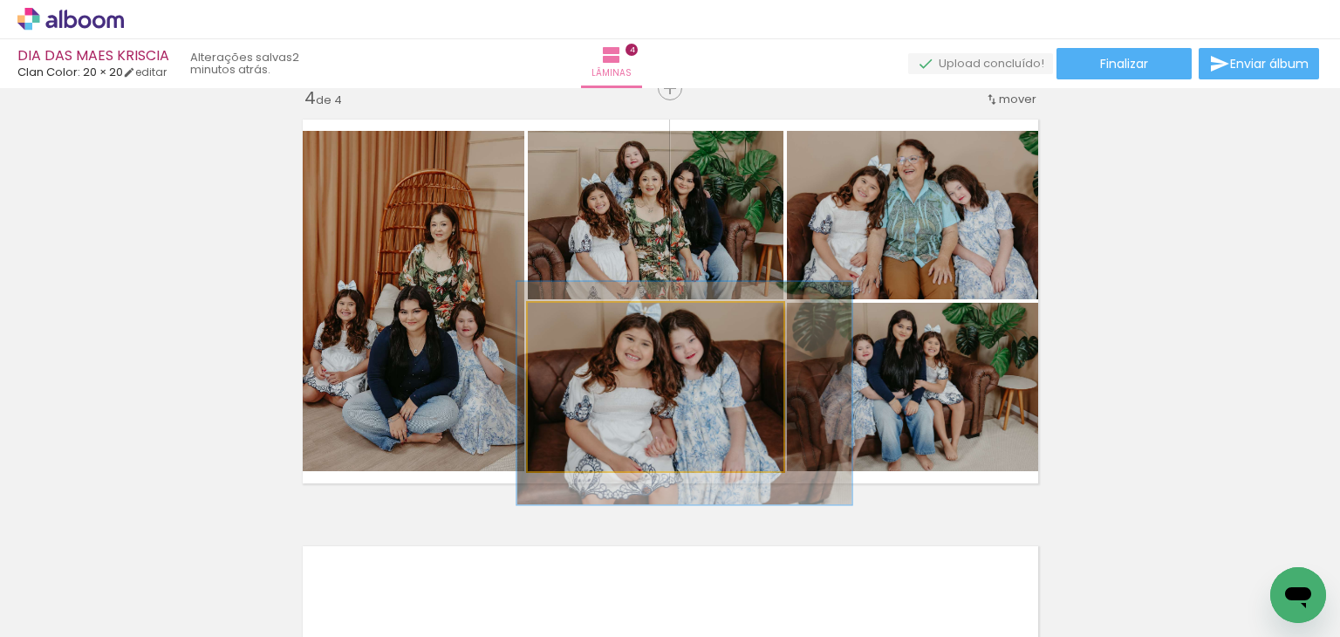
drag, startPoint x: 580, startPoint y: 324, endPoint x: 593, endPoint y: 338, distance: 18.6
type paper-slider "132"
click at [586, 324] on div at bounding box center [590, 321] width 16 height 16
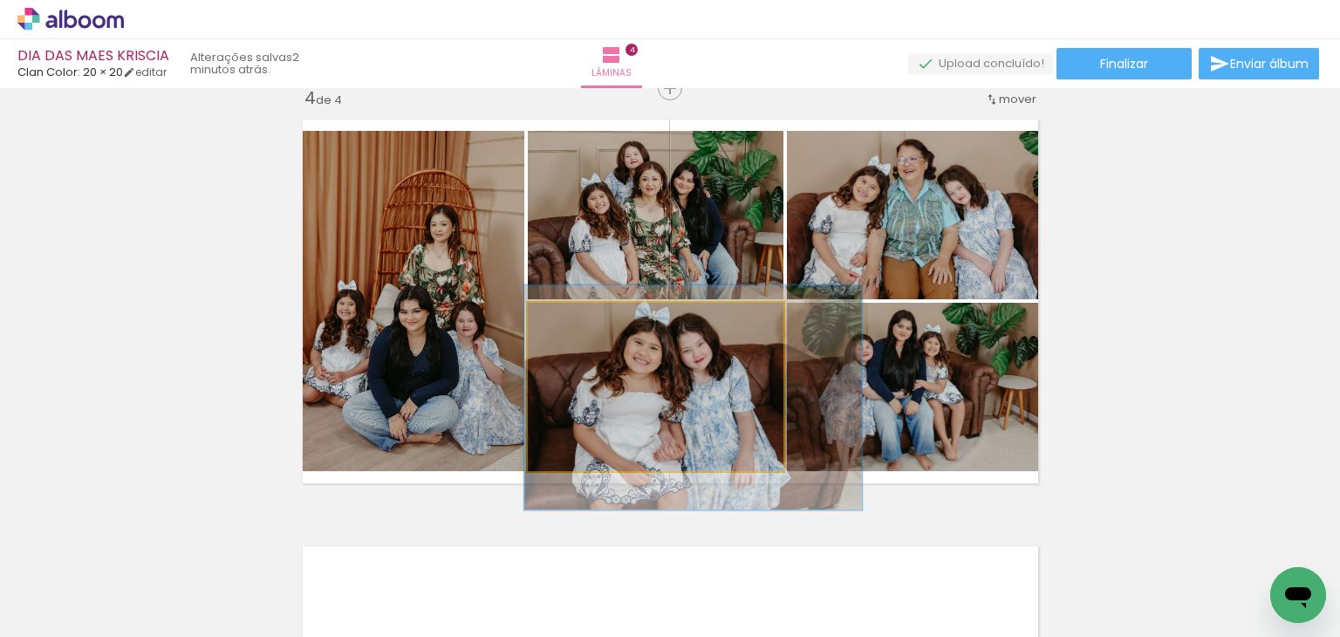
drag, startPoint x: 614, startPoint y: 376, endPoint x: 623, endPoint y: 379, distance: 9.1
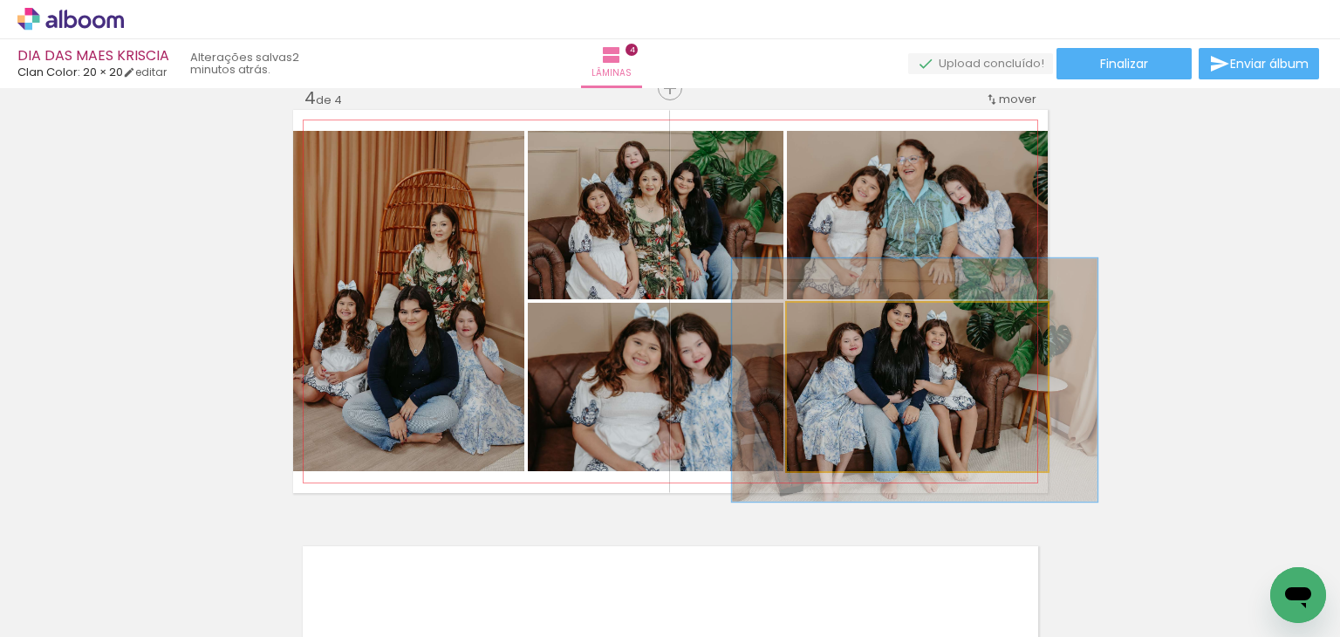
drag, startPoint x: 835, startPoint y: 312, endPoint x: 875, endPoint y: 339, distance: 47.9
click at [858, 312] on div at bounding box center [855, 321] width 28 height 28
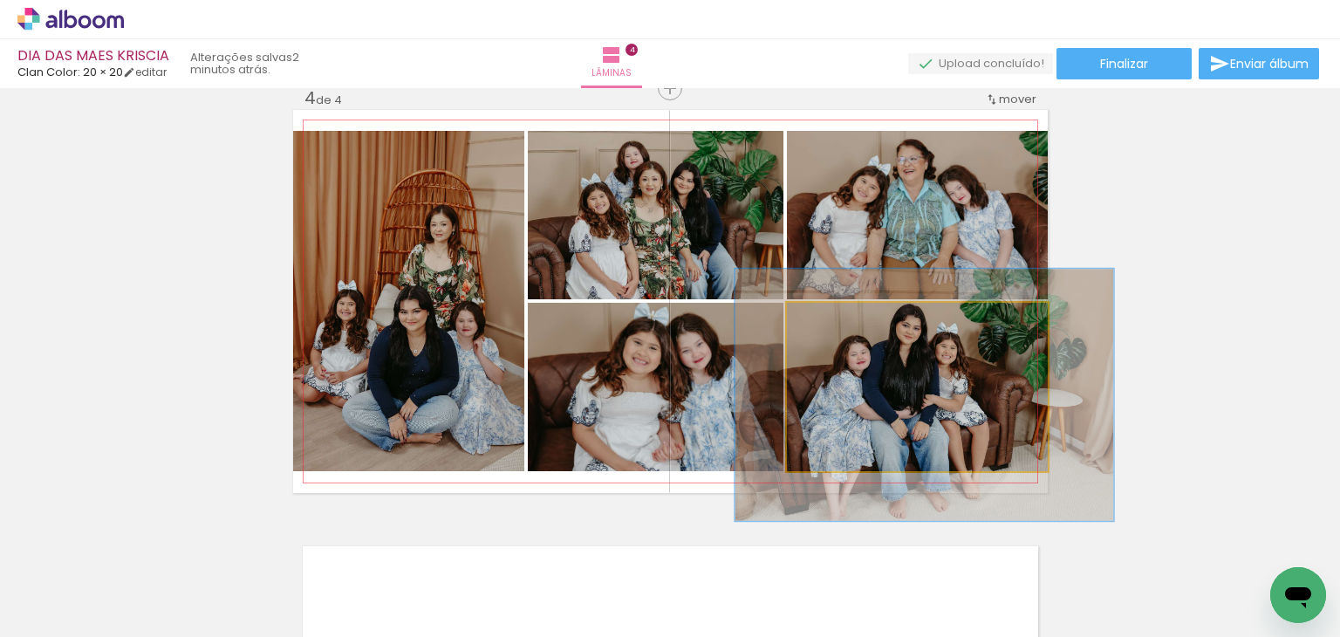
drag, startPoint x: 888, startPoint y: 372, endPoint x: 896, endPoint y: 386, distance: 16.0
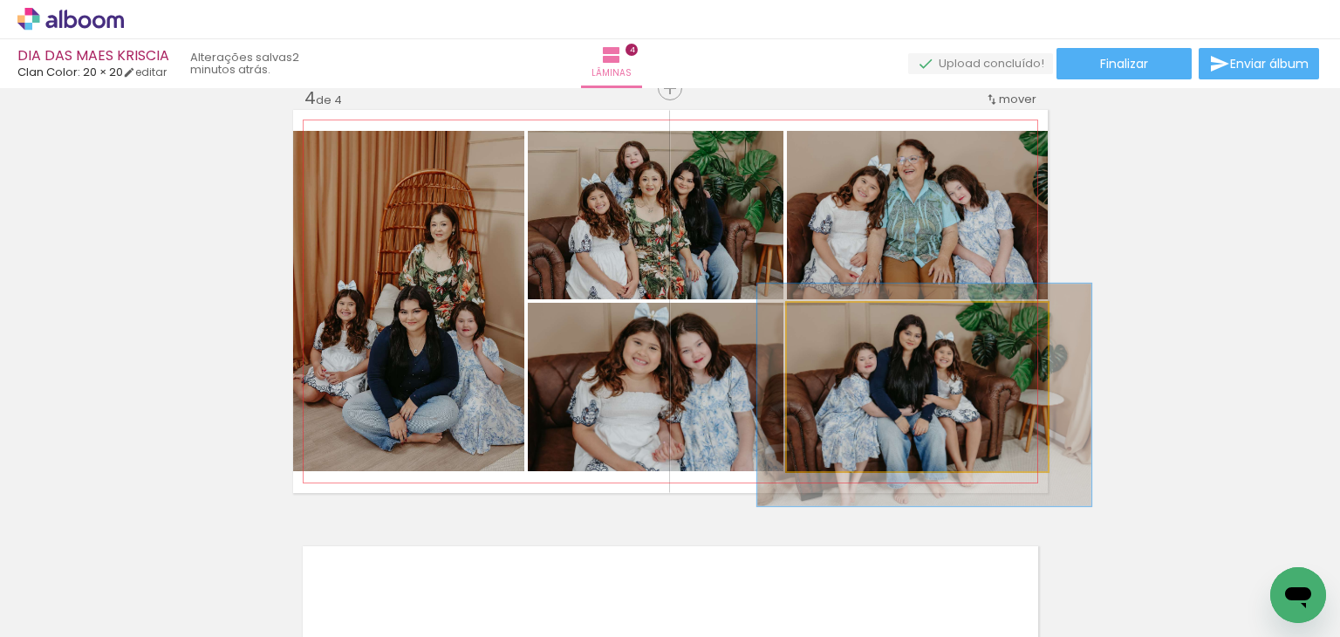
drag, startPoint x: 855, startPoint y: 322, endPoint x: 844, endPoint y: 326, distance: 12.2
type paper-slider "128"
click at [844, 326] on div at bounding box center [847, 321] width 16 height 16
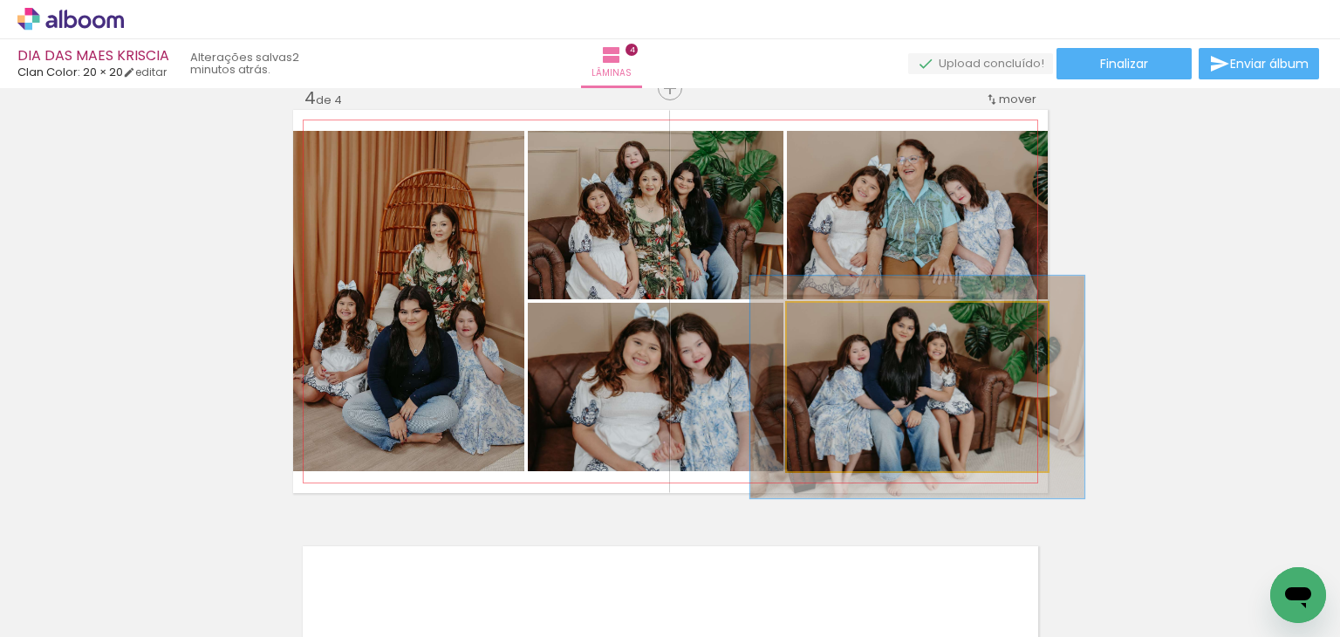
drag, startPoint x: 926, startPoint y: 386, endPoint x: 919, endPoint y: 378, distance: 10.5
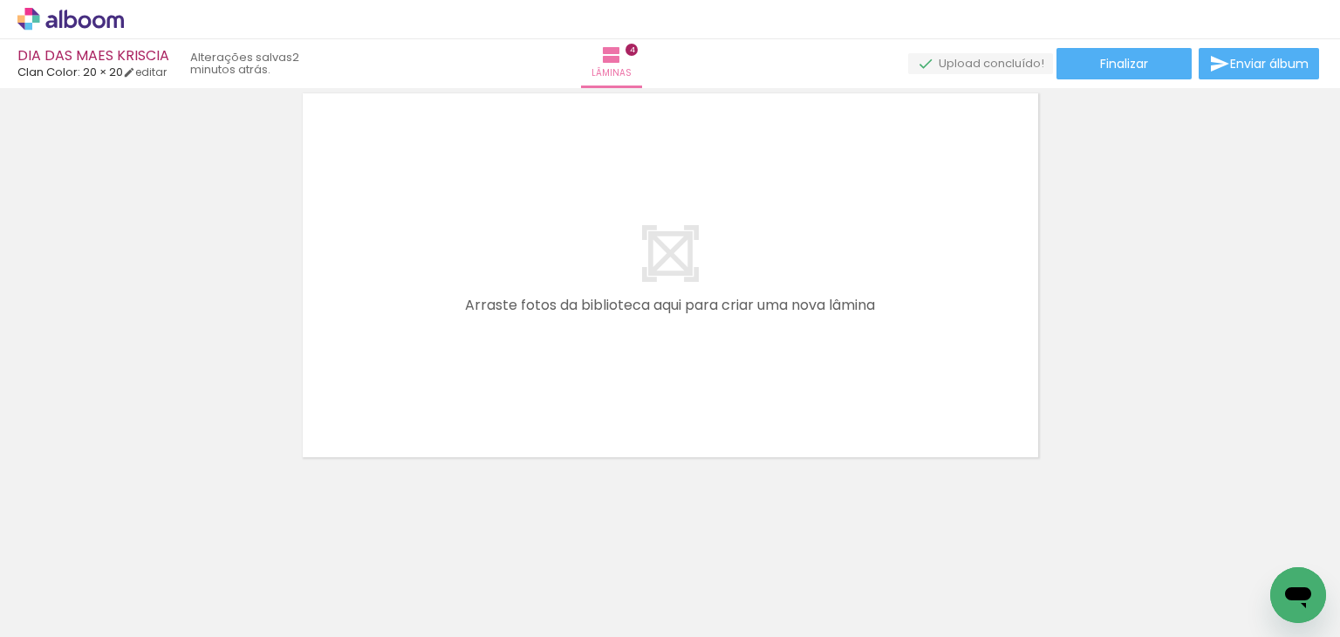
scroll to position [0, 2983]
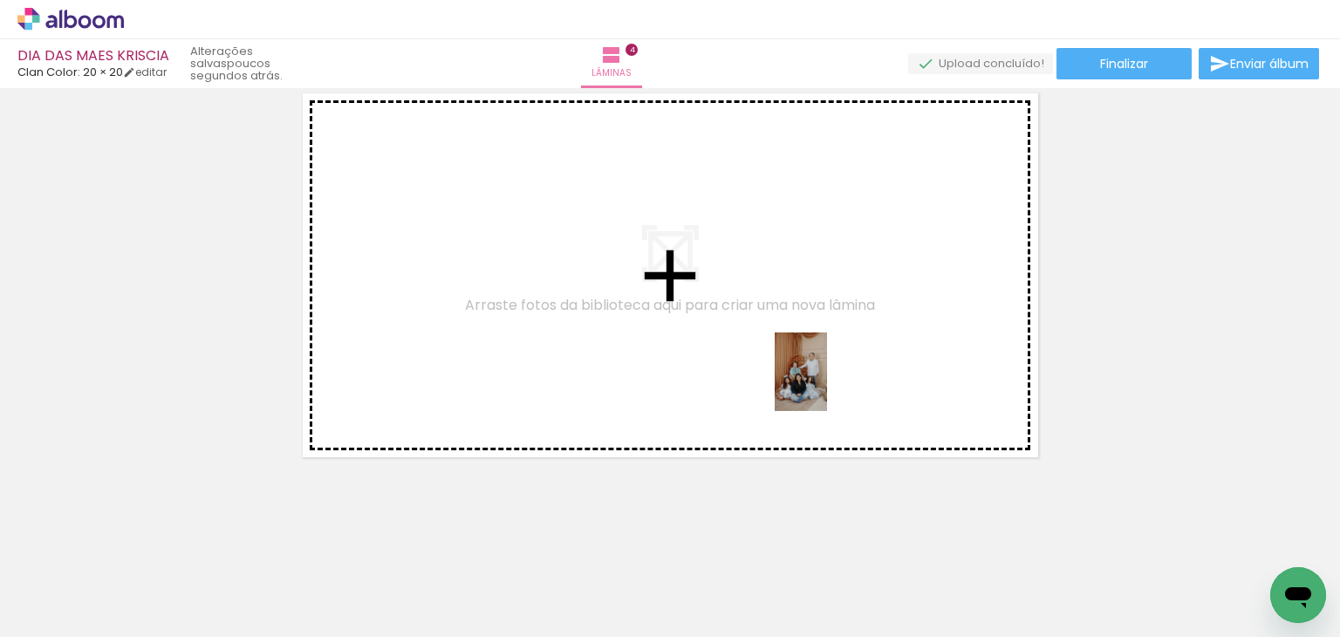
drag, startPoint x: 709, startPoint y: 586, endPoint x: 832, endPoint y: 371, distance: 247.9
click at [832, 371] on quentale-workspace at bounding box center [670, 318] width 1340 height 637
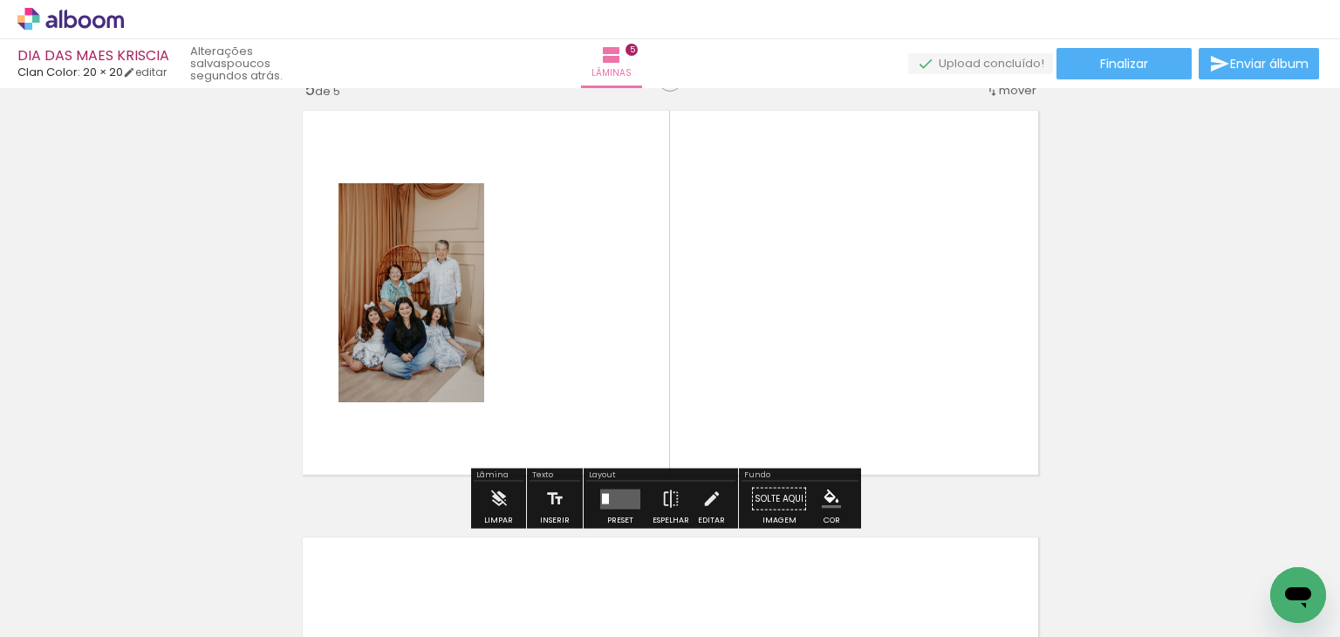
scroll to position [1729, 0]
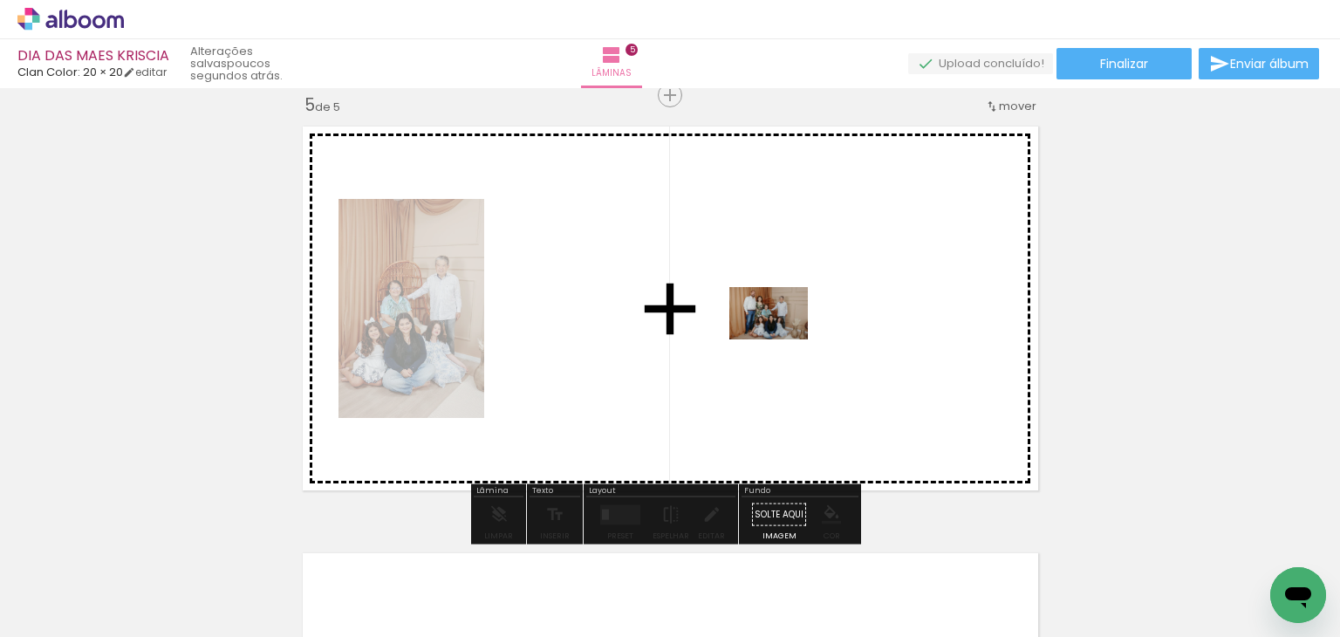
drag, startPoint x: 643, startPoint y: 586, endPoint x: 782, endPoint y: 339, distance: 283.3
click at [782, 339] on quentale-workspace at bounding box center [670, 318] width 1340 height 637
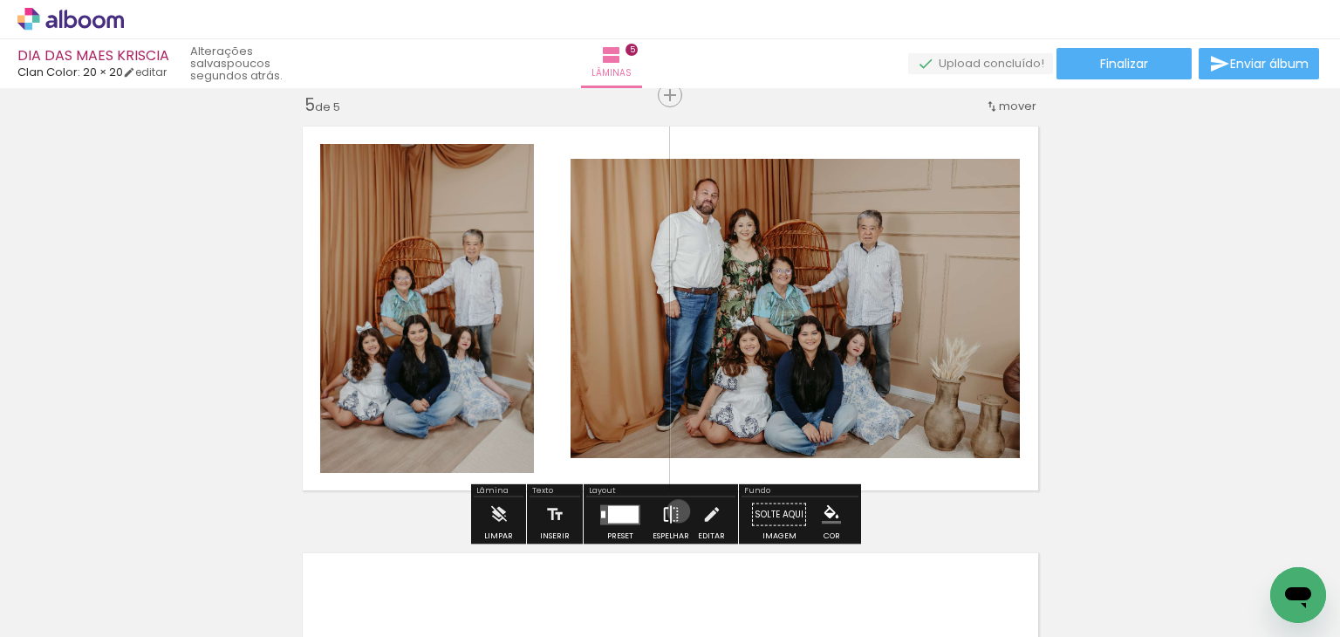
click at [675, 510] on iron-icon at bounding box center [670, 514] width 19 height 35
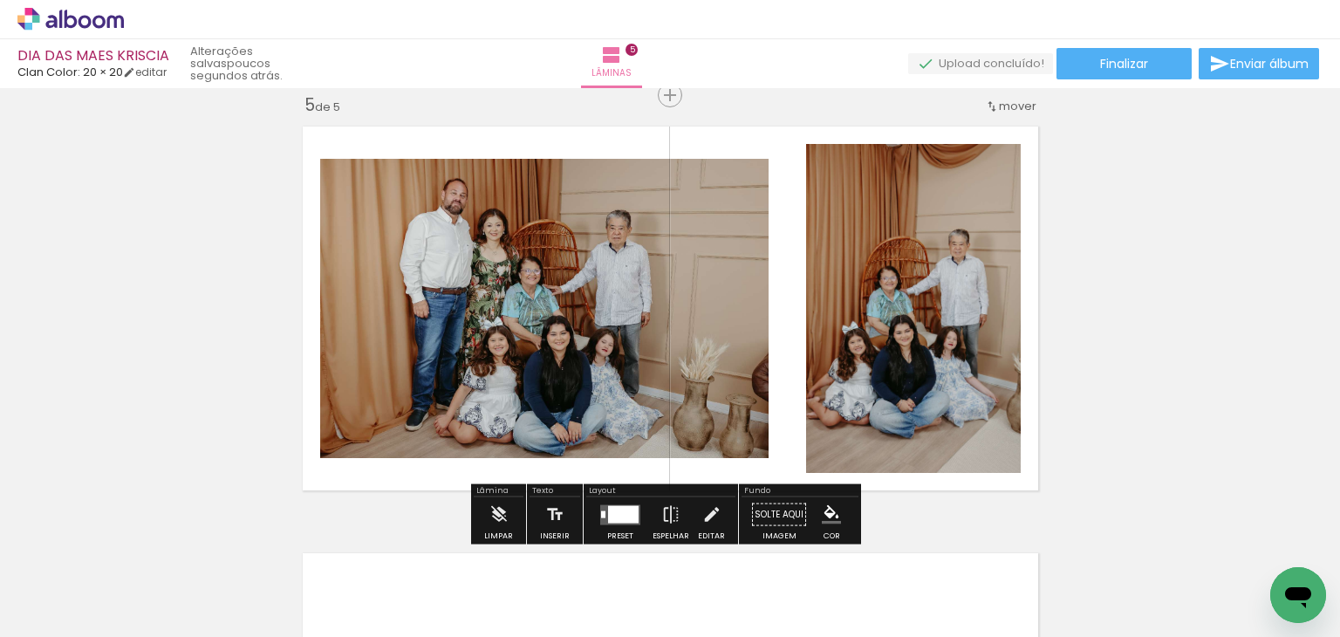
click at [611, 505] on div at bounding box center [623, 513] width 31 height 17
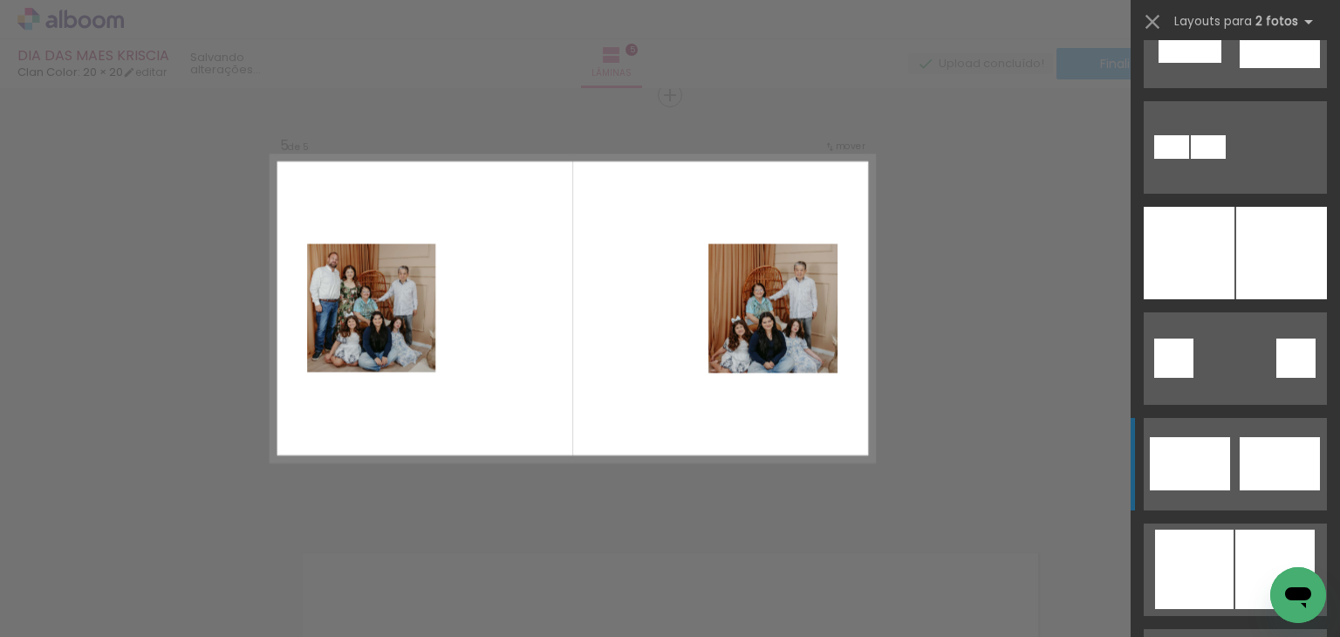
scroll to position [3665, 0]
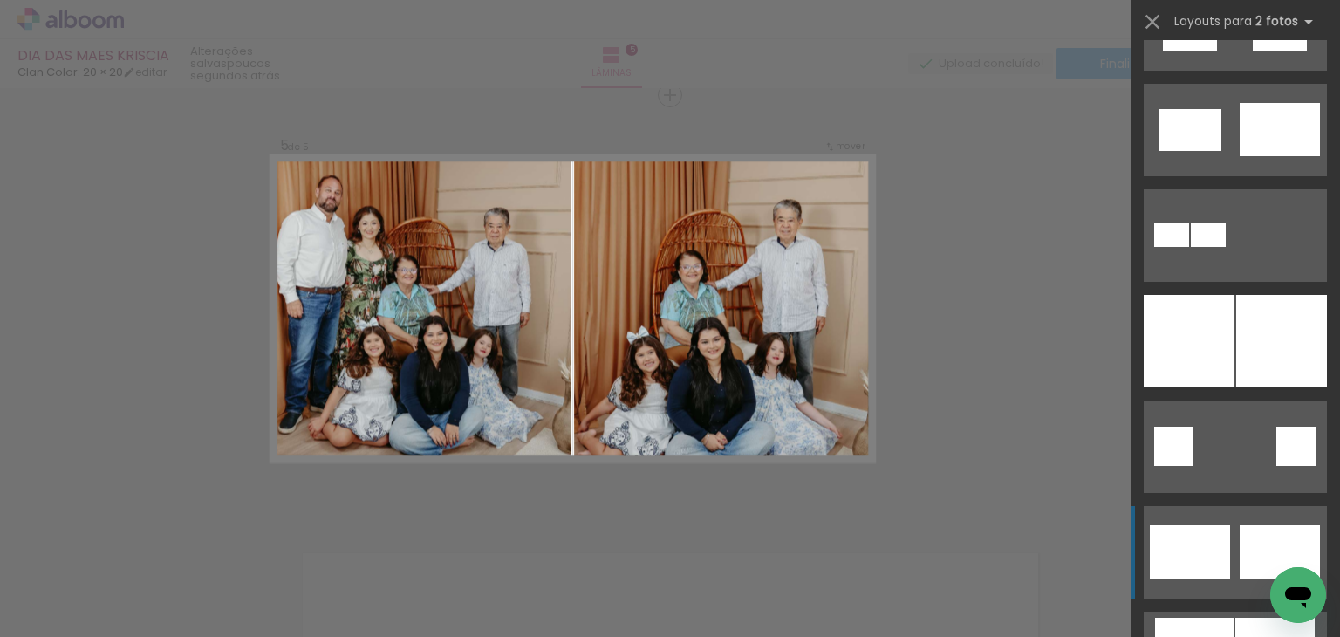
click at [1243, 339] on div at bounding box center [1282, 341] width 91 height 92
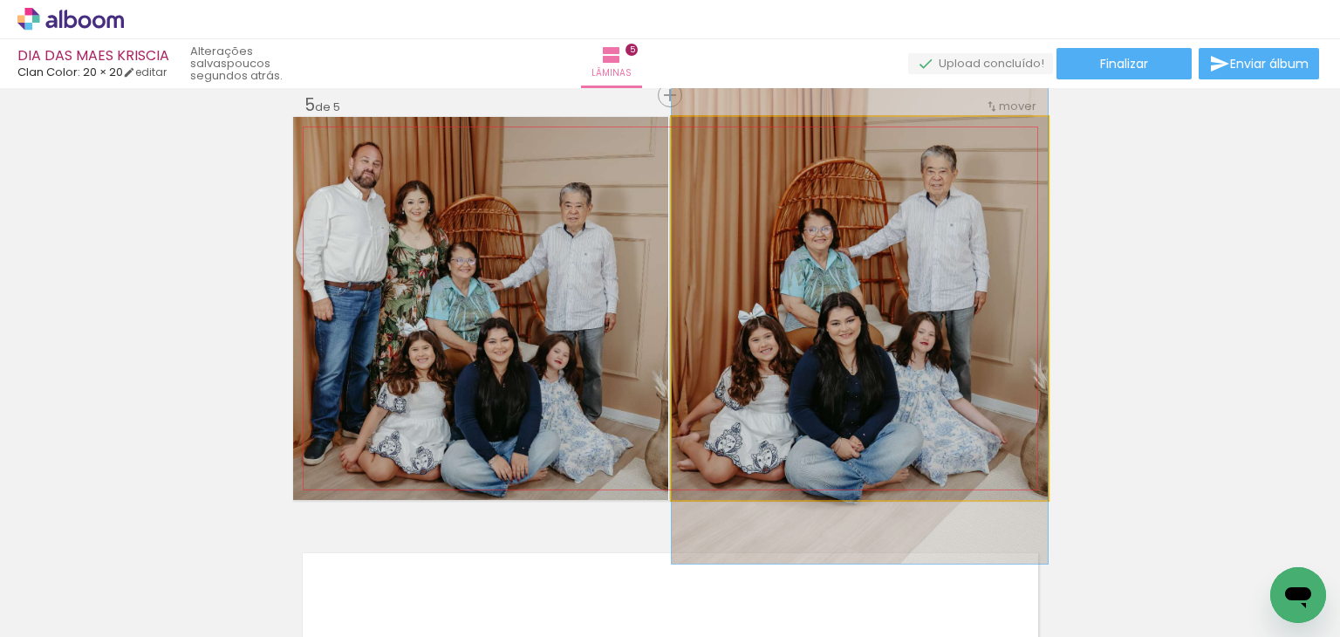
drag, startPoint x: 956, startPoint y: 421, endPoint x: 952, endPoint y: 394, distance: 27.4
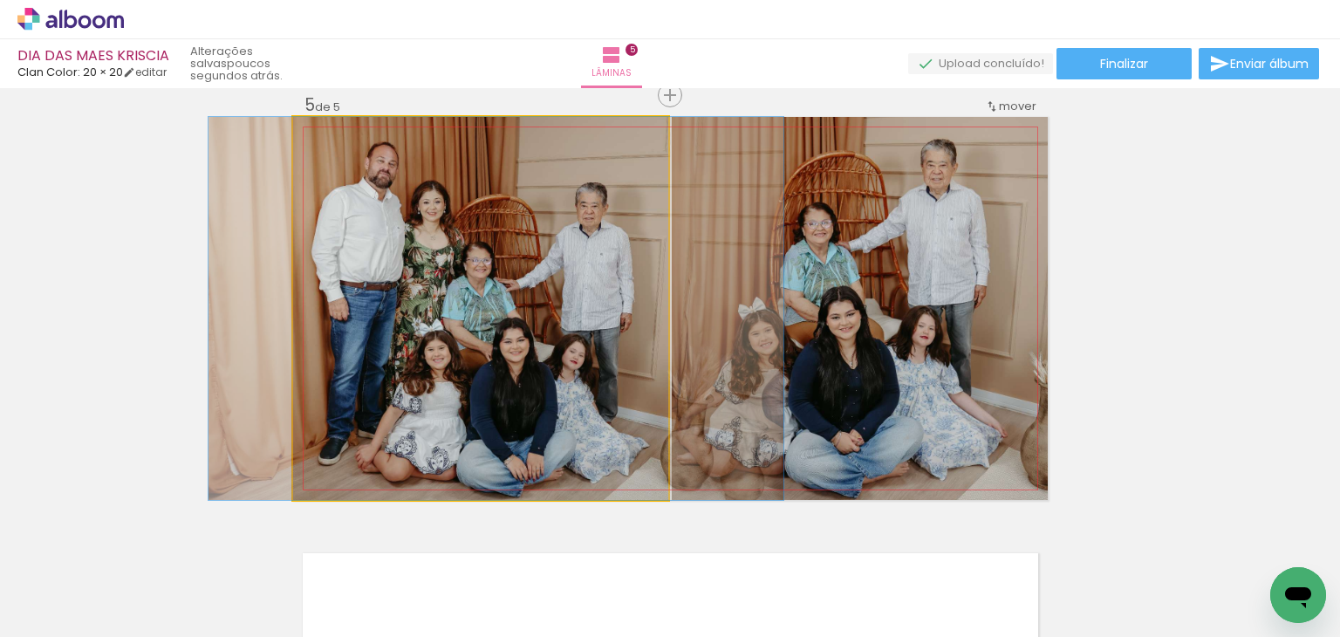
drag, startPoint x: 593, startPoint y: 400, endPoint x: 609, endPoint y: 385, distance: 21.6
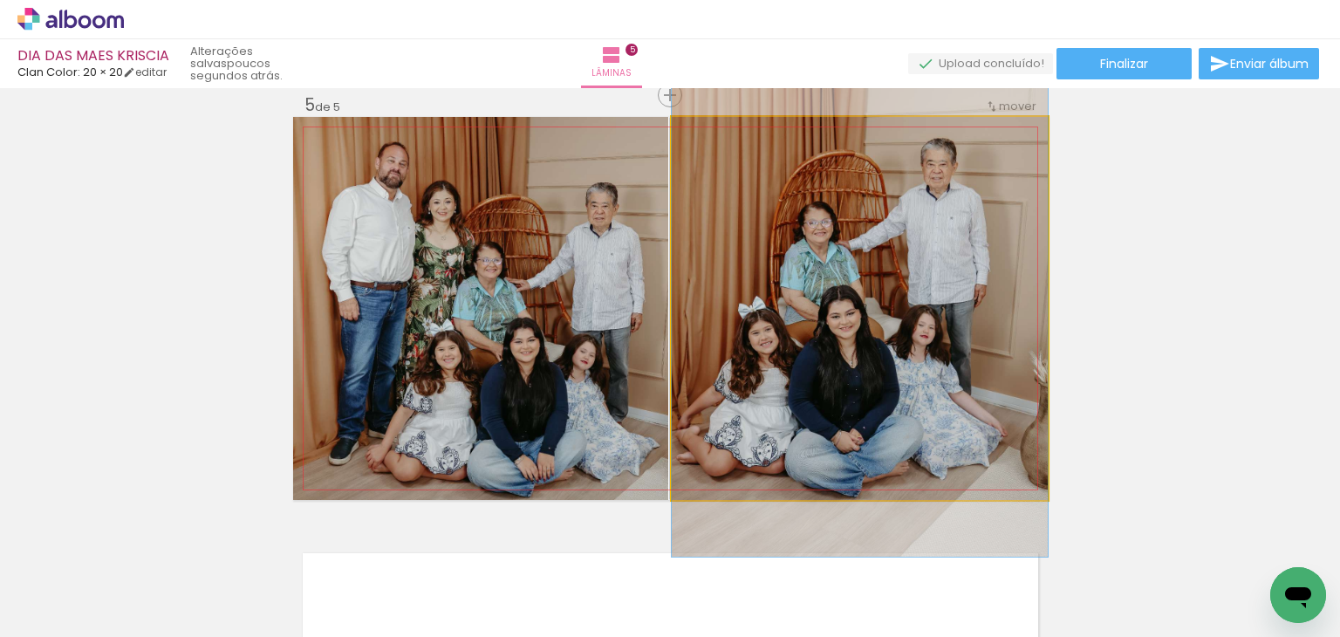
drag, startPoint x: 742, startPoint y: 364, endPoint x: 752, endPoint y: 363, distance: 10.5
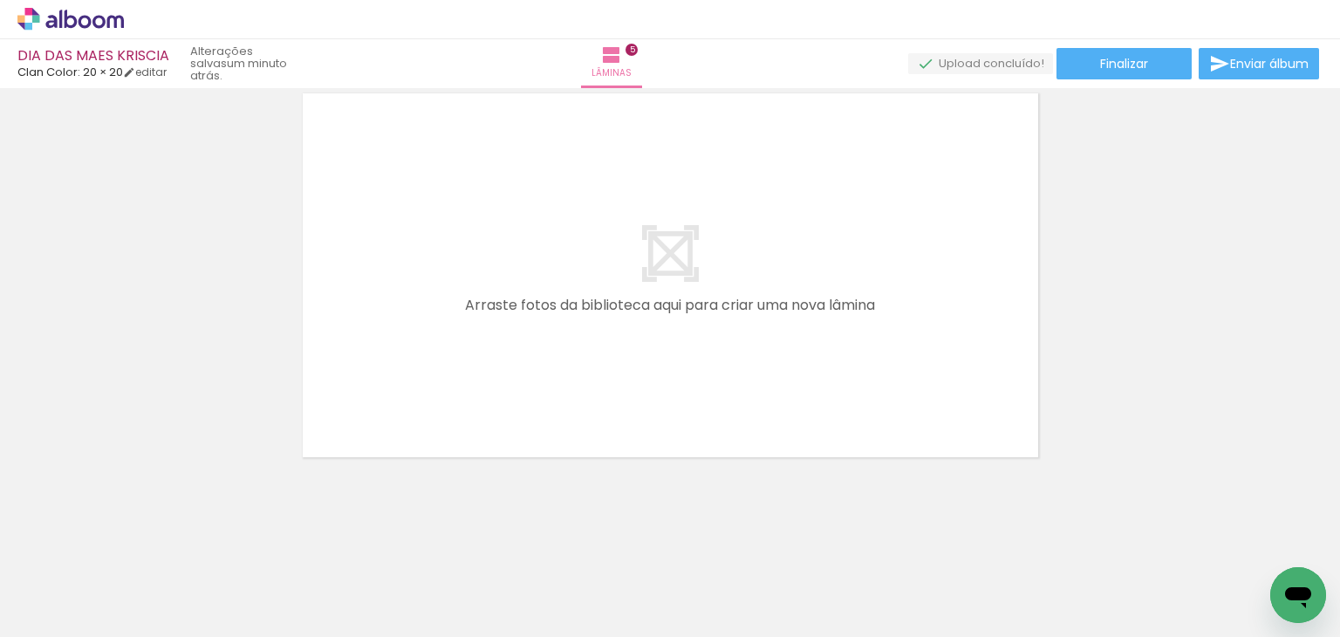
scroll to position [0, 3552]
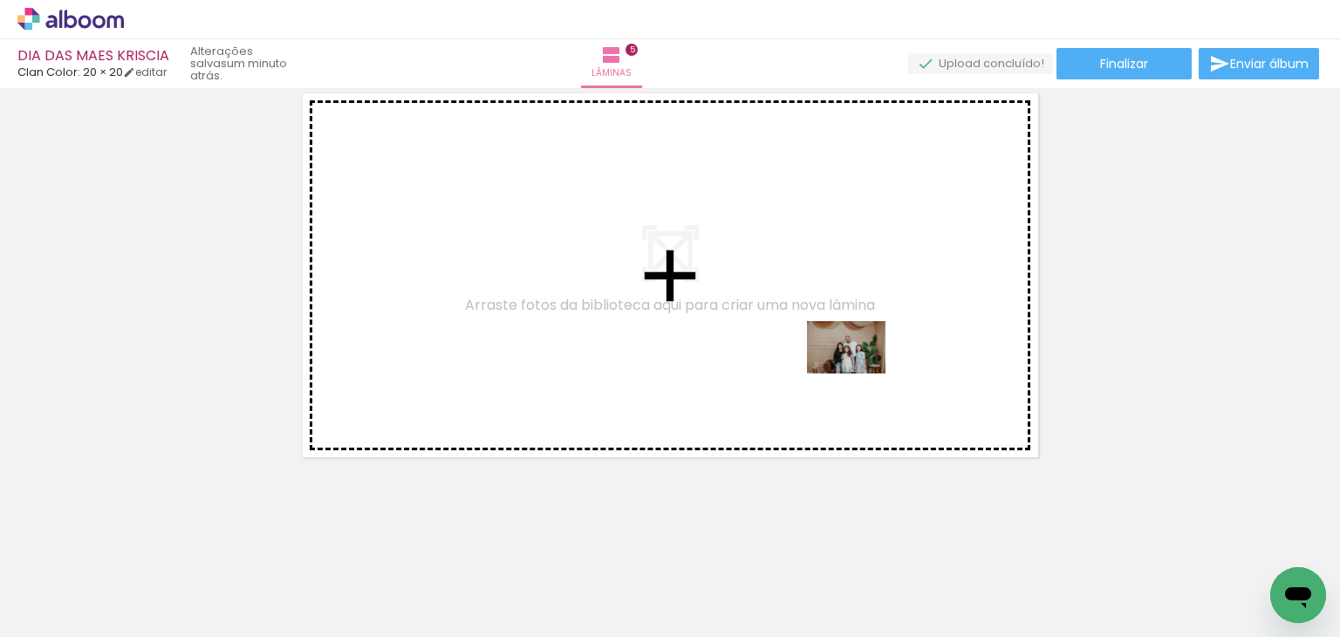
drag, startPoint x: 841, startPoint y: 572, endPoint x: 860, endPoint y: 373, distance: 198.9
click at [860, 373] on quentale-workspace at bounding box center [670, 318] width 1340 height 637
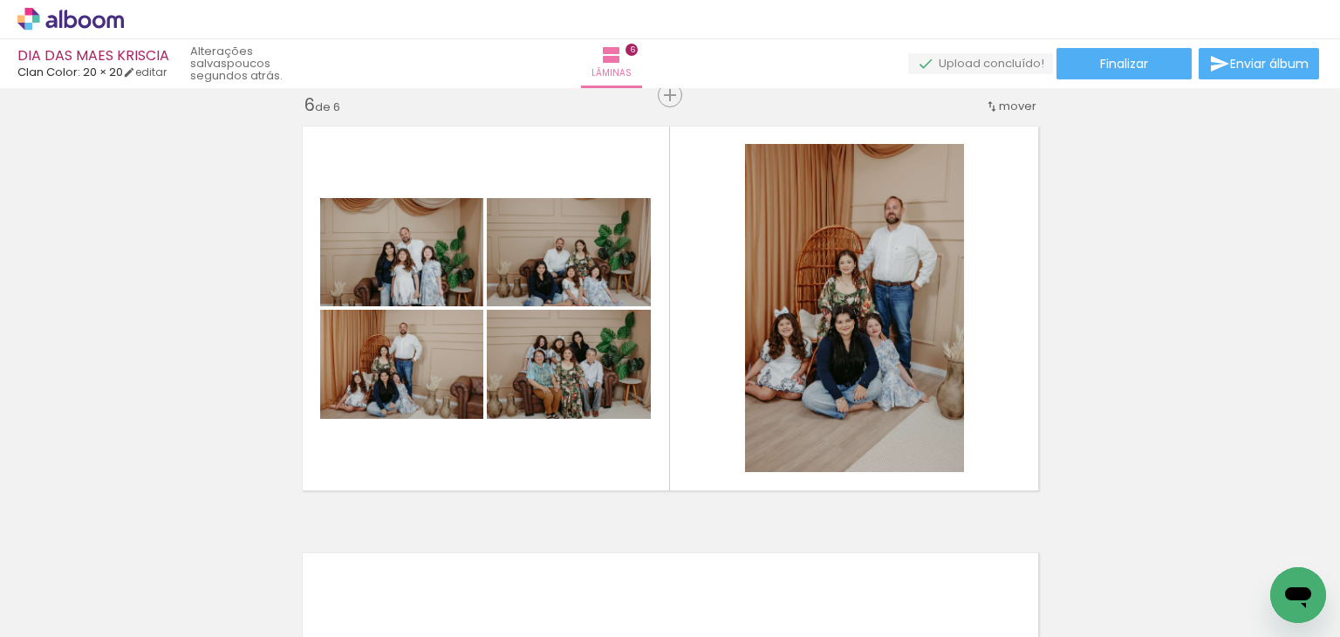
scroll to position [0, 883]
click at [520, 568] on quentale-thumb at bounding box center [562, 578] width 98 height 100
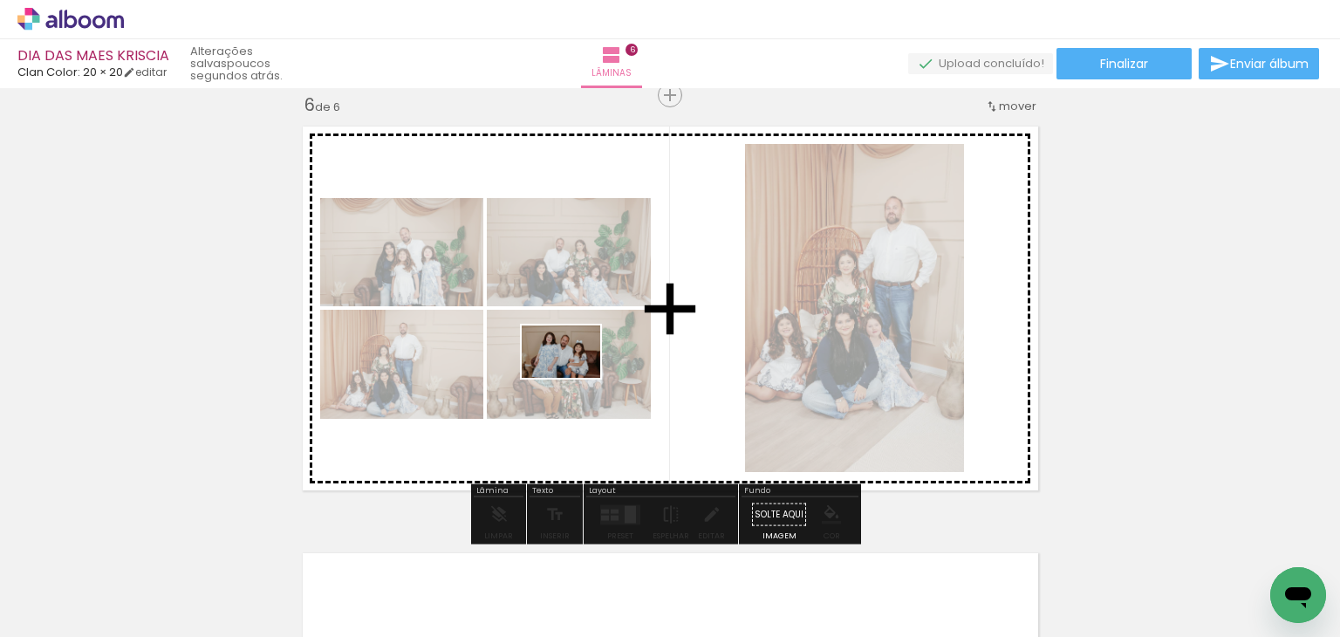
drag, startPoint x: 496, startPoint y: 589, endPoint x: 611, endPoint y: 339, distance: 275.7
click at [593, 346] on quentale-workspace at bounding box center [670, 318] width 1340 height 637
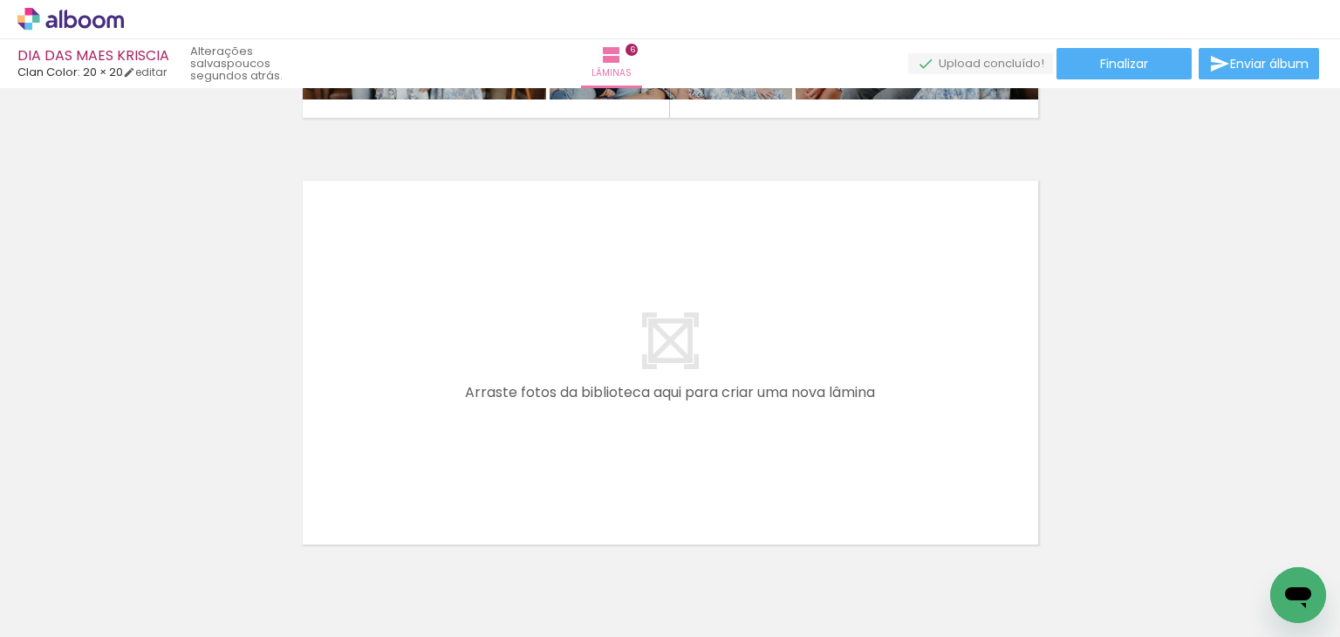
scroll to position [0, 3902]
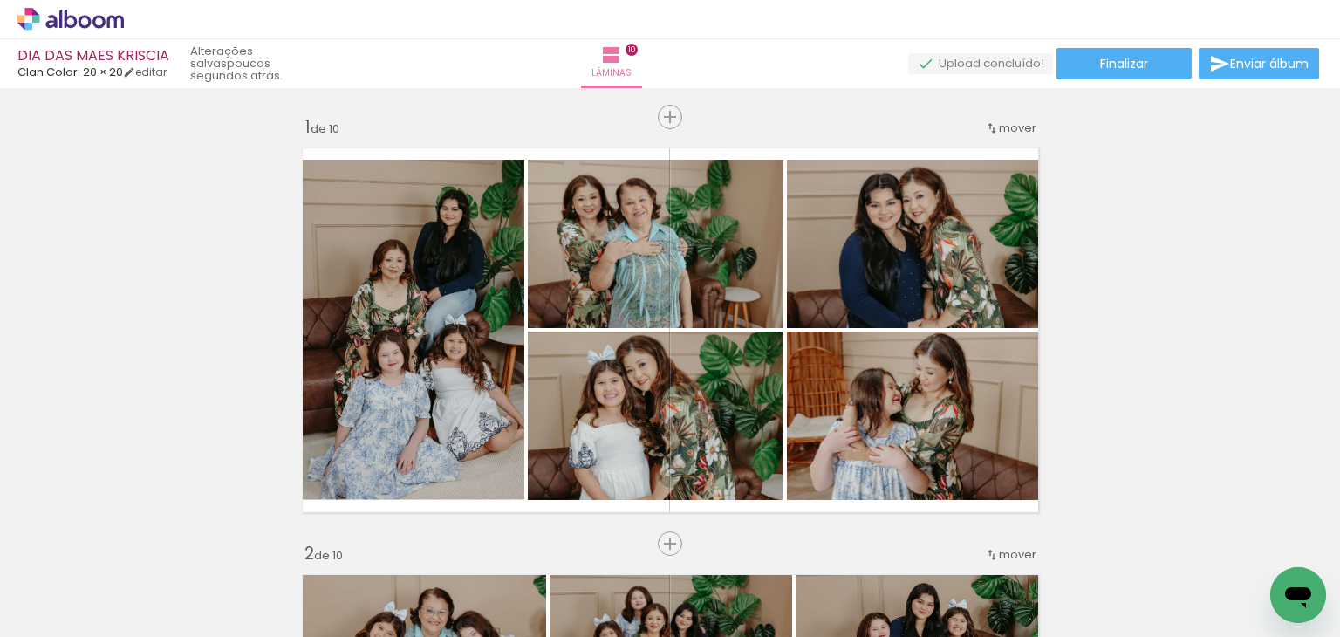
type paper-slider "139"
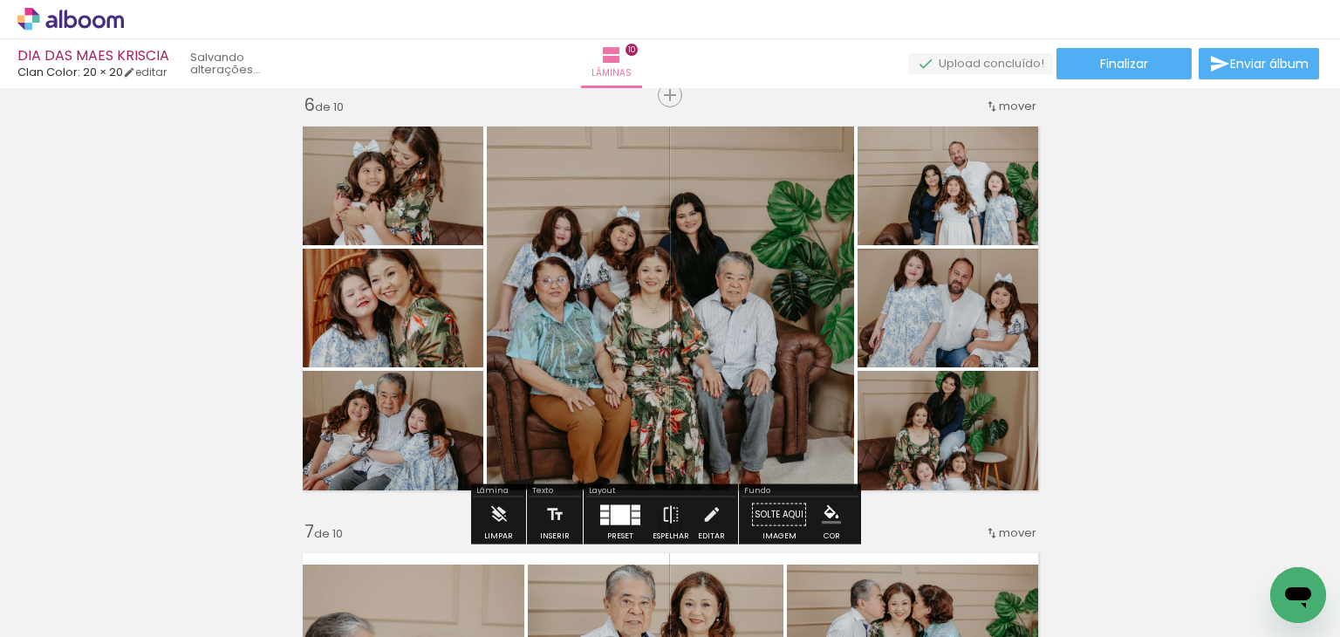
scroll to position [0, 1503]
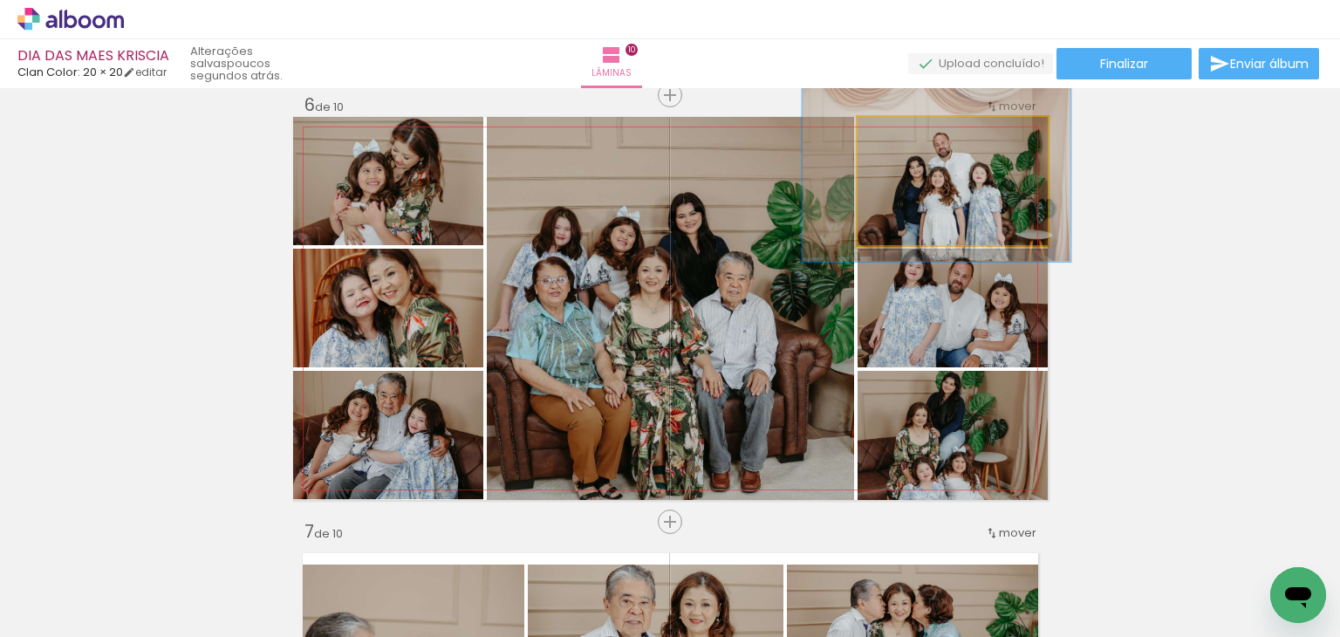
drag, startPoint x: 963, startPoint y: 194, endPoint x: 947, endPoint y: 186, distance: 17.6
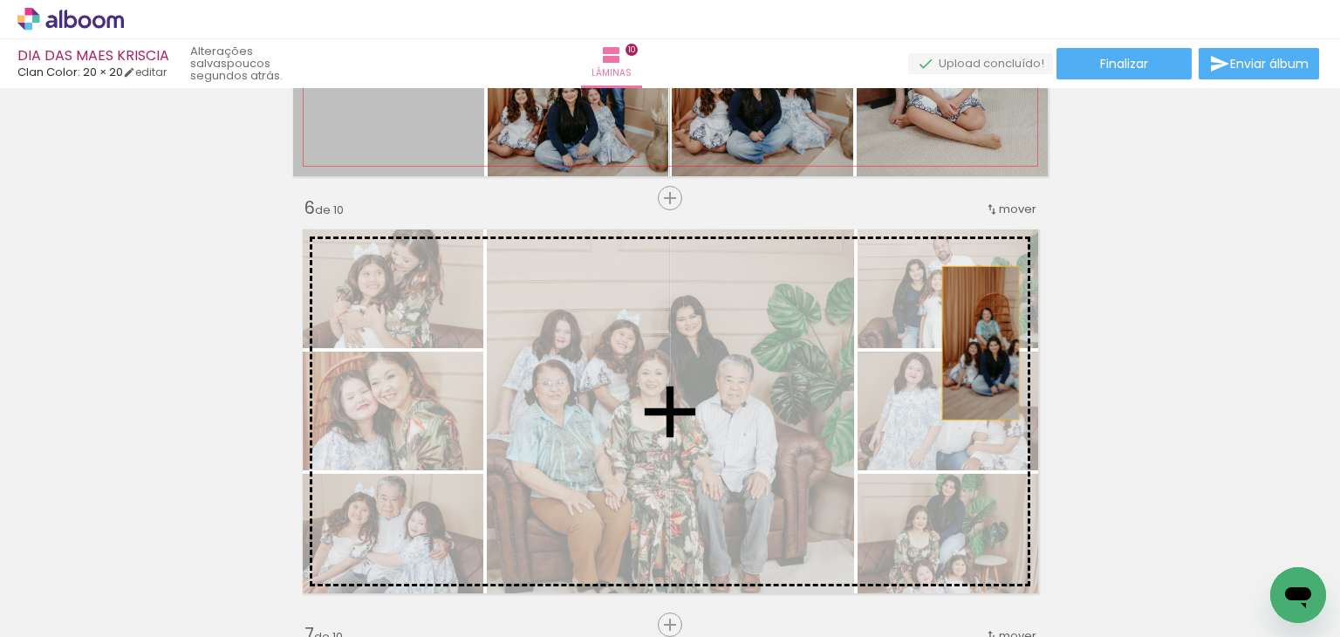
scroll to position [2155, 0]
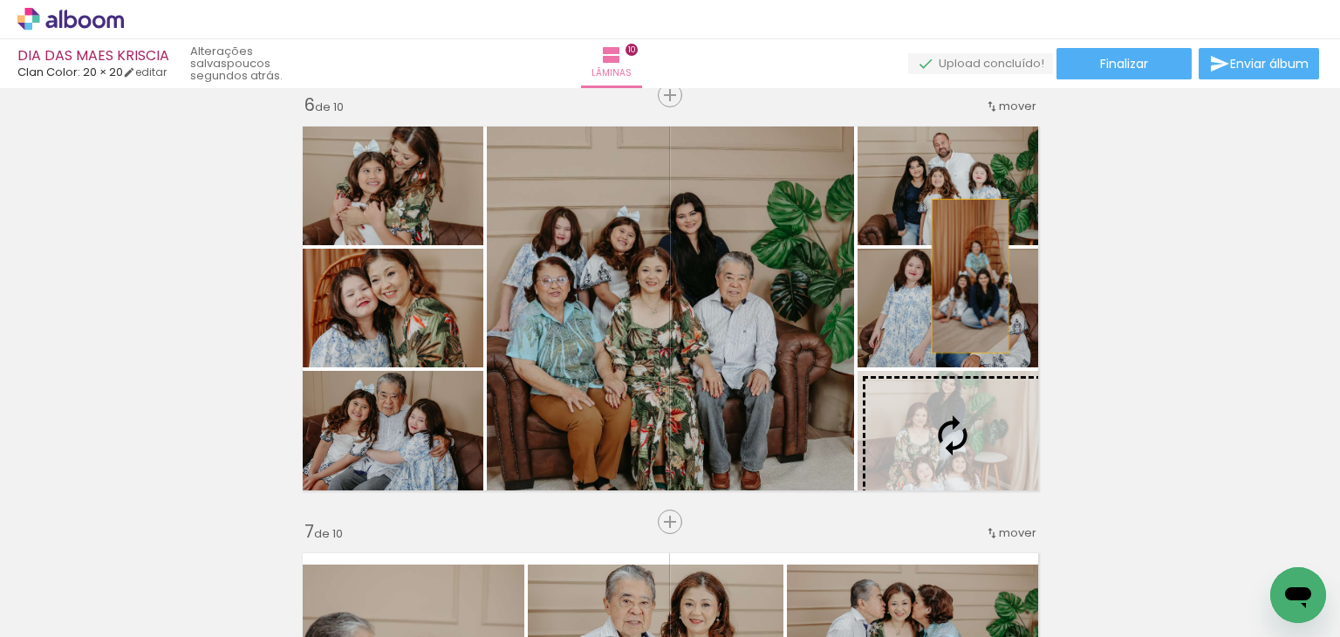
drag, startPoint x: 343, startPoint y: 158, endPoint x: 963, endPoint y: 450, distance: 685.9
click at [963, 450] on div "Inserir lâmina 1 de 10 Inserir lâmina 2 de 10 Inserir lâmina 3 de 10 Inserir lâ…" at bounding box center [670, 286] width 1340 height 4695
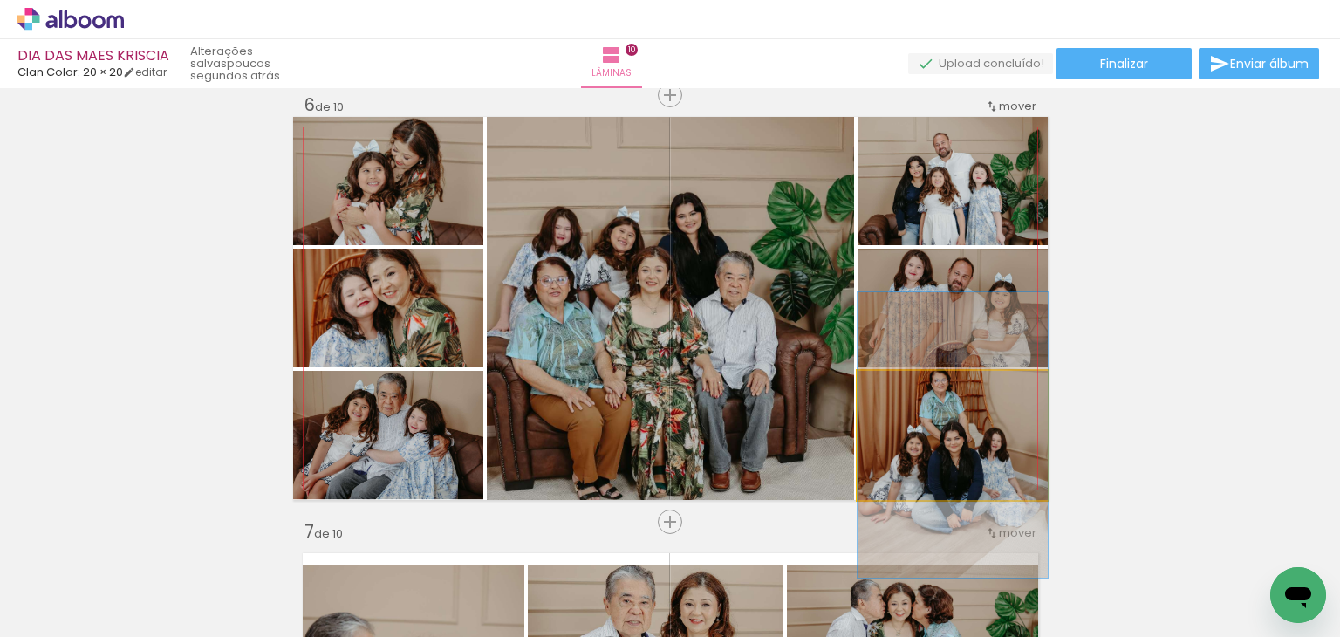
click at [965, 448] on quentale-photo at bounding box center [953, 435] width 190 height 129
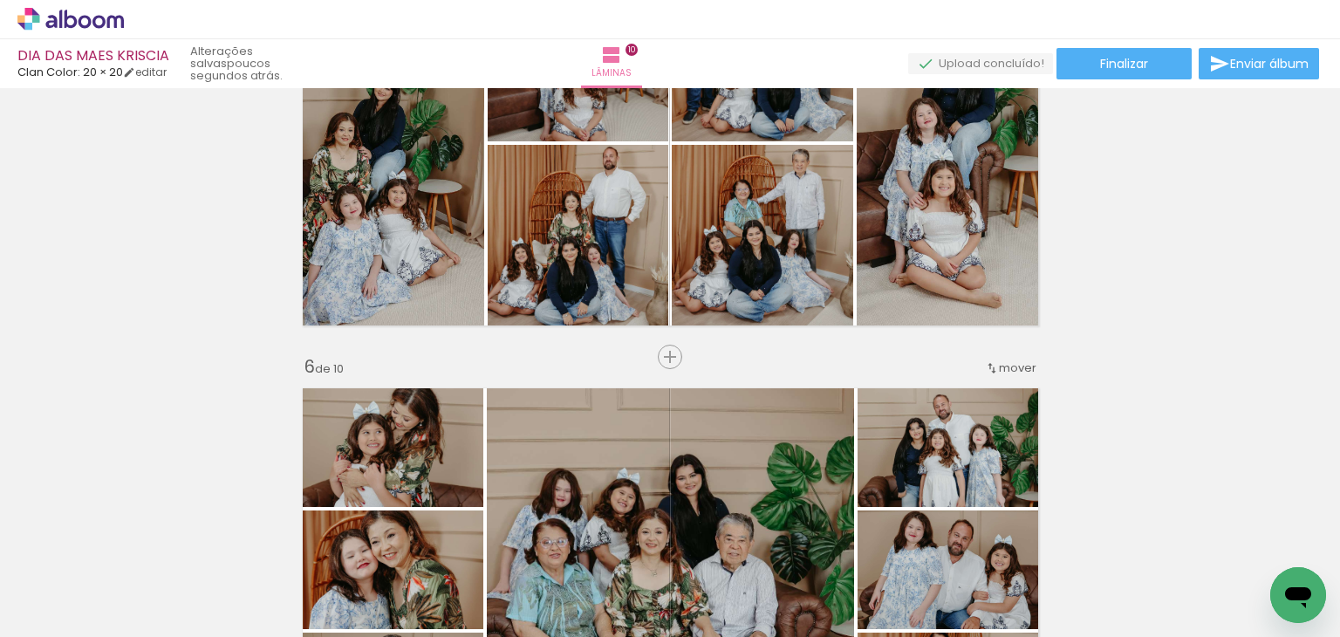
scroll to position [1806, 0]
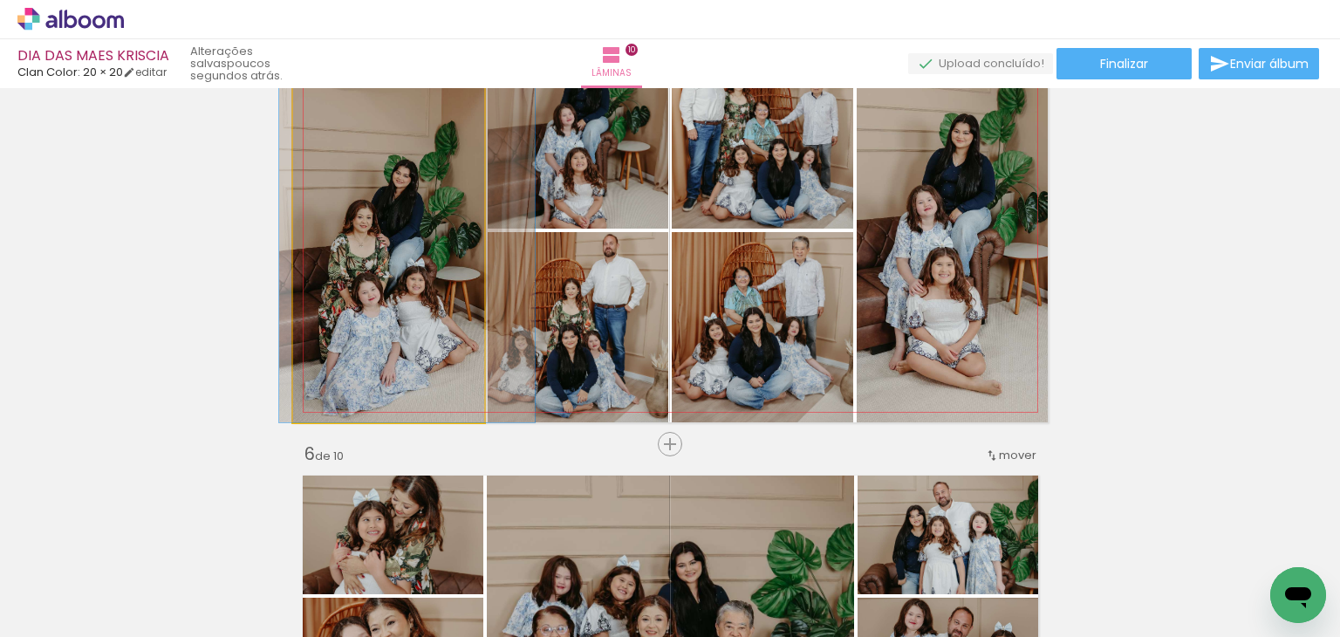
drag, startPoint x: 371, startPoint y: 334, endPoint x: 388, endPoint y: 331, distance: 17.8
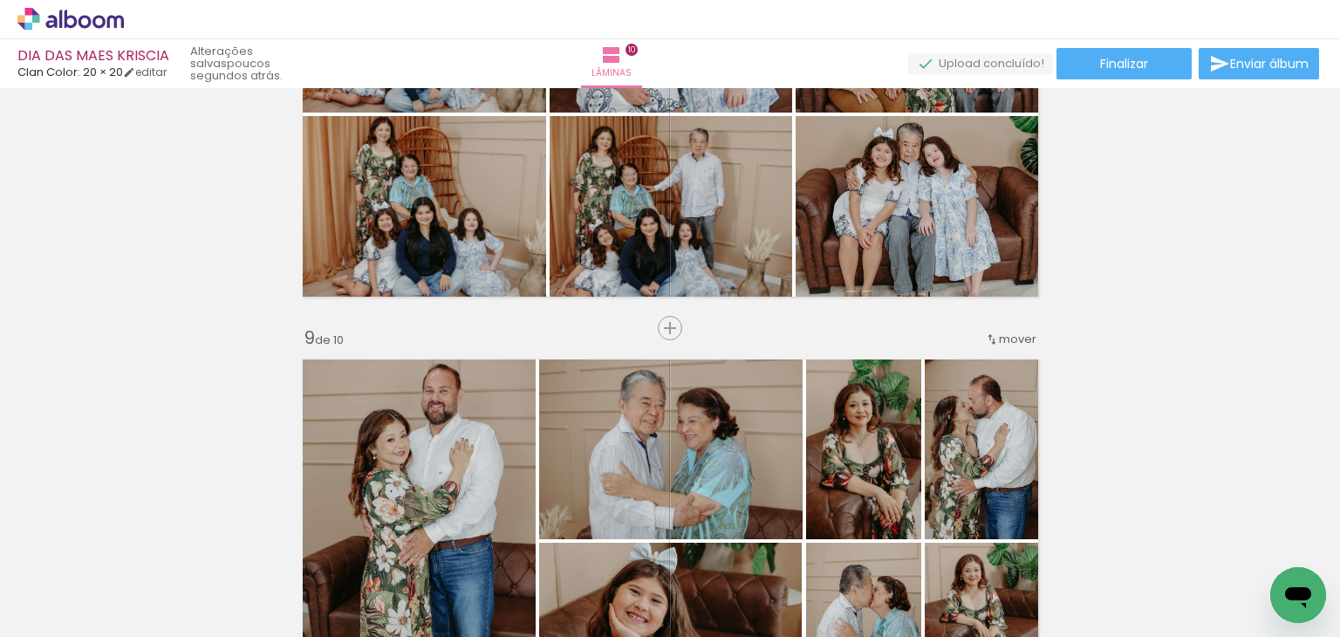
scroll to position [0, 4671]
drag, startPoint x: 614, startPoint y: 630, endPoint x: 52, endPoint y: 24, distance: 826.8
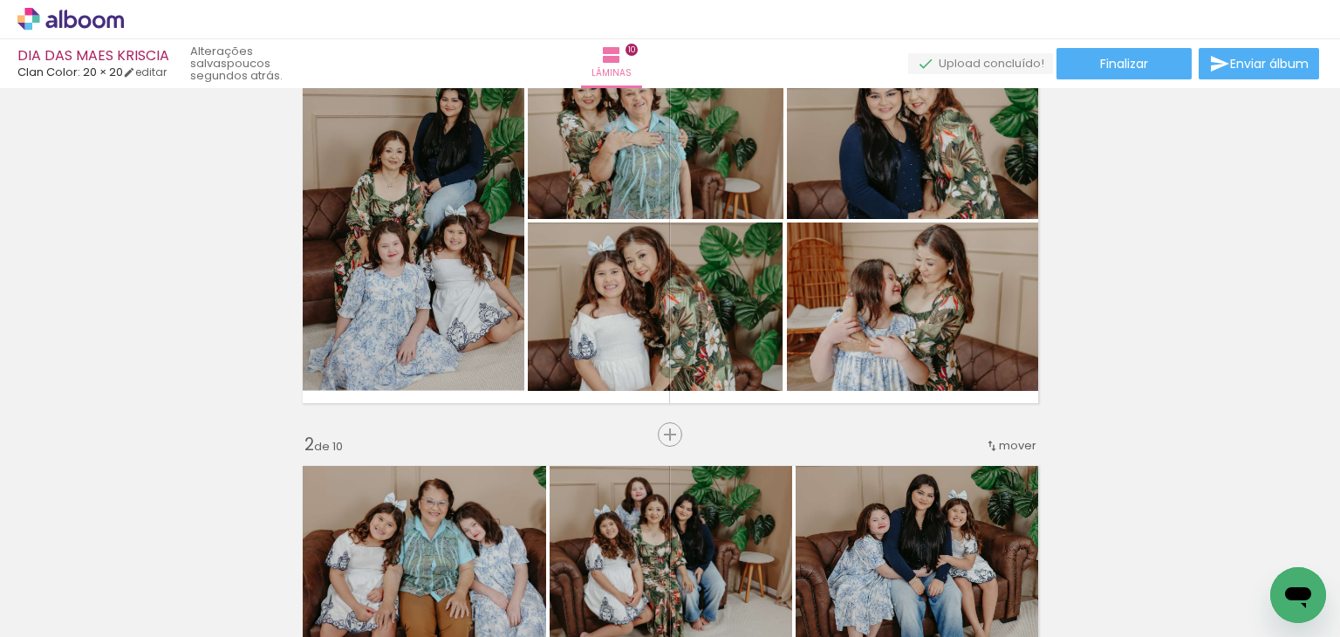
scroll to position [0, 0]
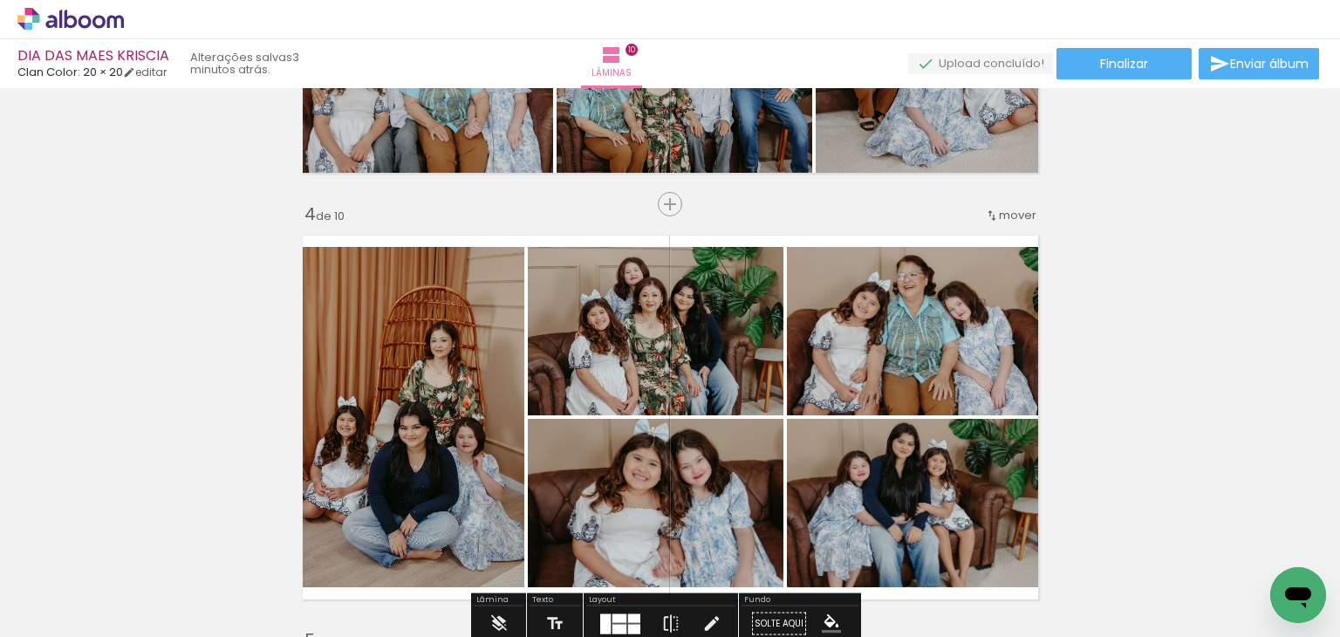
scroll to position [1047, 0]
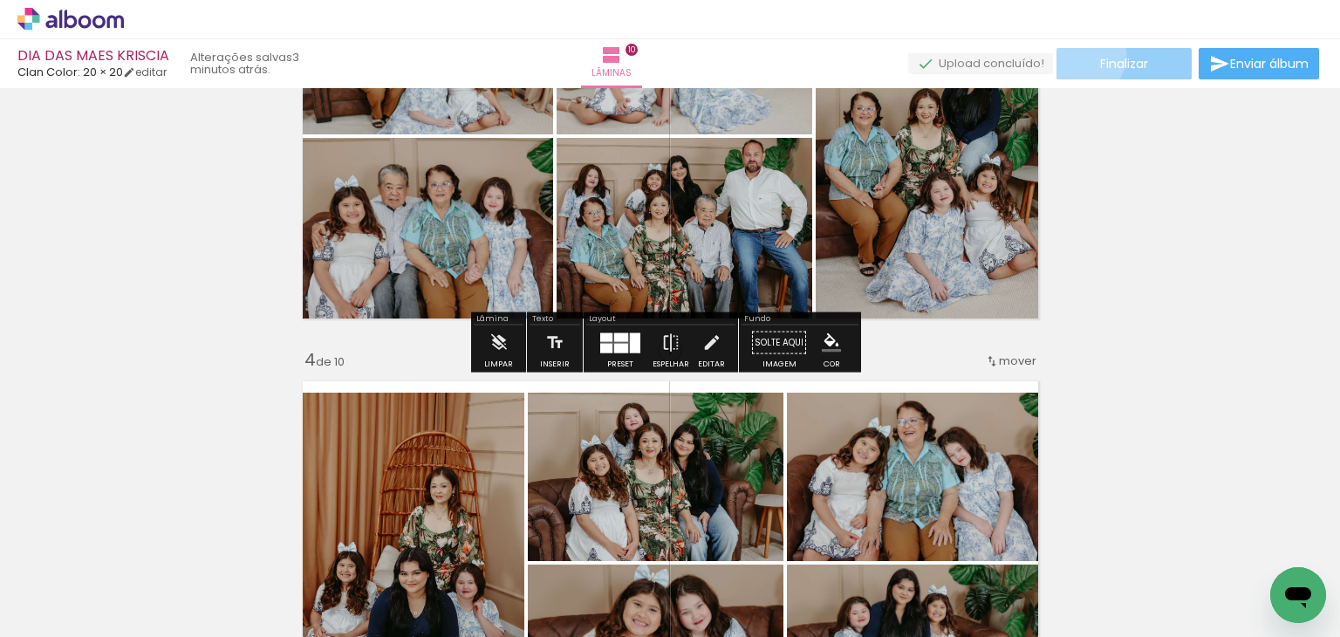
click at [1081, 56] on paper-button "Finalizar" at bounding box center [1124, 63] width 135 height 31
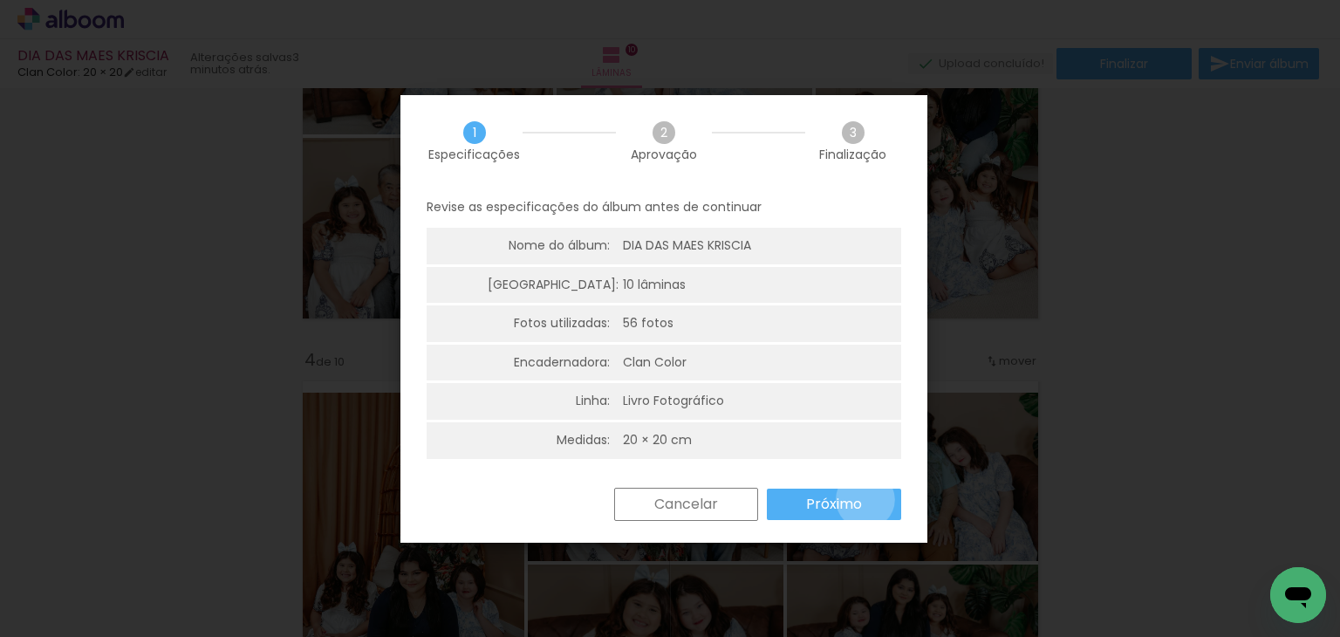
click at [865, 499] on paper-button "Próximo" at bounding box center [834, 504] width 134 height 31
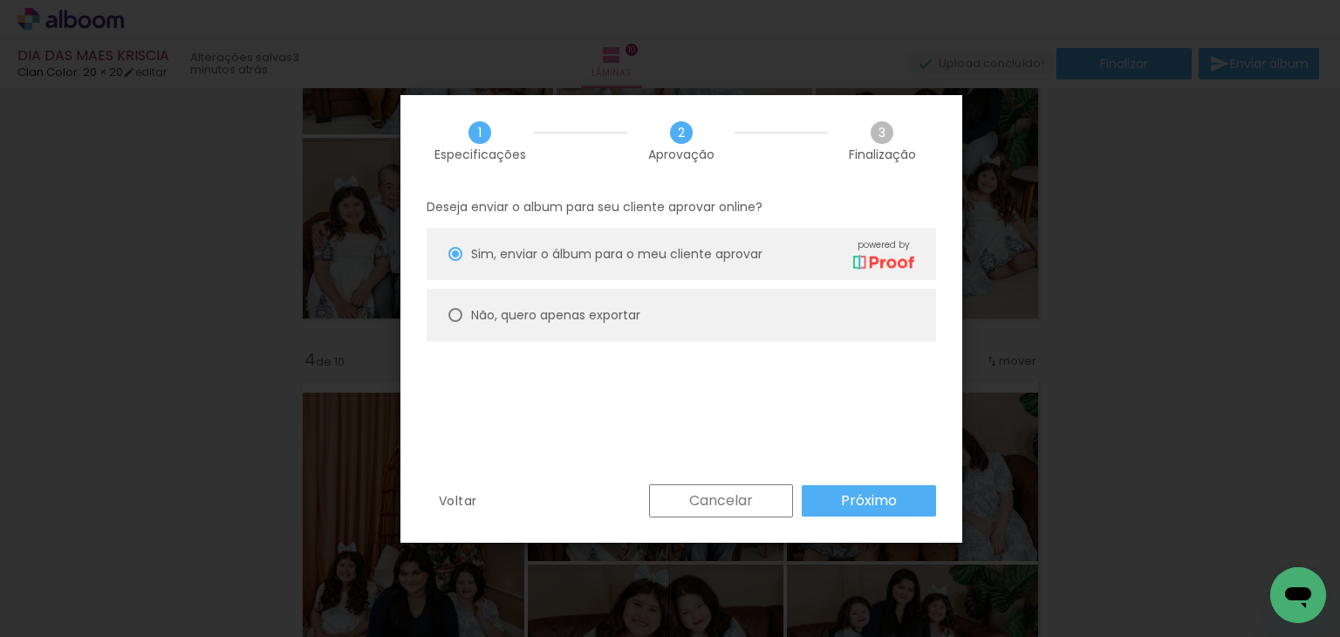
drag, startPoint x: 618, startPoint y: 310, endPoint x: 649, endPoint y: 345, distance: 47.0
click at [0, 0] on slot "Não, quero apenas exportar" at bounding box center [0, 0] width 0 height 0
type paper-radio-button "on"
click at [0, 0] on slot "Próximo" at bounding box center [0, 0] width 0 height 0
type input "Alta, 300 DPI"
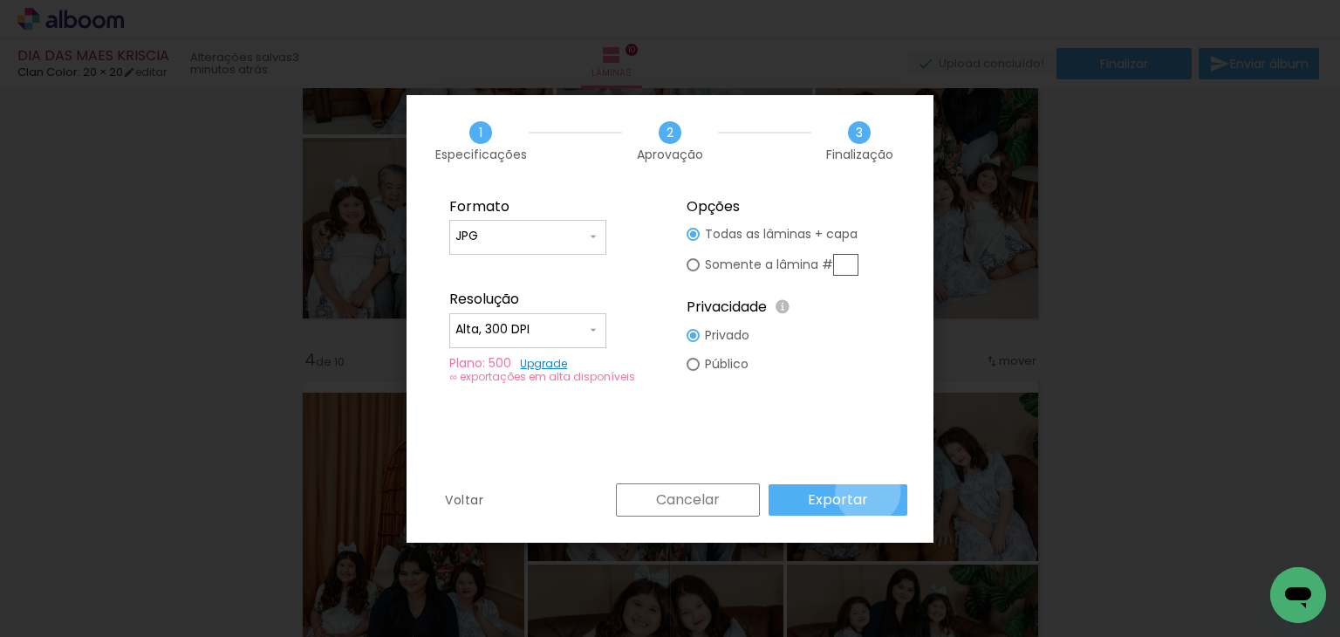
click at [871, 491] on paper-button "Exportar" at bounding box center [838, 499] width 139 height 31
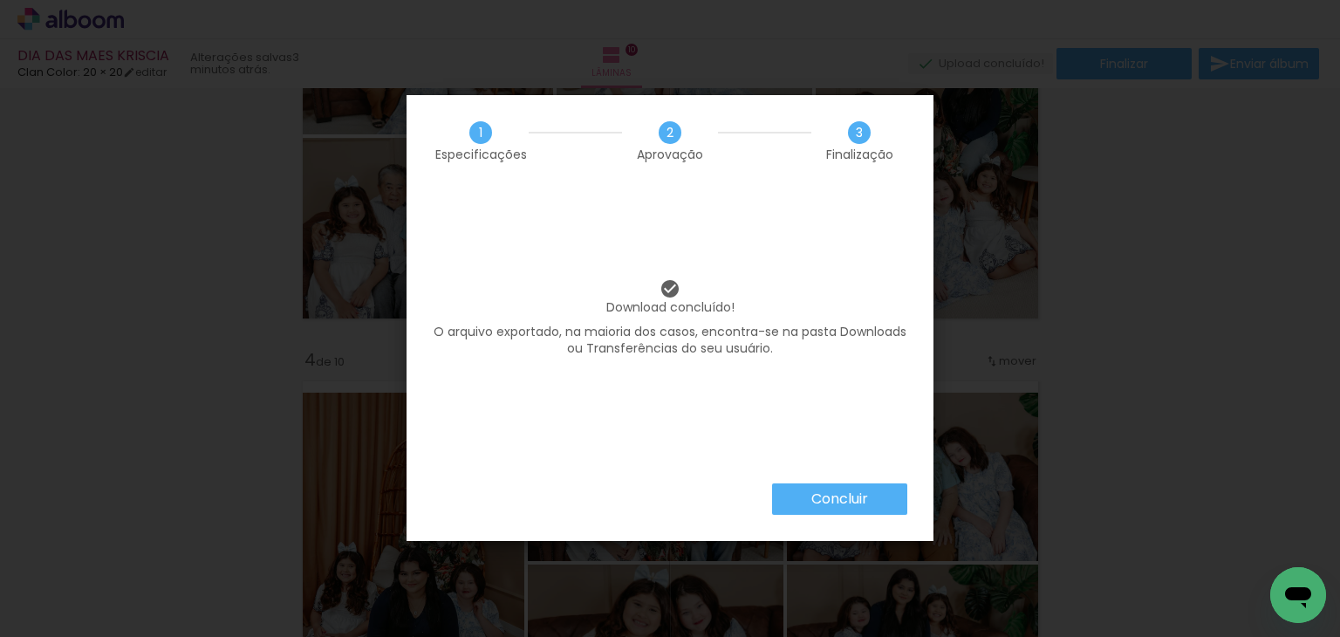
click at [871, 492] on paper-button "Concluir" at bounding box center [839, 498] width 135 height 31
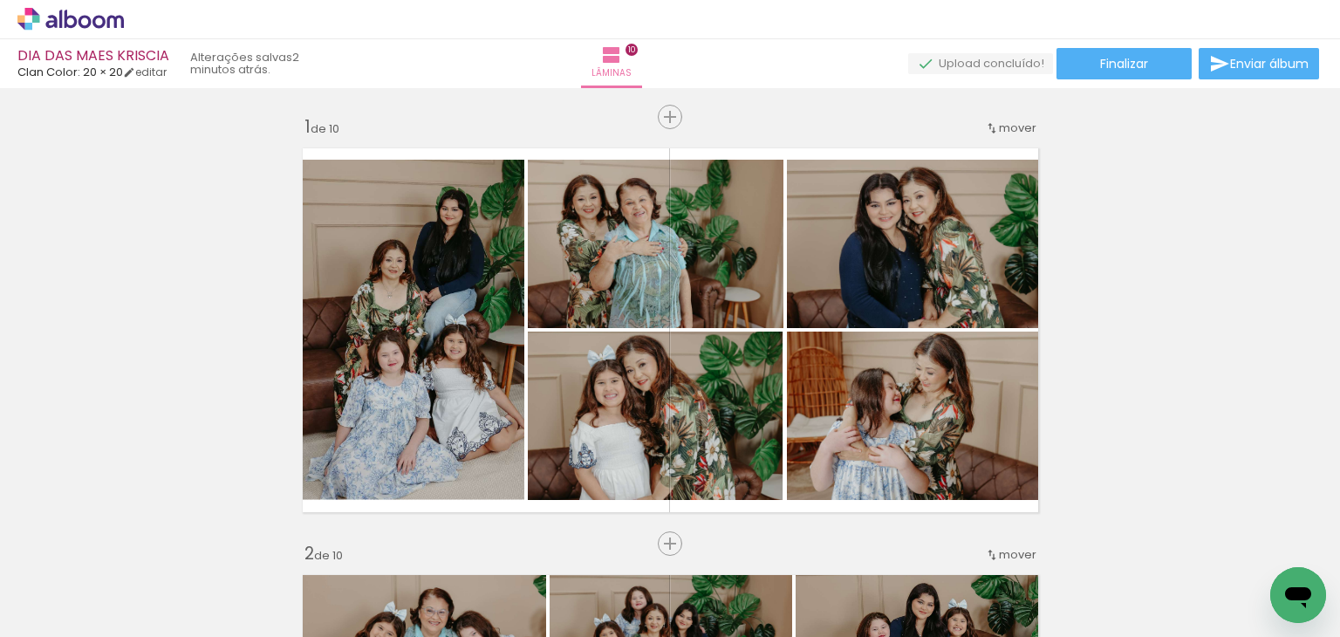
scroll to position [0, 4671]
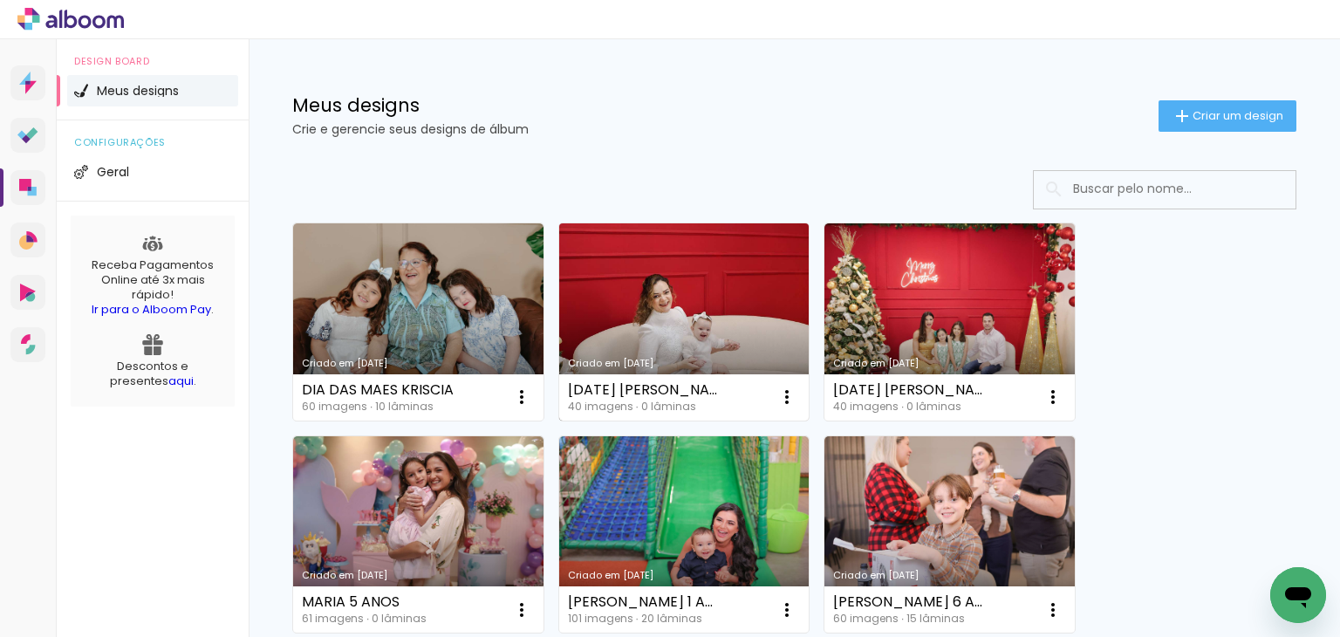
click at [607, 318] on link "Criado em [DATE]" at bounding box center [684, 321] width 250 height 197
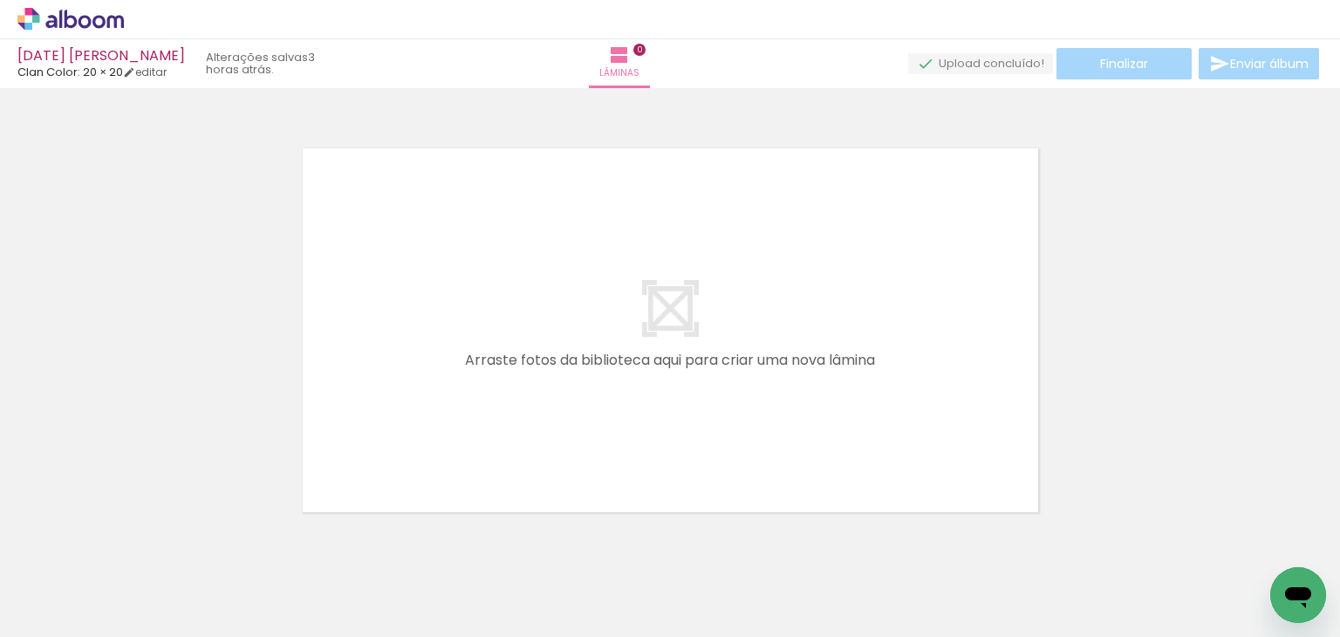
scroll to position [0, 1590]
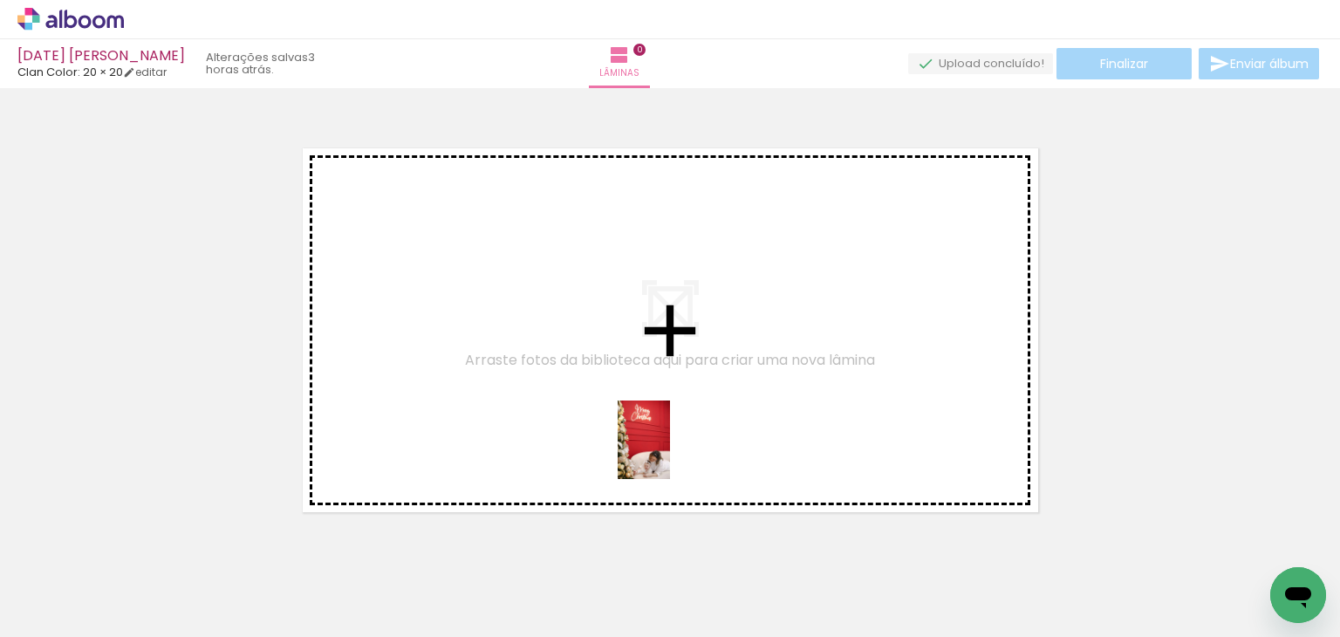
drag, startPoint x: 747, startPoint y: 591, endPoint x: 656, endPoint y: 425, distance: 189.0
click at [656, 425] on quentale-workspace at bounding box center [670, 318] width 1340 height 637
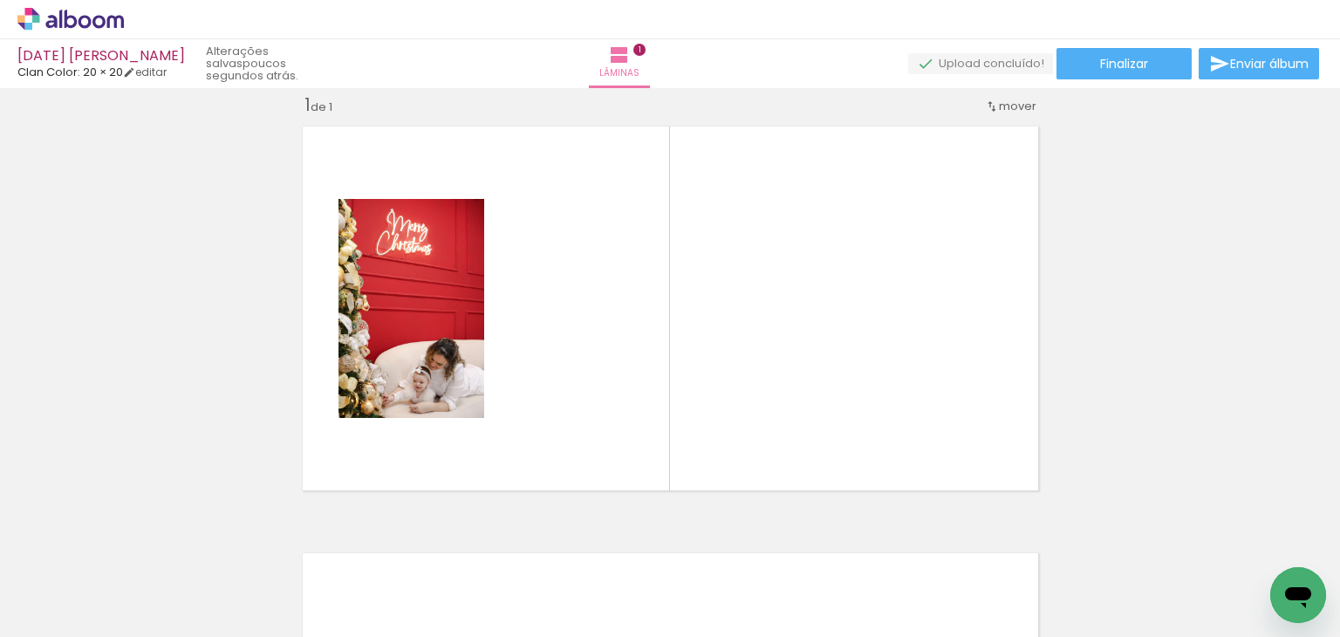
scroll to position [0, 2580]
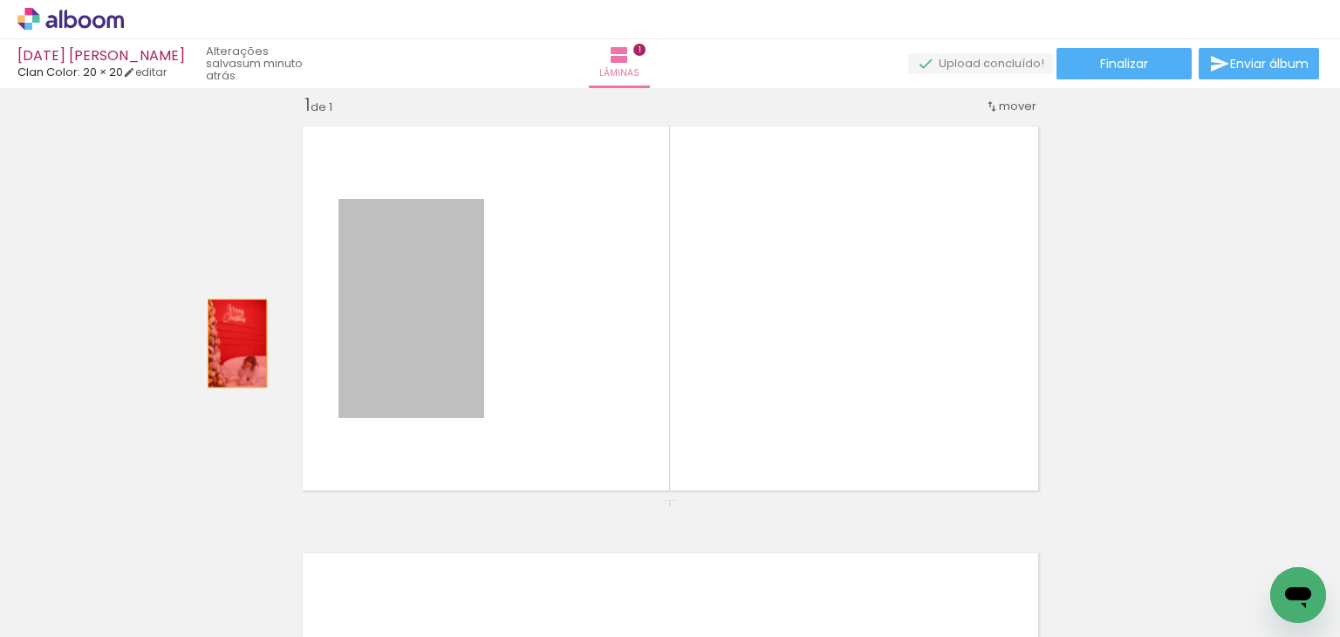
drag, startPoint x: 443, startPoint y: 300, endPoint x: 140, endPoint y: 367, distance: 310.2
